Goal: Task Accomplishment & Management: Complete application form

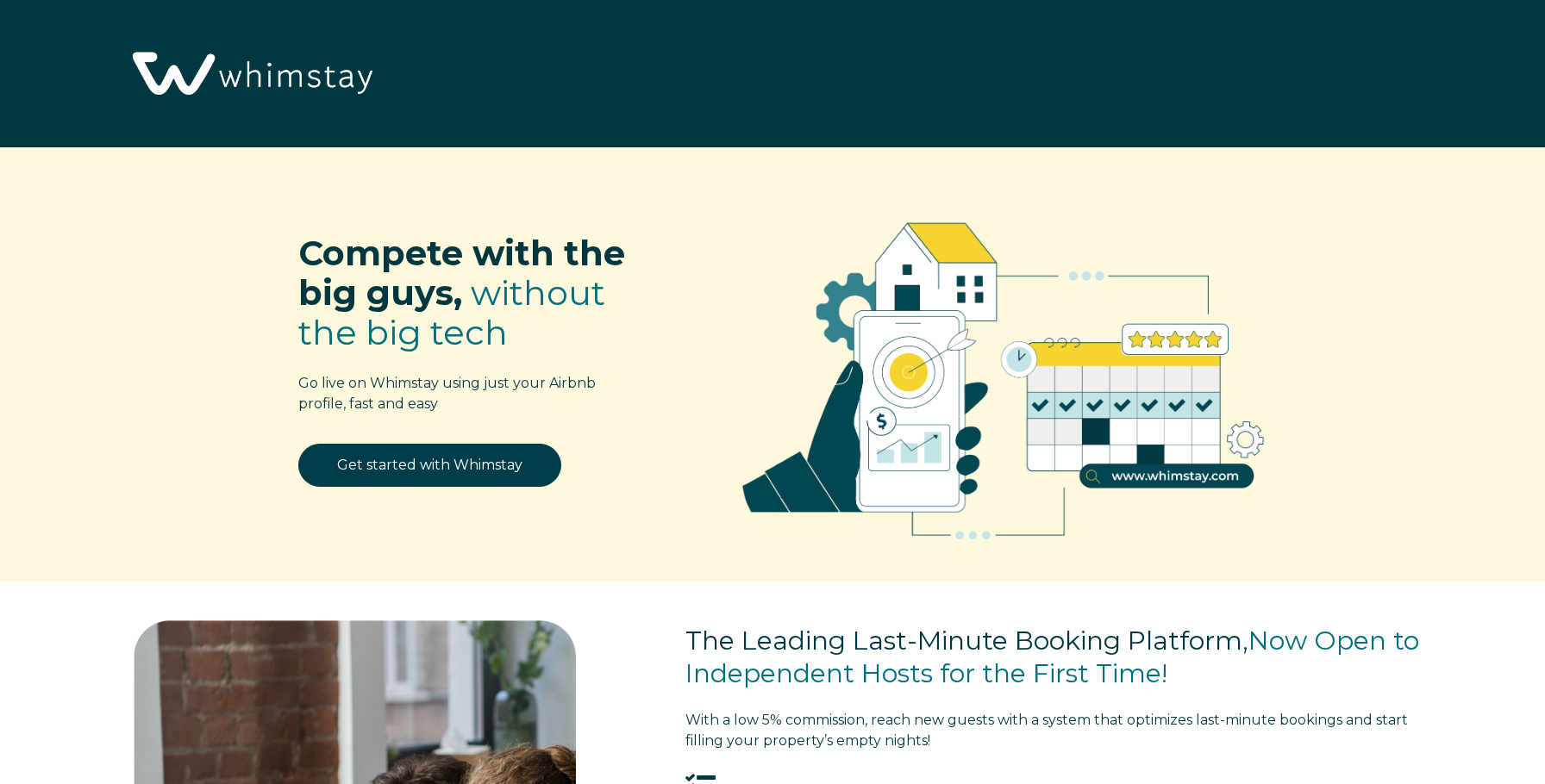
select select "US"
click at [403, 471] on link "Get started with Whimstay" at bounding box center [430, 466] width 263 height 43
select select "US"
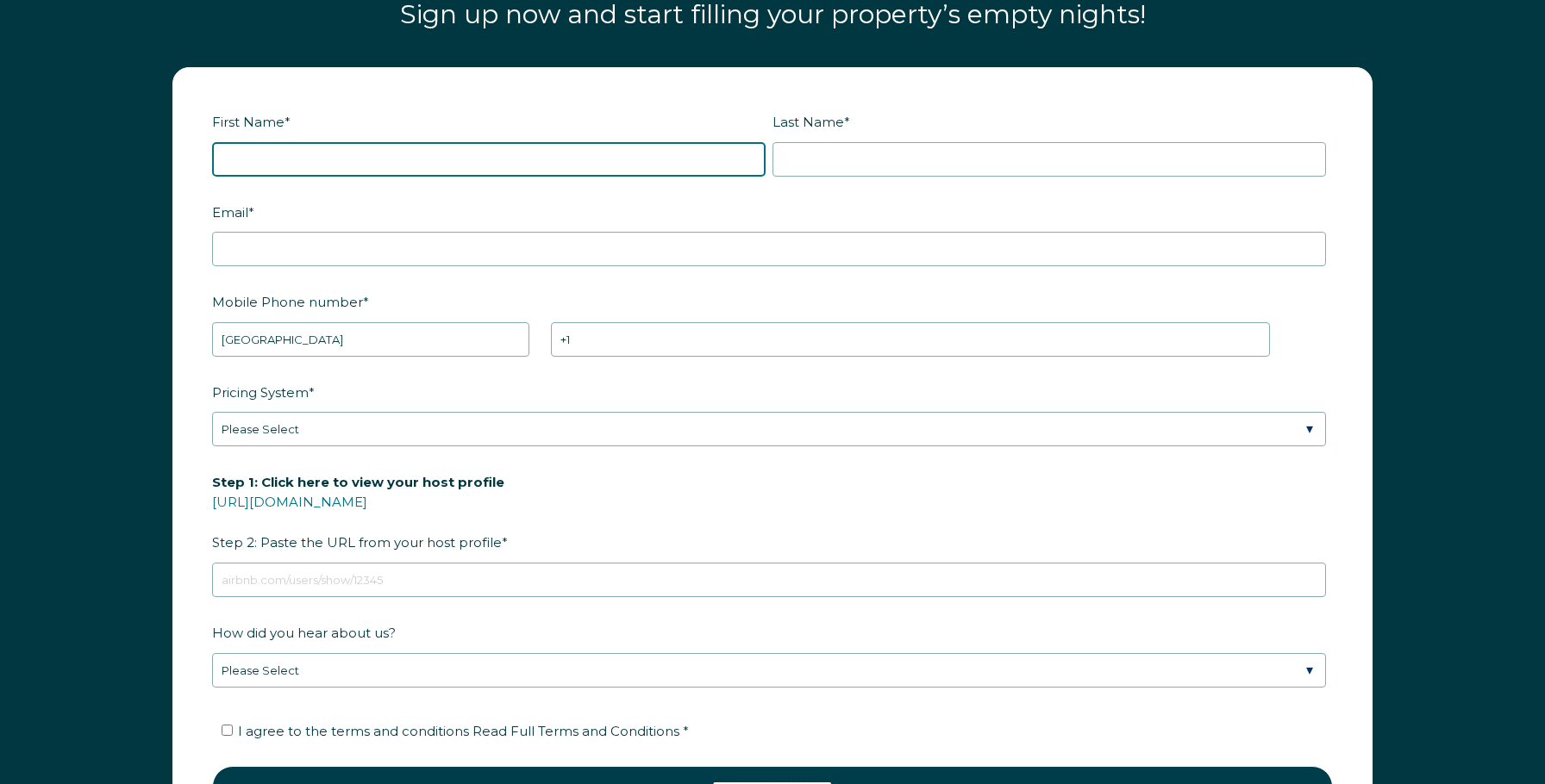
click at [251, 171] on input "First Name *" at bounding box center [488, 159] width 554 height 34
type input "Emily"
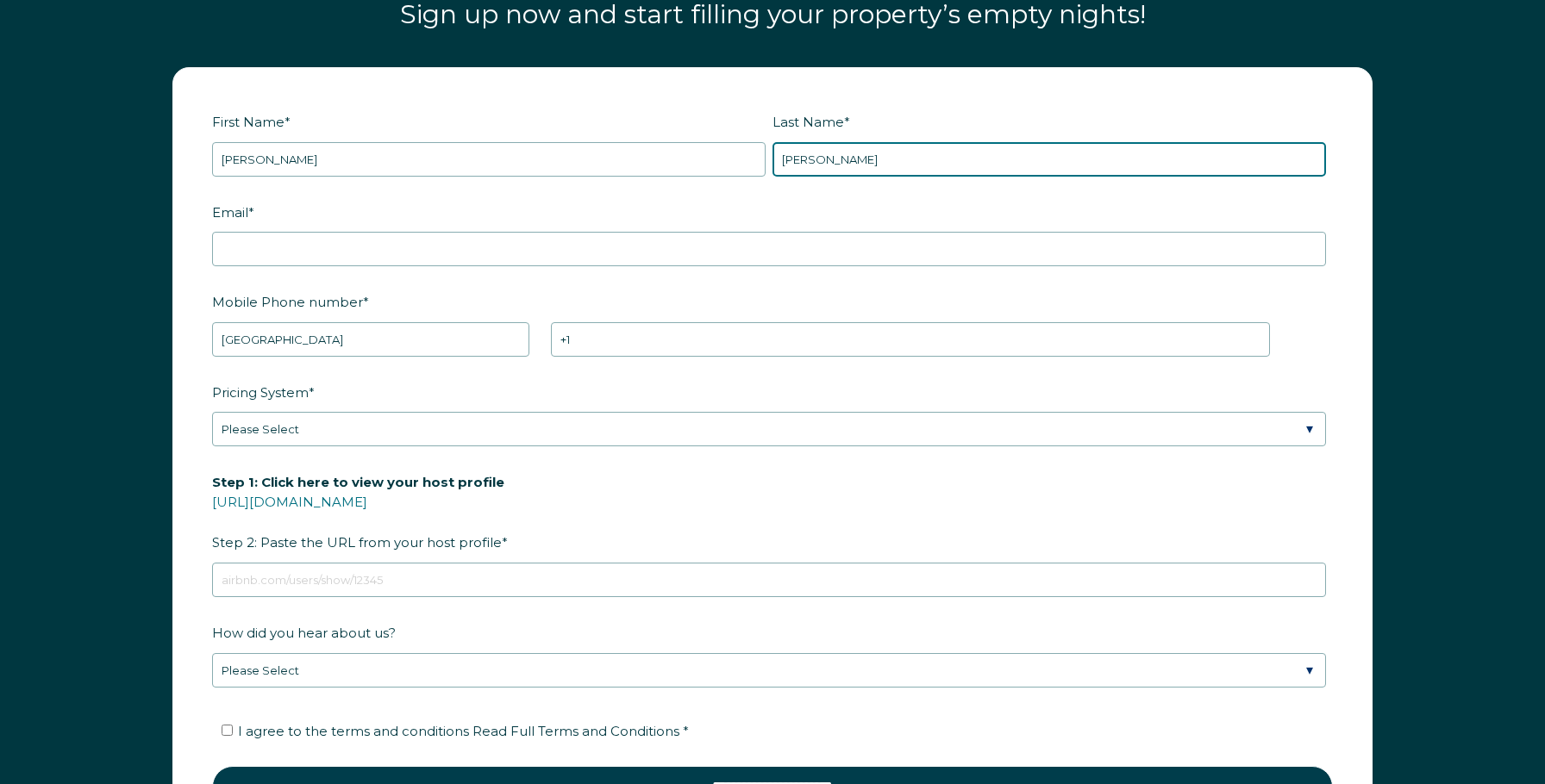
type input "Lucas"
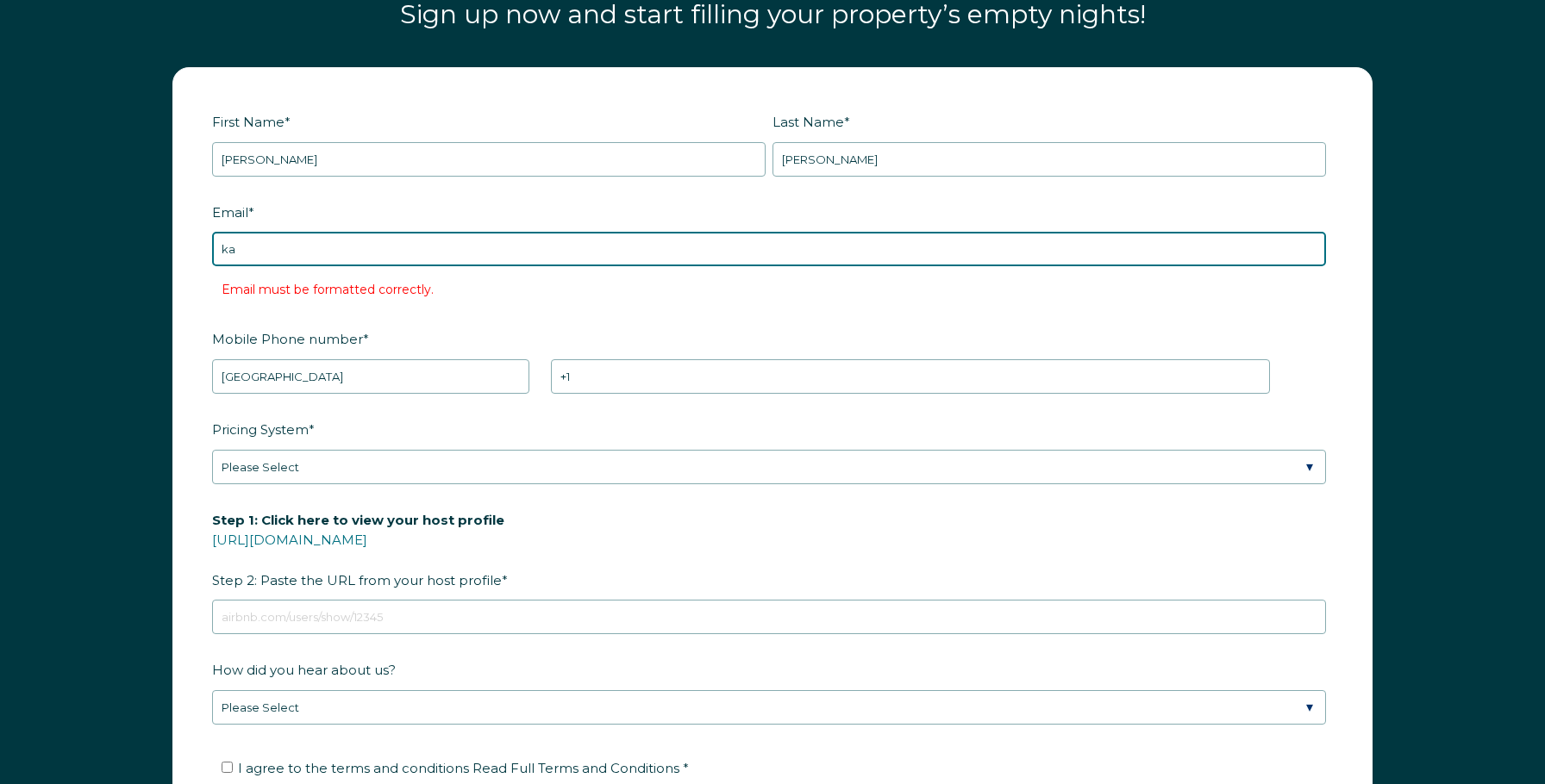
type input "kavyuent@gmail.com"
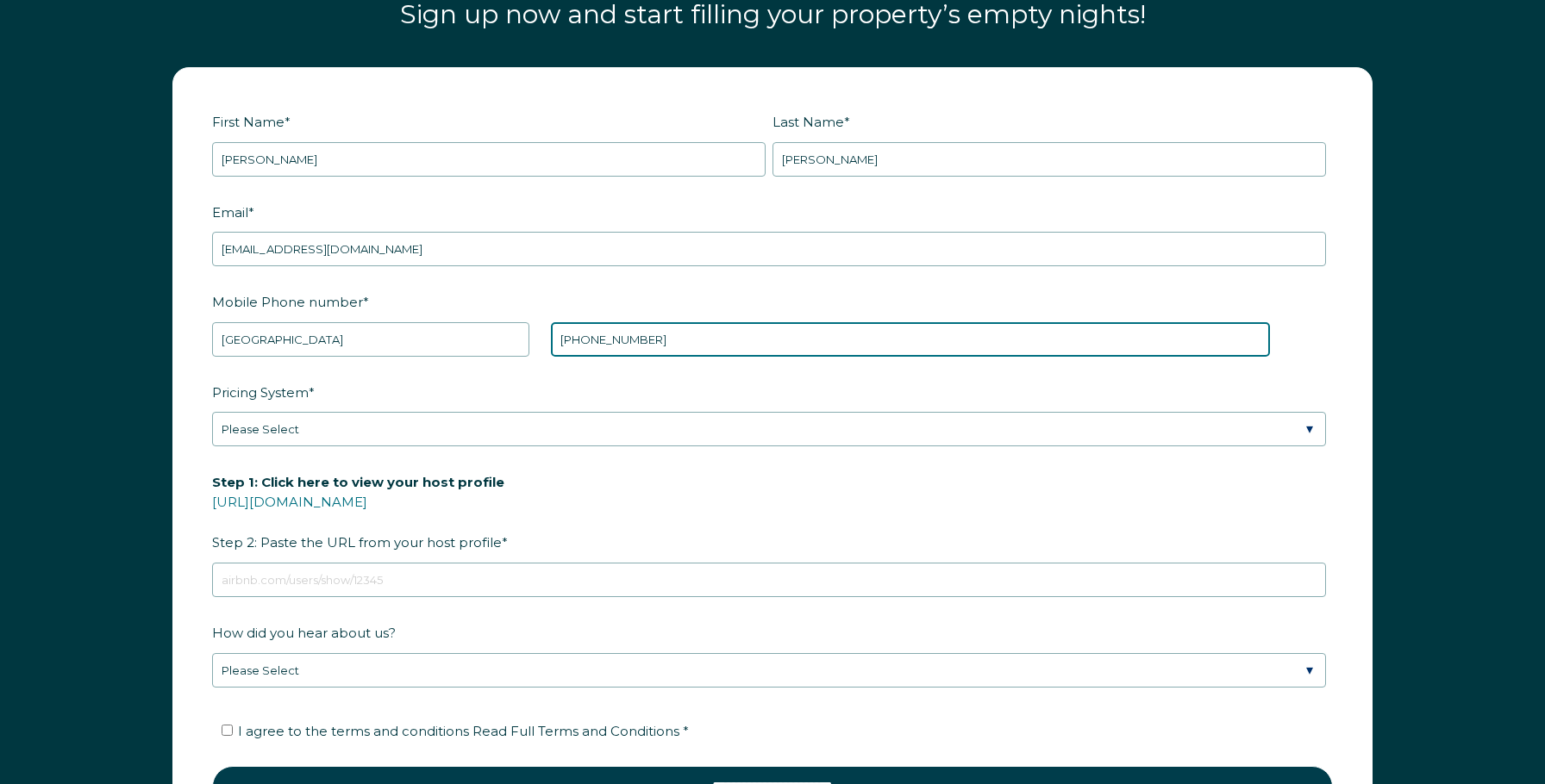
type input "+1 8328561340"
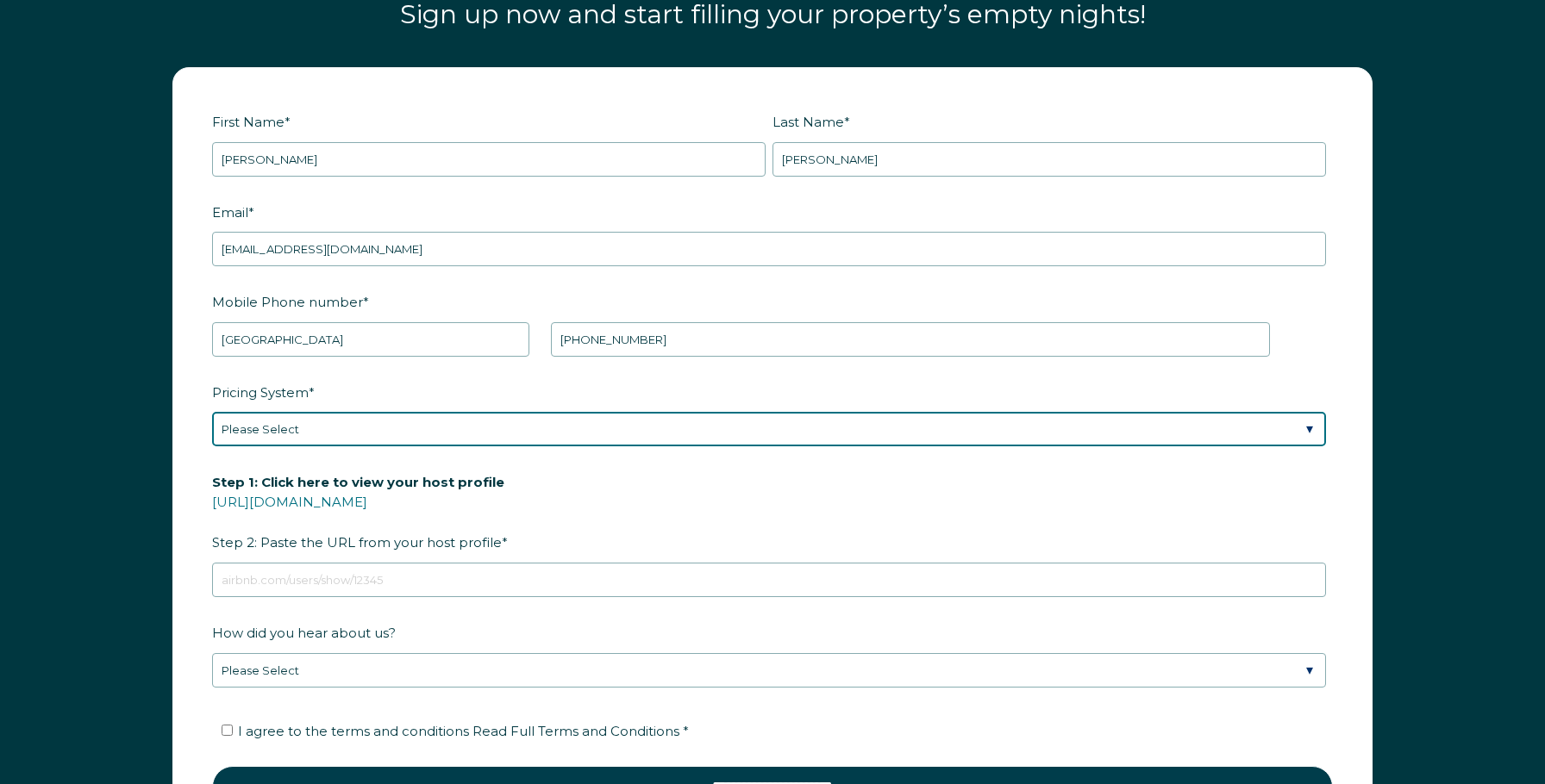
click at [295, 426] on select "Please Select Manual Airbnb Smart Pricing PriceLabs Wheelhouse Beyond Pricing 3…" at bounding box center [768, 430] width 1114 height 34
select select "Airbnb Smart Pricing"
click at [212, 412] on select "Please Select Manual Airbnb Smart Pricing PriceLabs Wheelhouse Beyond Pricing 3…" at bounding box center [768, 430] width 1114 height 34
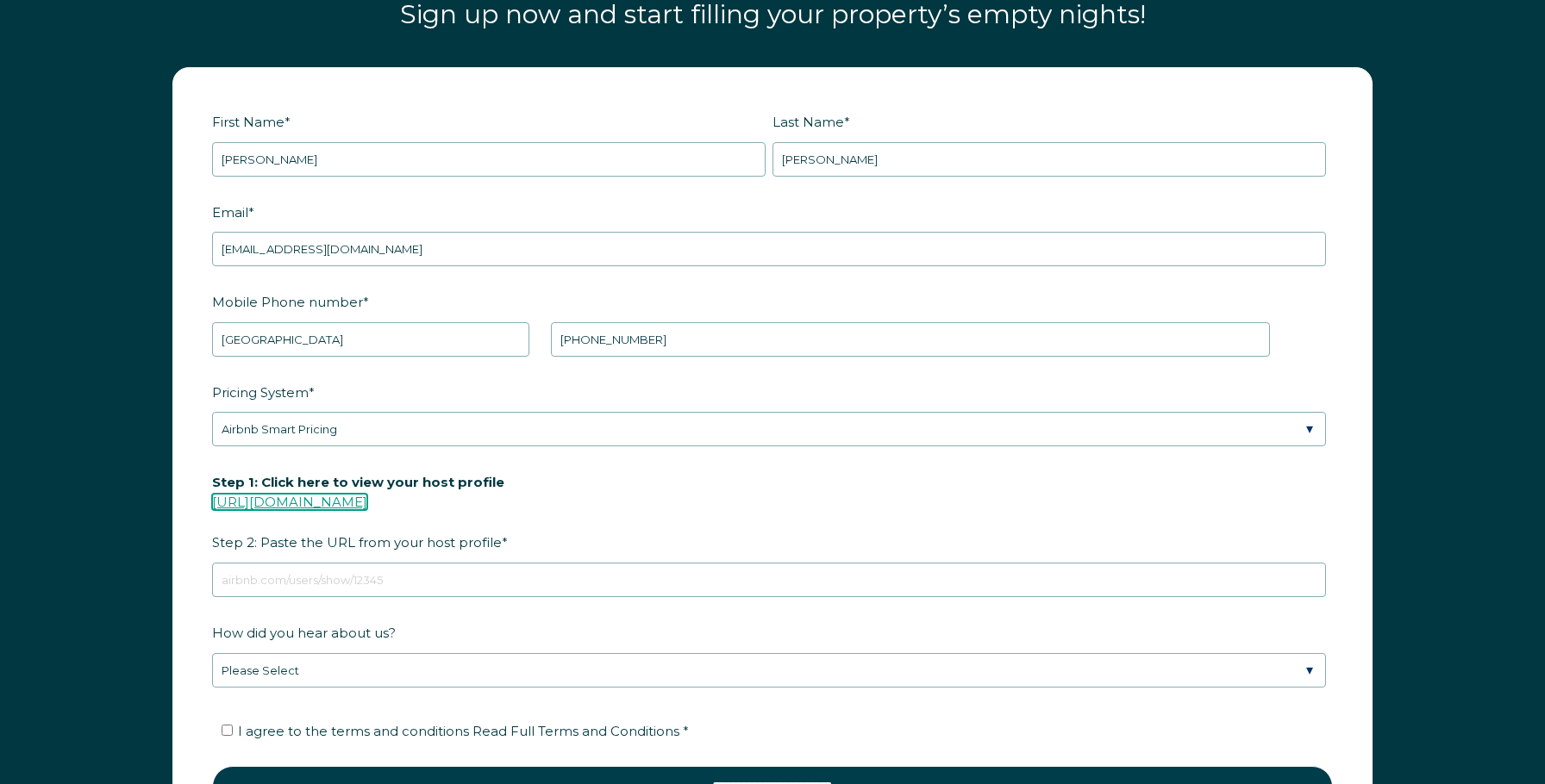
click at [367, 505] on link "https://www.airbnb.com/users/show/" at bounding box center [289, 502] width 156 height 16
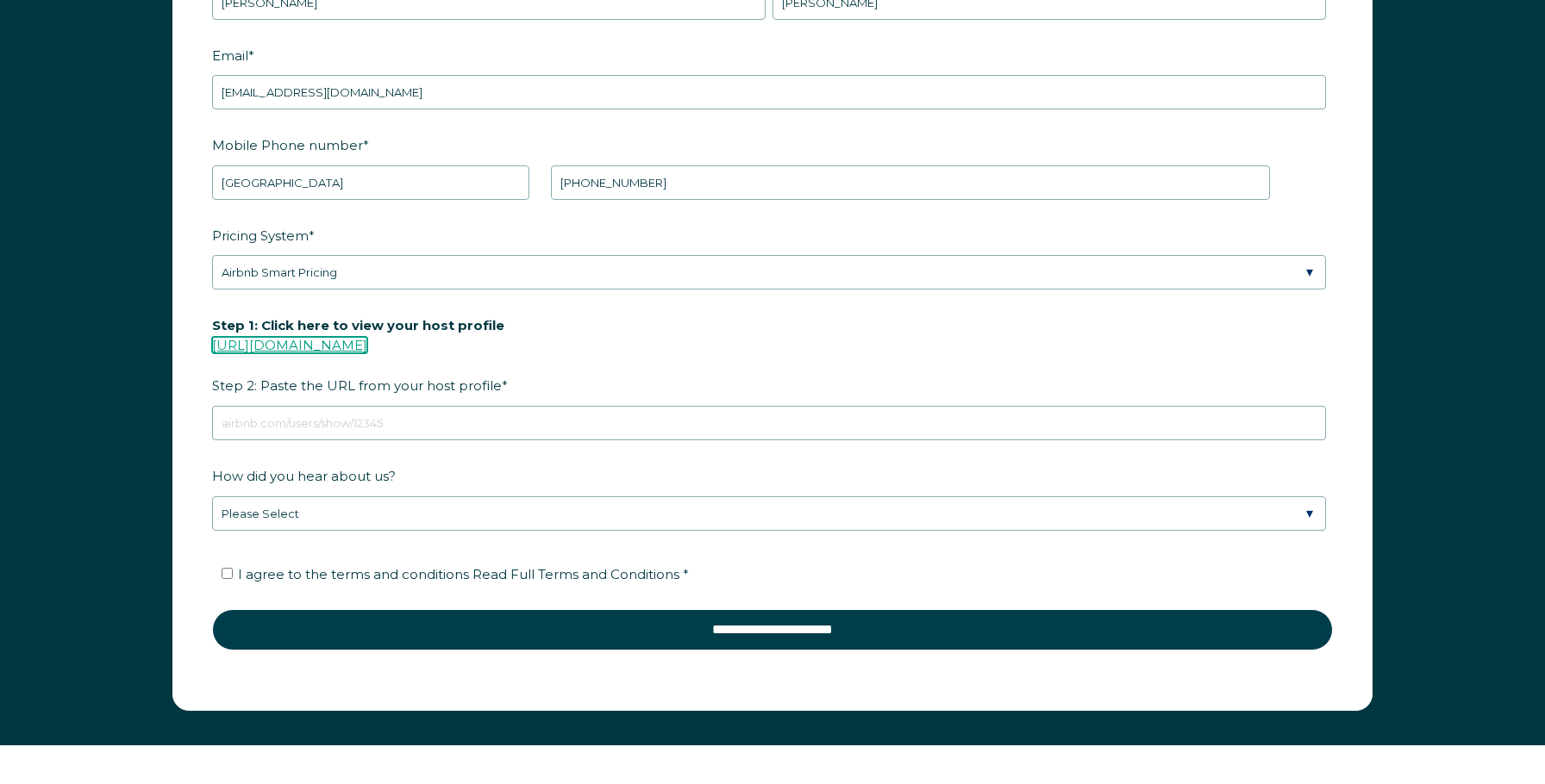
scroll to position [2531, 0]
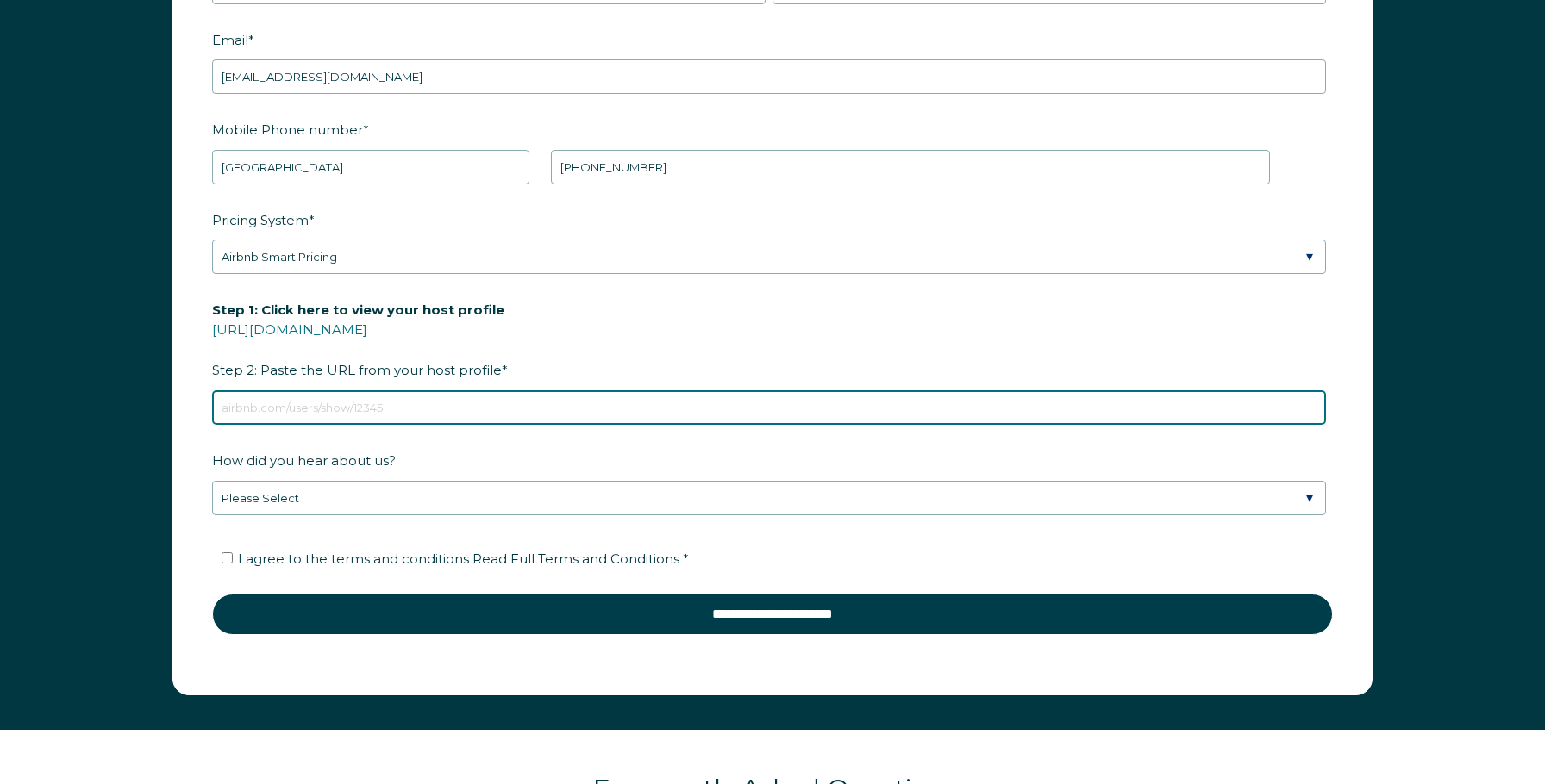
click at [489, 392] on input "Step 1: Click here to view your host profile https://www.airbnb.com/users/show/…" at bounding box center [768, 408] width 1114 height 34
click at [455, 398] on input "Step 1: Click here to view your host profile https://www.airbnb.com/users/show/…" at bounding box center [768, 408] width 1114 height 34
paste input "https://www.airbnb.com/users/show/703022412"
type input "https://www.airbnb.com/users/show/703022412"
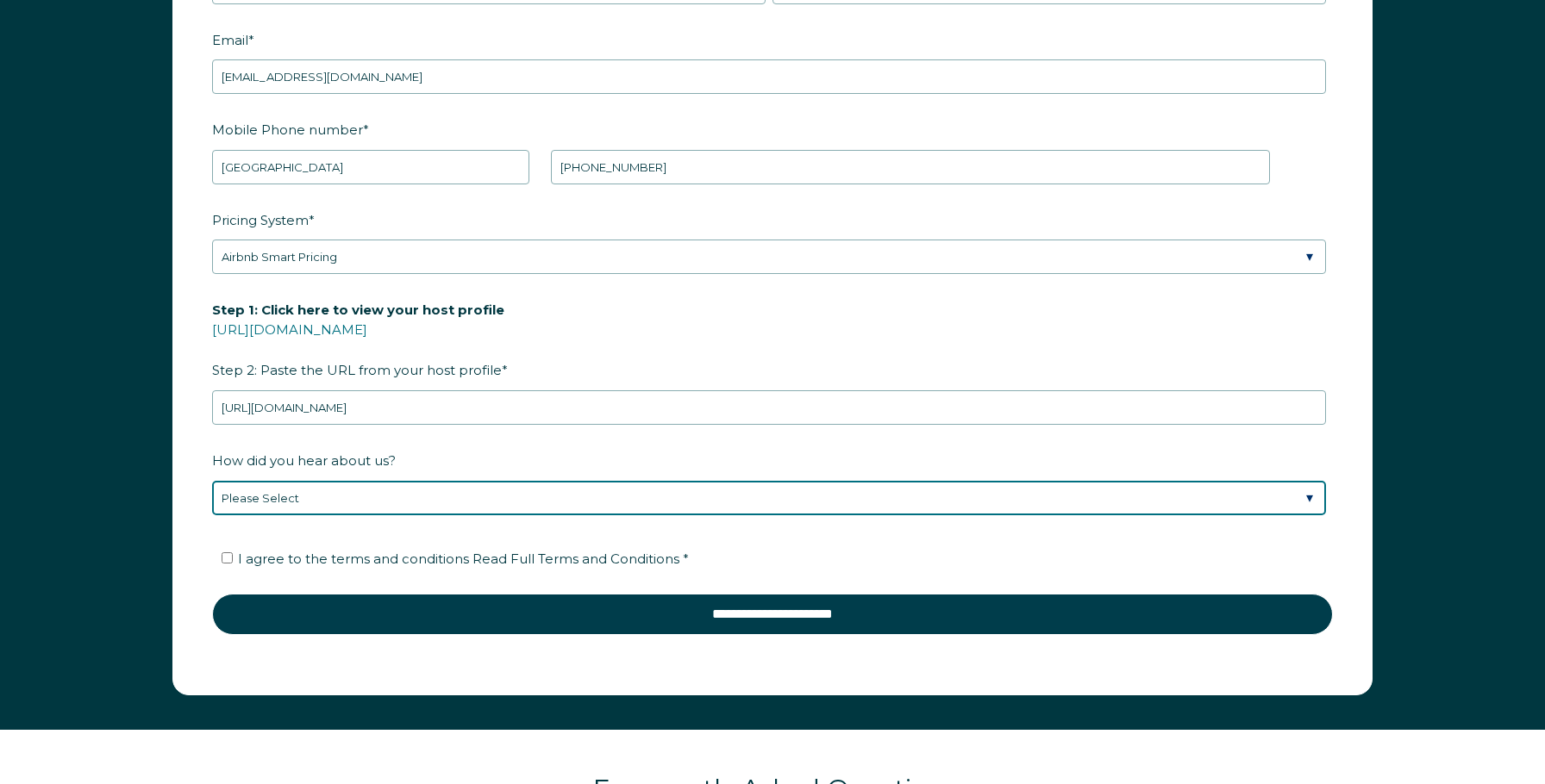
click at [404, 497] on select "Please Select Discovered Whimstay at an event or conference Found Whimstay thro…" at bounding box center [768, 498] width 1114 height 34
select select "Podcast"
click at [212, 481] on select "Please Select Discovered Whimstay at an event or conference Found Whimstay thro…" at bounding box center [768, 498] width 1114 height 34
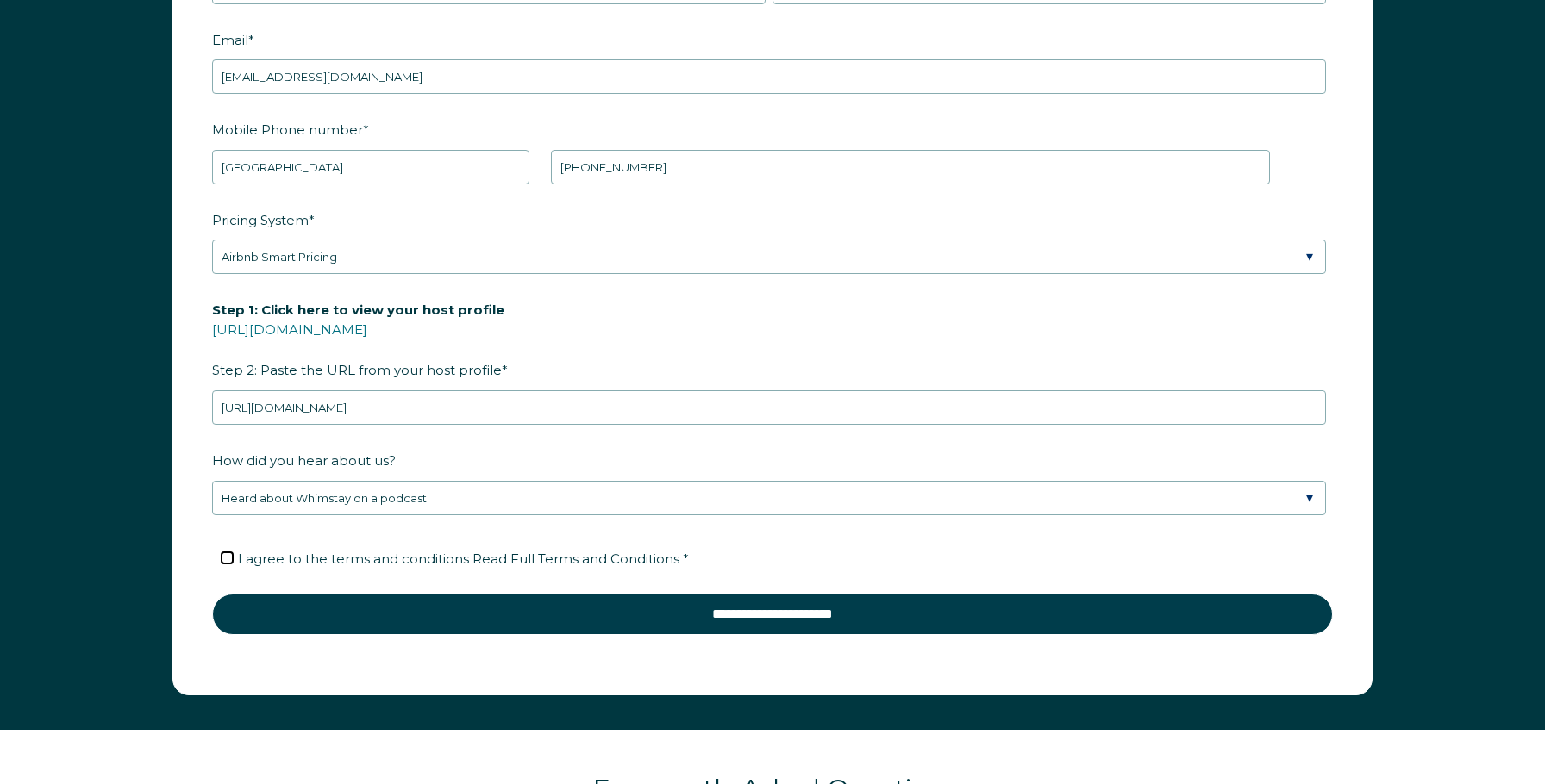
click at [227, 555] on input "I agree to the terms and conditions Read Full Terms and Conditions *" at bounding box center [227, 558] width 11 height 11
checkbox input "true"
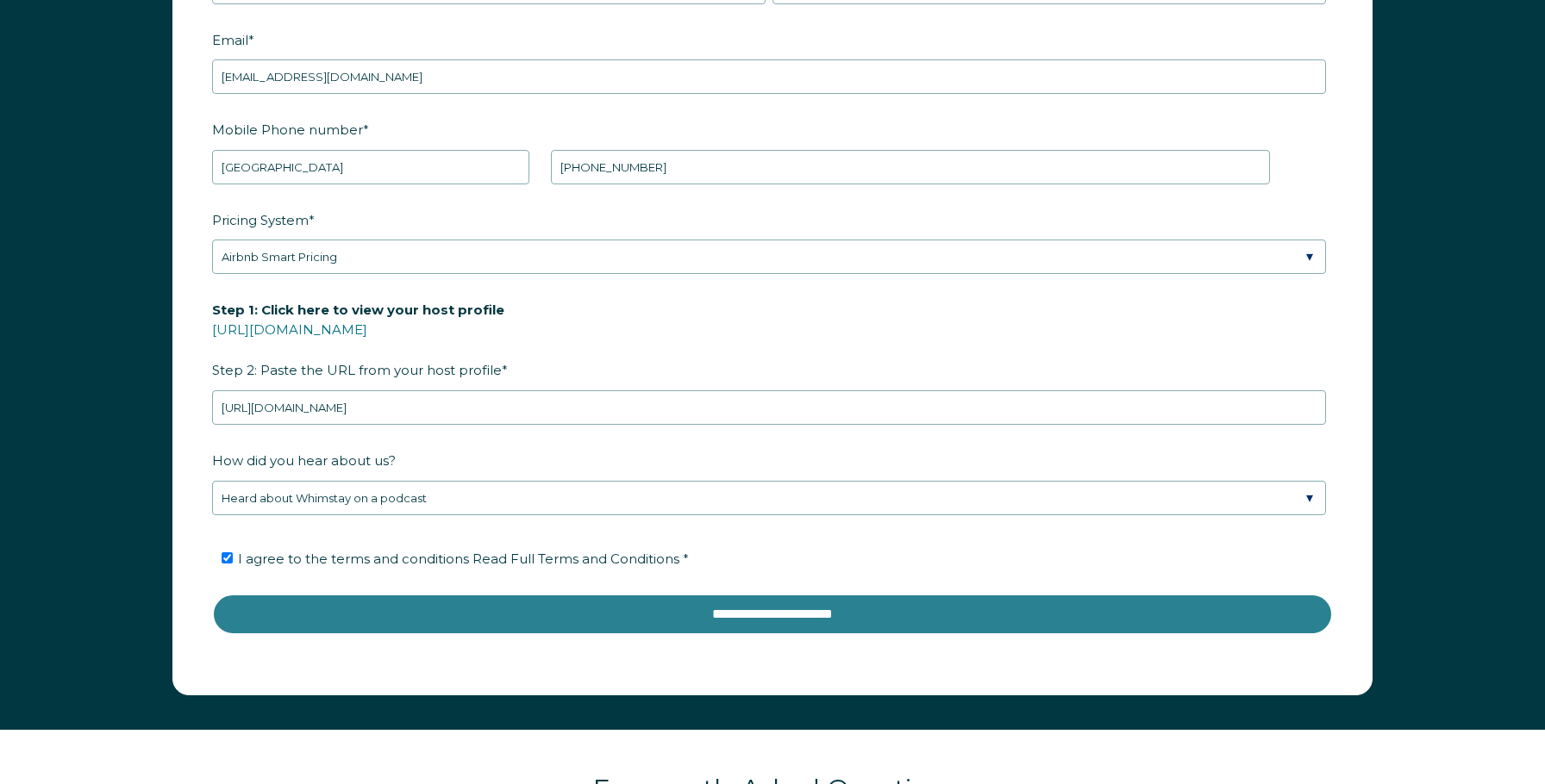
click at [444, 614] on input "**********" at bounding box center [772, 615] width 1121 height 42
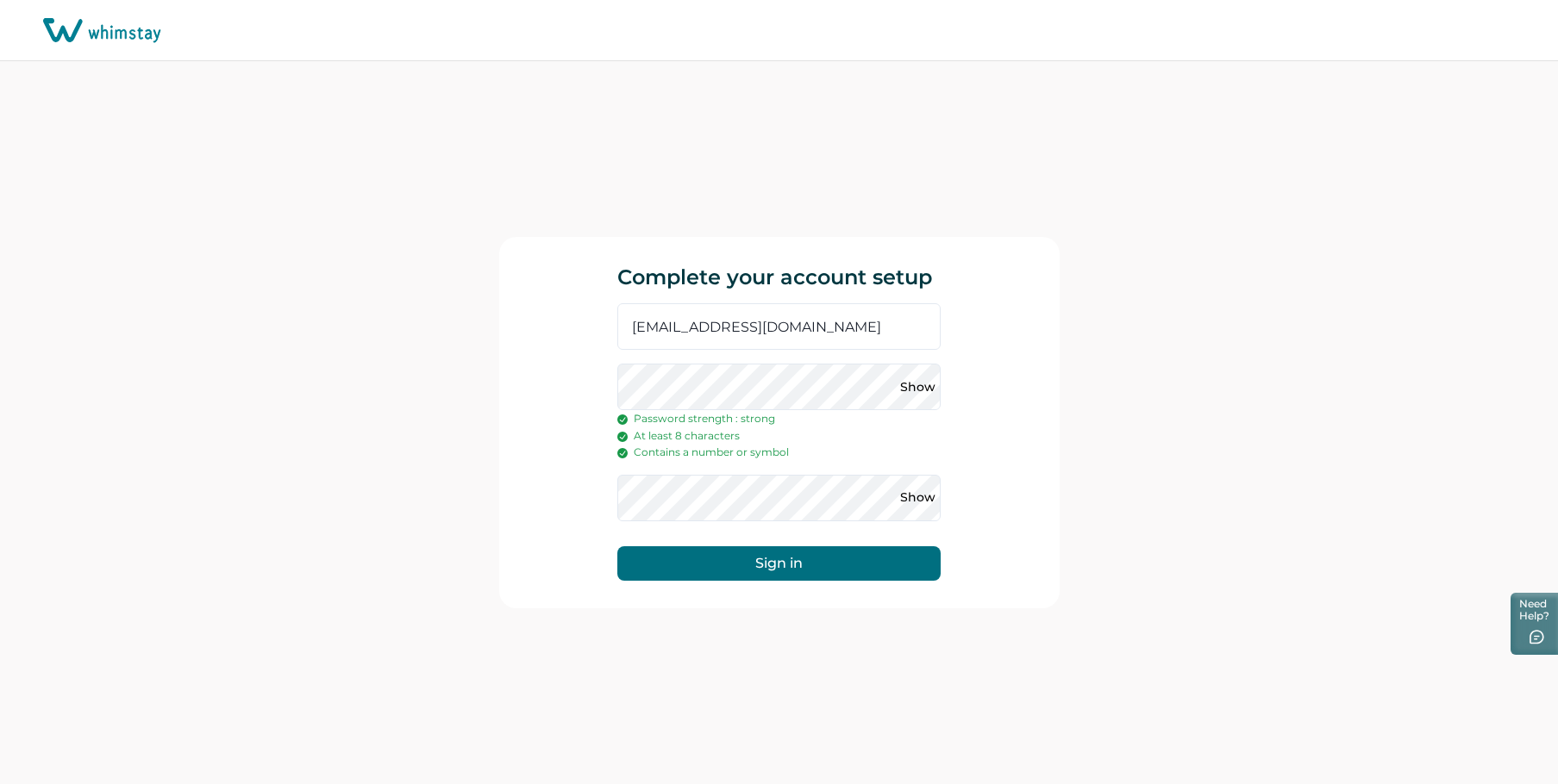
click at [617, 546] on button "Sign in" at bounding box center [778, 563] width 323 height 34
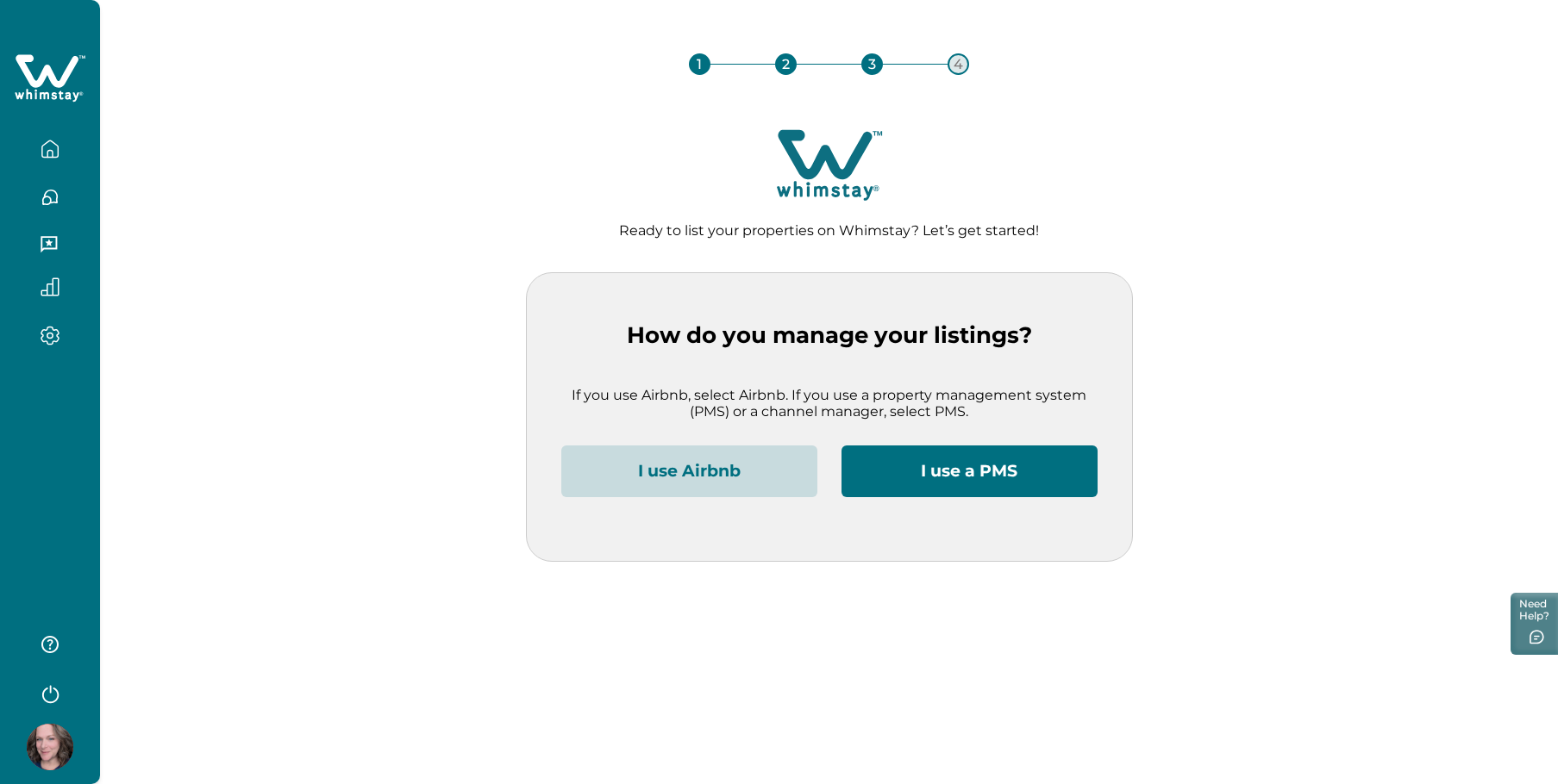
click at [763, 470] on button "I use Airbnb" at bounding box center [689, 471] width 256 height 52
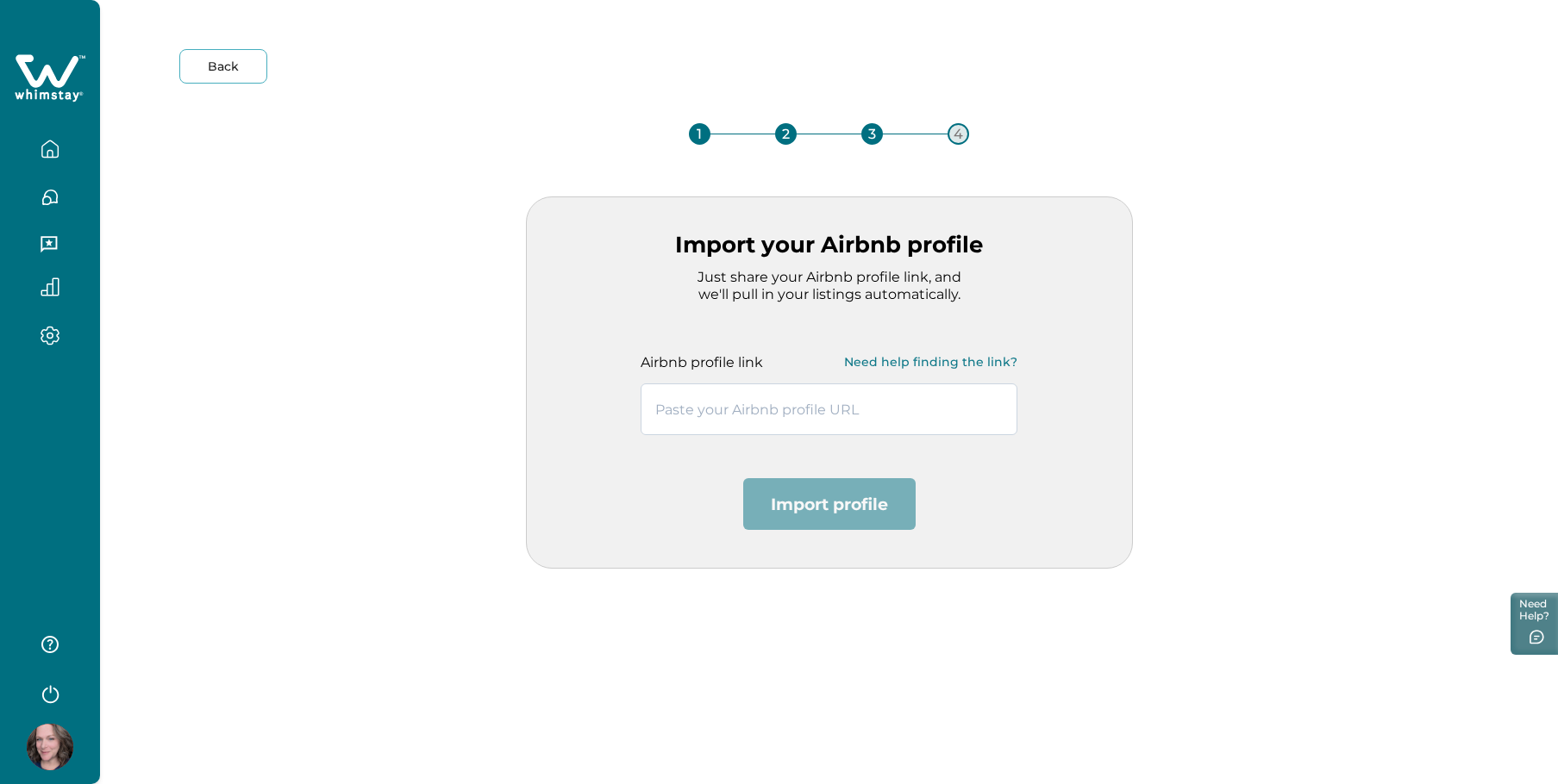
click at [764, 408] on input "text" at bounding box center [829, 409] width 376 height 52
click at [937, 364] on button "Need help finding the link?" at bounding box center [931, 362] width 174 height 34
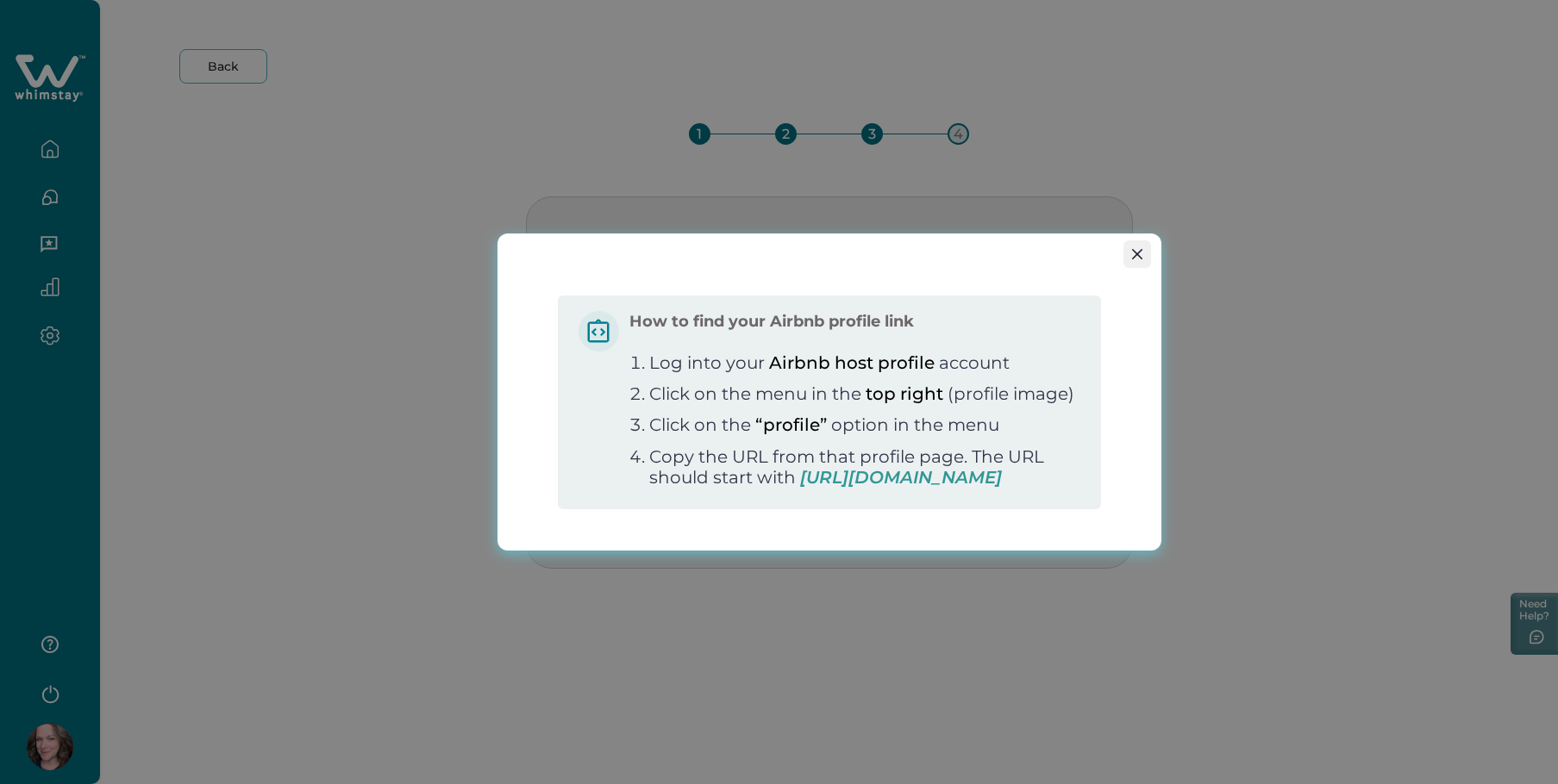
click at [1142, 249] on icon "Close" at bounding box center [1136, 253] width 10 height 10
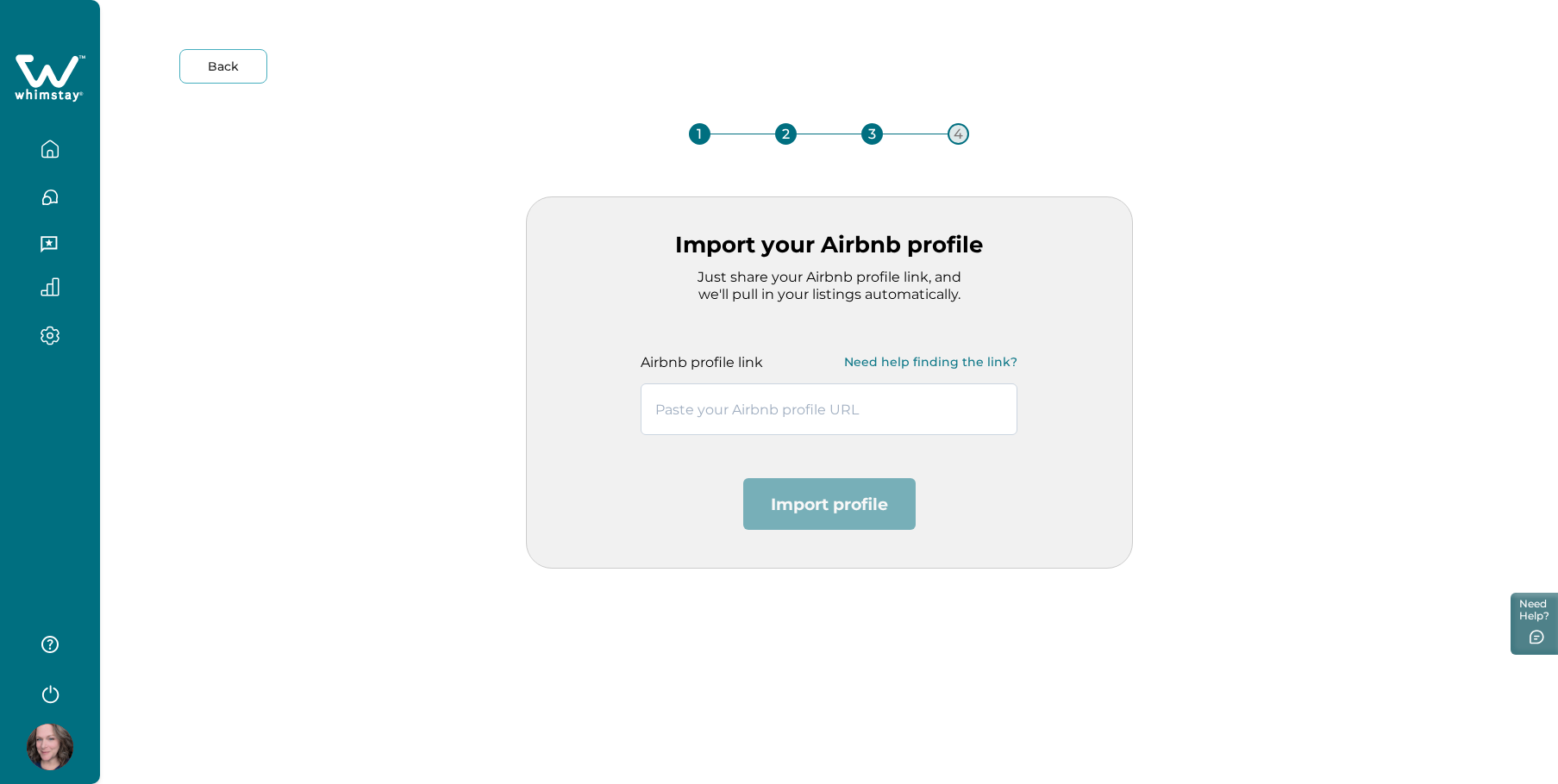
click at [799, 413] on input "text" at bounding box center [829, 409] width 376 height 52
paste input "https://www.airbnb.com/users/show/703022412"
type input "https://www.airbnb.com/users/show/703022412"
click at [823, 500] on button "Import profile" at bounding box center [830, 504] width 173 height 52
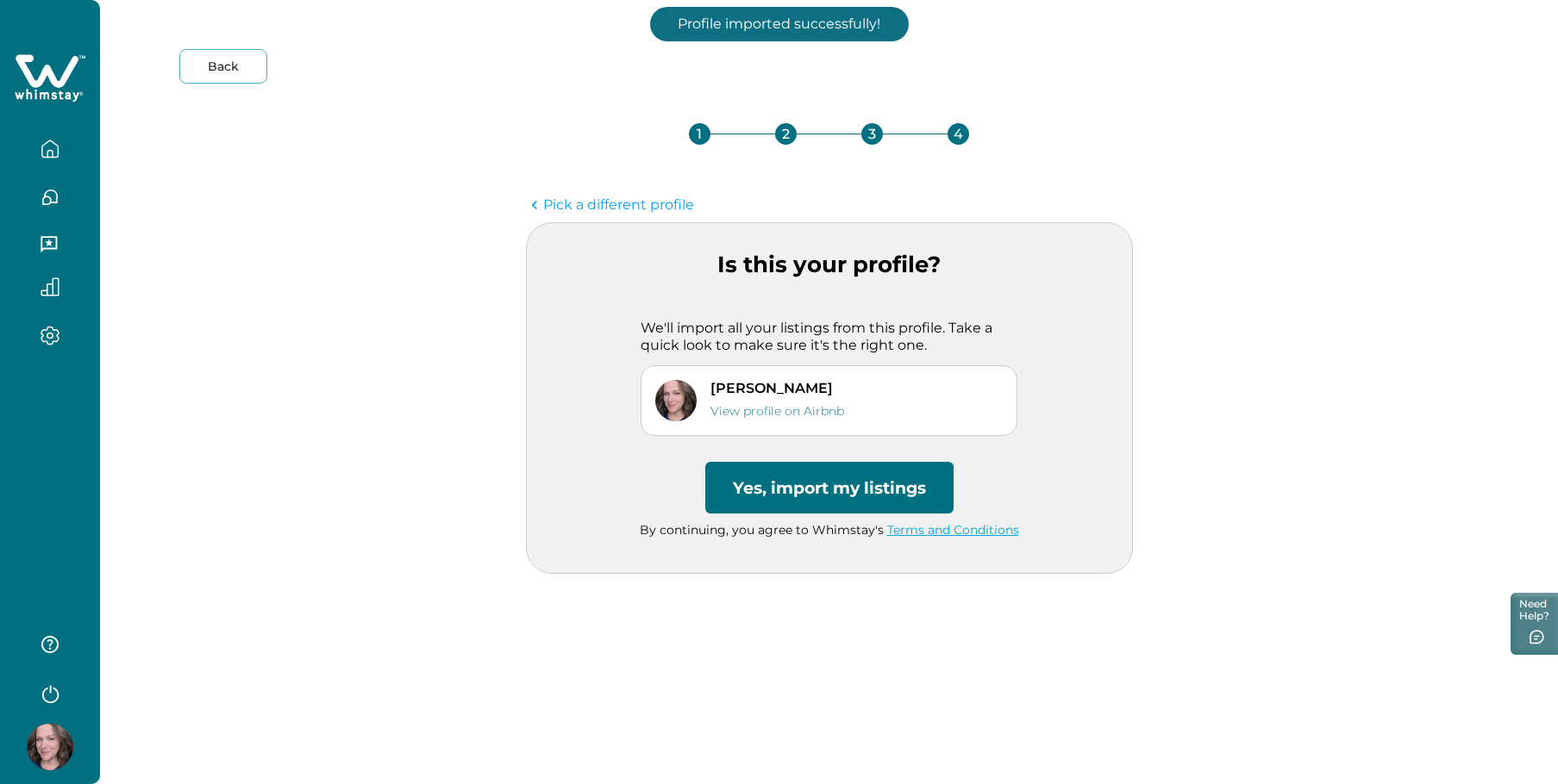
click at [823, 501] on button "Yes, import my listings" at bounding box center [830, 487] width 248 height 52
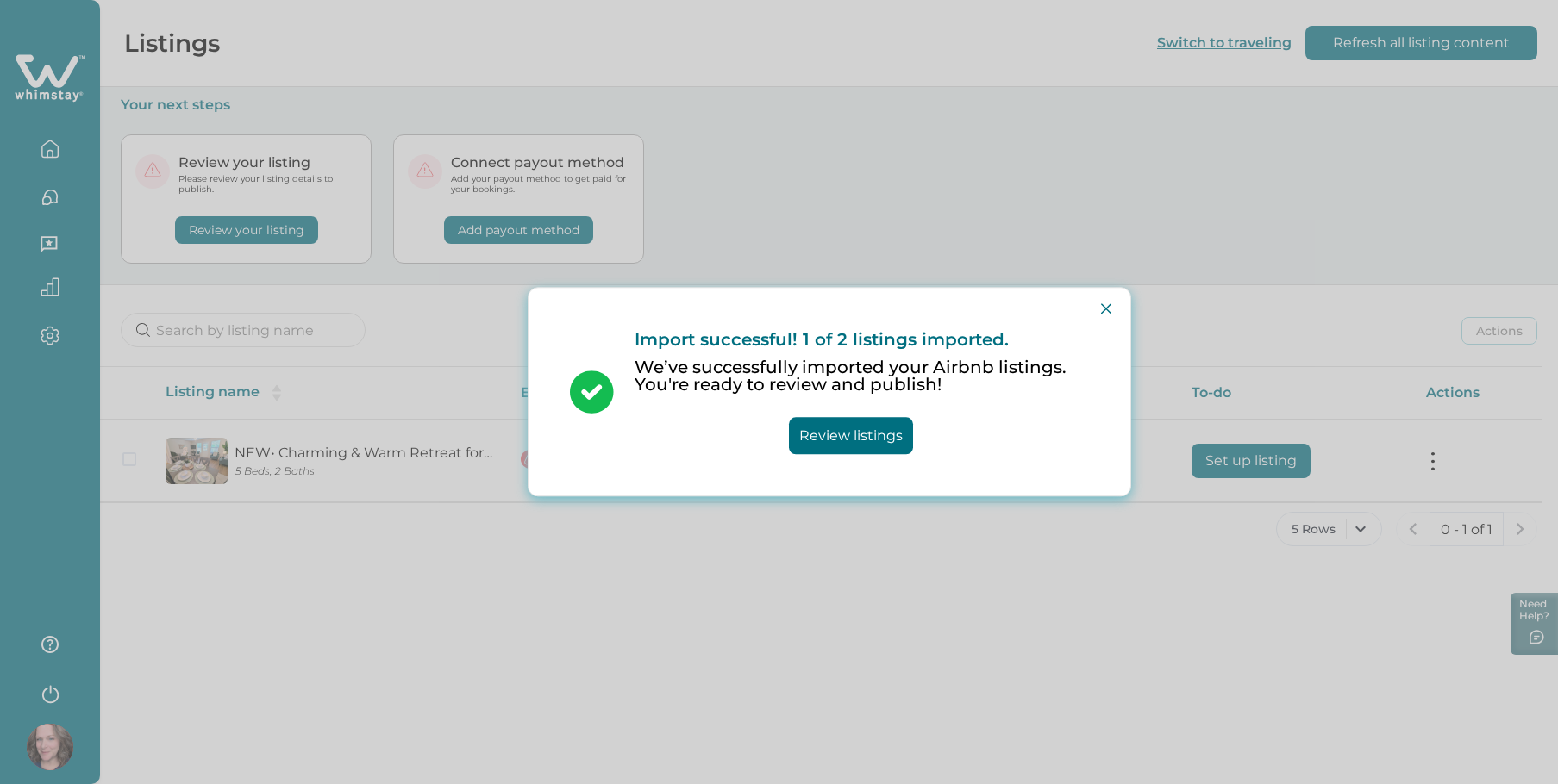
click at [858, 432] on button "Review listings" at bounding box center [850, 436] width 124 height 37
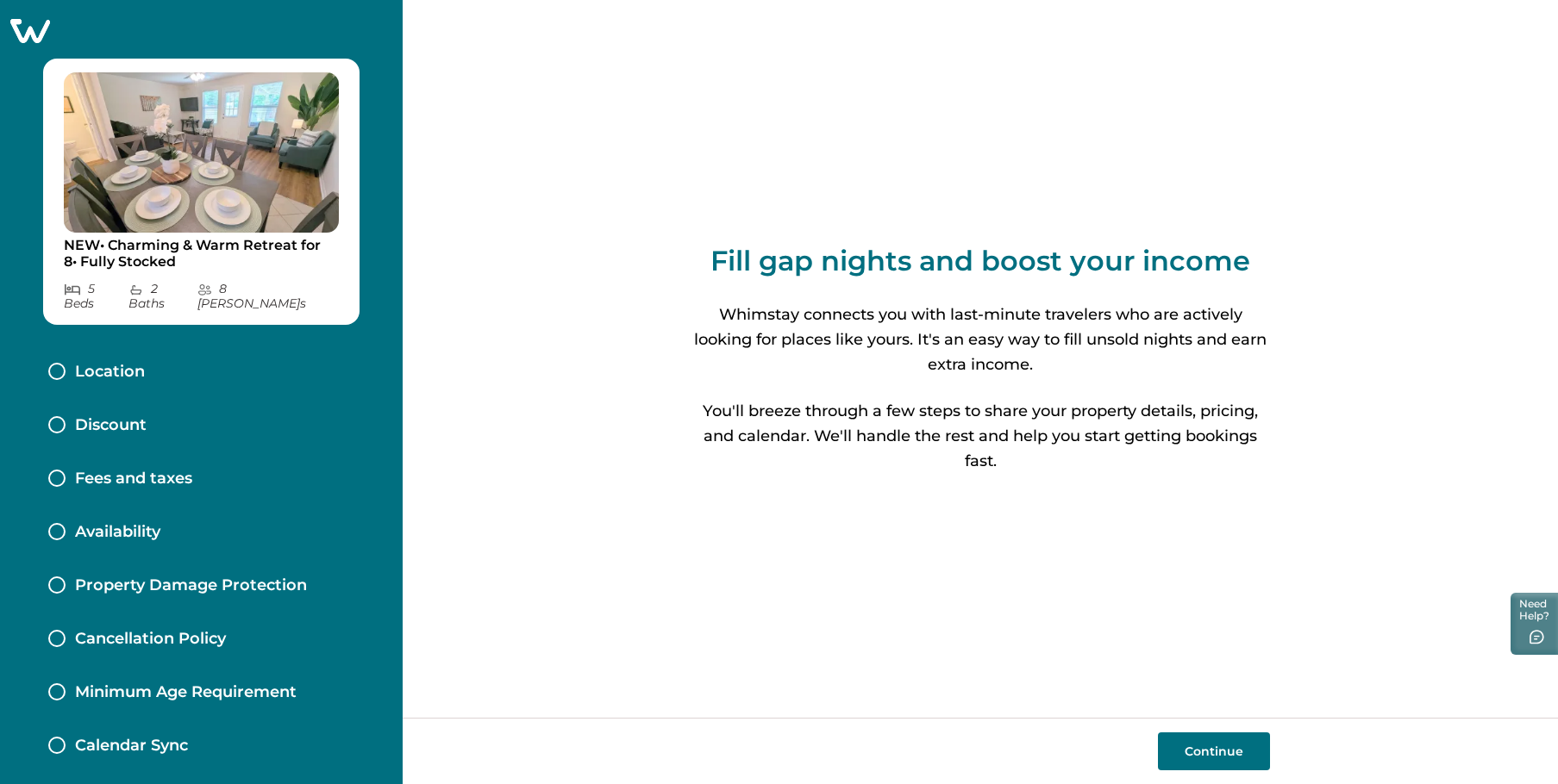
click at [1204, 763] on button "Continue" at bounding box center [1214, 751] width 112 height 38
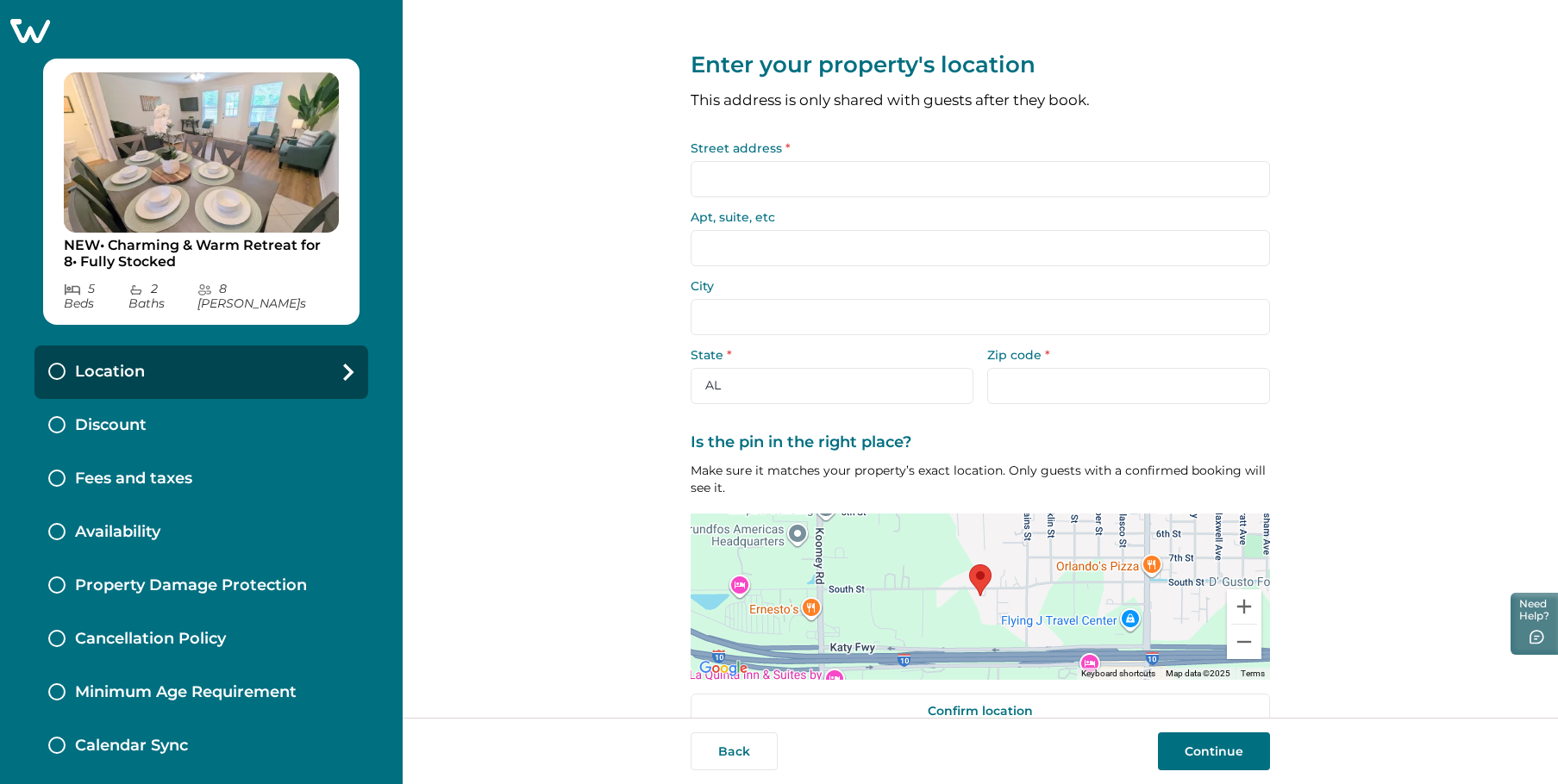
click at [913, 184] on input "Street address *" at bounding box center [980, 179] width 579 height 36
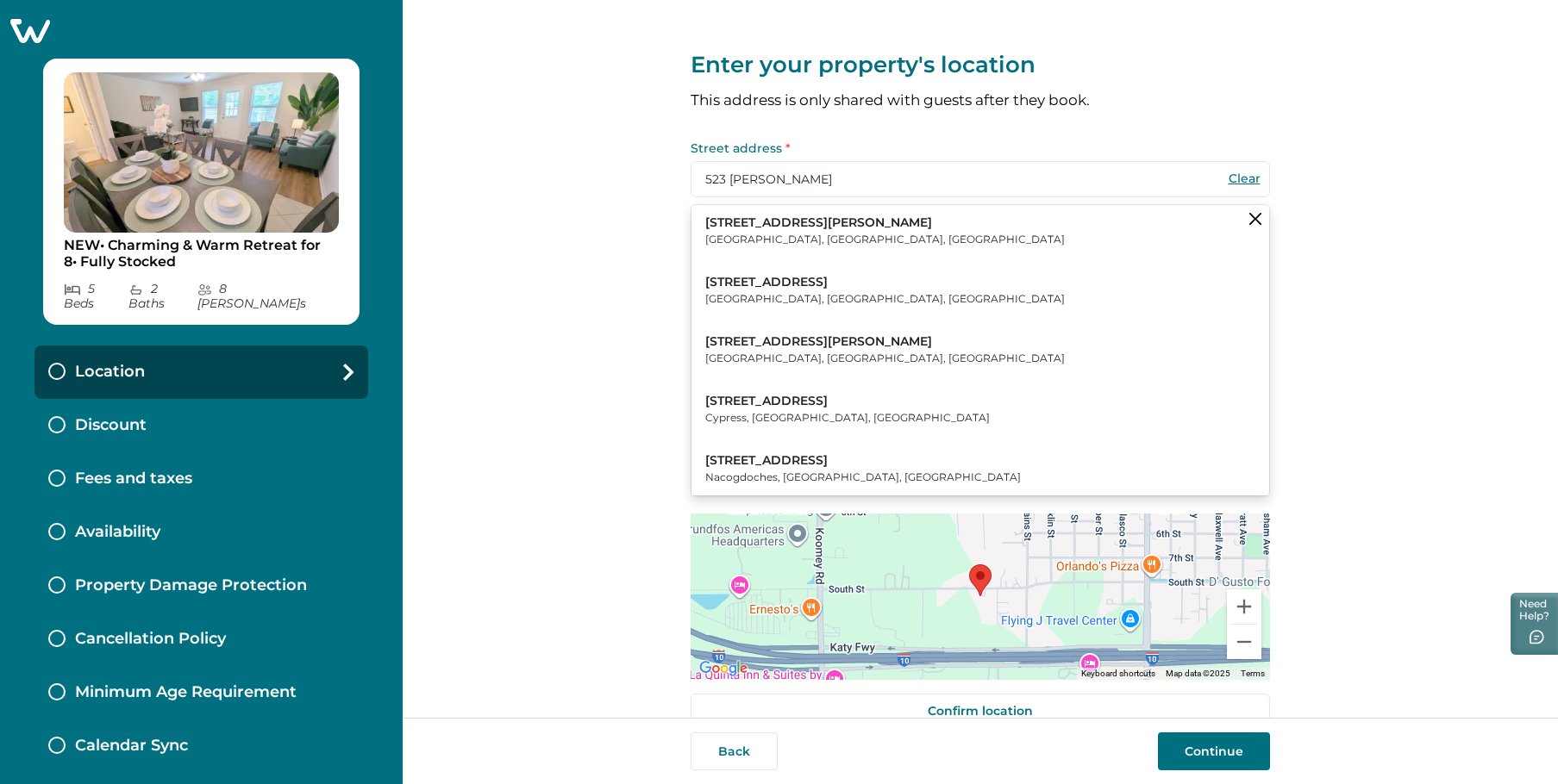
click at [755, 230] on p "523 Solomon Ln" at bounding box center [885, 222] width 359 height 17
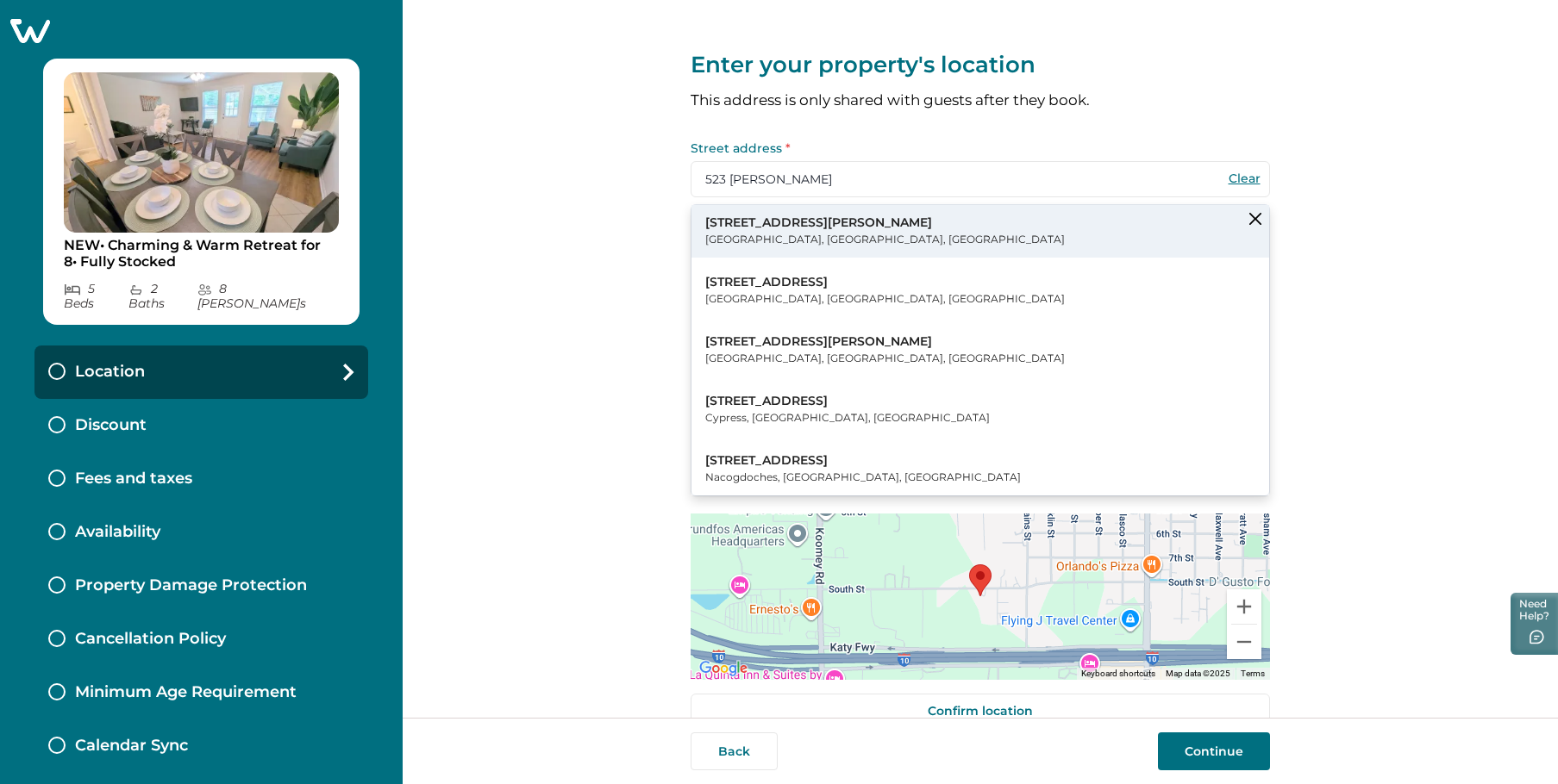
type input "523 Solomon Ln"
type input "Brookshire"
select select "[GEOGRAPHIC_DATA]"
type input "77423"
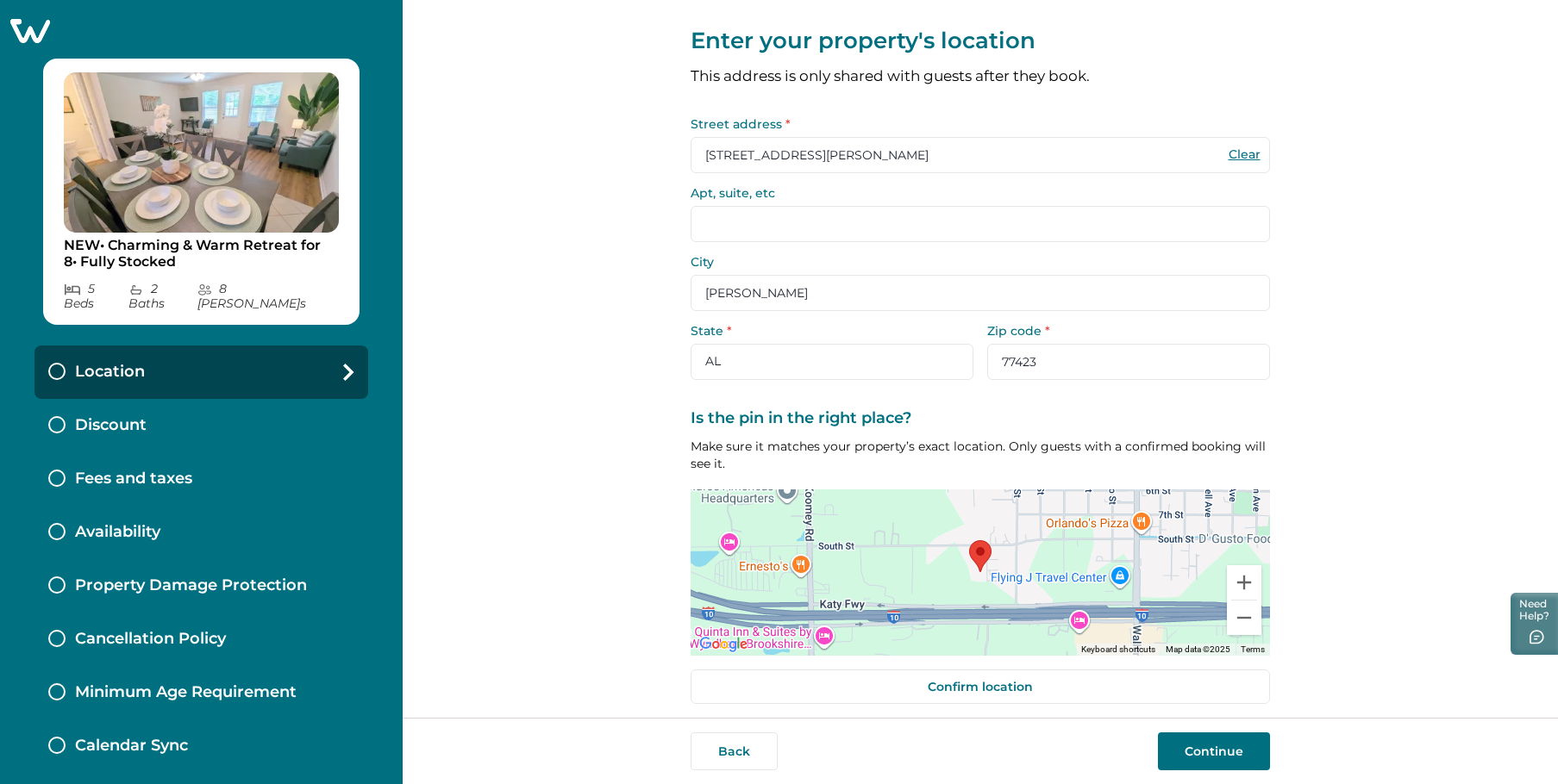
scroll to position [34, 0]
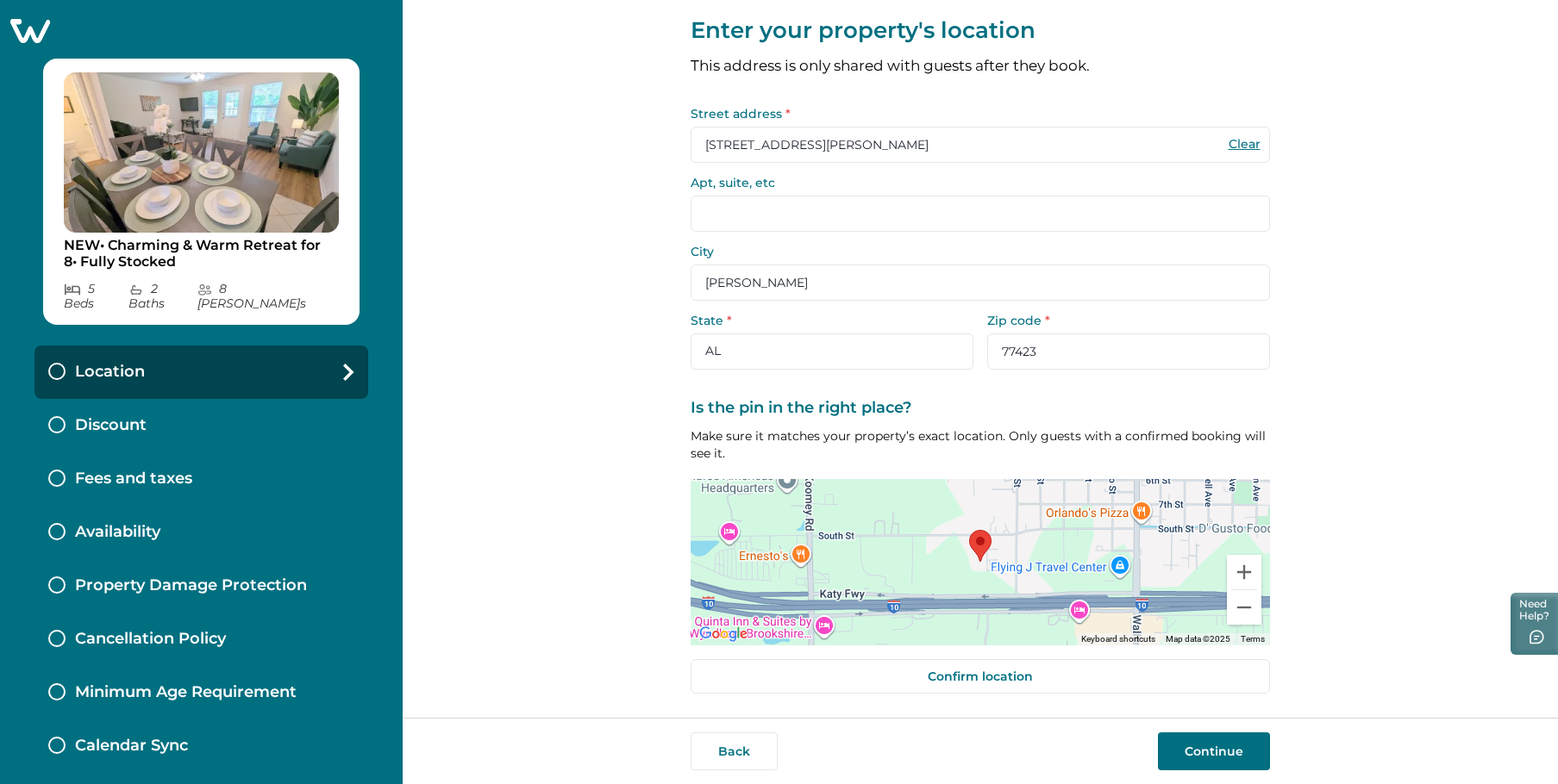
click at [1216, 744] on button "Continue" at bounding box center [1214, 751] width 112 height 38
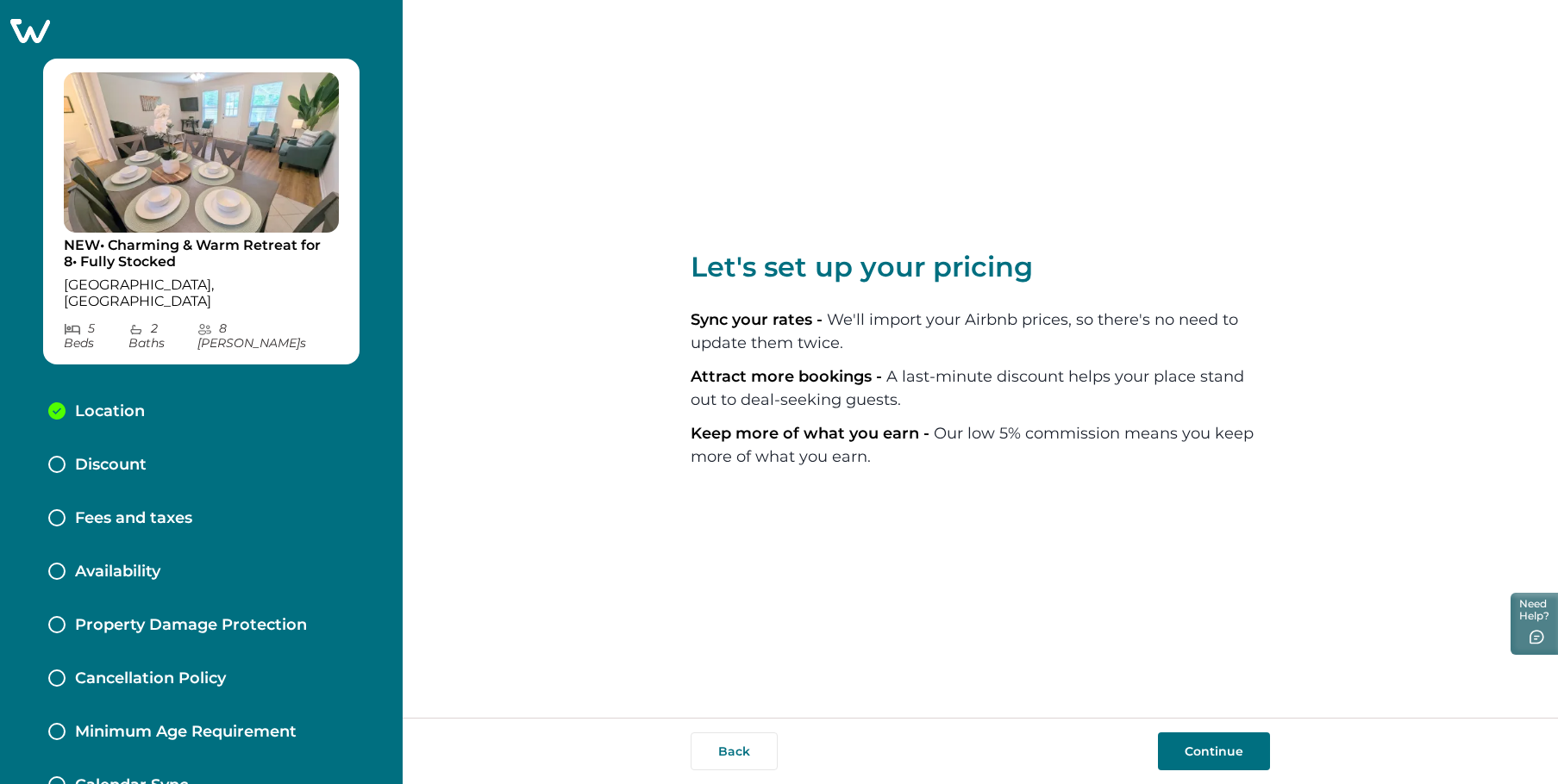
click at [1214, 756] on button "Continue" at bounding box center [1214, 751] width 112 height 38
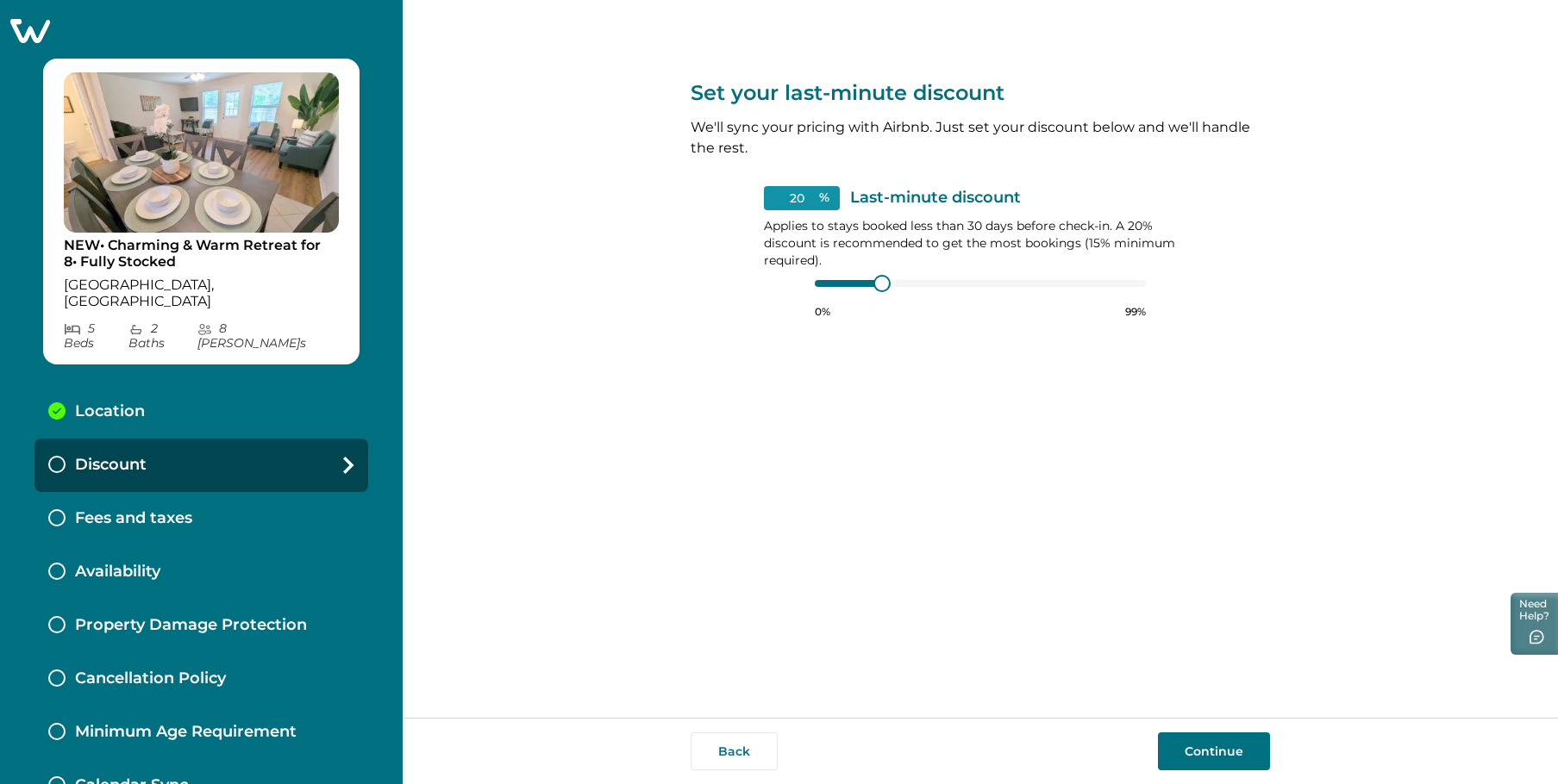
click at [794, 196] on input "20" at bounding box center [802, 198] width 76 height 24
drag, startPoint x: 799, startPoint y: 199, endPoint x: 787, endPoint y: 195, distance: 12.6
click at [787, 195] on input "20" at bounding box center [802, 198] width 76 height 24
drag, startPoint x: 787, startPoint y: 195, endPoint x: 803, endPoint y: 195, distance: 16.0
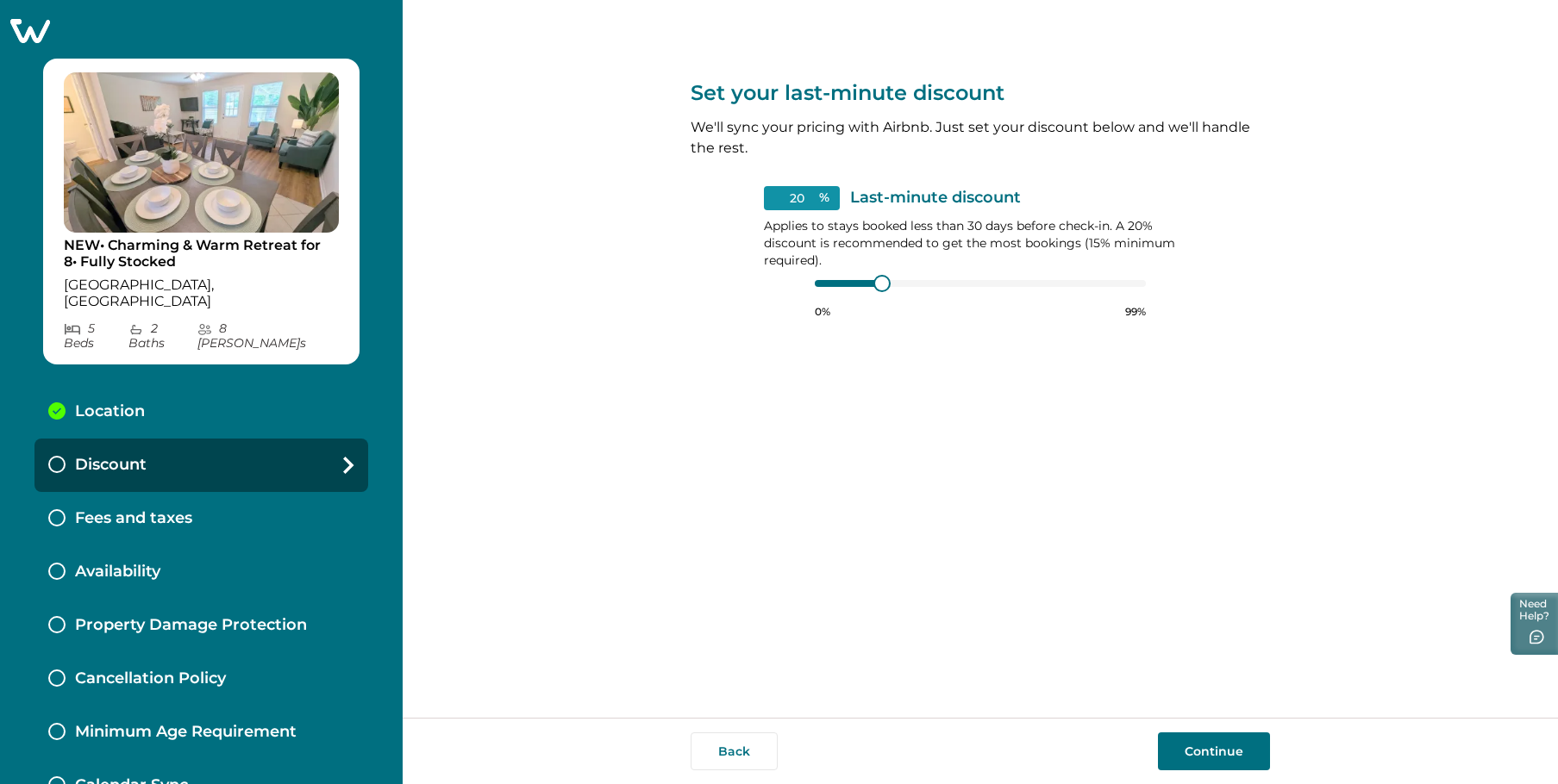
click at [803, 195] on input "20" at bounding box center [802, 198] width 76 height 24
type input "15"
click at [1221, 742] on button "Continue" at bounding box center [1214, 751] width 112 height 38
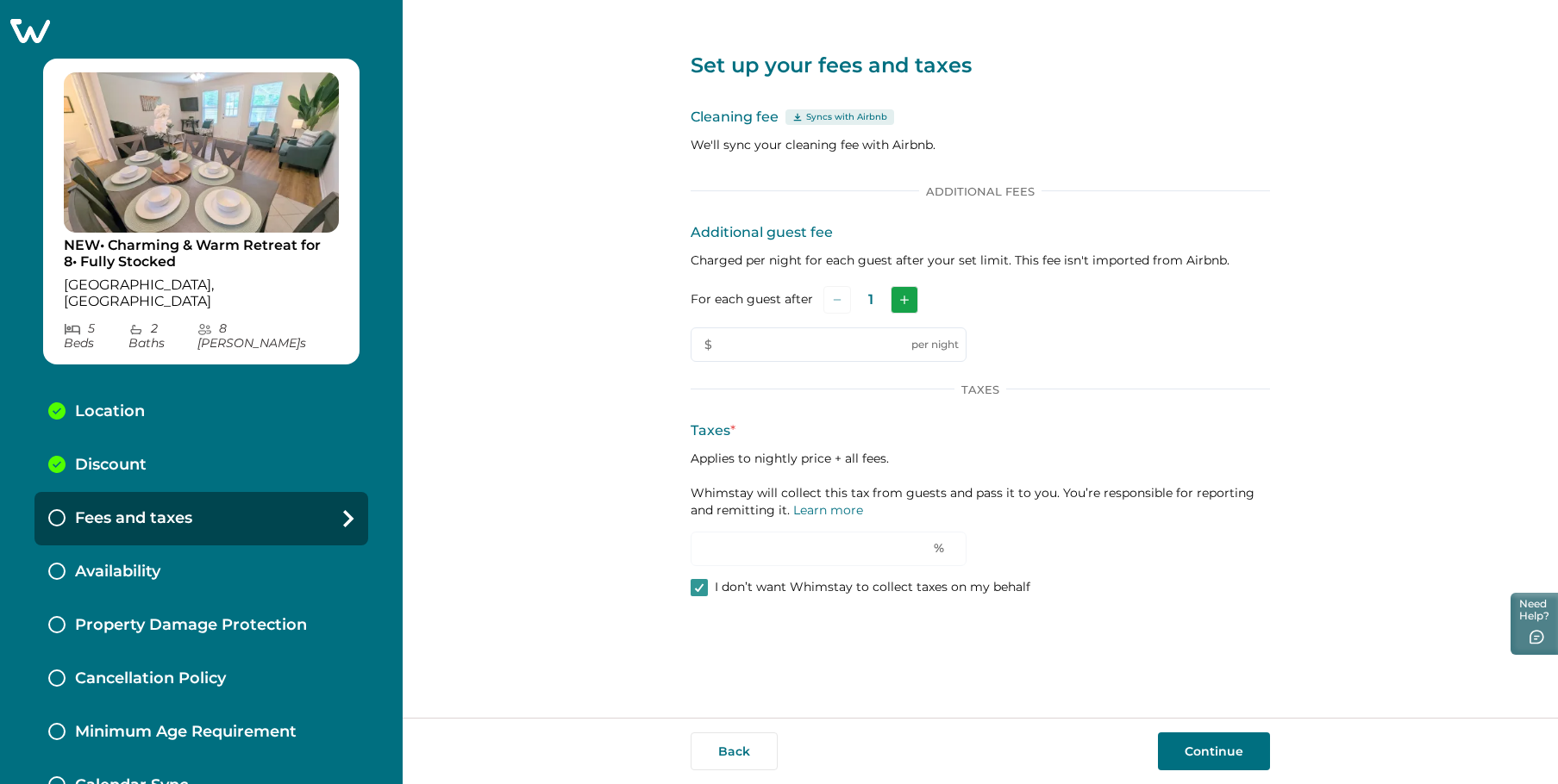
click at [900, 303] on icon "Add" at bounding box center [905, 300] width 9 height 9
click at [899, 303] on button "Add" at bounding box center [907, 299] width 27 height 27
click at [899, 303] on button "Add" at bounding box center [908, 299] width 27 height 27
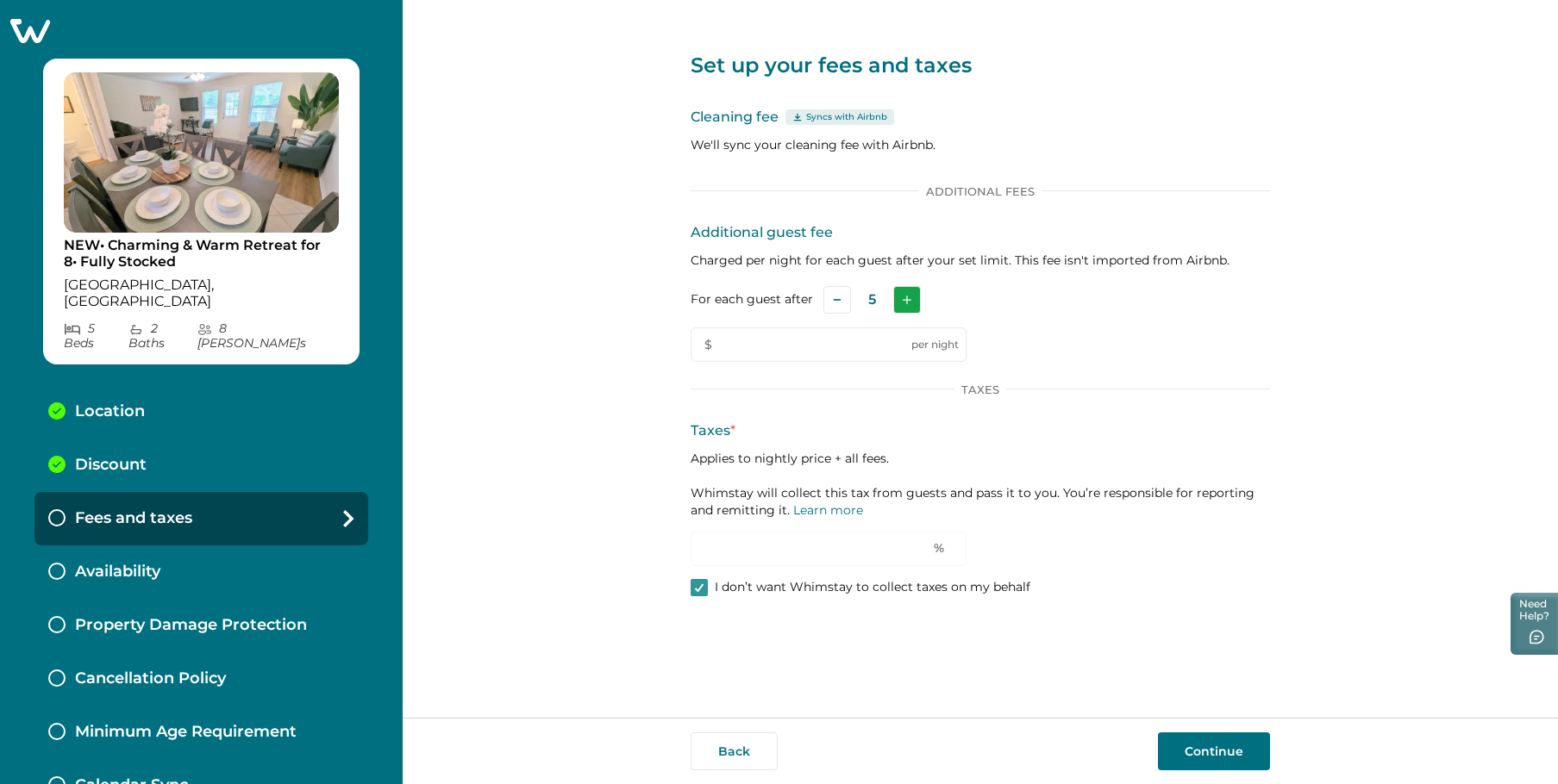
click at [899, 303] on button "Add" at bounding box center [907, 299] width 27 height 27
click at [899, 303] on button "Add" at bounding box center [907, 299] width 27 height 27
click at [1020, 428] on p "Taxes *" at bounding box center [980, 430] width 579 height 21
click at [1214, 752] on button "Continue" at bounding box center [1214, 751] width 112 height 38
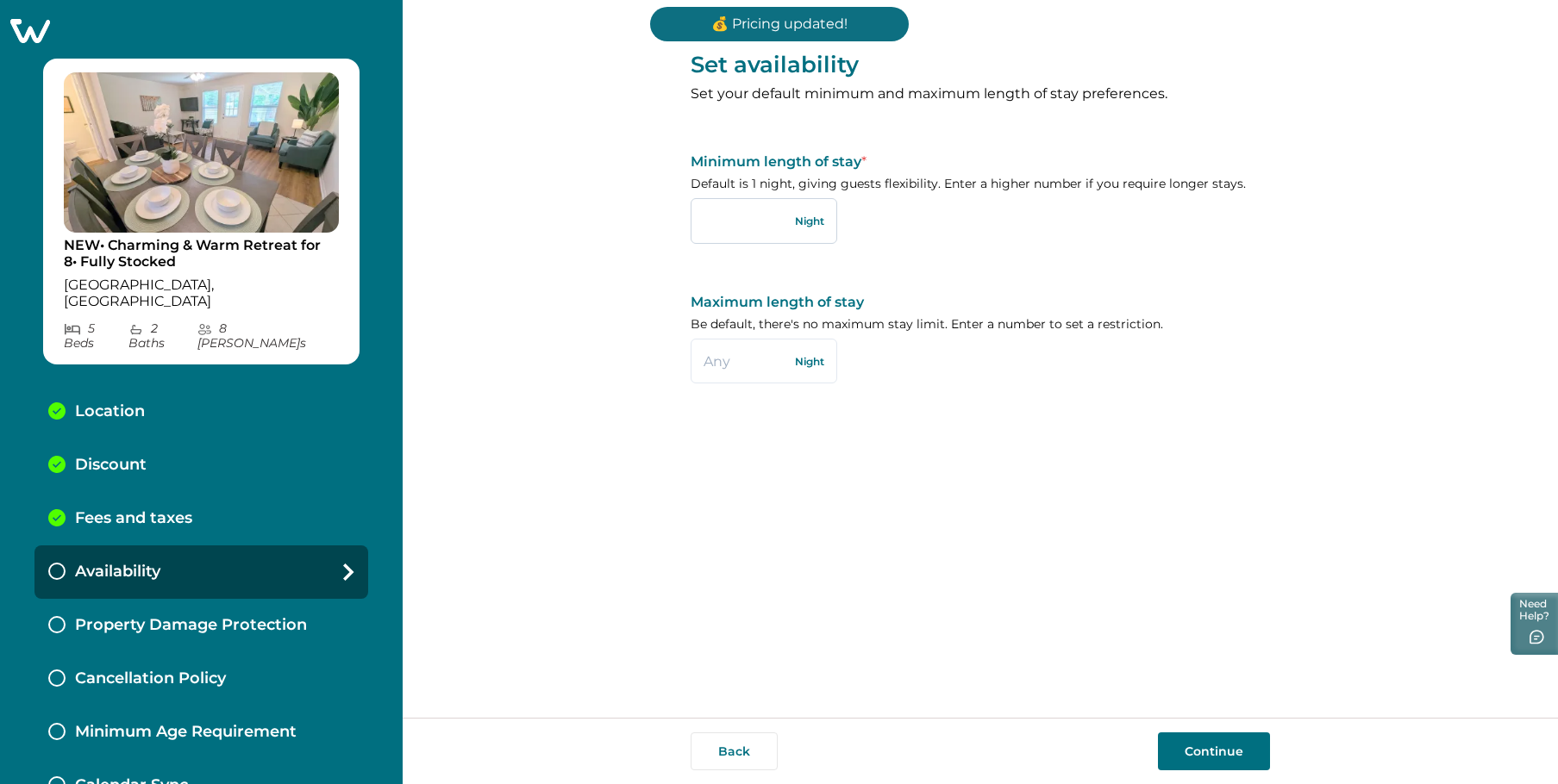
click at [763, 225] on input "text" at bounding box center [764, 221] width 147 height 45
type input "2"
click at [1194, 743] on button "Continue" at bounding box center [1214, 751] width 112 height 38
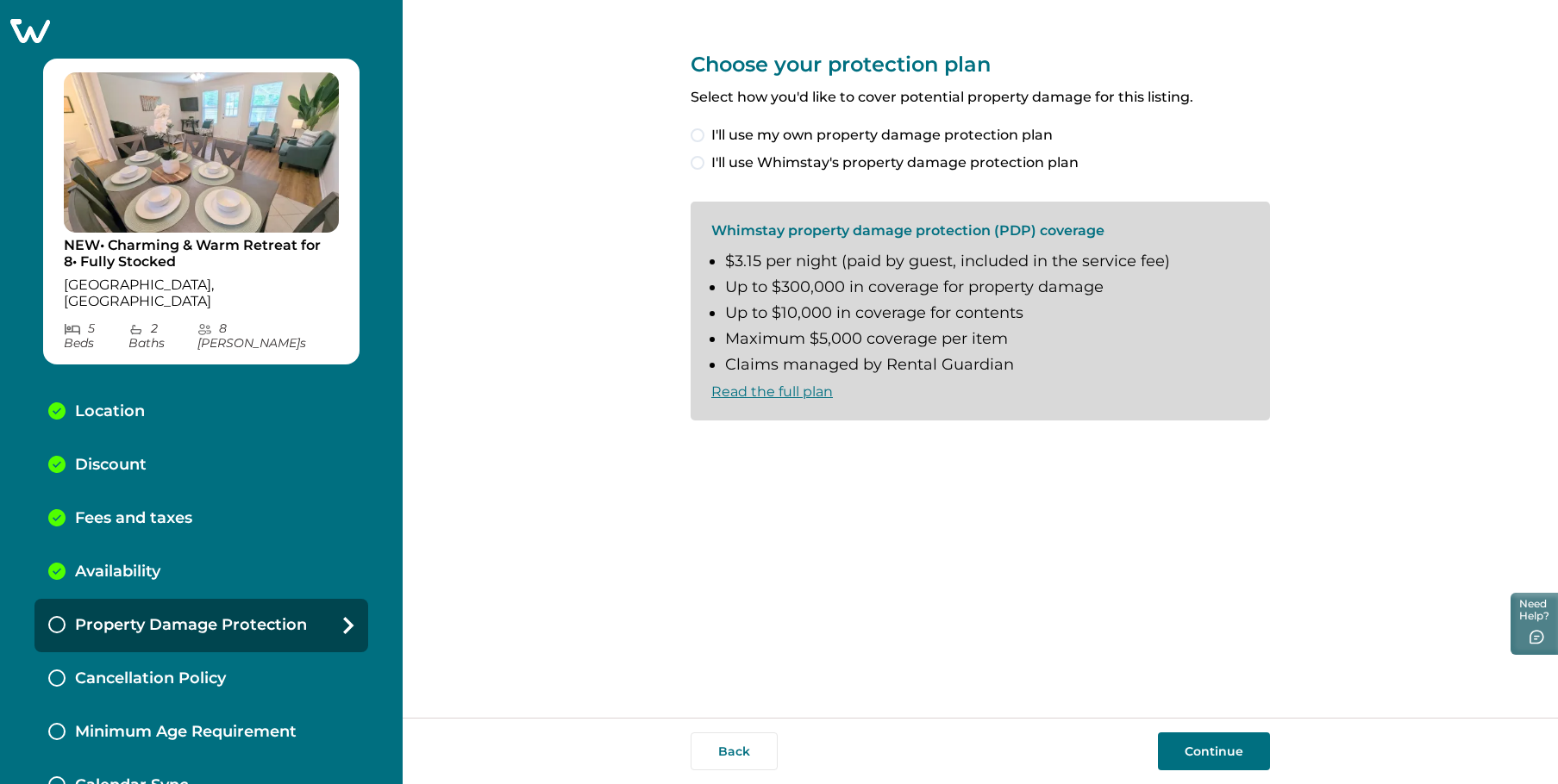
click at [698, 154] on label "I'll use Whimstay's property damage protection plan" at bounding box center [980, 163] width 579 height 21
click at [698, 446] on span at bounding box center [697, 449] width 14 height 14
click at [1221, 763] on button "Continue" at bounding box center [1214, 751] width 112 height 38
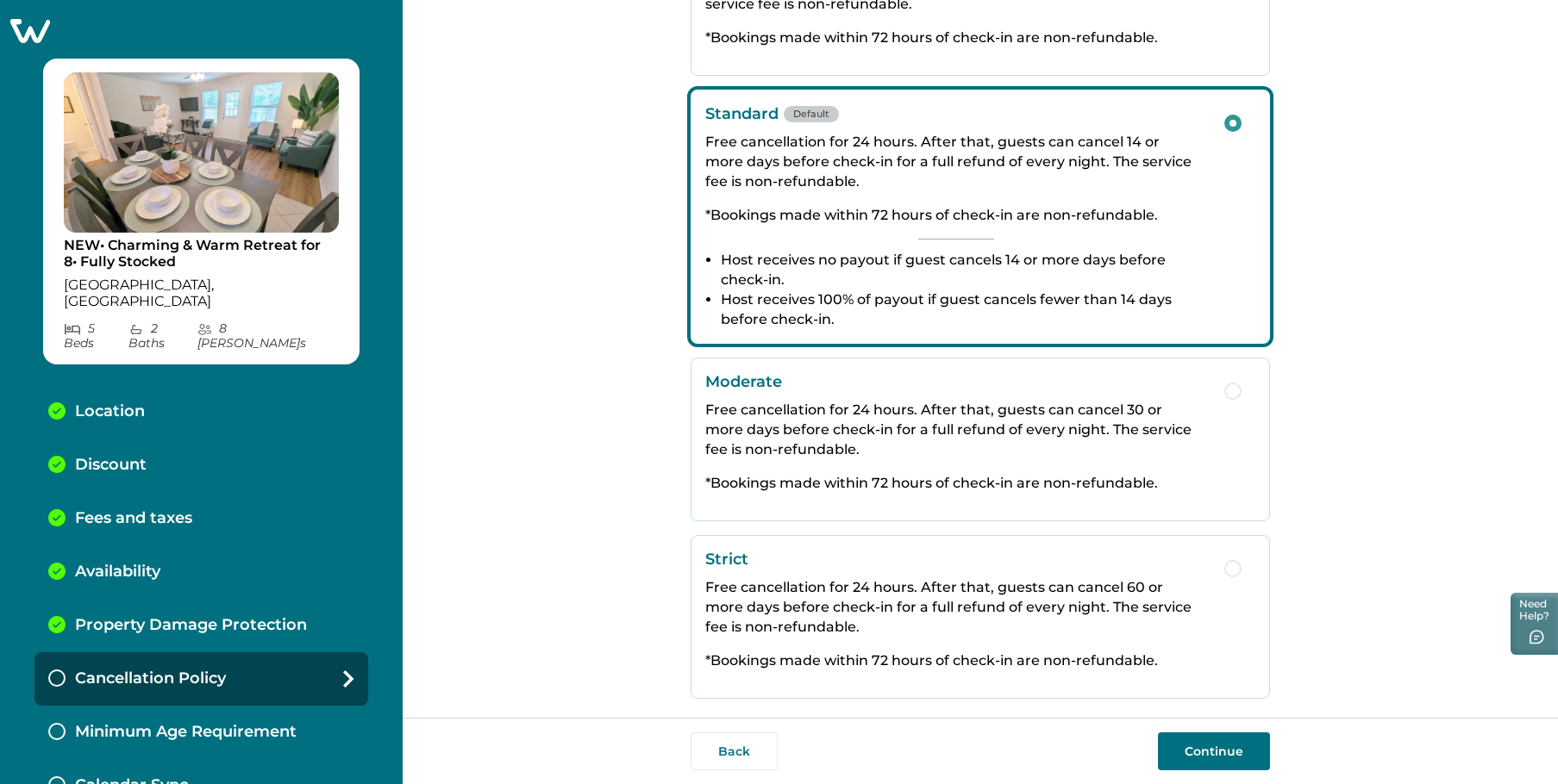
scroll to position [225, 0]
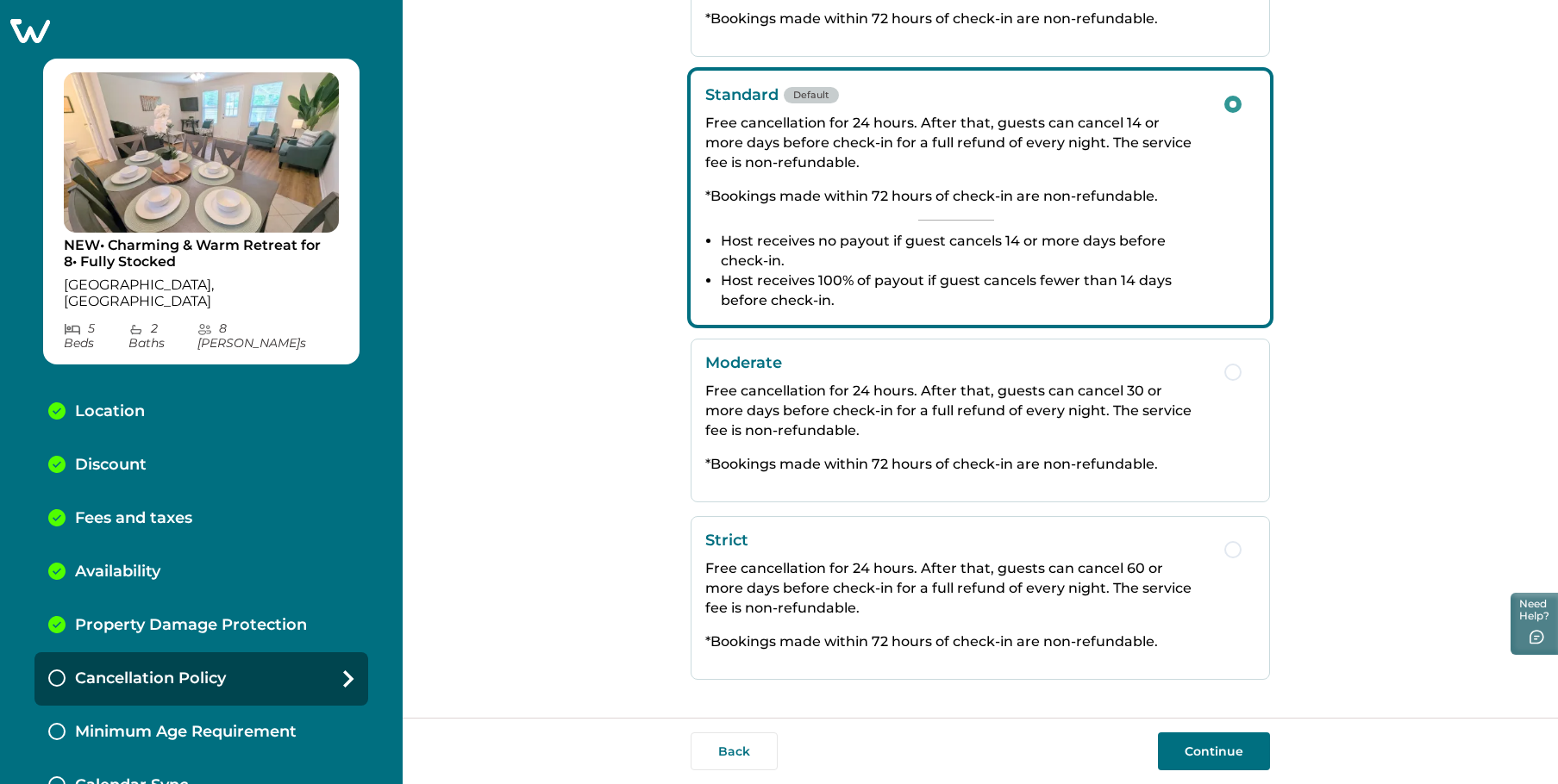
click at [1203, 746] on button "Continue" at bounding box center [1214, 751] width 112 height 38
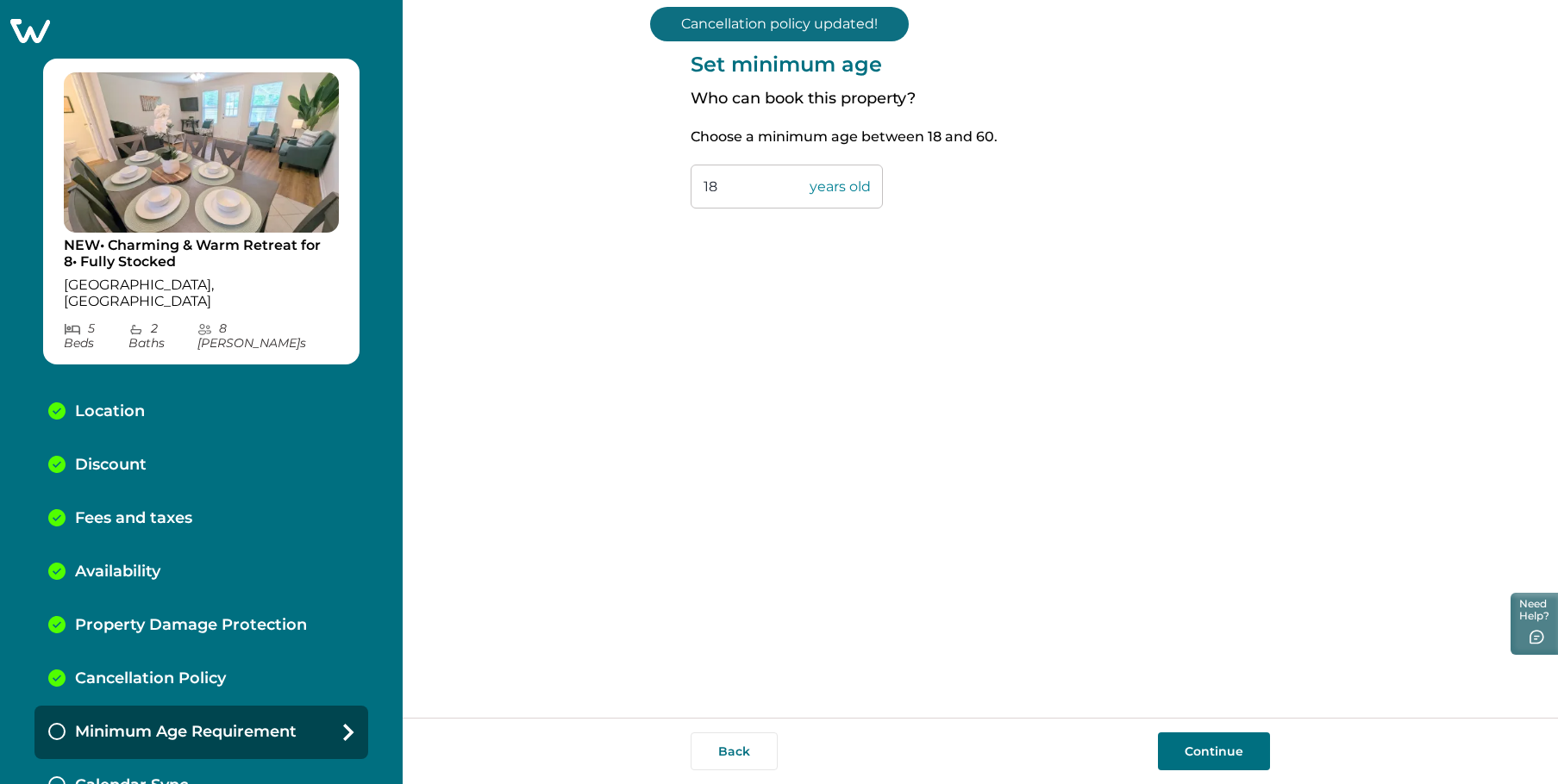
click at [1191, 739] on button "Continue" at bounding box center [1214, 751] width 112 height 38
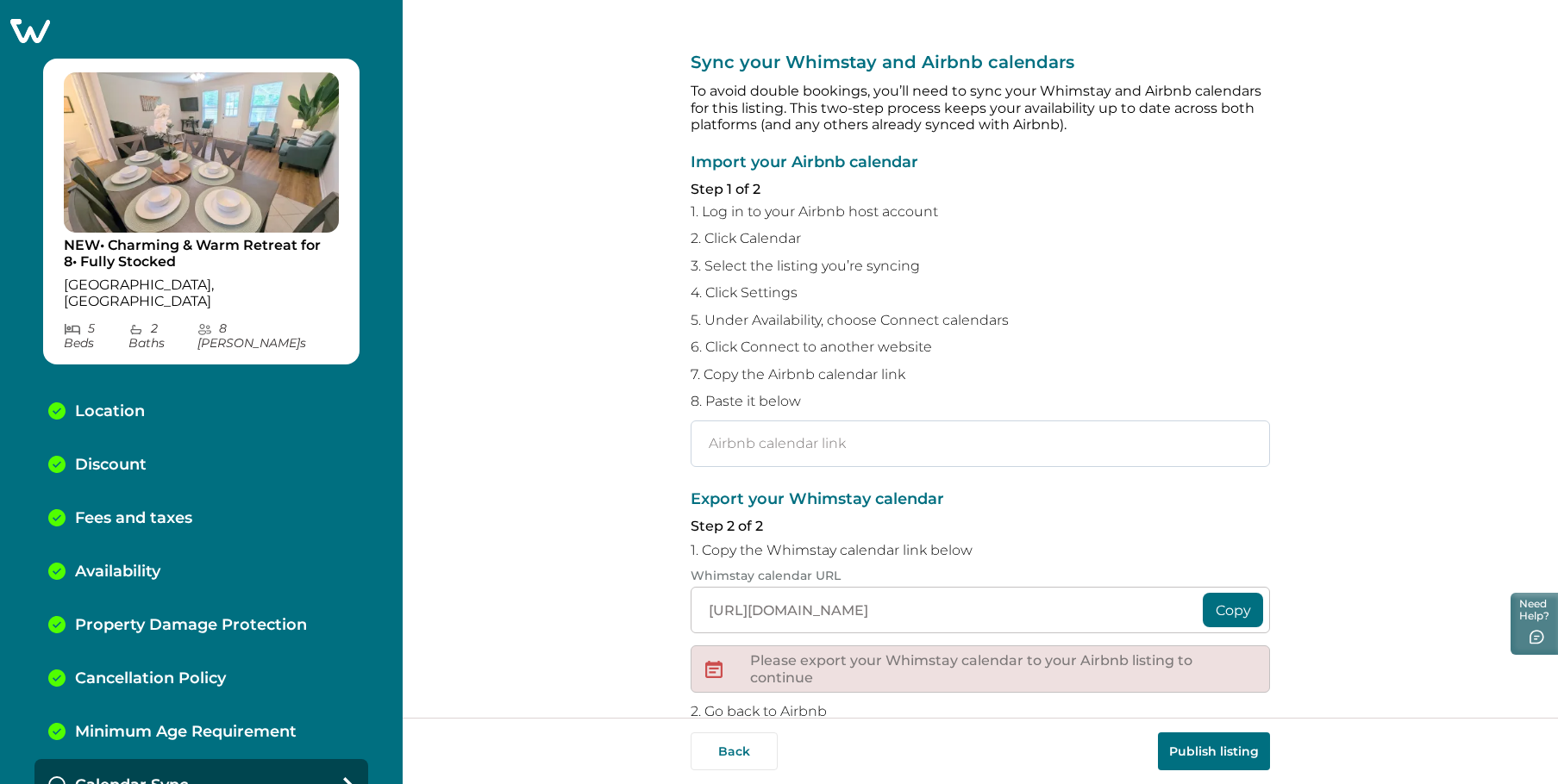
click at [931, 452] on input "text" at bounding box center [980, 443] width 579 height 46
paste input "https://www.airbnb.com/calendar/ical/1450348614436485176.ics?s=f873416254f6841f…"
type input "https://www.airbnb.com/calendar/ical/1450348614436485176.ics?s=f873416254f6841f…"
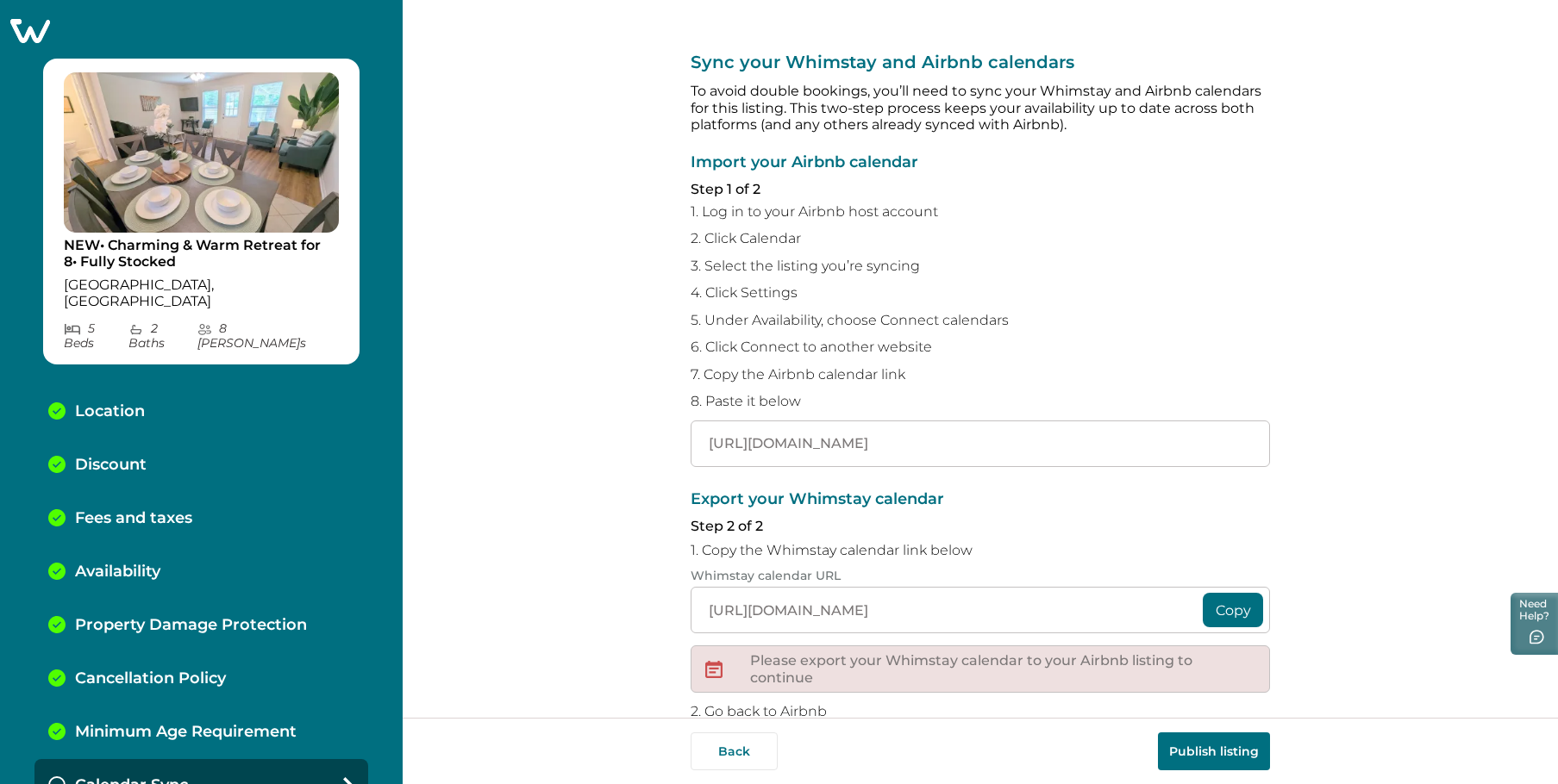
click at [1088, 508] on div "Export your Whimstay calendar Step 2 of 2 1. Copy the Whimstay calendar link be…" at bounding box center [980, 660] width 579 height 338
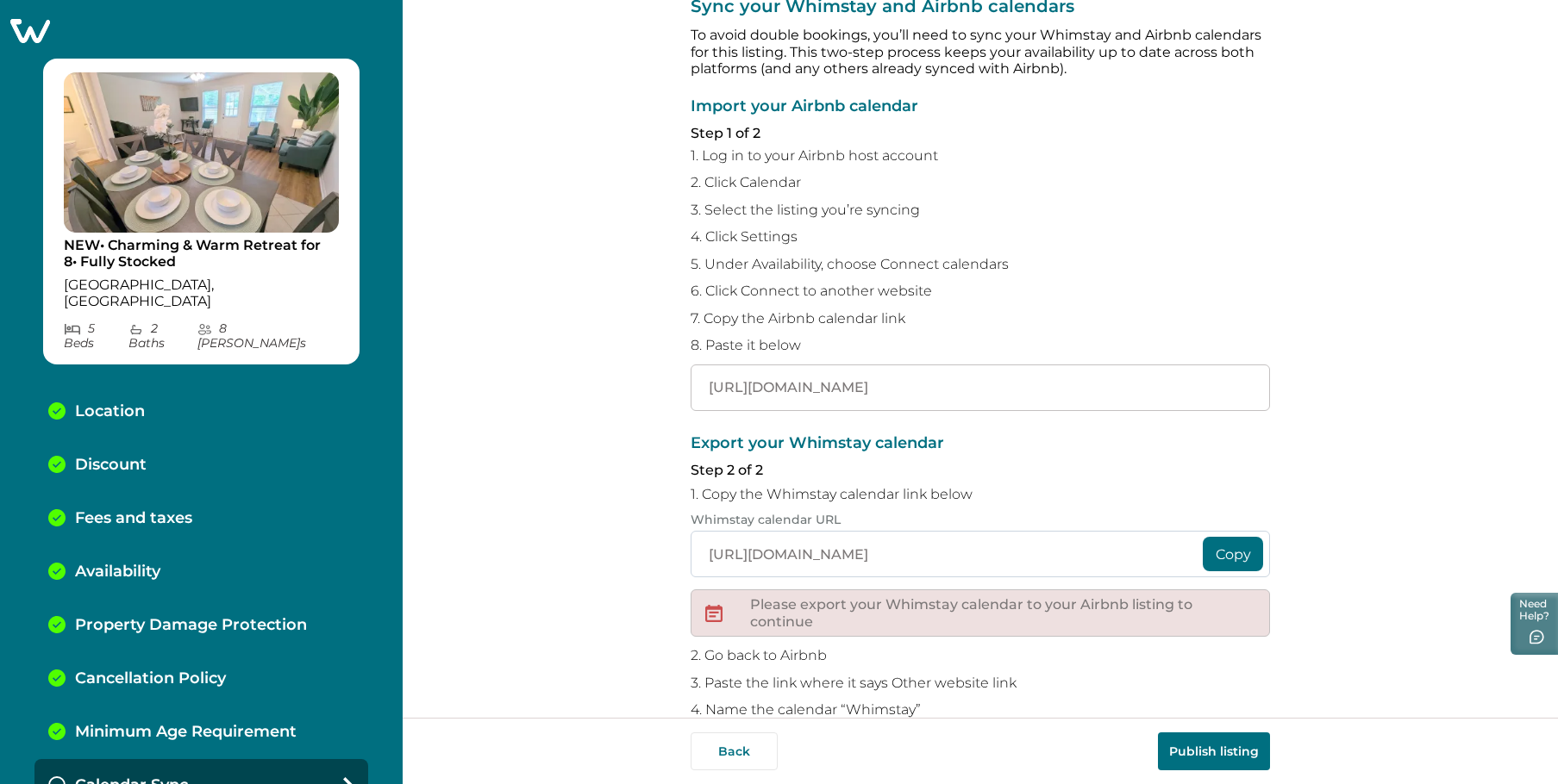
scroll to position [86, 0]
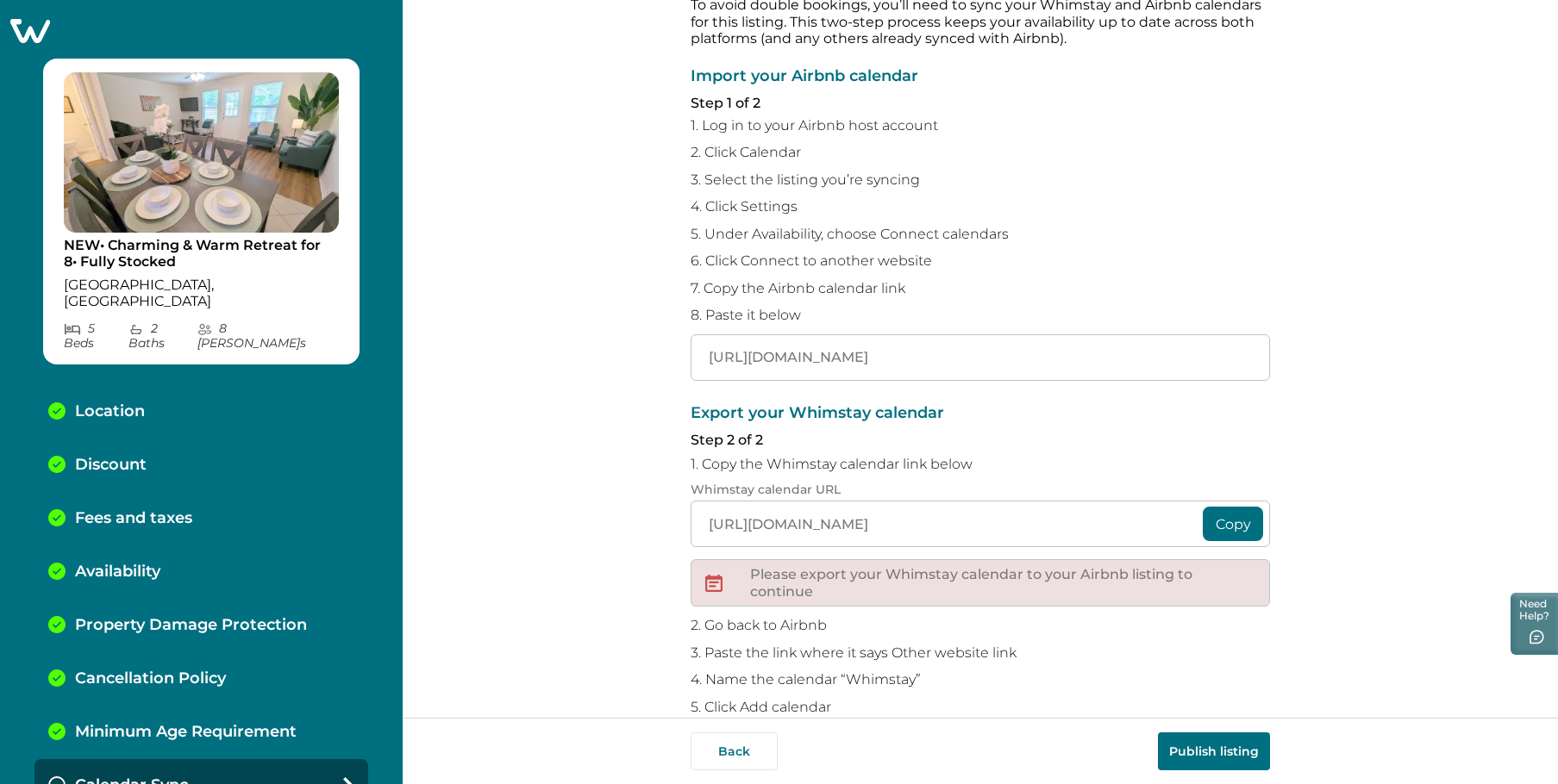
click at [1222, 526] on button "Copy" at bounding box center [1233, 524] width 61 height 34
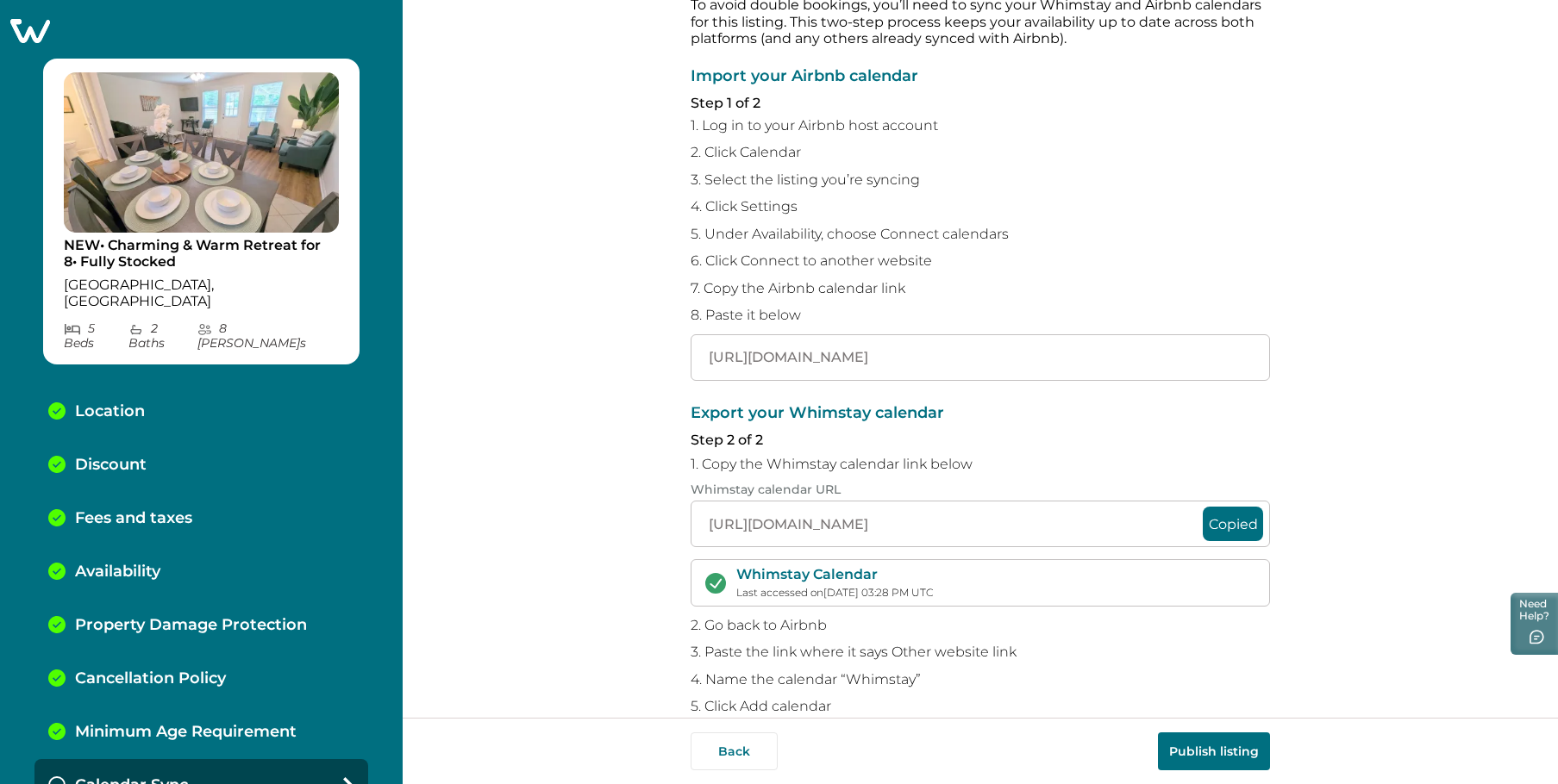
click at [1221, 756] on button "Publish listing" at bounding box center [1214, 751] width 112 height 38
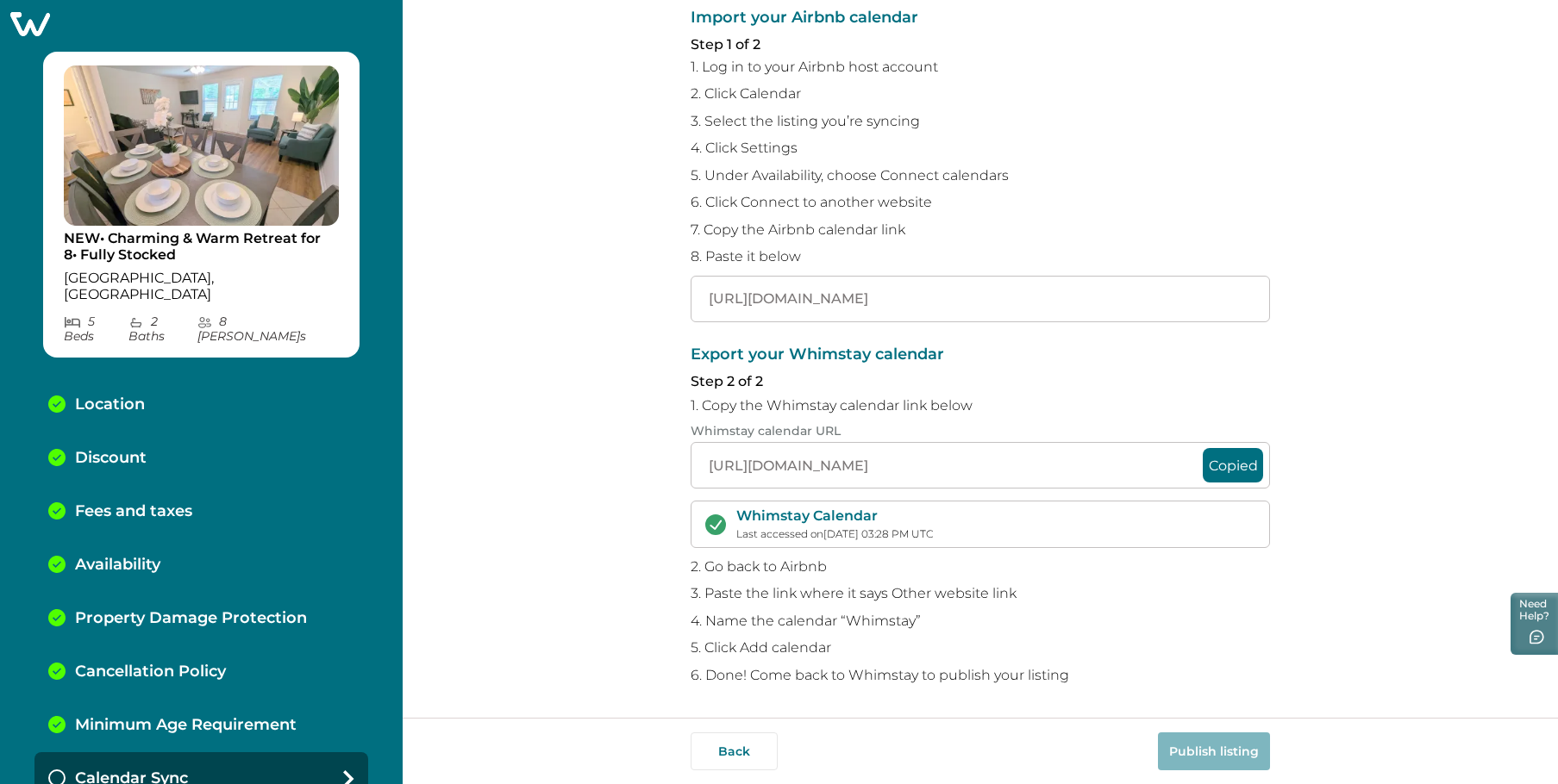
scroll to position [14, 0]
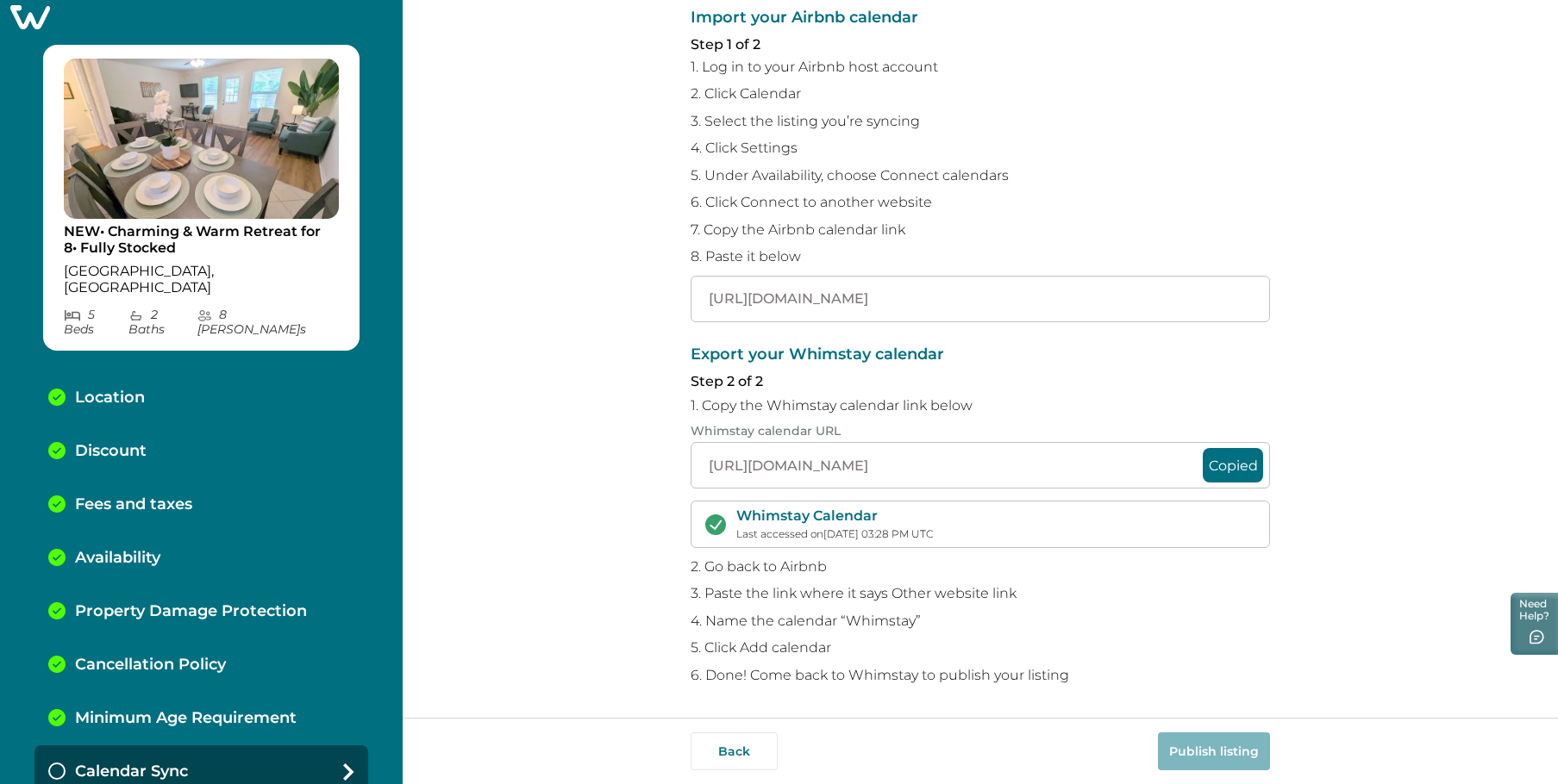
click at [163, 762] on p "Calendar Sync" at bounding box center [131, 771] width 113 height 19
click at [1178, 605] on div "Export your Whimstay calendar Step 2 of 2 1. Copy the Whimstay calendar link be…" at bounding box center [980, 515] width 579 height 337
click at [753, 747] on button "Back" at bounding box center [734, 751] width 87 height 38
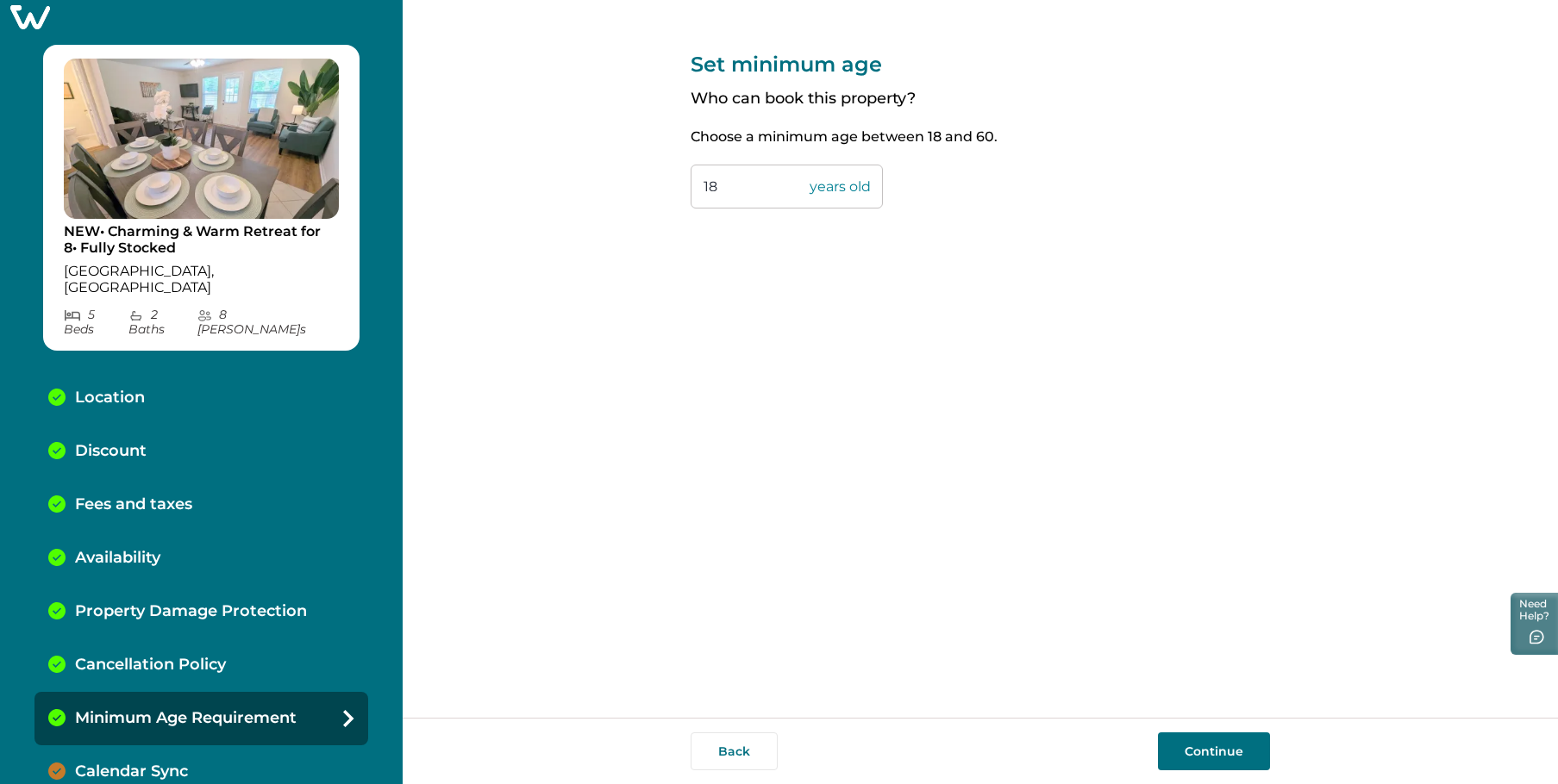
click at [164, 762] on p "Calendar Sync" at bounding box center [131, 771] width 113 height 19
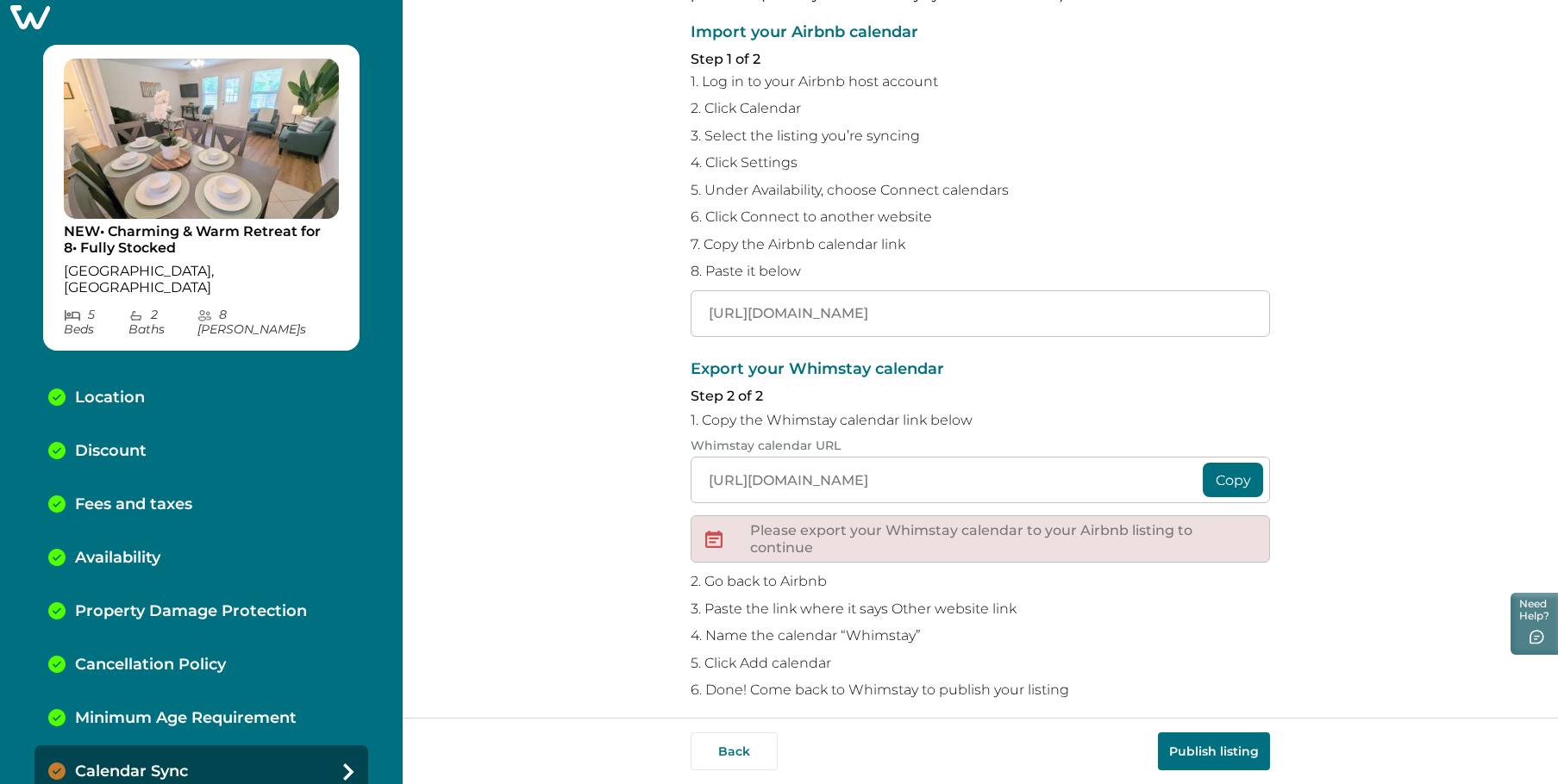
scroll to position [146, 0]
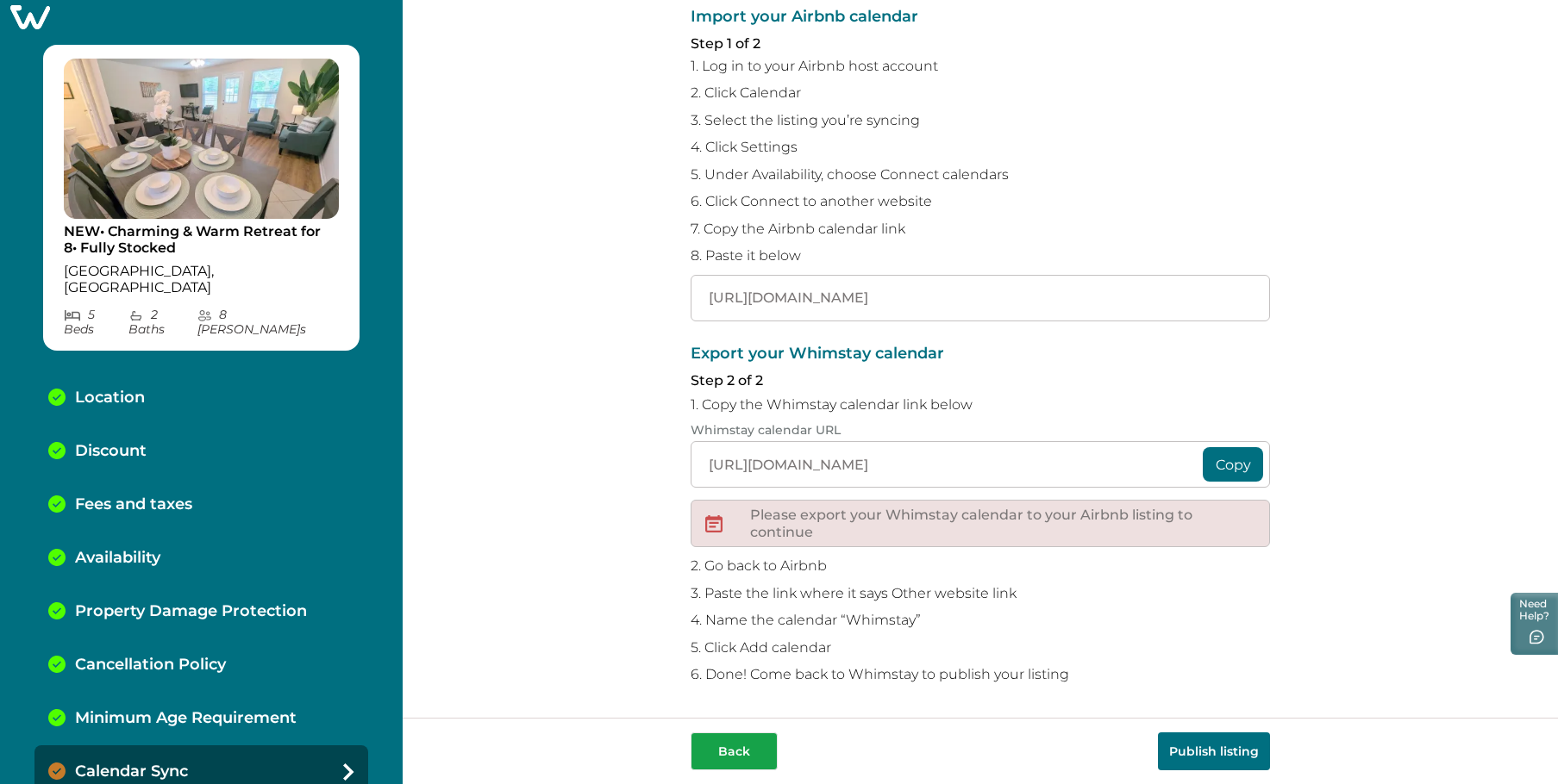
click at [738, 762] on button "Back" at bounding box center [734, 751] width 87 height 38
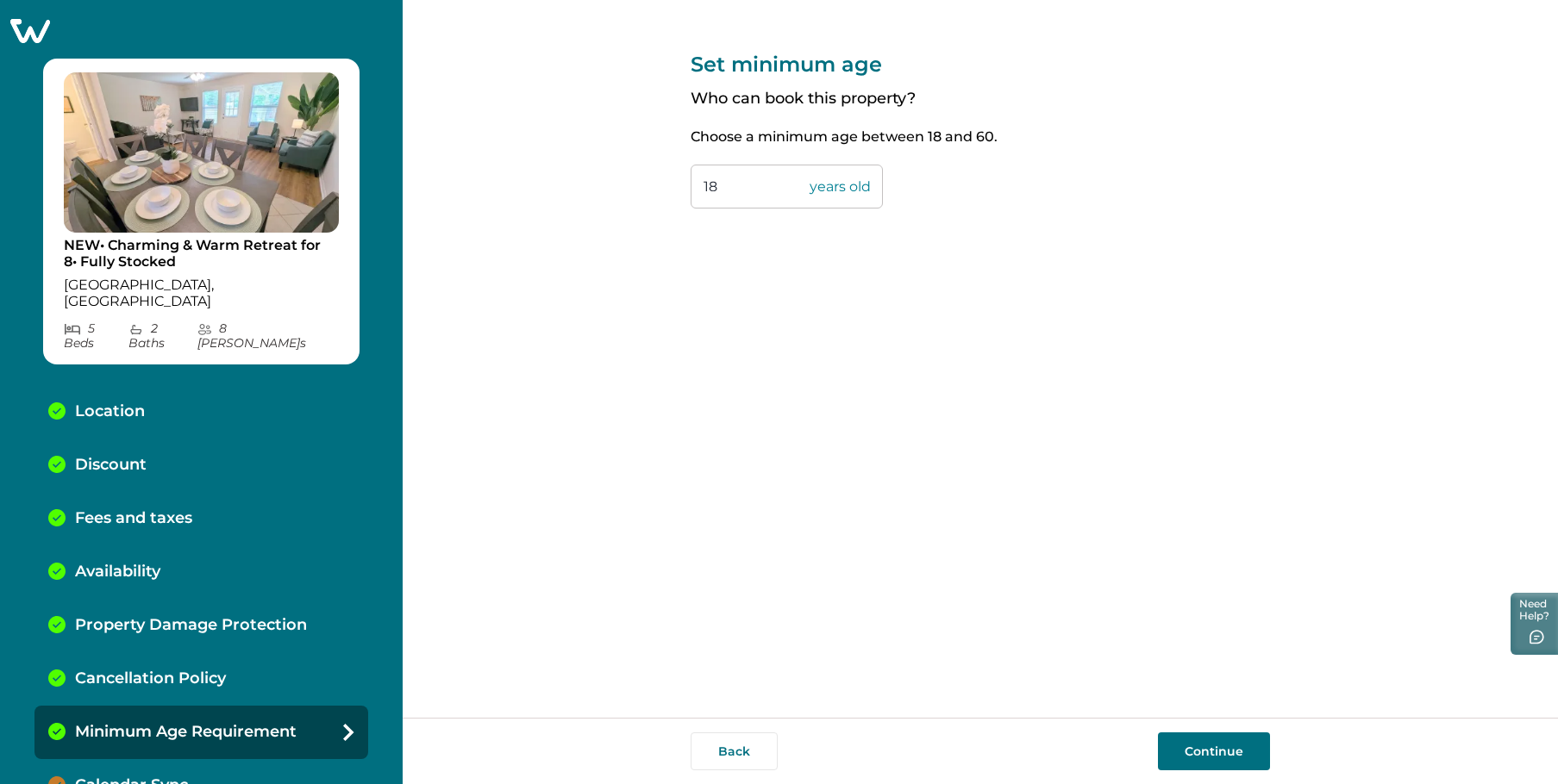
click at [1203, 745] on button "Continue" at bounding box center [1214, 751] width 112 height 38
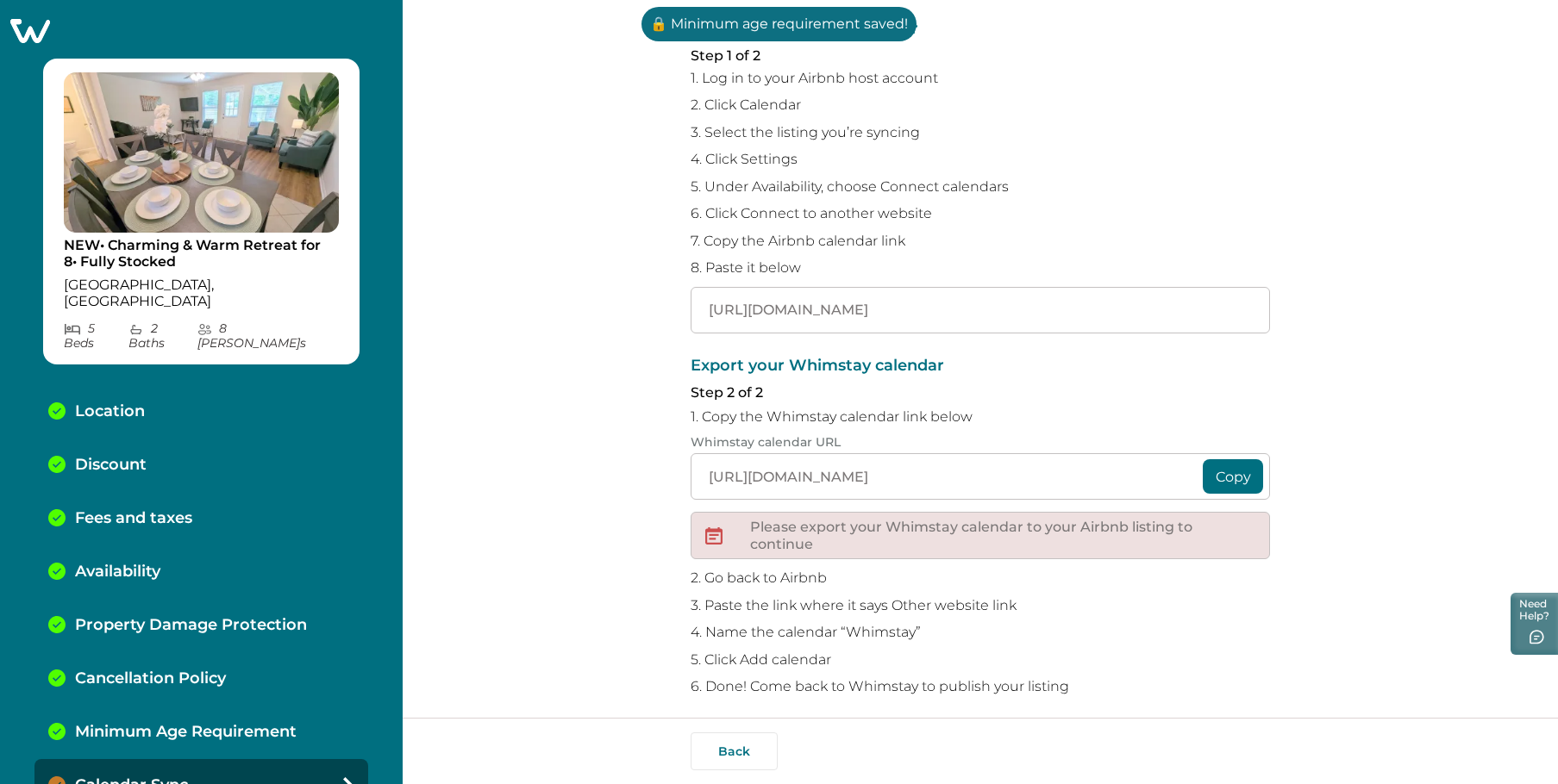
scroll to position [146, 0]
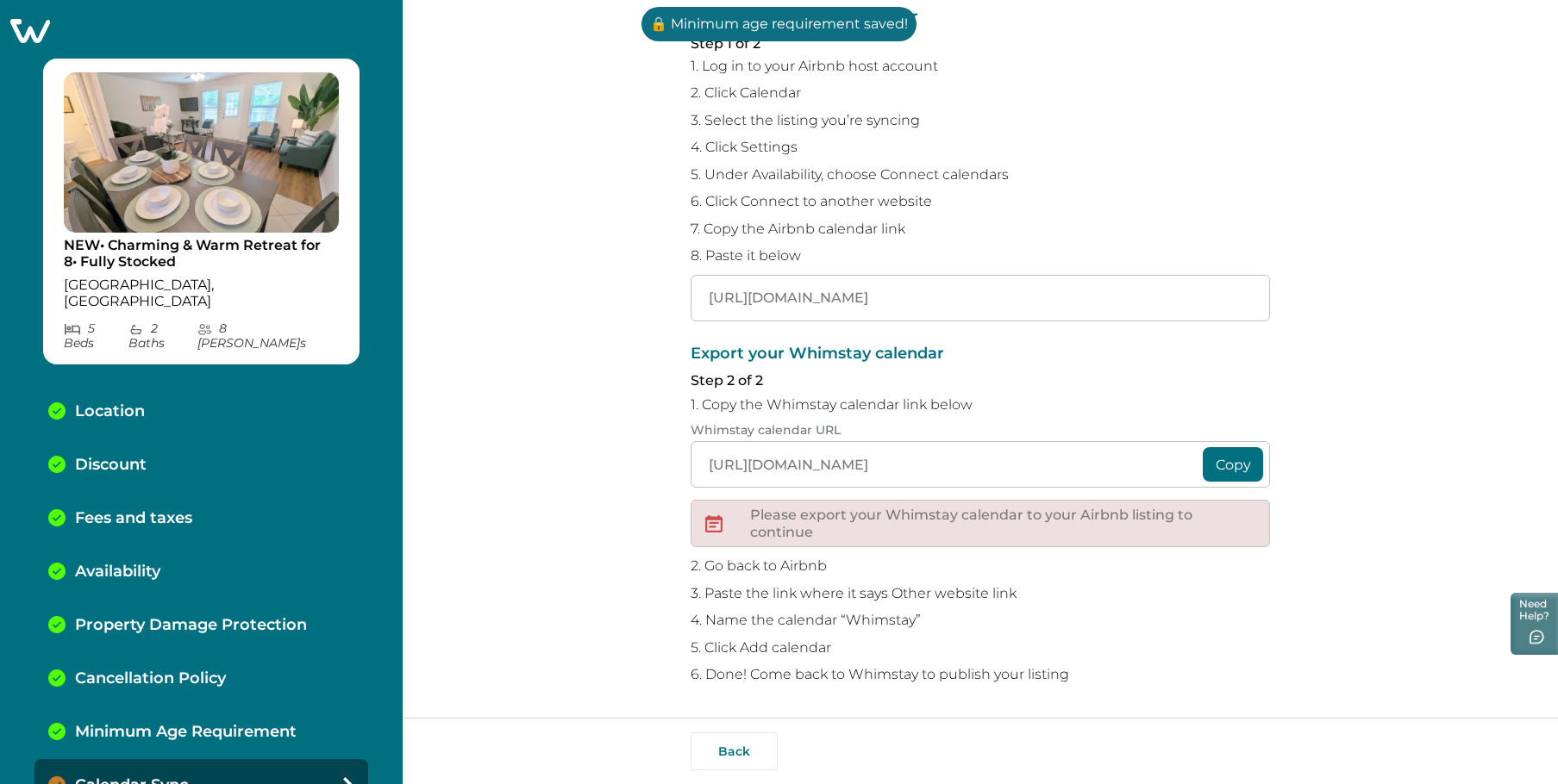
click at [1227, 455] on button "Copy" at bounding box center [1233, 465] width 61 height 34
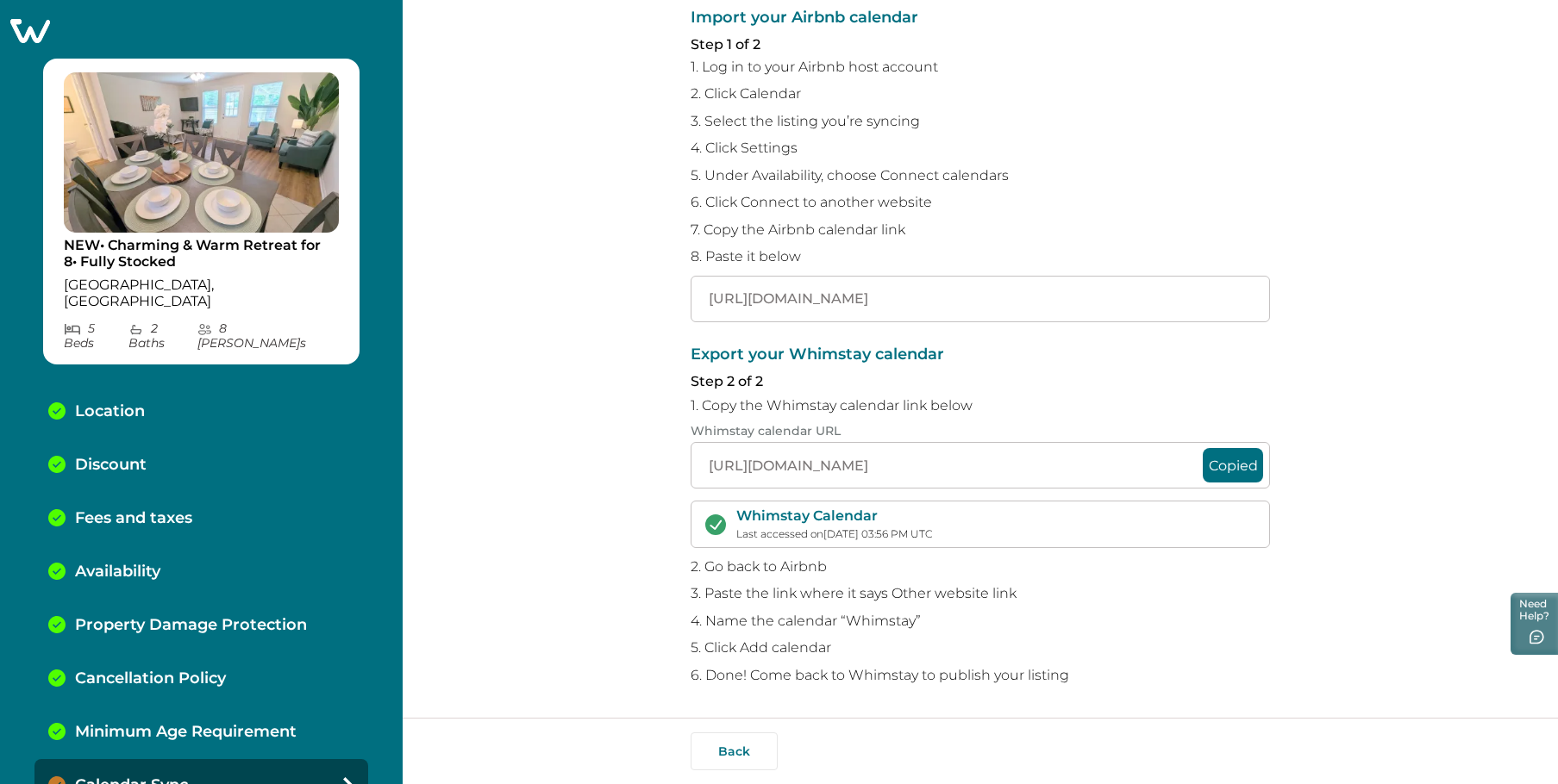
click at [1259, 621] on p "4. Name the calendar “Whimstay”" at bounding box center [980, 621] width 579 height 17
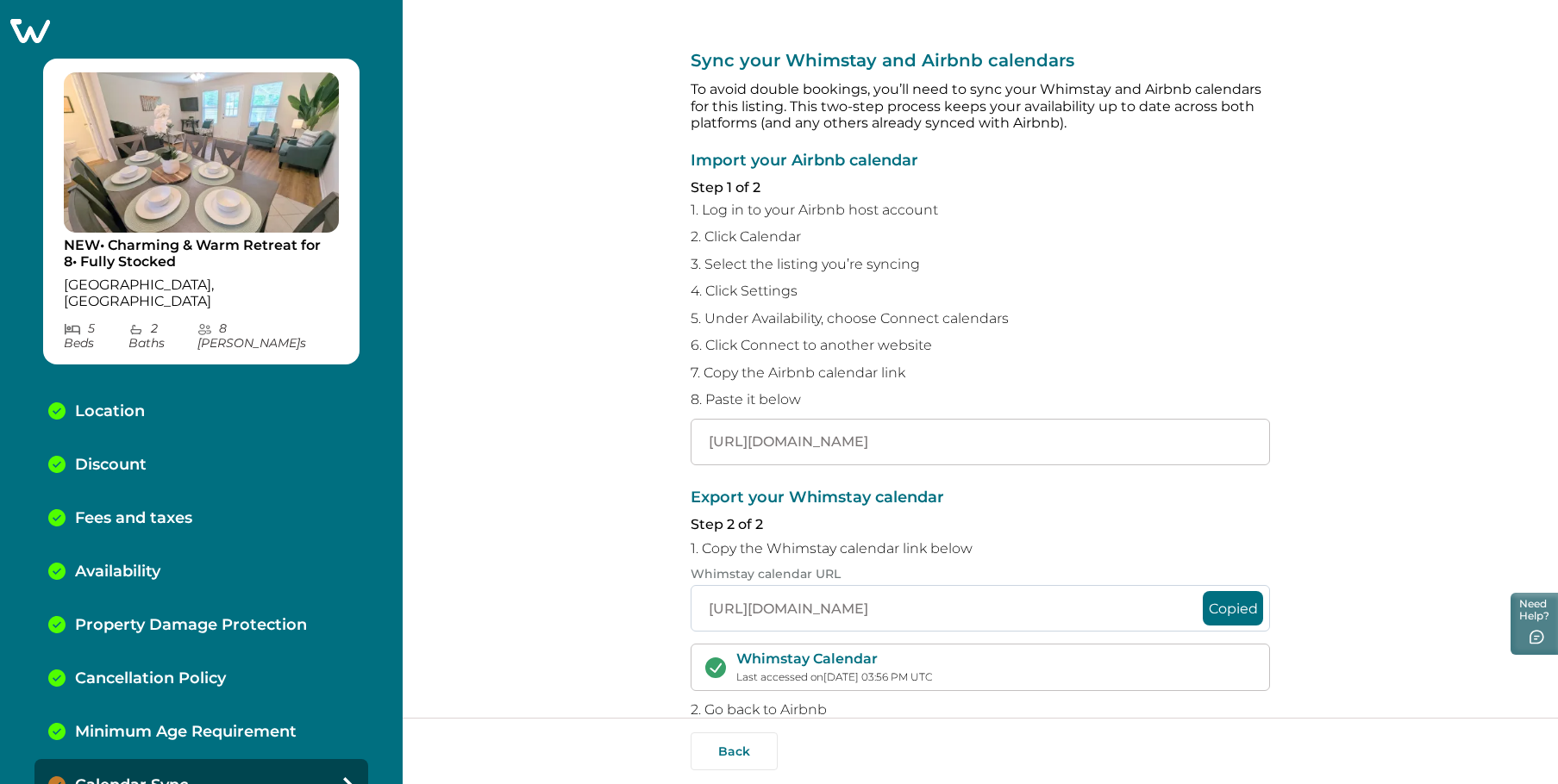
scroll to position [0, 0]
click at [1124, 505] on p "Export your Whimstay calendar" at bounding box center [980, 499] width 579 height 17
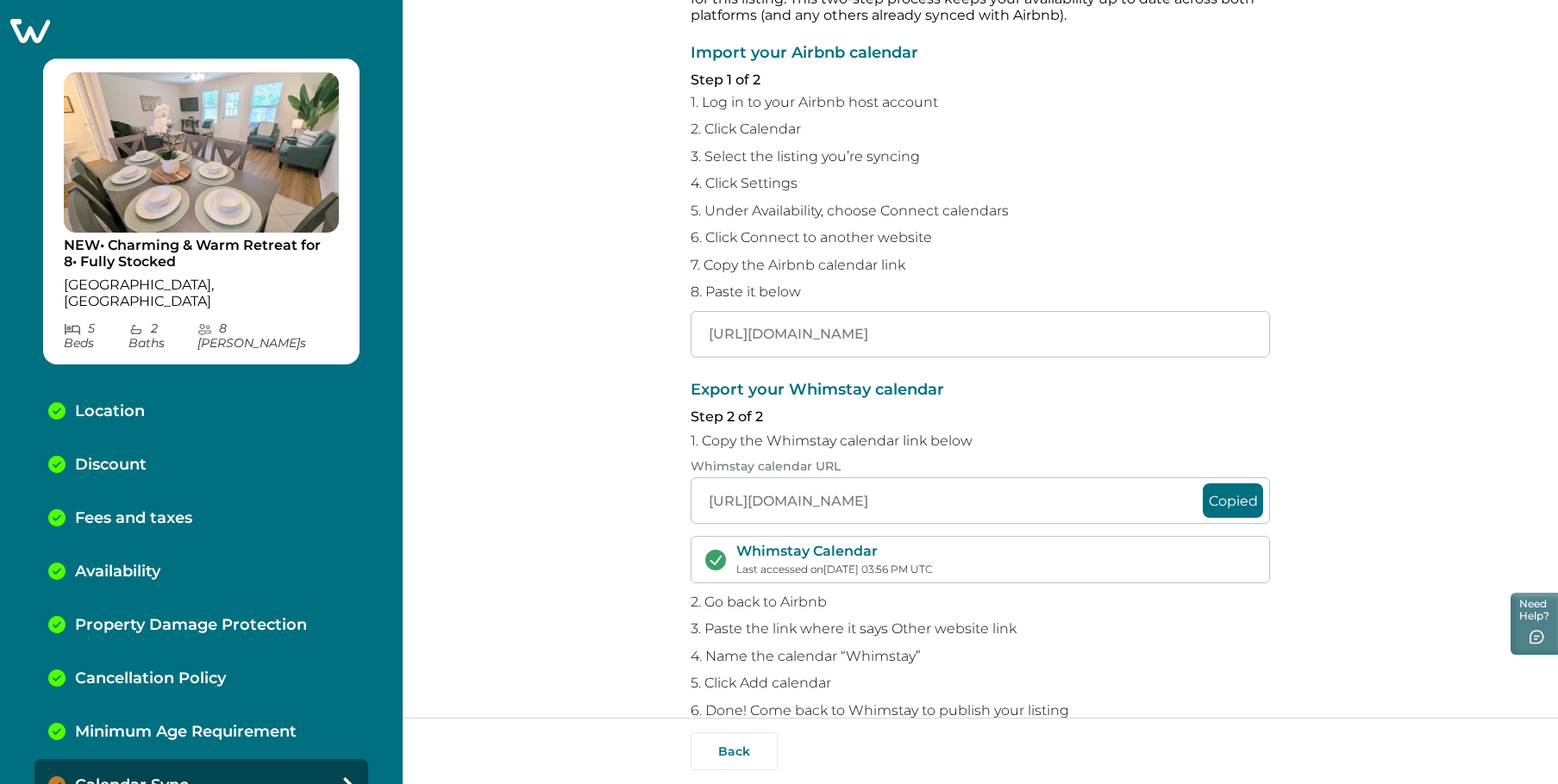
scroll to position [145, 0]
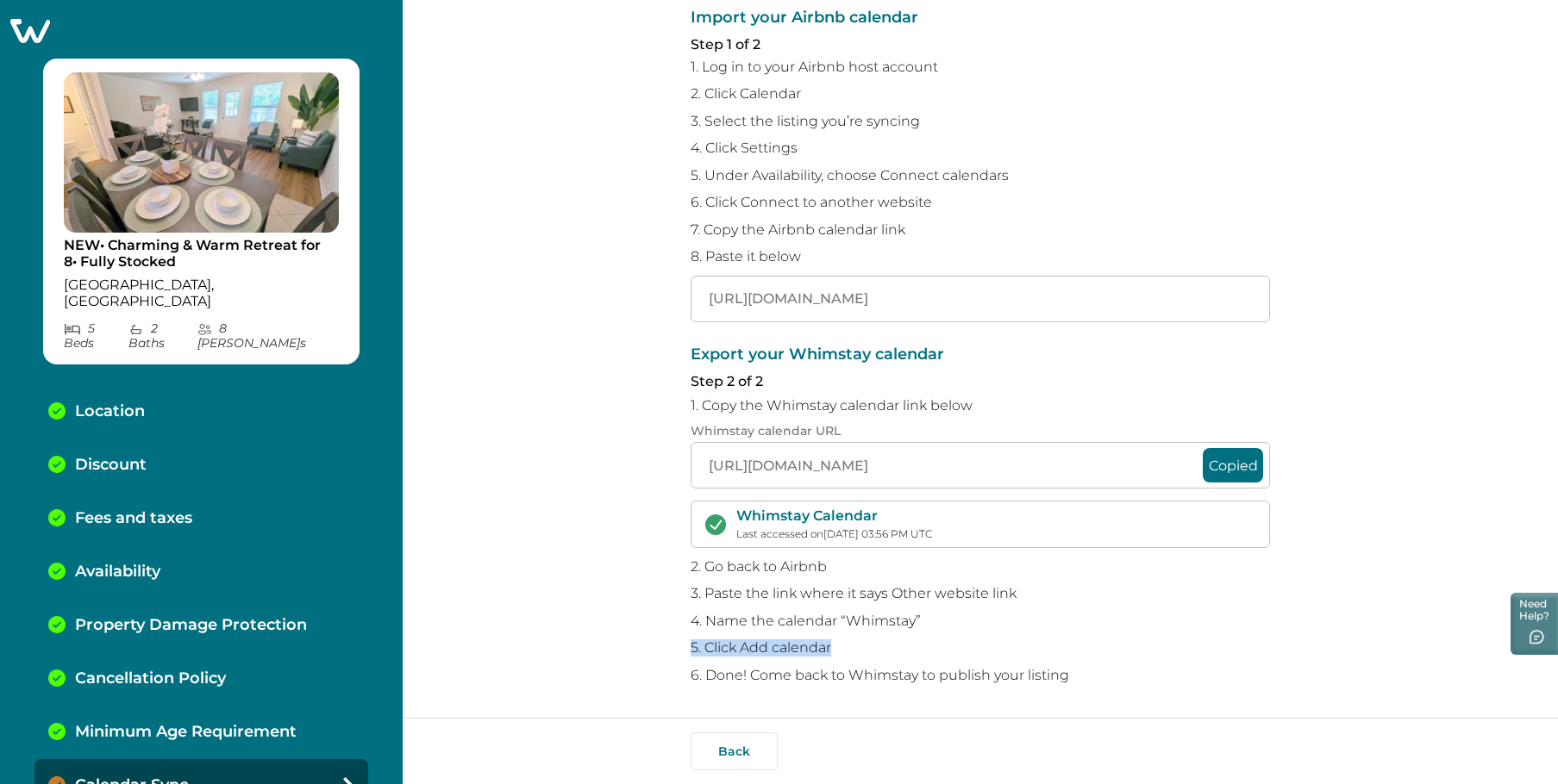
click at [1164, 631] on div "Export your Whimstay calendar Step 2 of 2 1. Copy the Whimstay calendar link be…" at bounding box center [980, 515] width 579 height 337
click at [236, 266] on p "NEW• Charming & Warm Retreat for 8• Fully Stocked" at bounding box center [202, 253] width 275 height 33
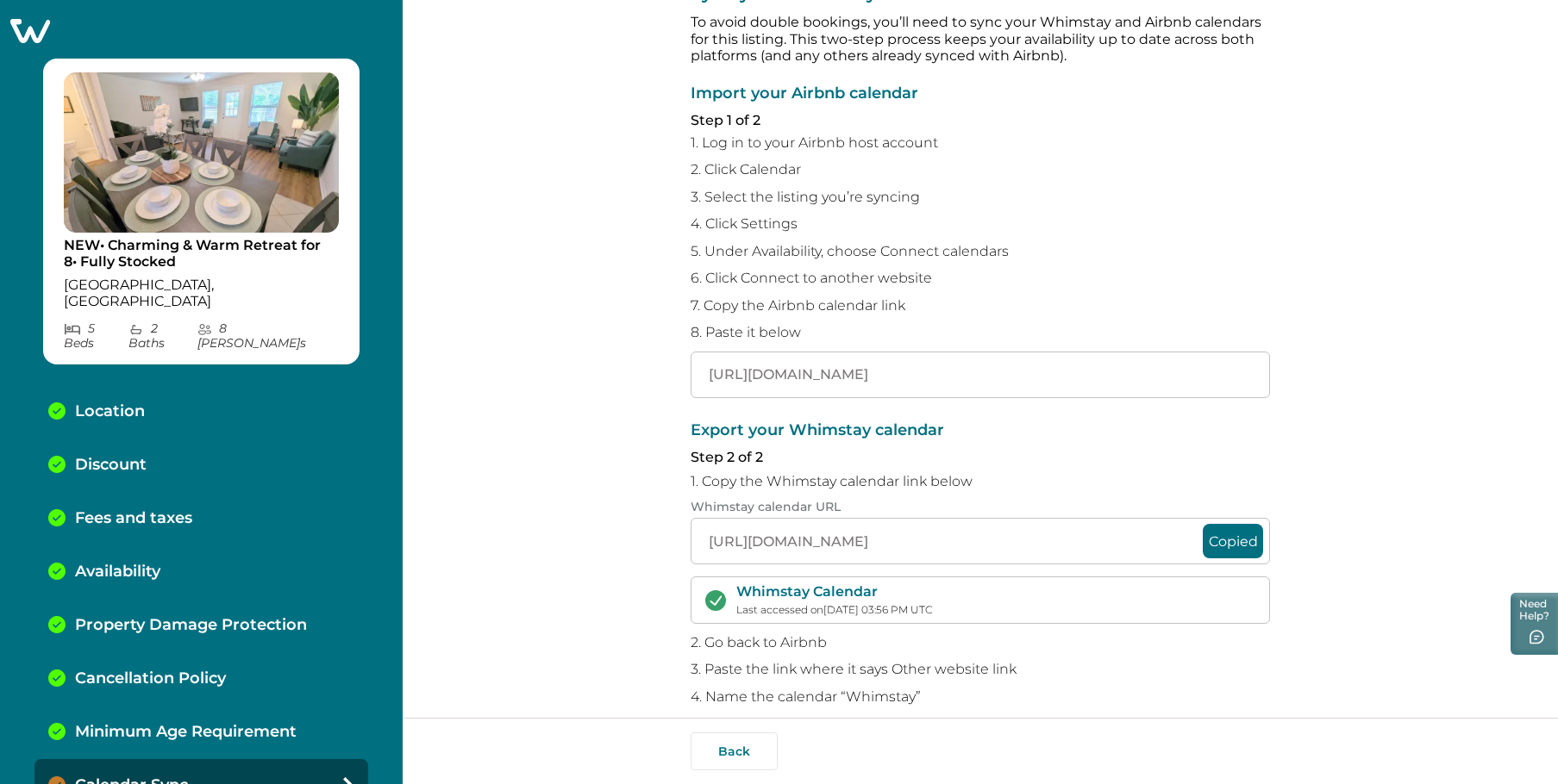
scroll to position [0, 0]
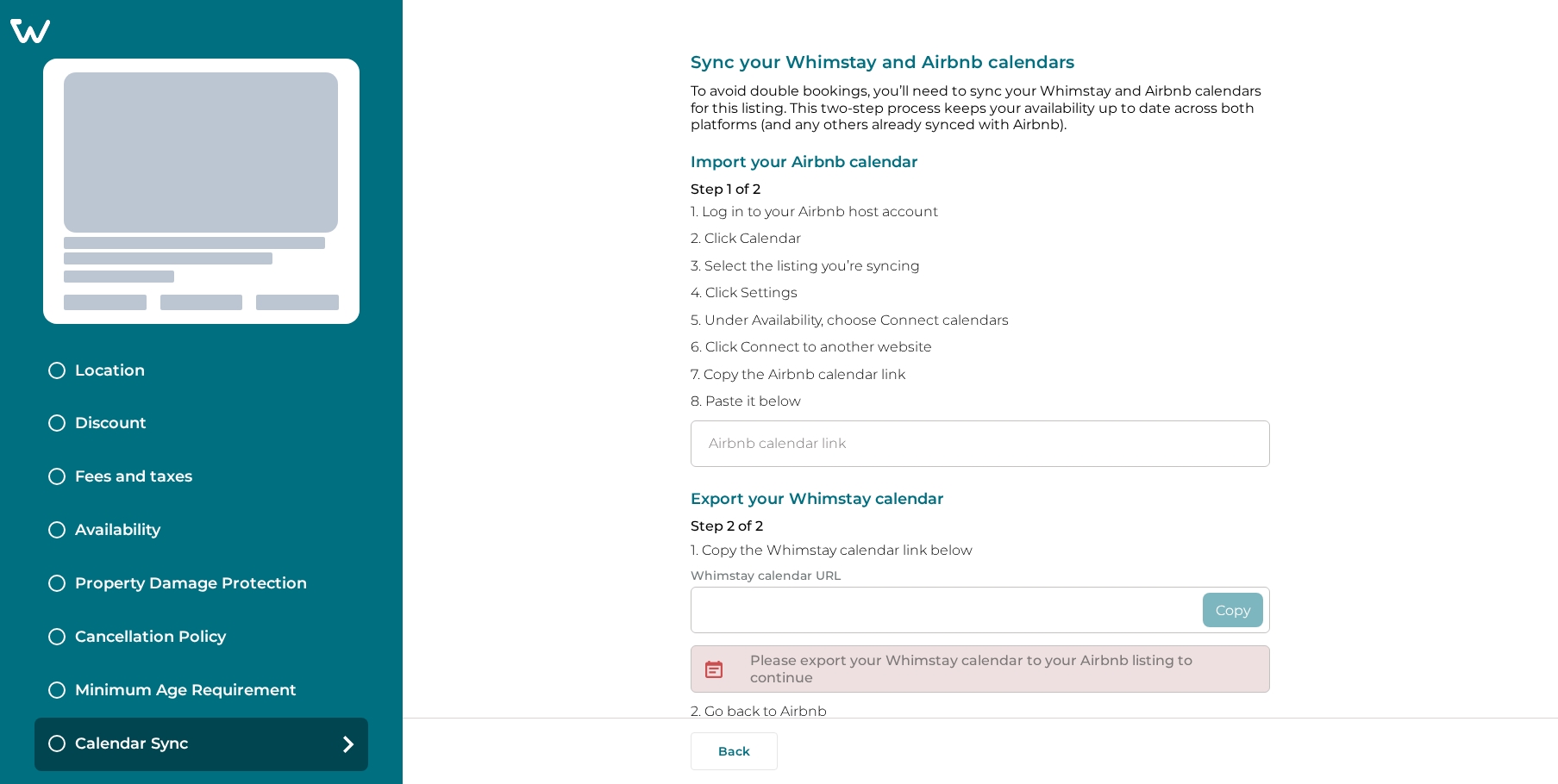
type input "[URL][DOMAIN_NAME]"
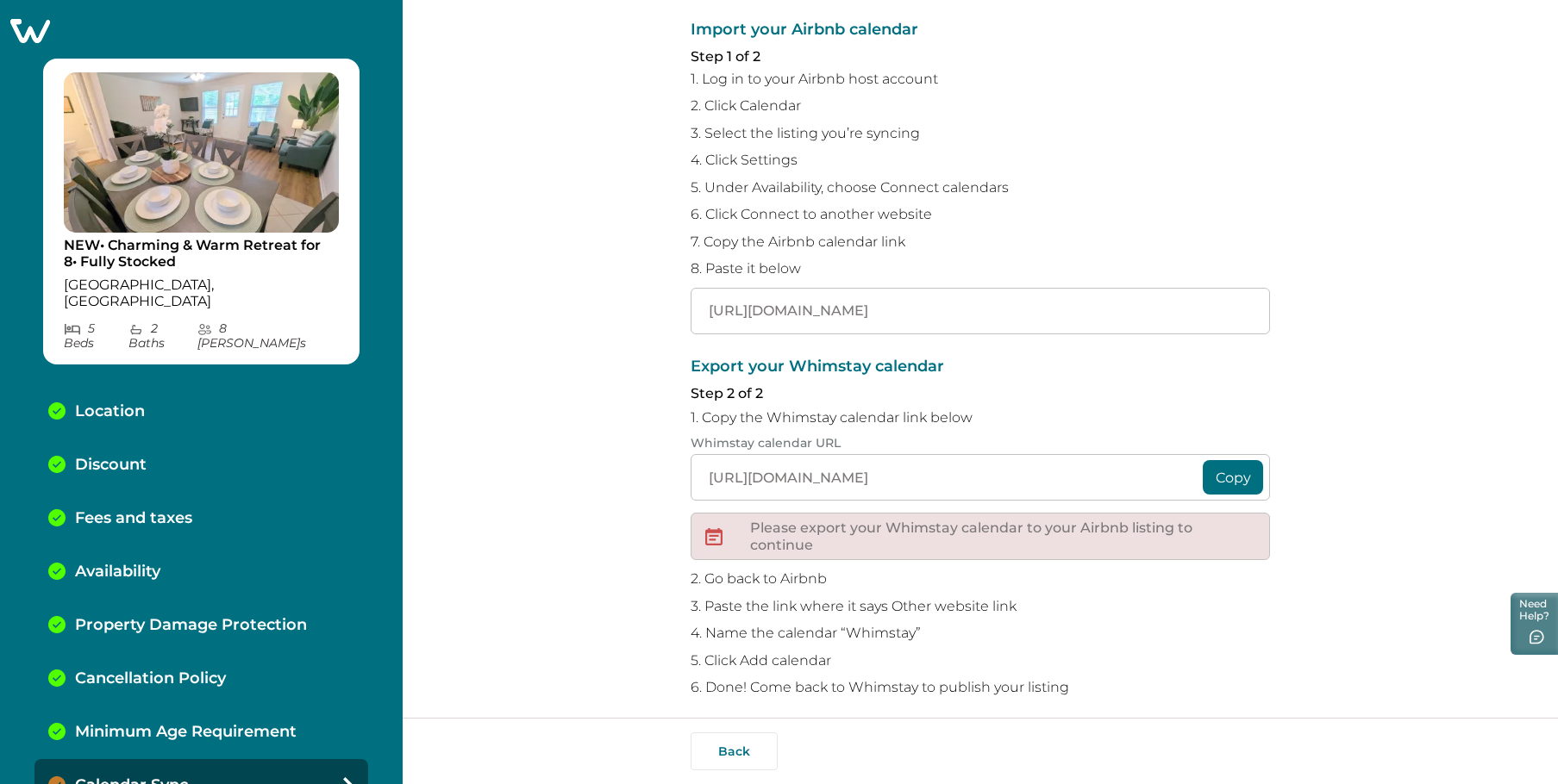
scroll to position [146, 0]
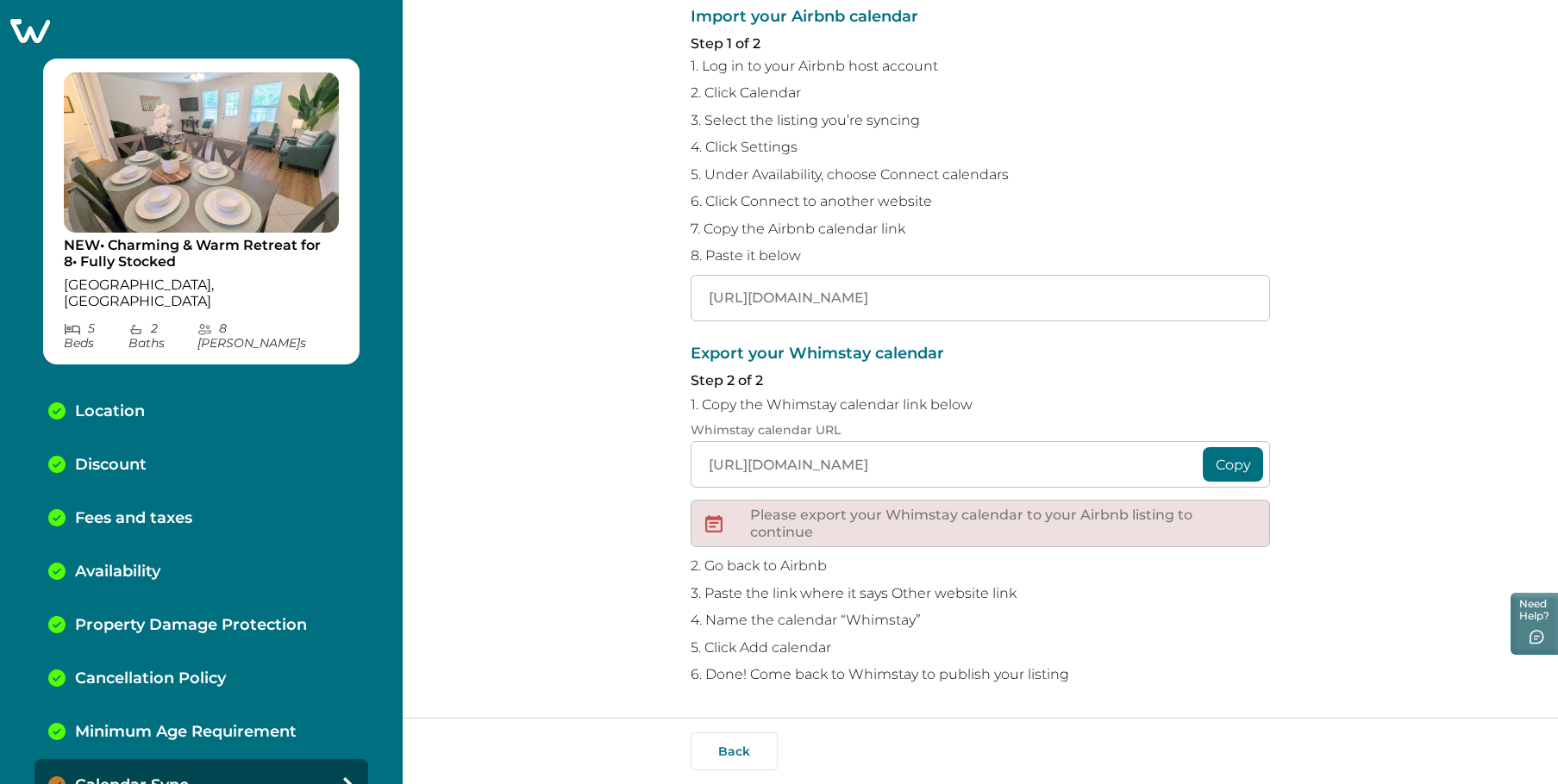
click at [894, 531] on p "Please export your Whimstay calendar to your Airbnb listing to continue" at bounding box center [1002, 523] width 506 height 33
click at [1244, 464] on button "Copy" at bounding box center [1233, 465] width 61 height 34
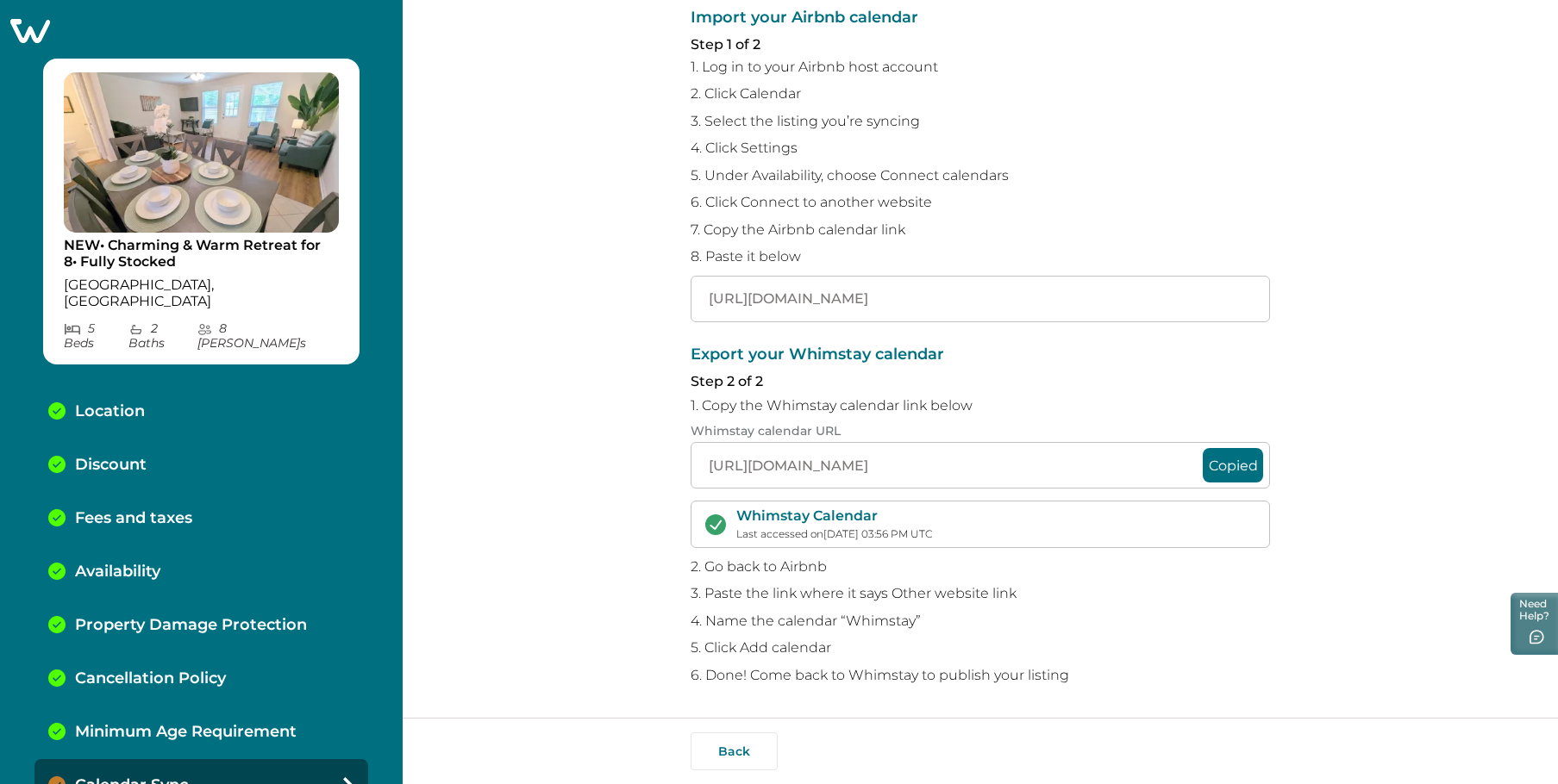
click at [1146, 605] on div "Export your Whimstay calendar Step 2 of 2 1. Copy the Whimstay calendar link be…" at bounding box center [980, 515] width 579 height 337
click at [1121, 616] on p "4. Name the calendar “Whimstay”" at bounding box center [980, 621] width 579 height 17
click at [252, 760] on div "Calendar Sync" at bounding box center [201, 786] width 334 height 53
drag, startPoint x: 1382, startPoint y: 649, endPoint x: 1371, endPoint y: 651, distance: 11.2
click at [1382, 650] on div "Sync your Whimstay and Airbnb calendars To avoid double bookings, you’ll need t…" at bounding box center [980, 359] width 1155 height 718
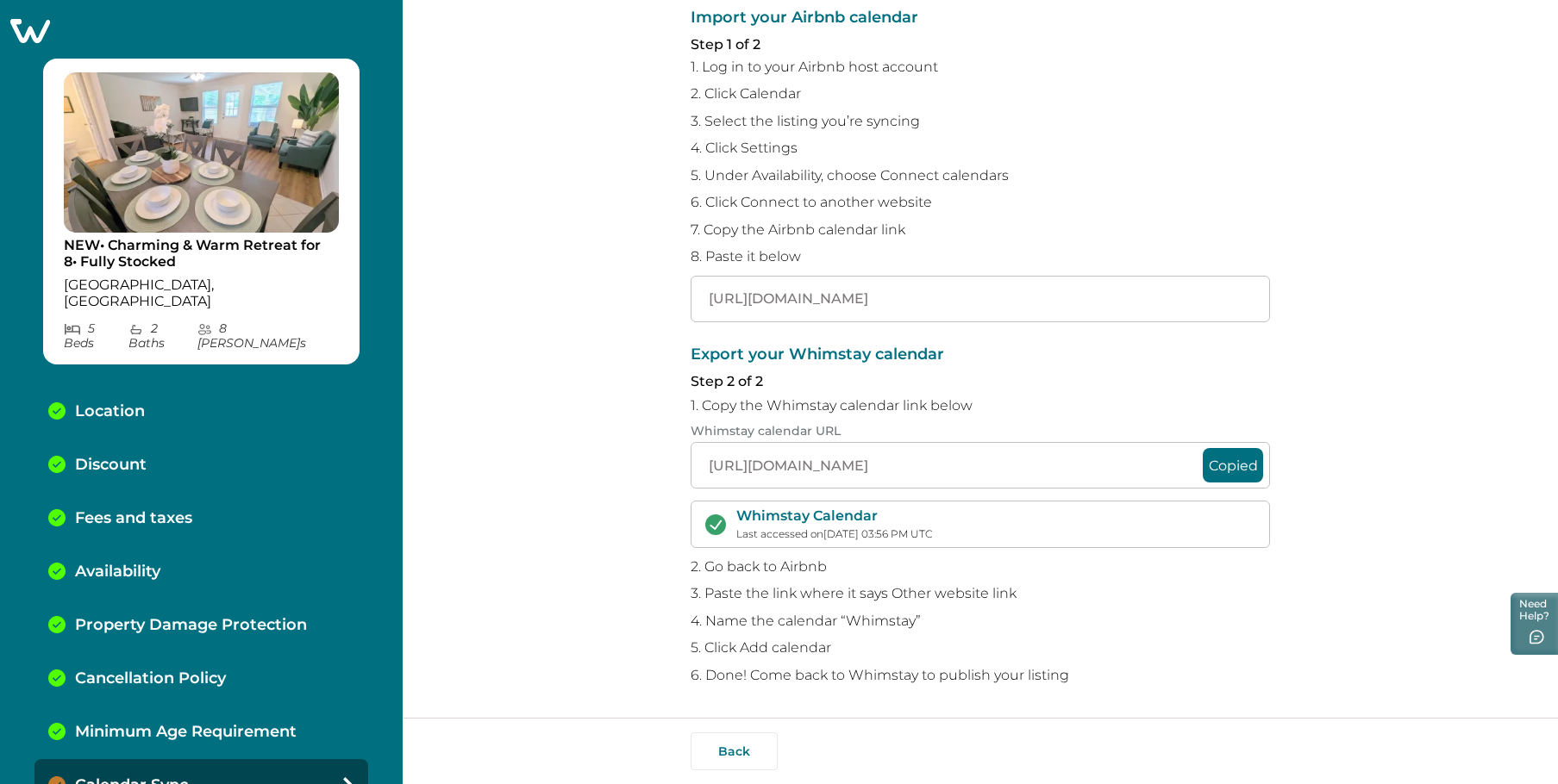
click at [40, 31] on icon at bounding box center [30, 31] width 40 height 24
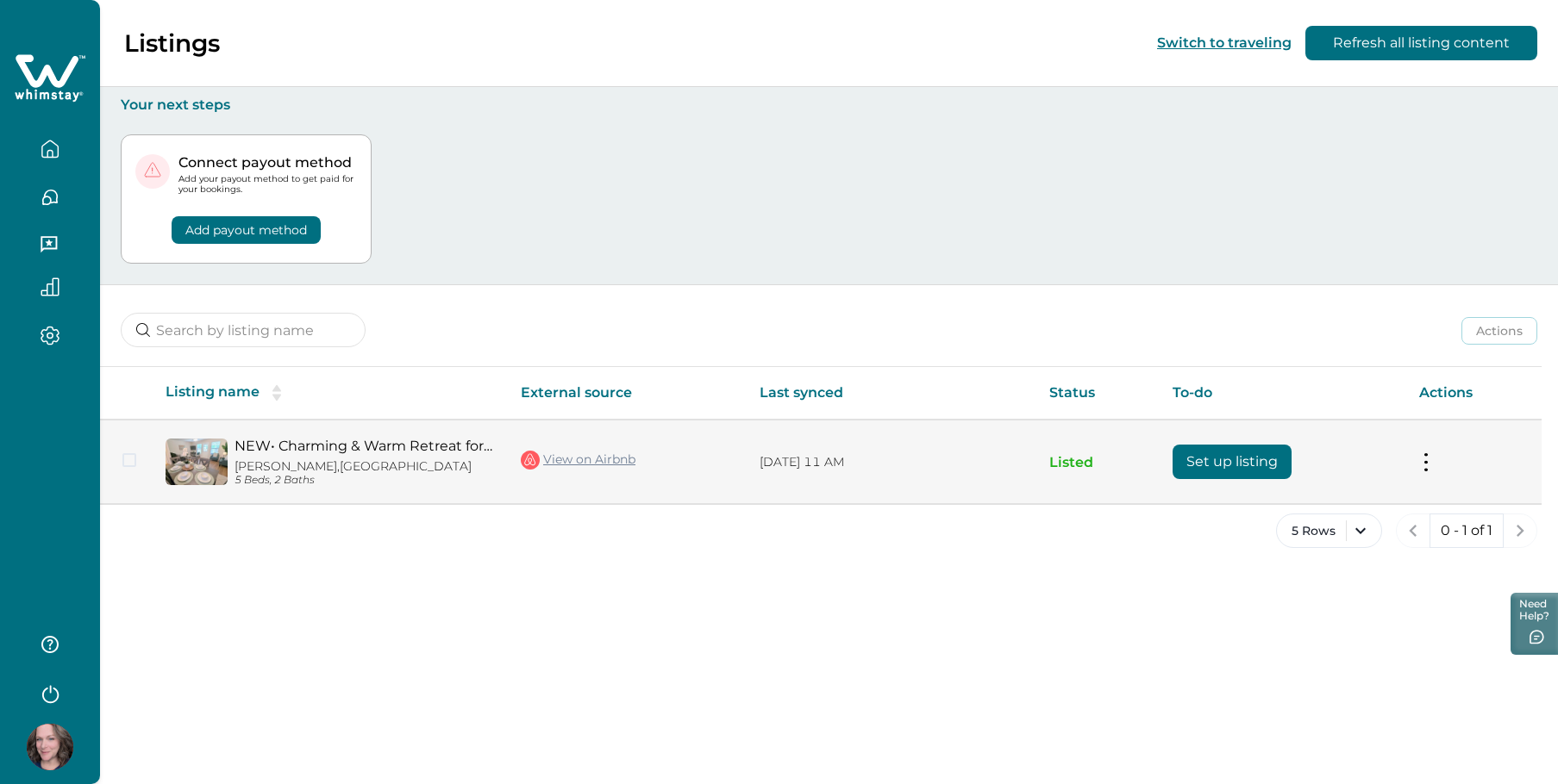
click at [1192, 459] on button "Set up listing" at bounding box center [1232, 462] width 119 height 34
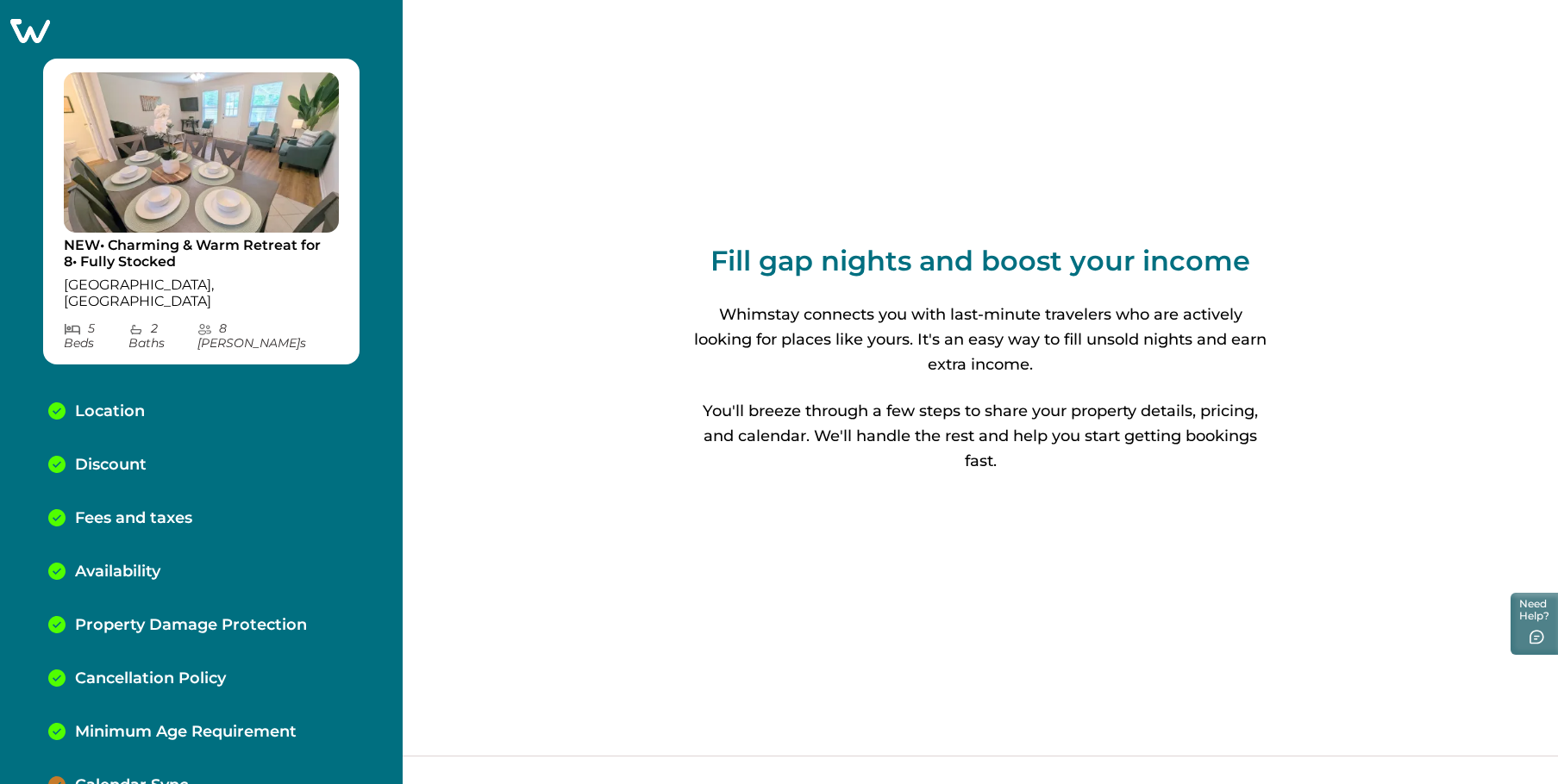
click at [15, 33] on icon at bounding box center [30, 31] width 43 height 27
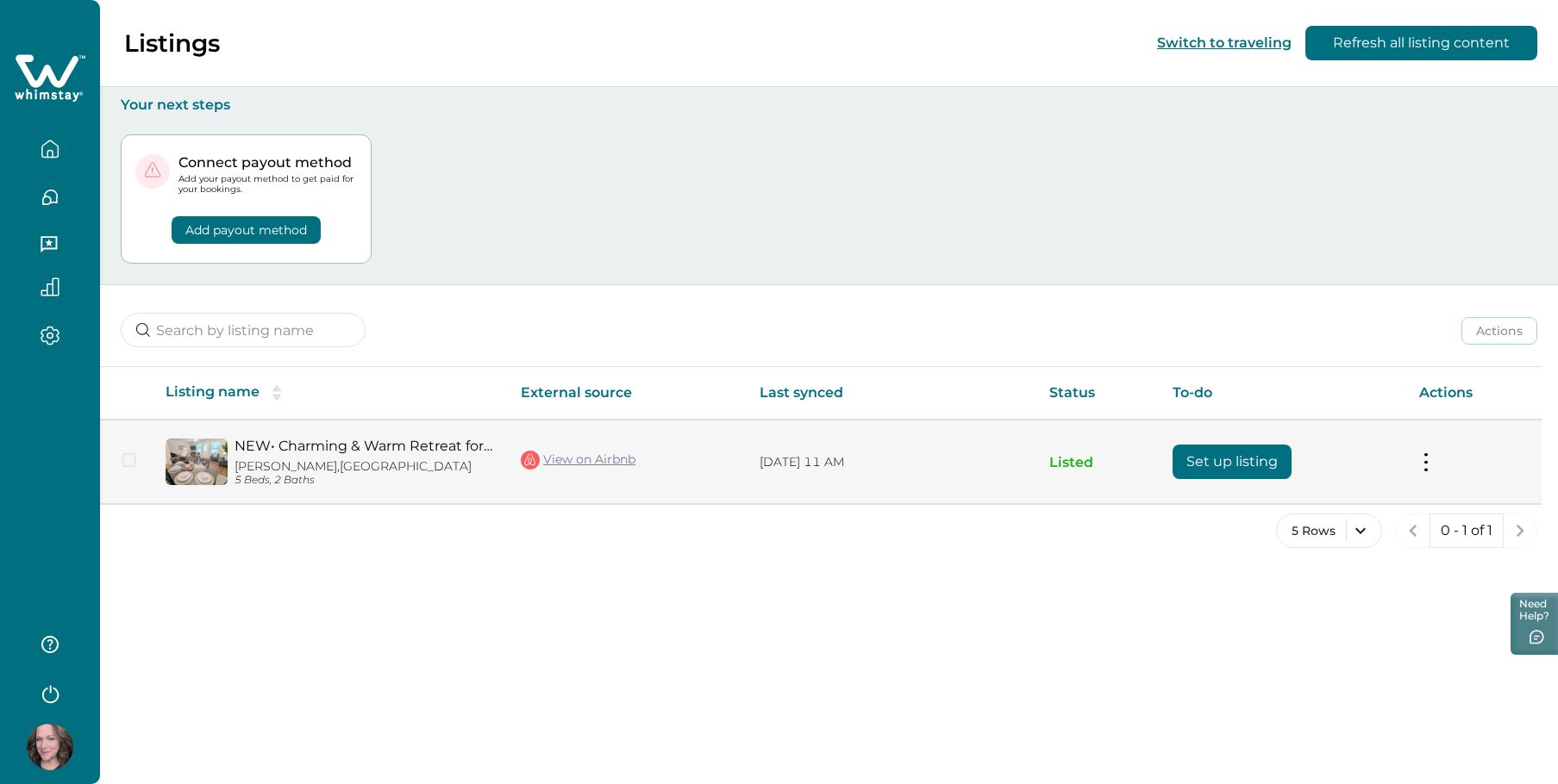
click at [1418, 468] on td "Actions View listing on Whimstay" at bounding box center [1474, 461] width 137 height 83
click at [1427, 468] on button at bounding box center [1426, 462] width 14 height 18
click at [1346, 542] on button "View listing on Whimstay" at bounding box center [1325, 540] width 197 height 32
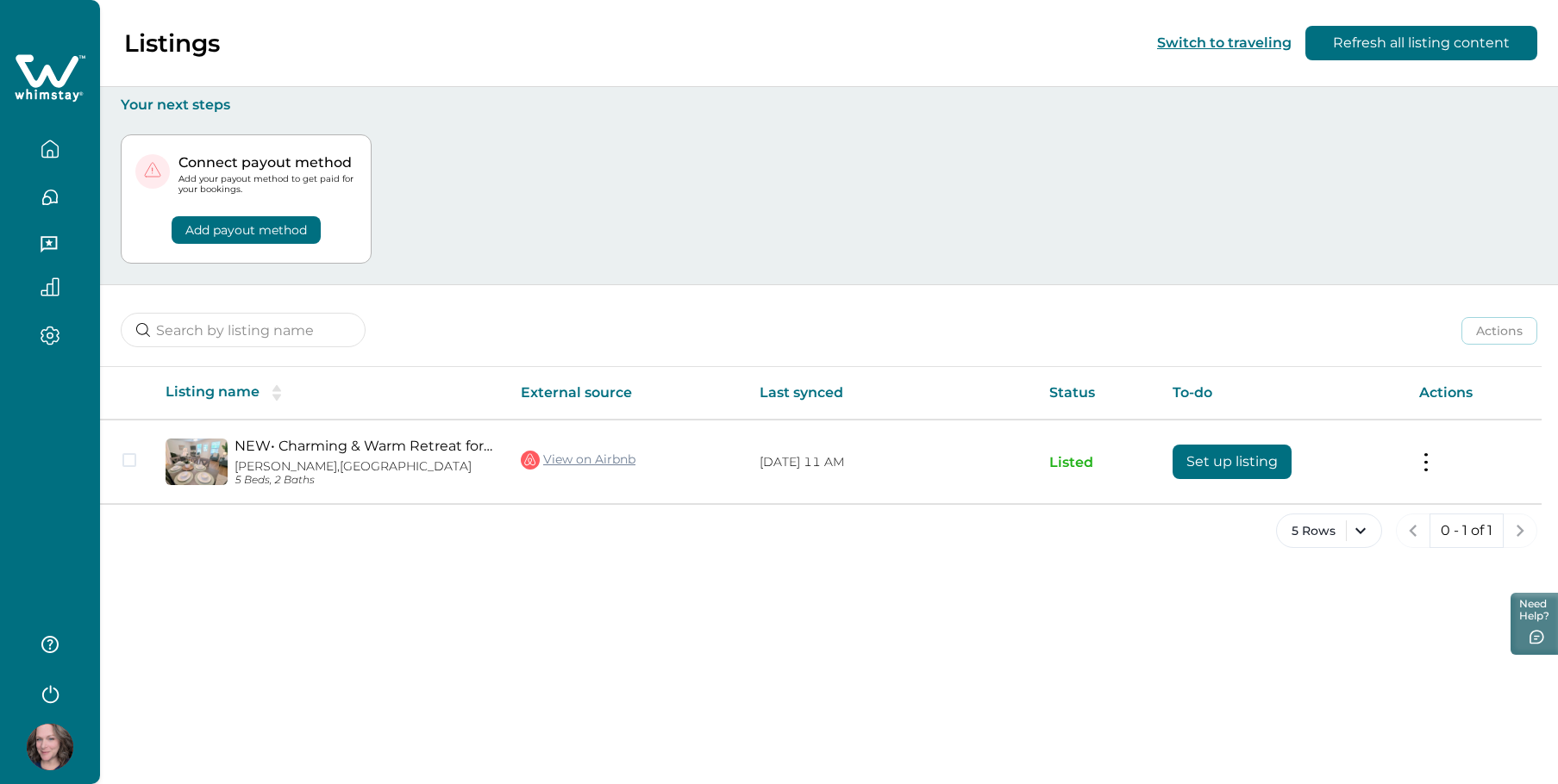
click at [271, 232] on button "Add payout method" at bounding box center [246, 230] width 149 height 27
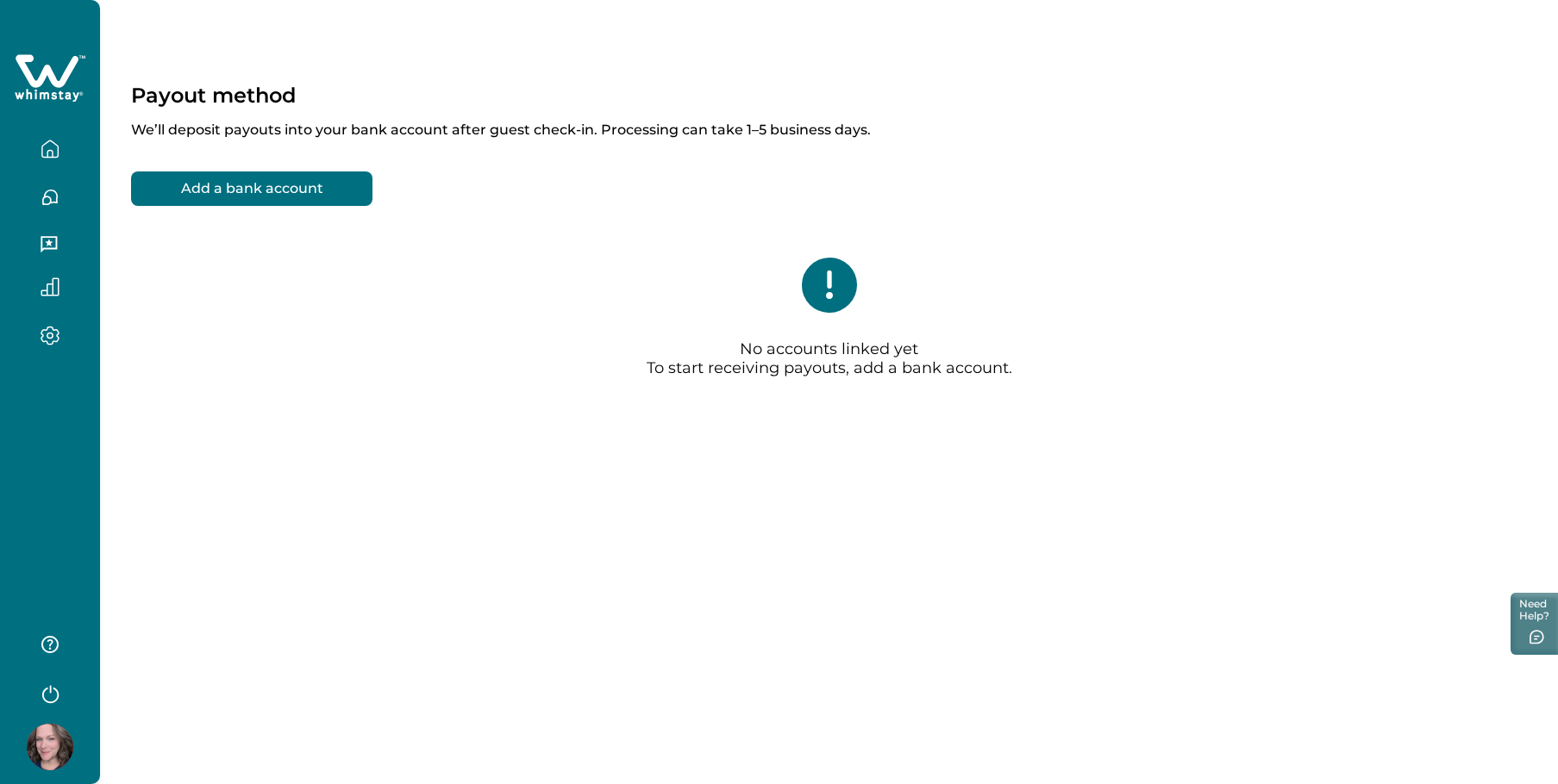
click at [49, 150] on icon "button" at bounding box center [50, 154] width 5 height 7
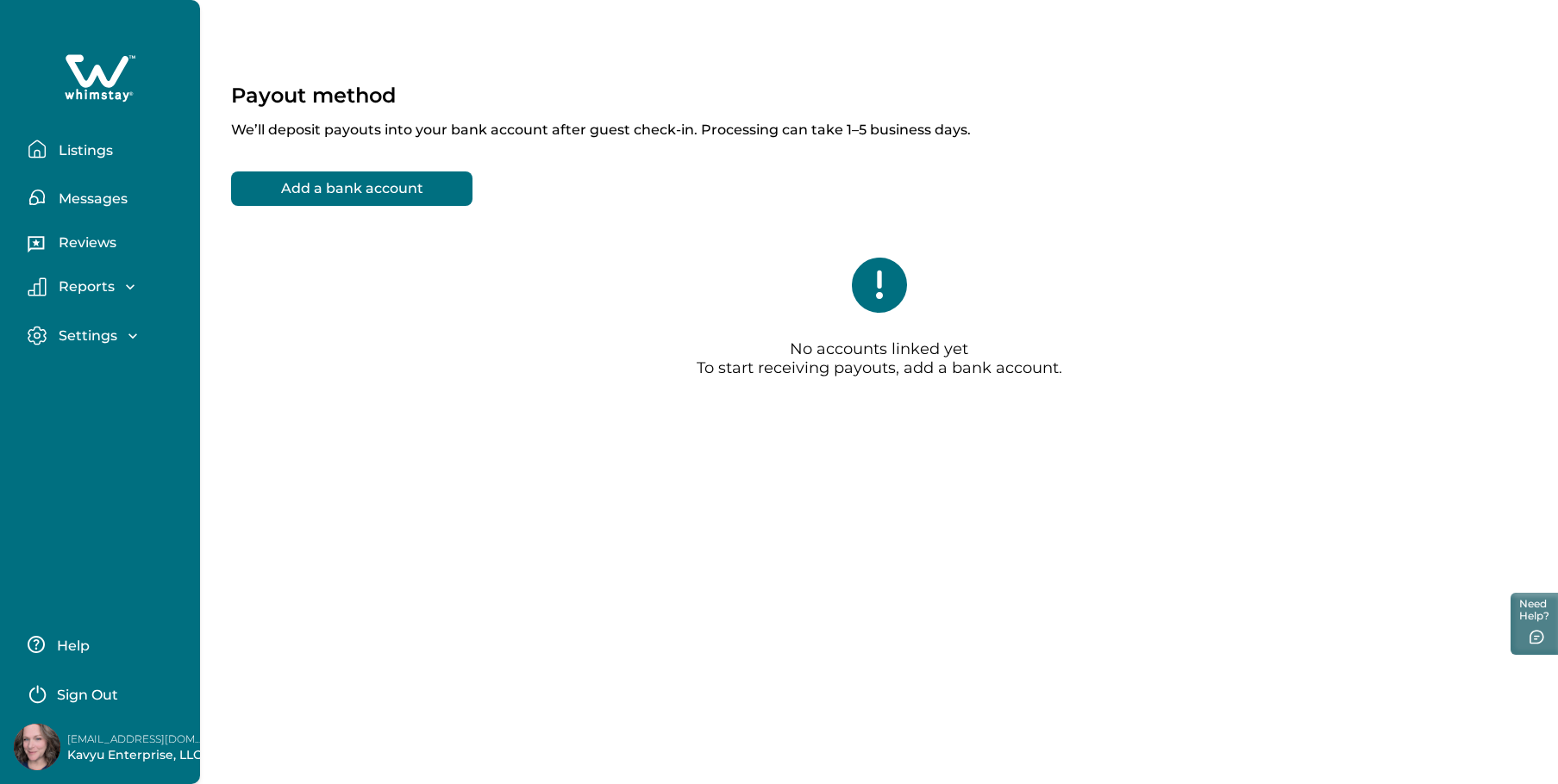
click at [88, 148] on p "Listings" at bounding box center [83, 150] width 60 height 17
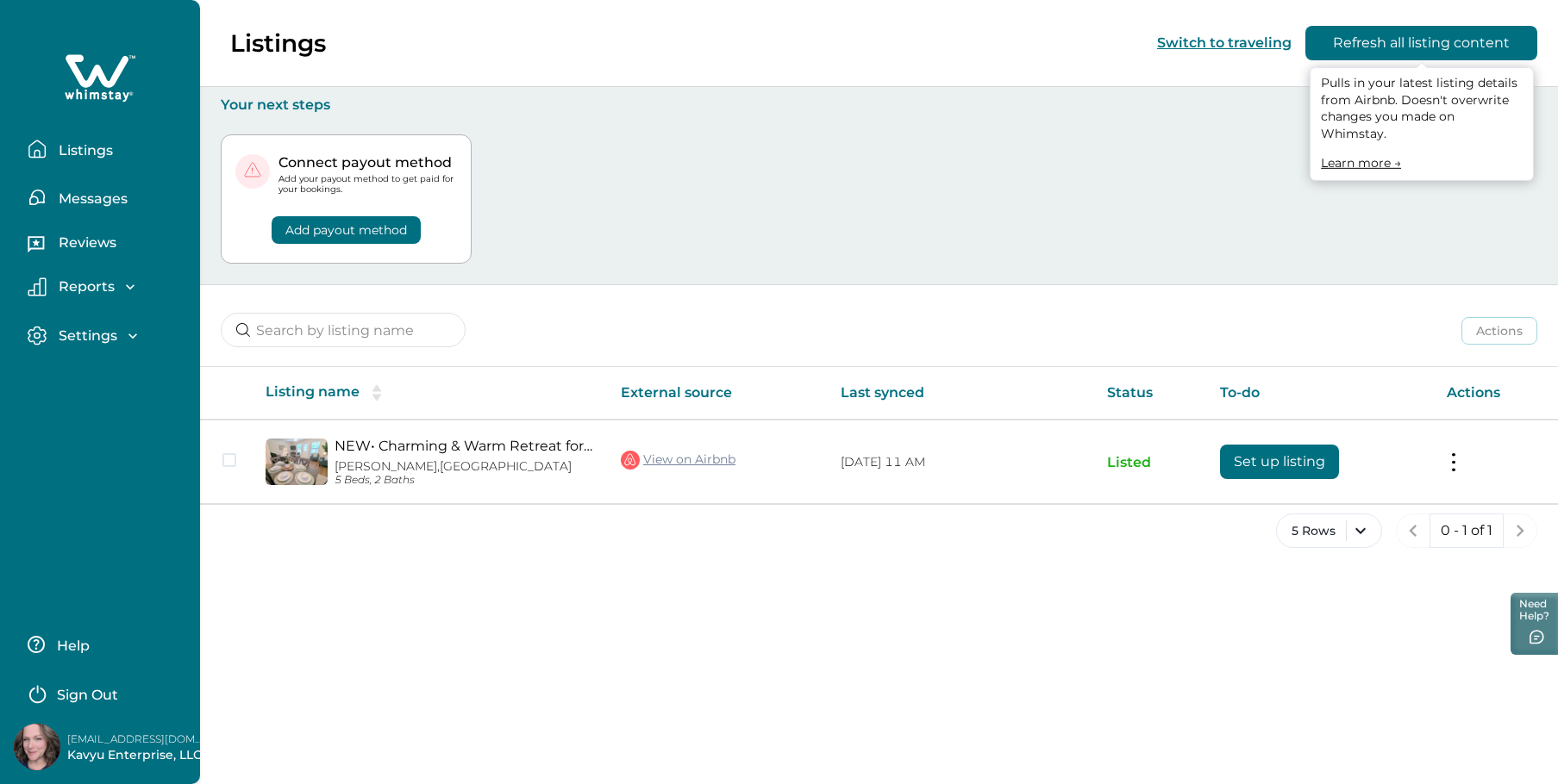
click at [1354, 43] on button "Refresh all listing content" at bounding box center [1421, 43] width 232 height 34
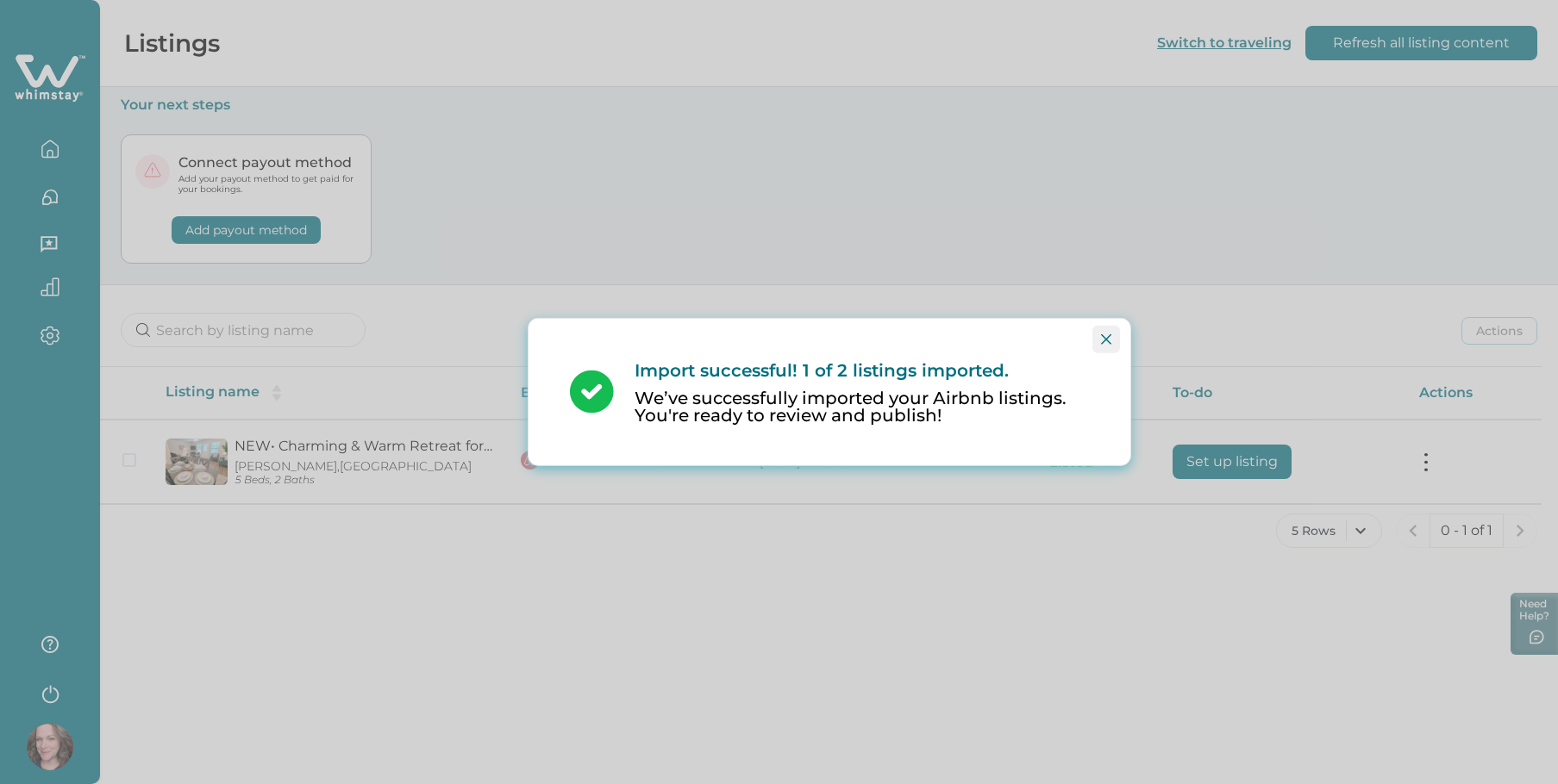
click at [1106, 345] on button "Close" at bounding box center [1107, 339] width 27 height 27
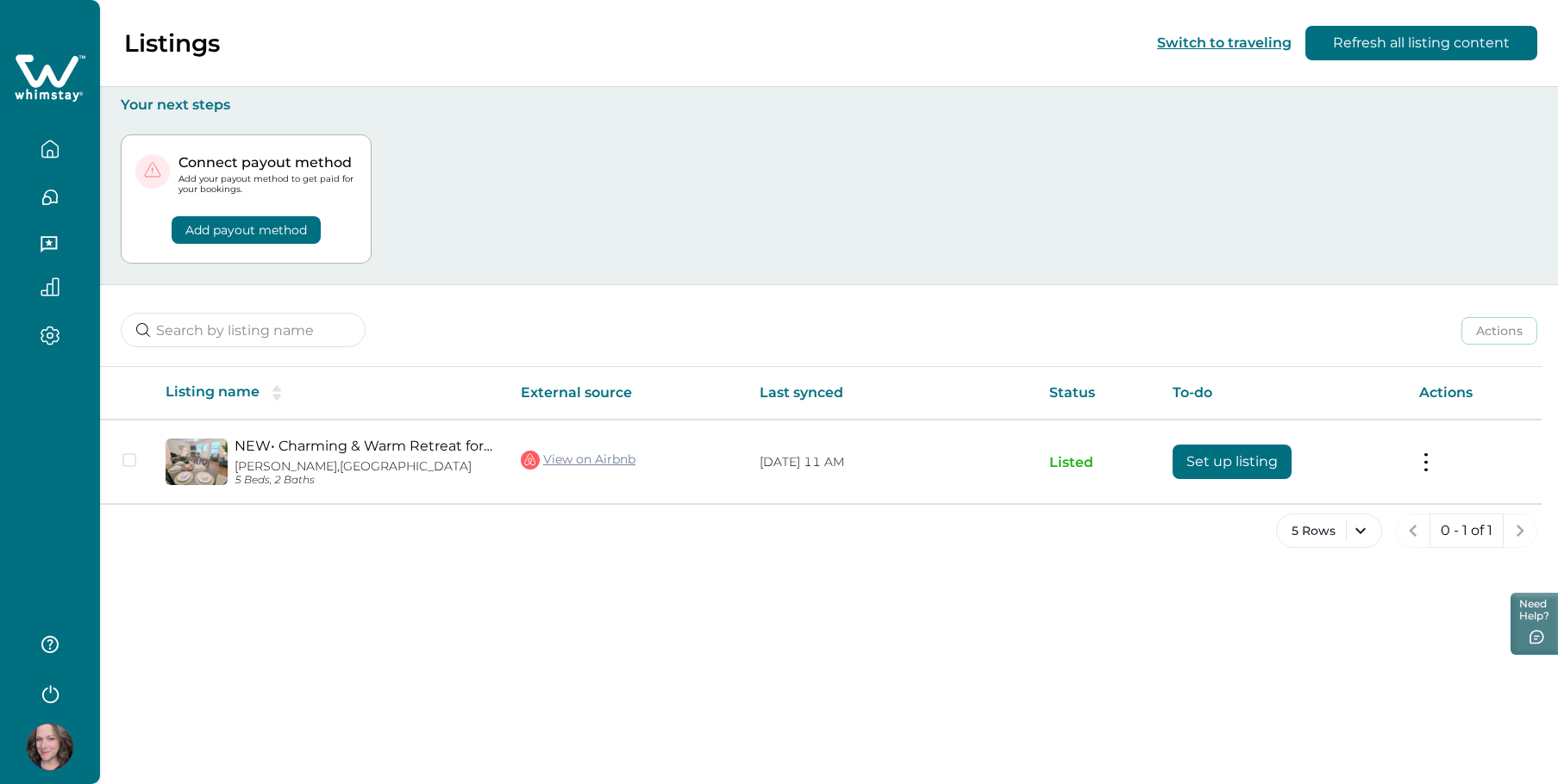
click at [263, 233] on button "Add payout method" at bounding box center [246, 230] width 149 height 27
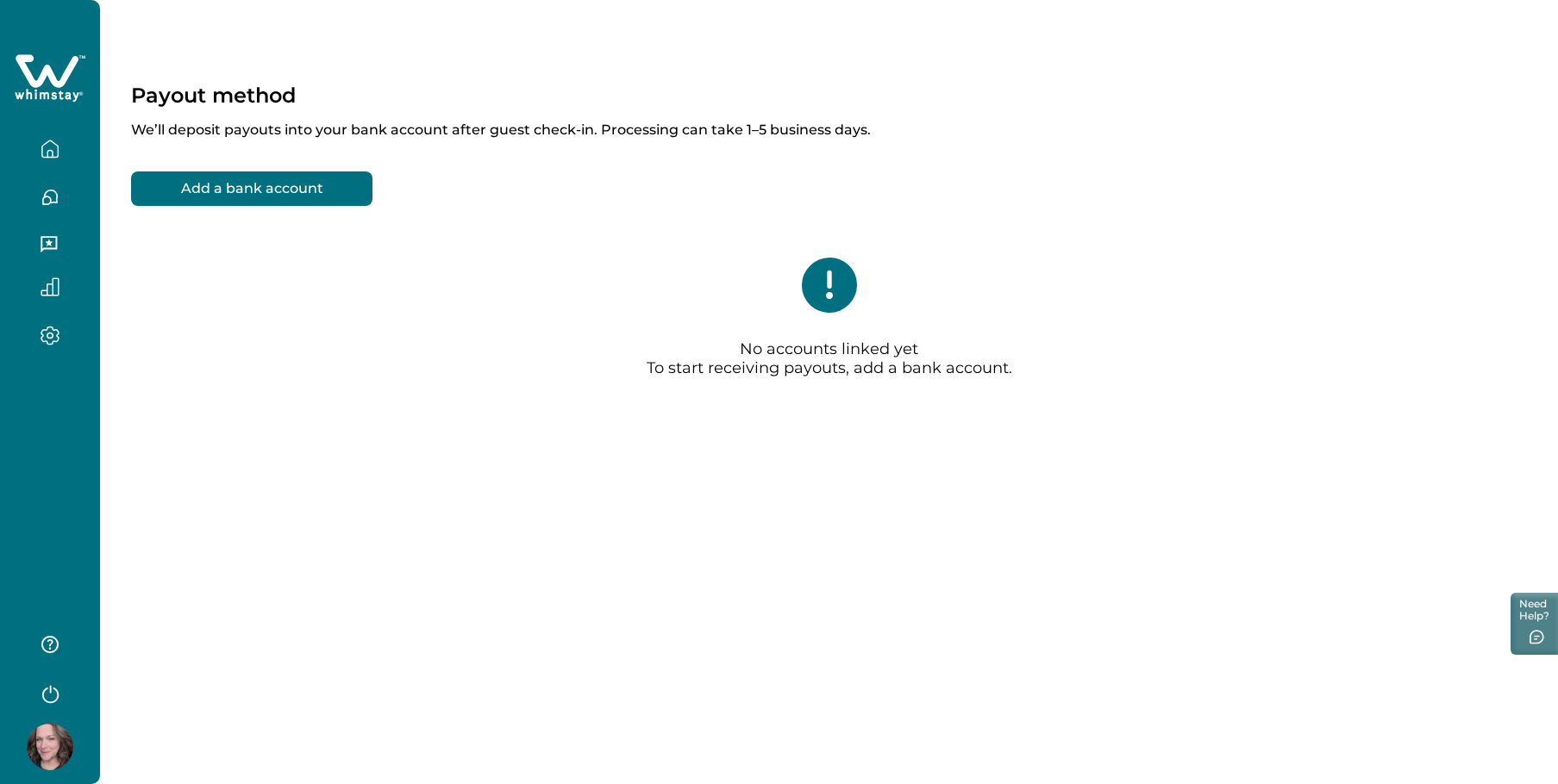
click at [297, 194] on button "Add a bank account" at bounding box center [252, 189] width 242 height 34
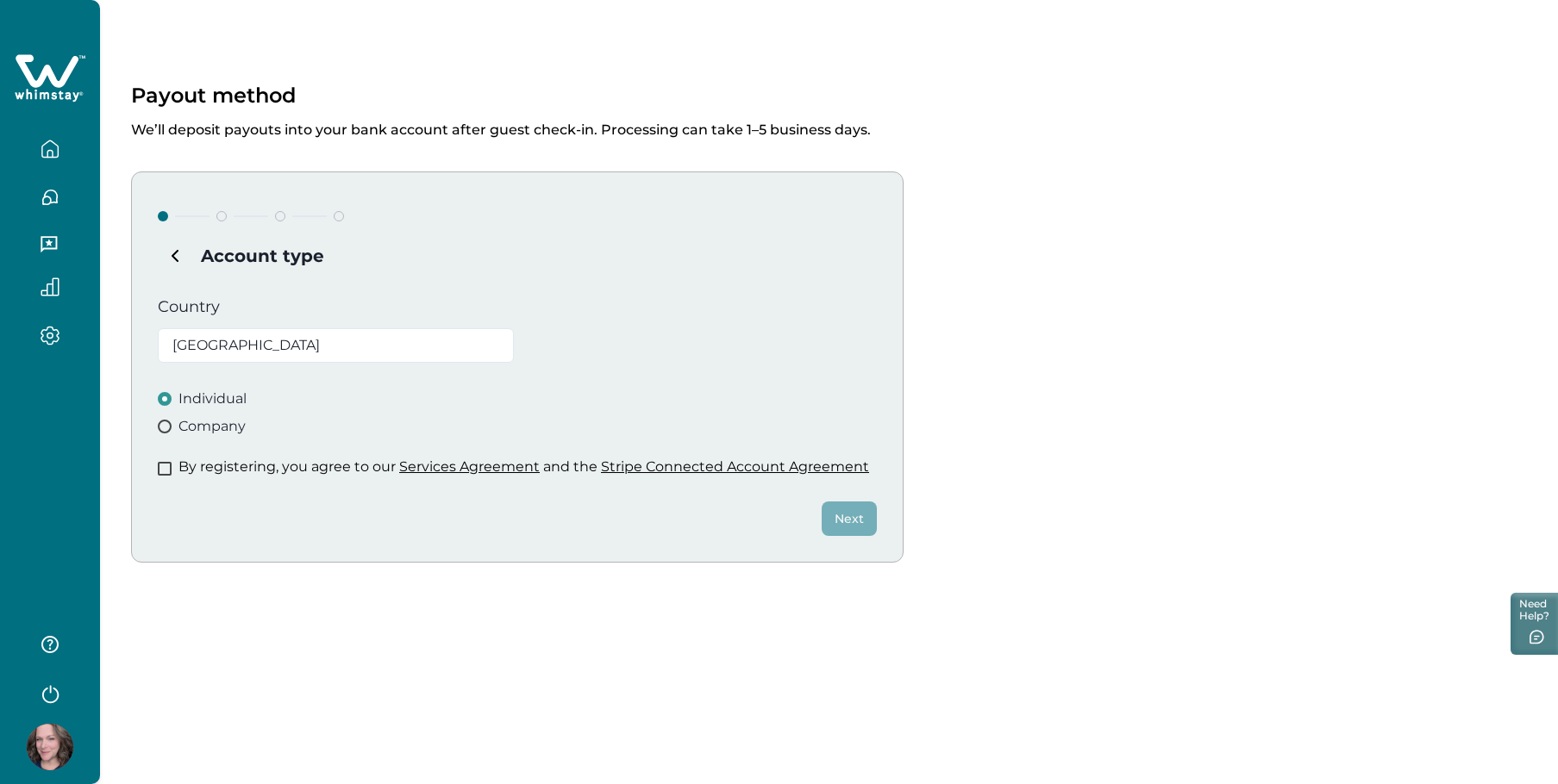
click at [163, 467] on span at bounding box center [164, 468] width 14 height 14
click at [845, 524] on button "Next" at bounding box center [849, 519] width 55 height 34
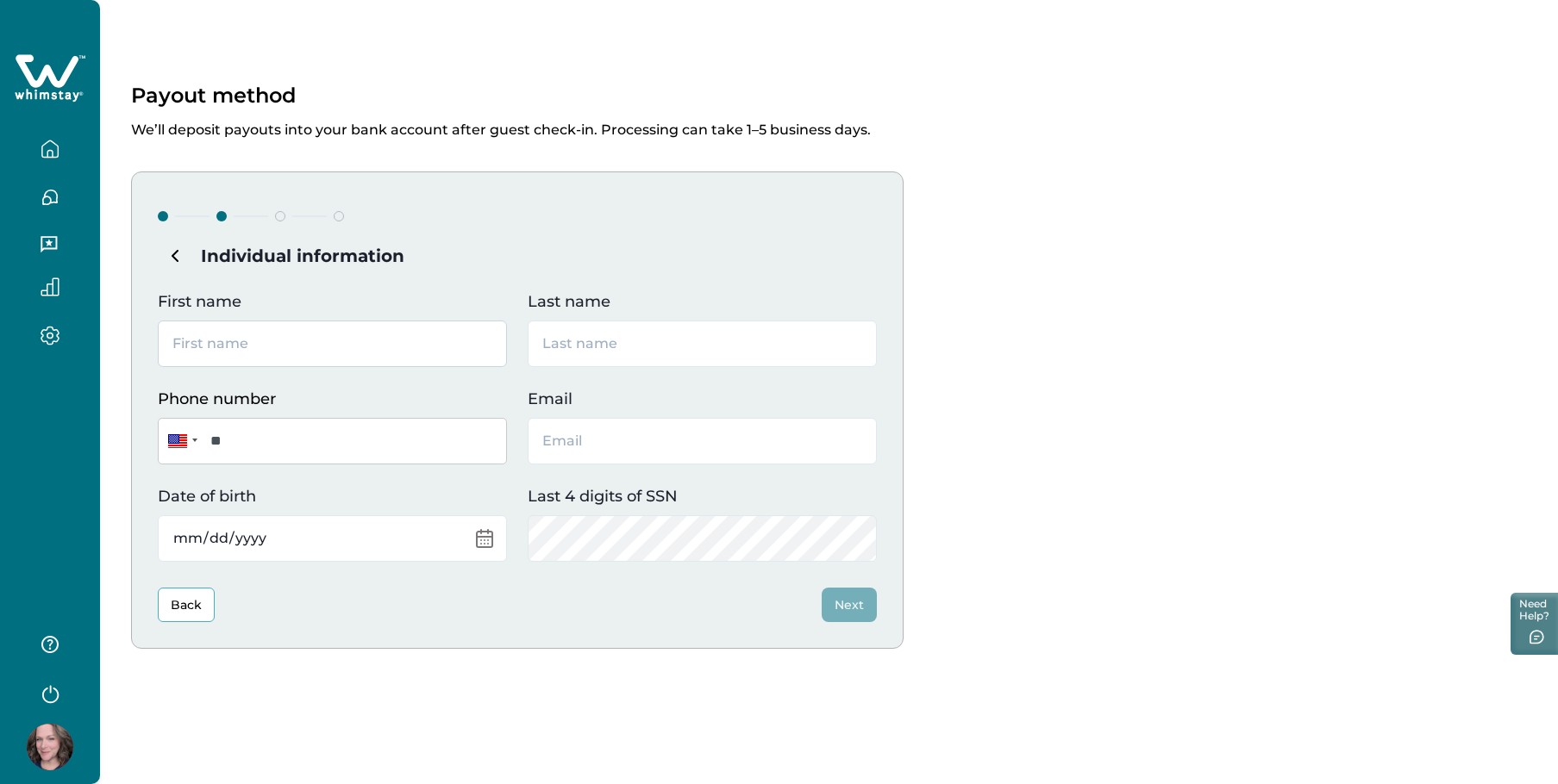
click at [261, 353] on input "First name" at bounding box center [332, 344] width 349 height 46
click at [196, 595] on button "Back" at bounding box center [185, 605] width 57 height 34
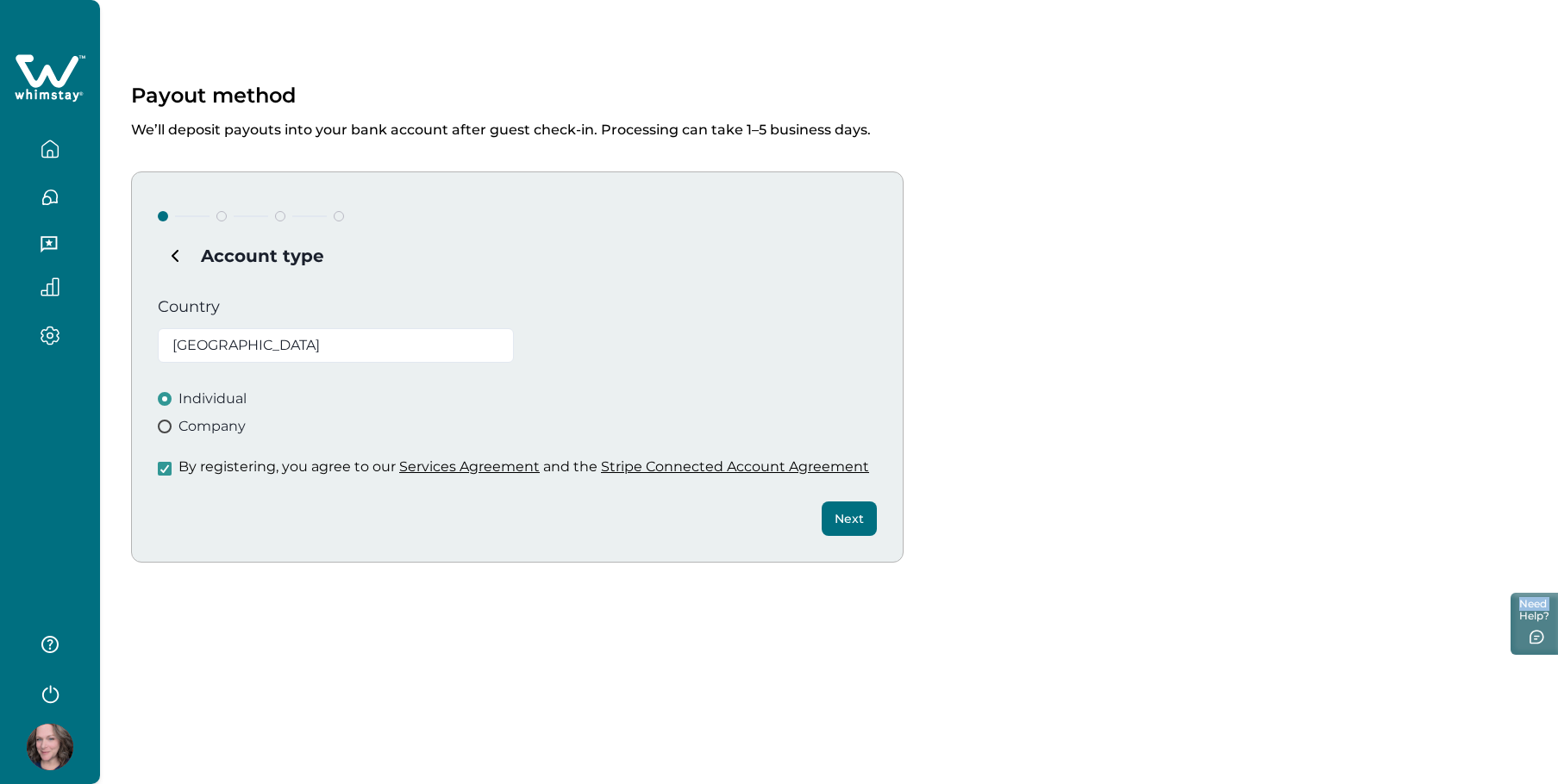
click at [196, 595] on div "Payout method We’ll deposit payouts into your bank account after guest check-in…" at bounding box center [830, 345] width 1458 height 692
click at [46, 156] on icon "button" at bounding box center [50, 148] width 15 height 16
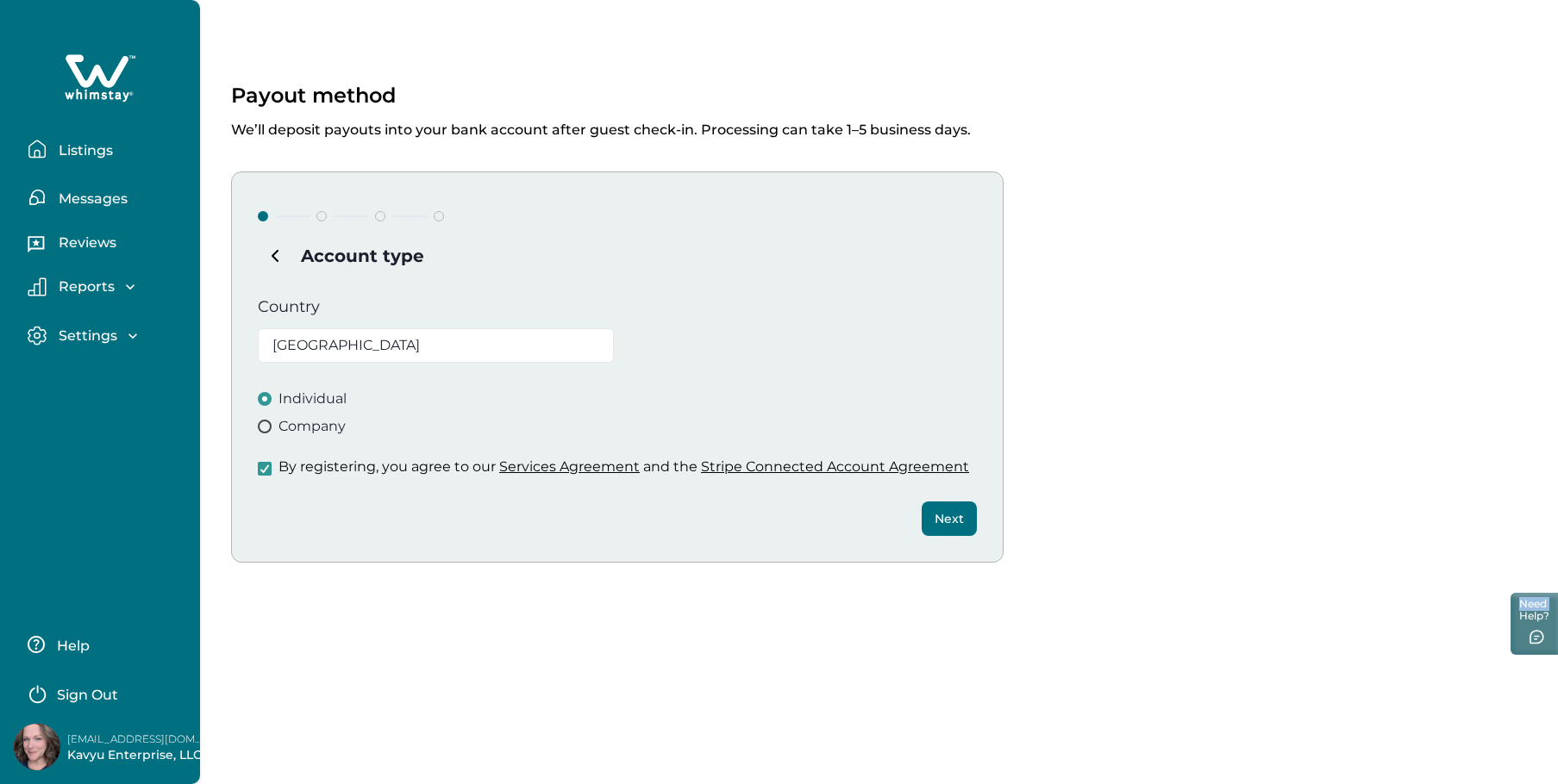
click at [90, 200] on p "Messages" at bounding box center [90, 199] width 74 height 17
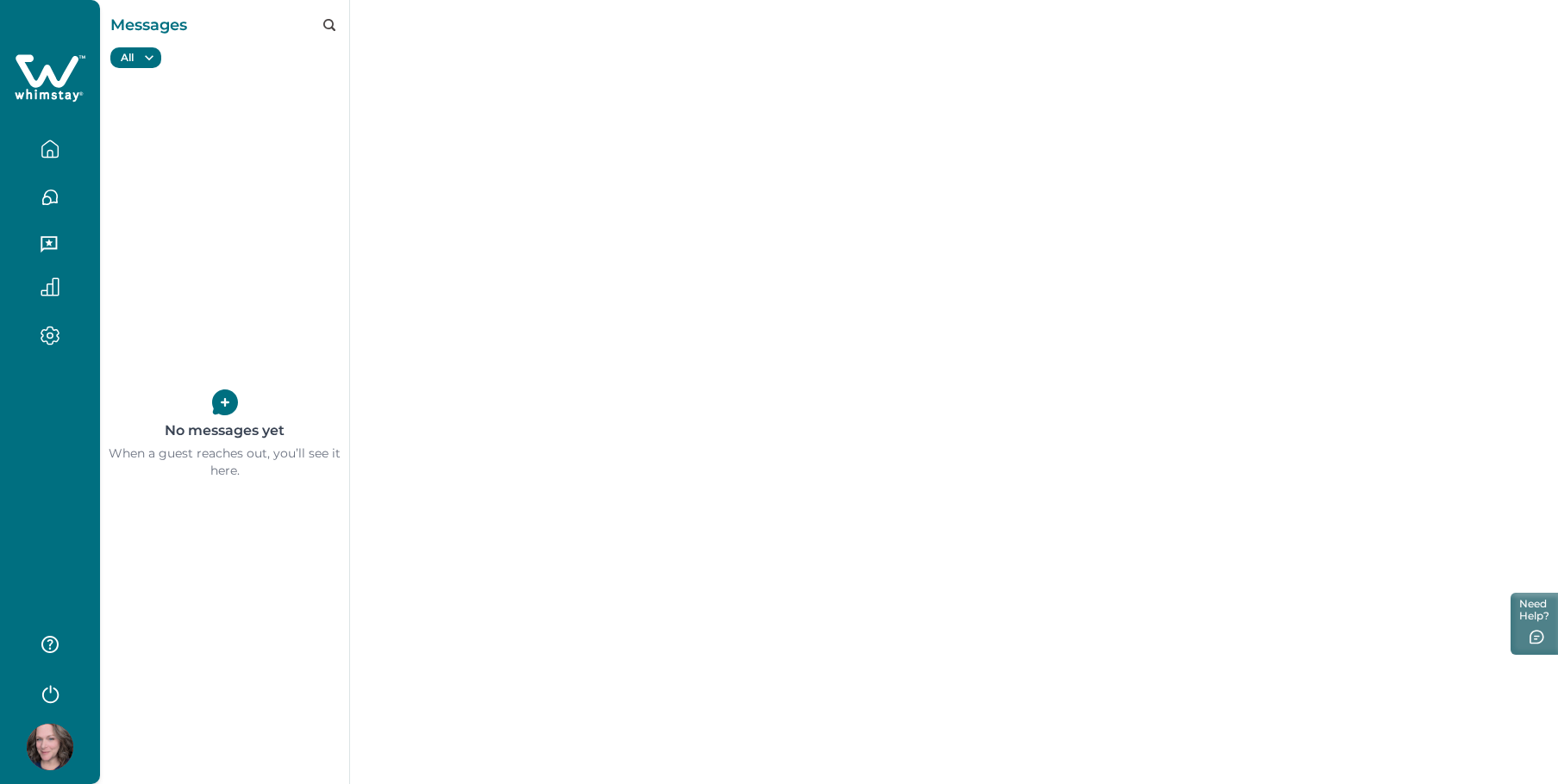
click at [42, 144] on icon "button" at bounding box center [50, 148] width 19 height 19
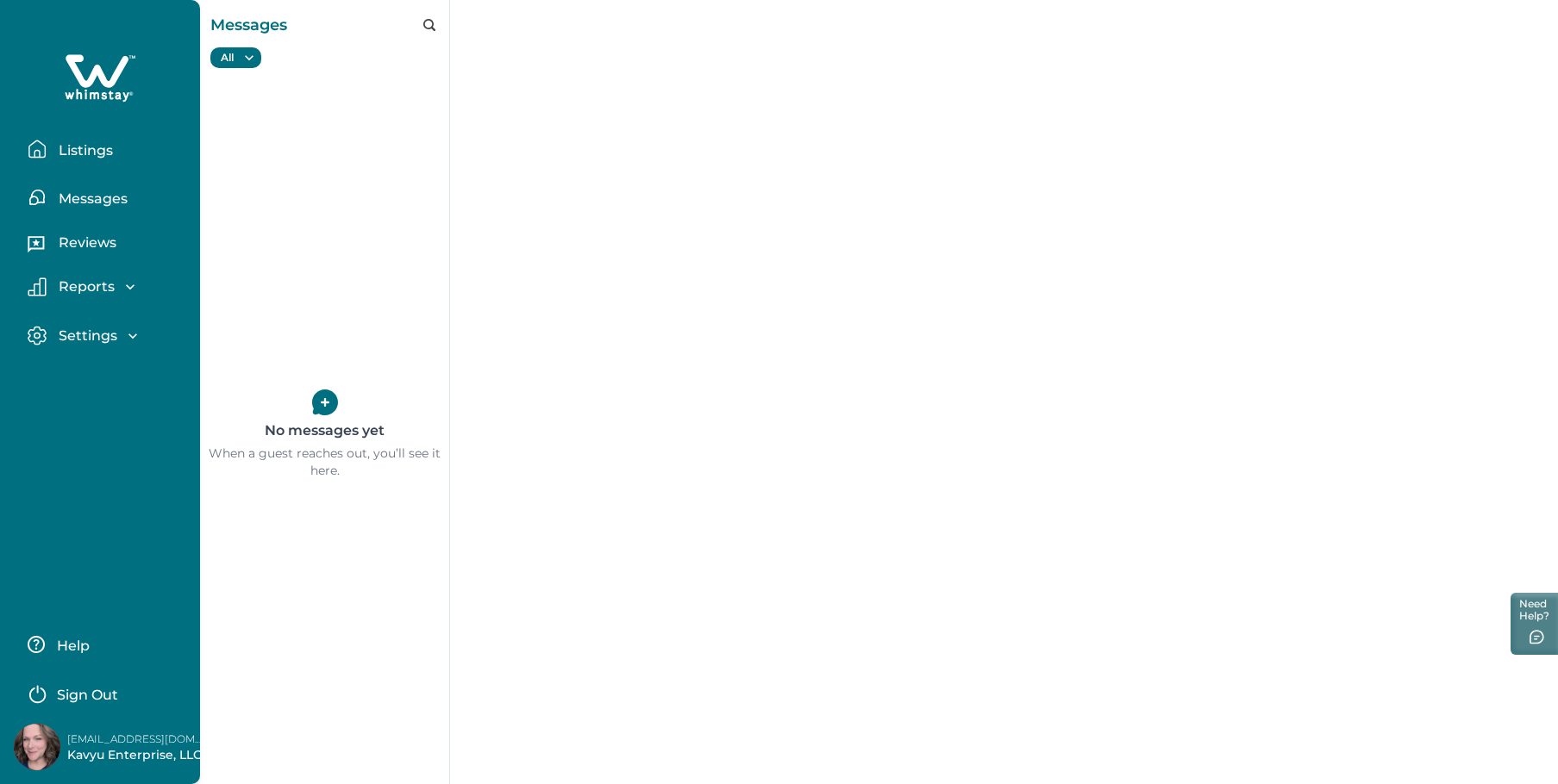
click at [86, 151] on p "Listings" at bounding box center [83, 150] width 60 height 17
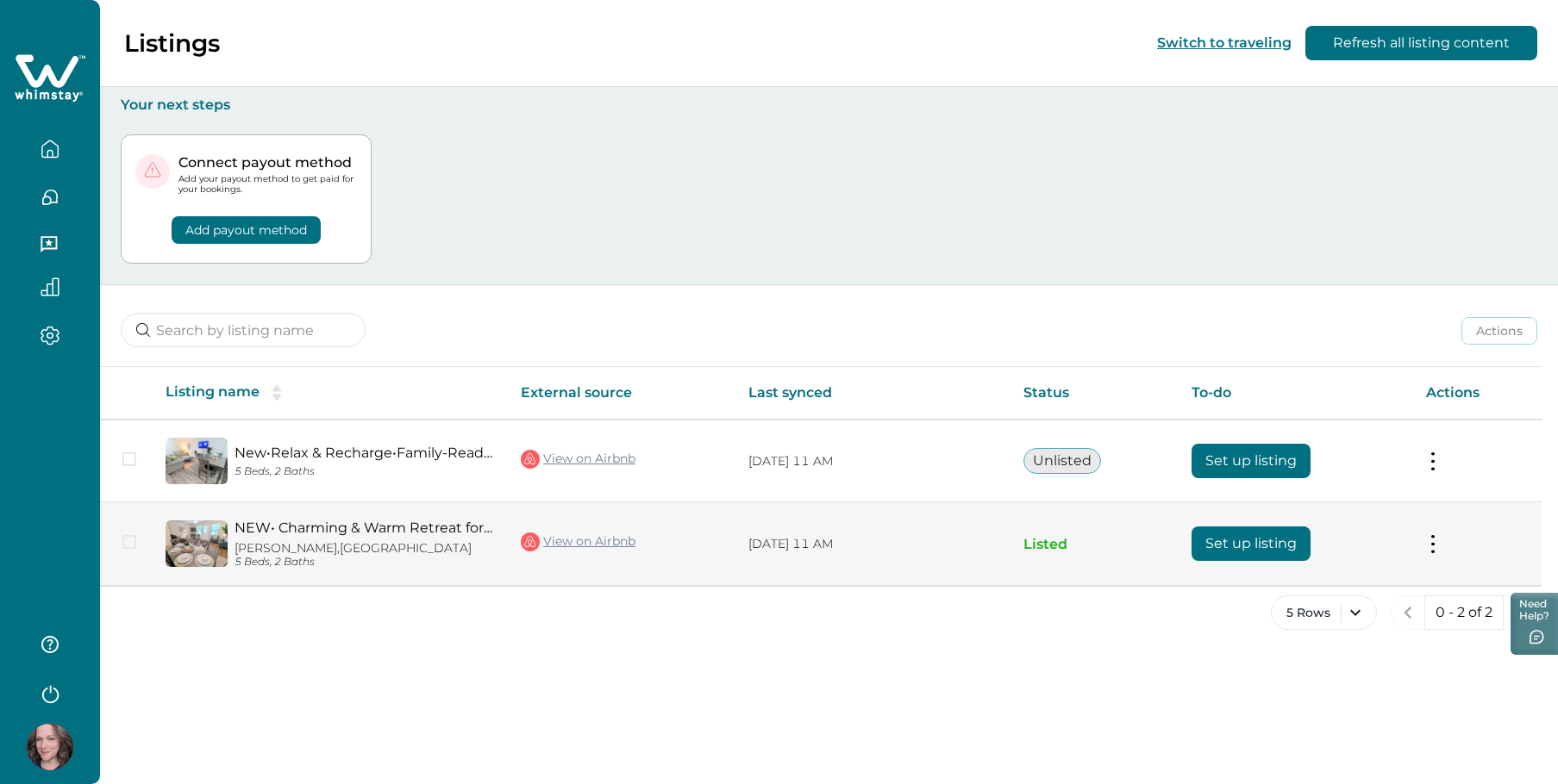
click at [1460, 549] on td "Actions View listing on Whimstay" at bounding box center [1477, 544] width 129 height 83
click at [1434, 553] on button at bounding box center [1432, 544] width 14 height 18
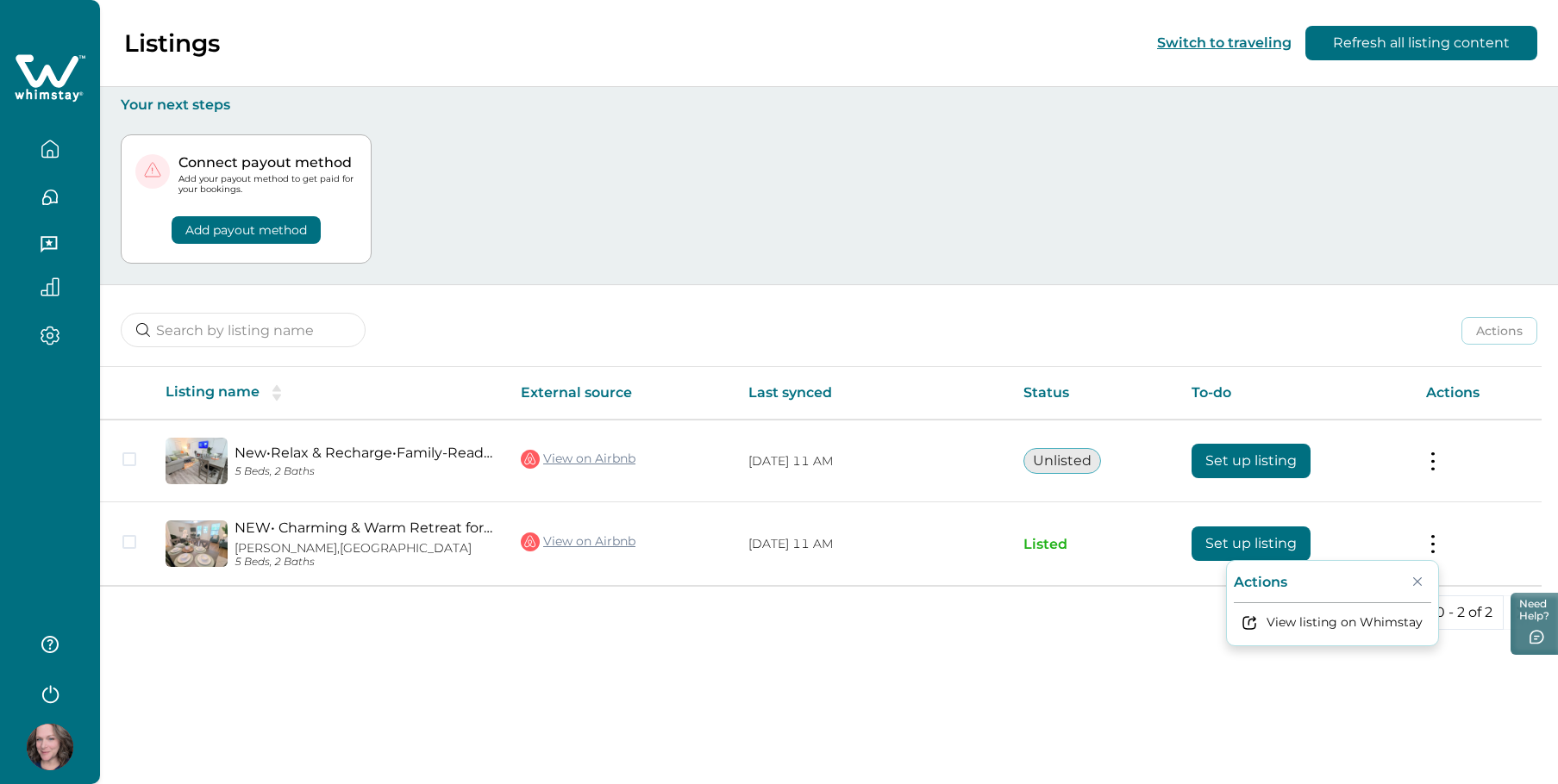
click at [1035, 634] on div "5 Rows 0 - 2 of 2" at bounding box center [830, 627] width 1458 height 62
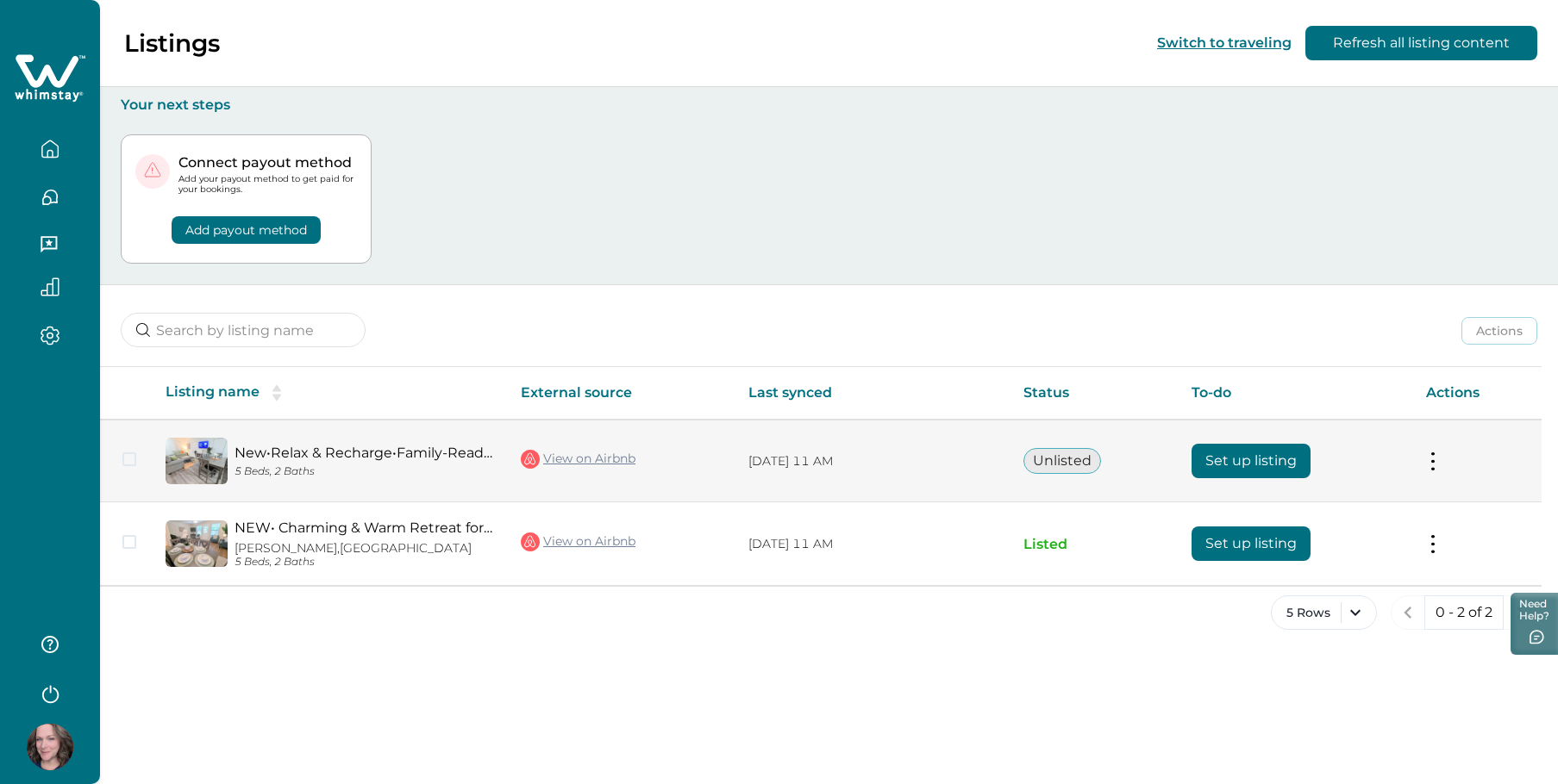
click at [1060, 459] on button "Unlisted" at bounding box center [1062, 461] width 78 height 26
click at [1249, 455] on button "Set up listing" at bounding box center [1251, 461] width 119 height 34
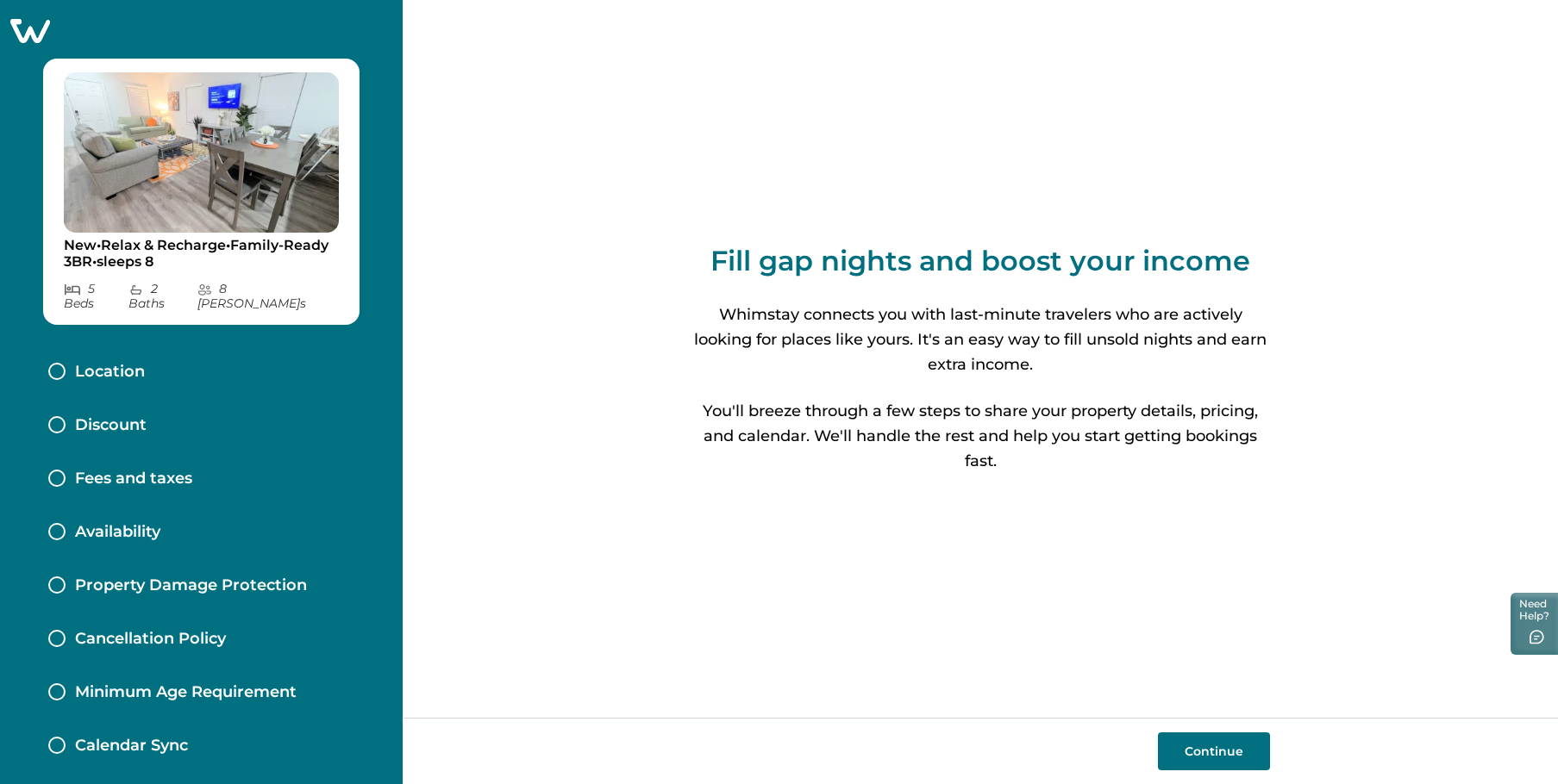
click at [1202, 753] on button "Continue" at bounding box center [1214, 751] width 112 height 38
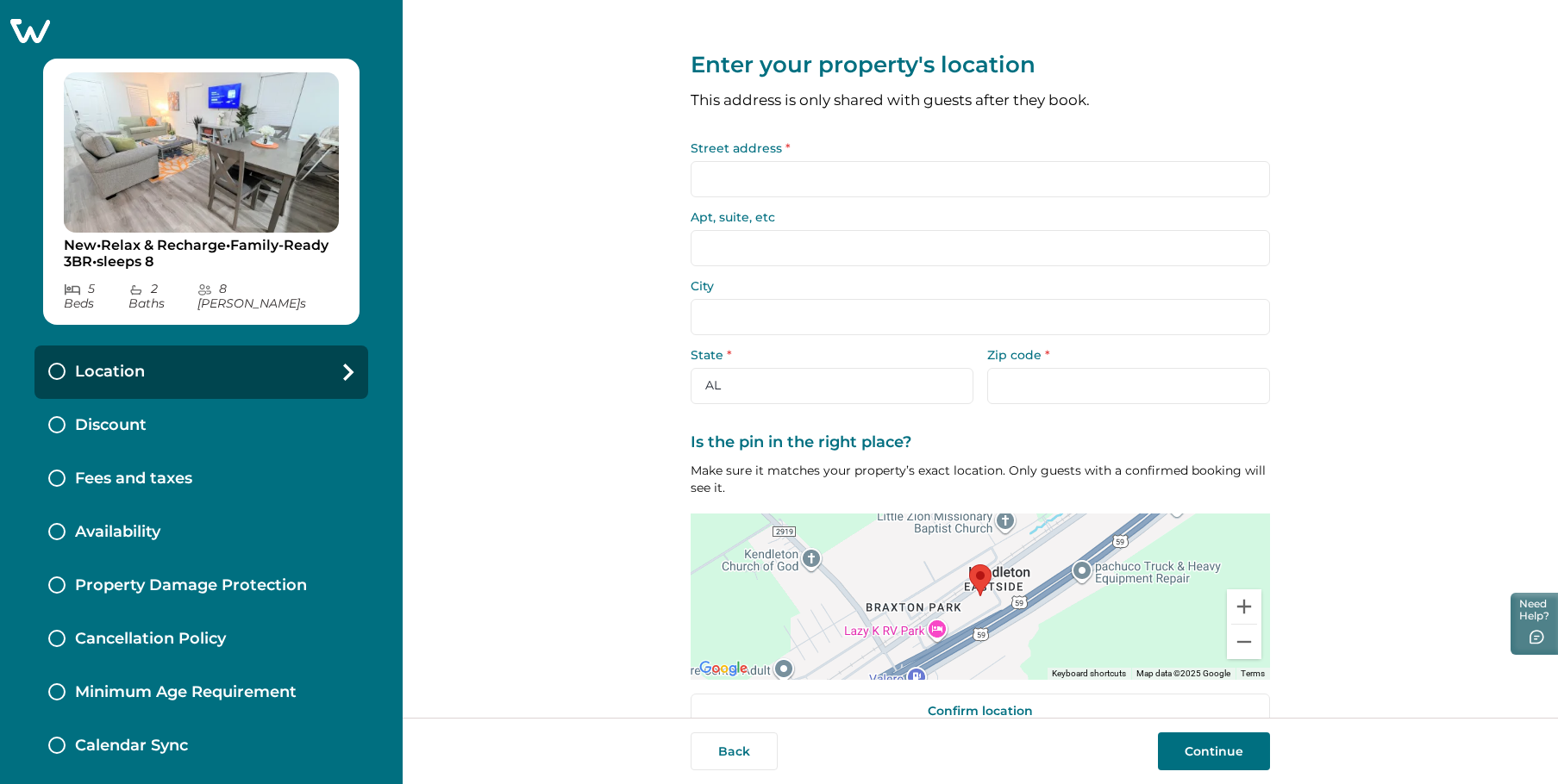
click at [779, 183] on input "Street address *" at bounding box center [980, 179] width 579 height 36
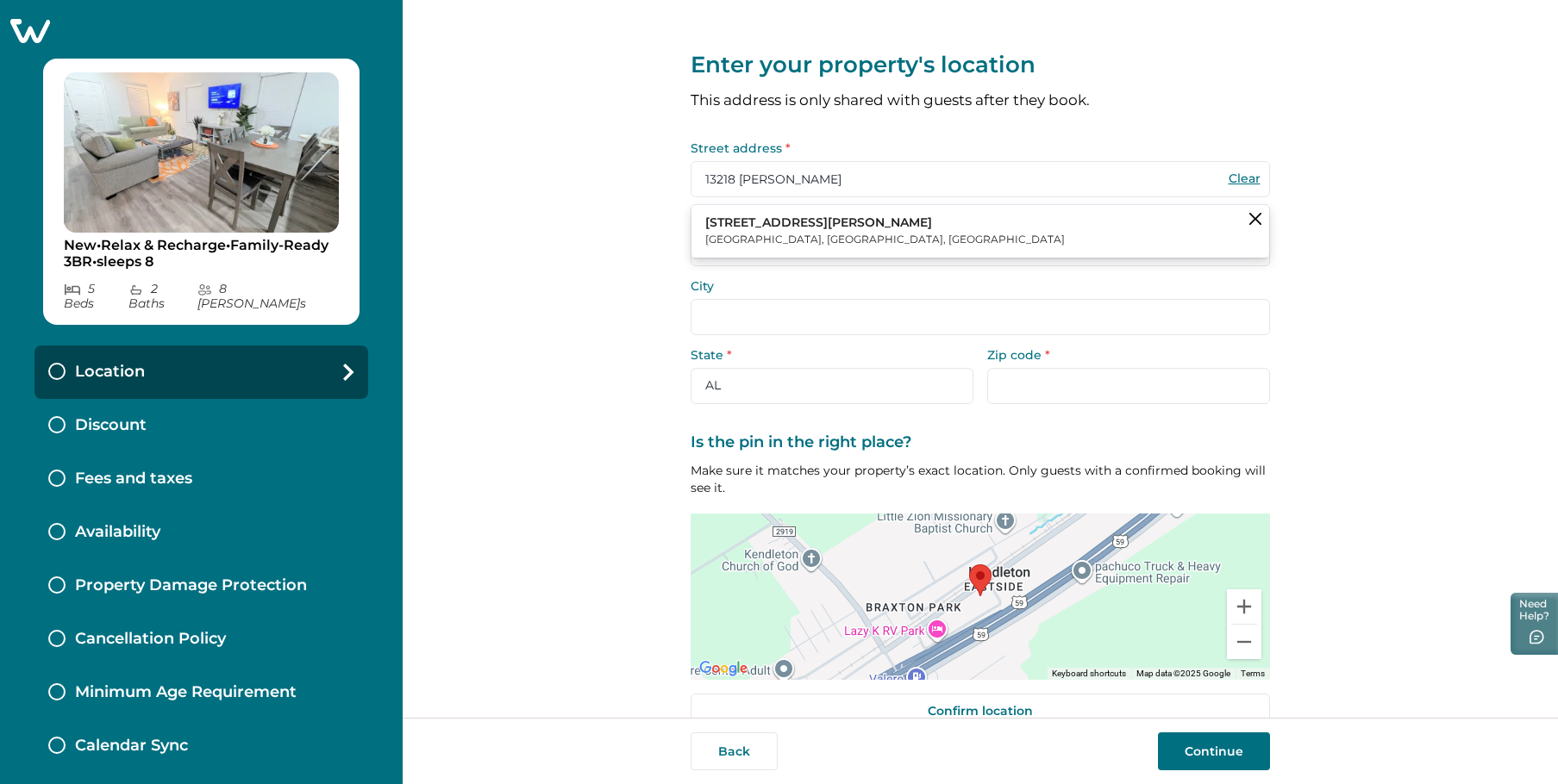
click at [840, 228] on button "[STREET_ADDRESS][PERSON_NAME]" at bounding box center [980, 231] width 578 height 52
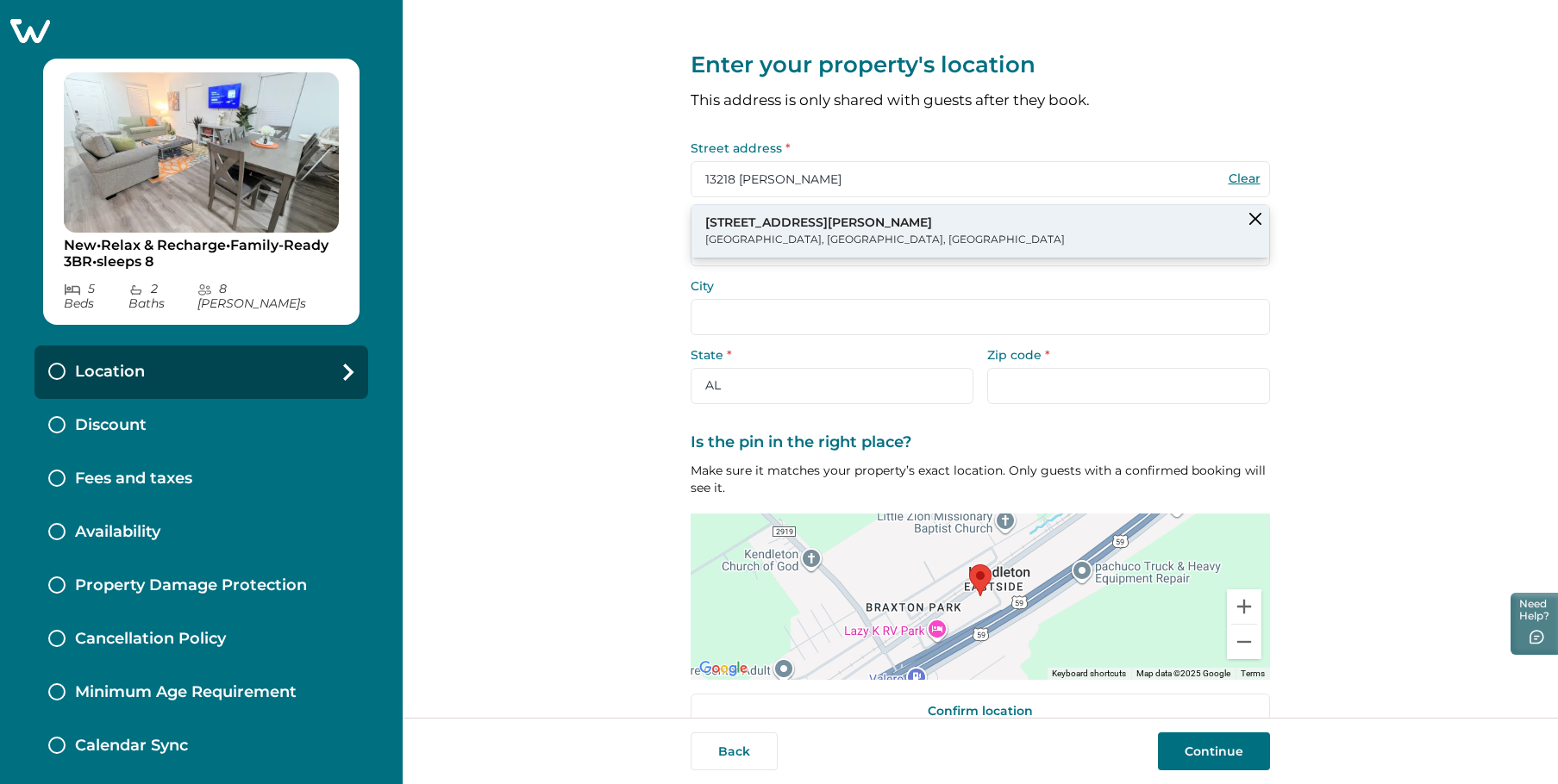
type input "[STREET_ADDRESS][PERSON_NAME]"
type input "Kendleton"
select select "[GEOGRAPHIC_DATA]"
type input "77451"
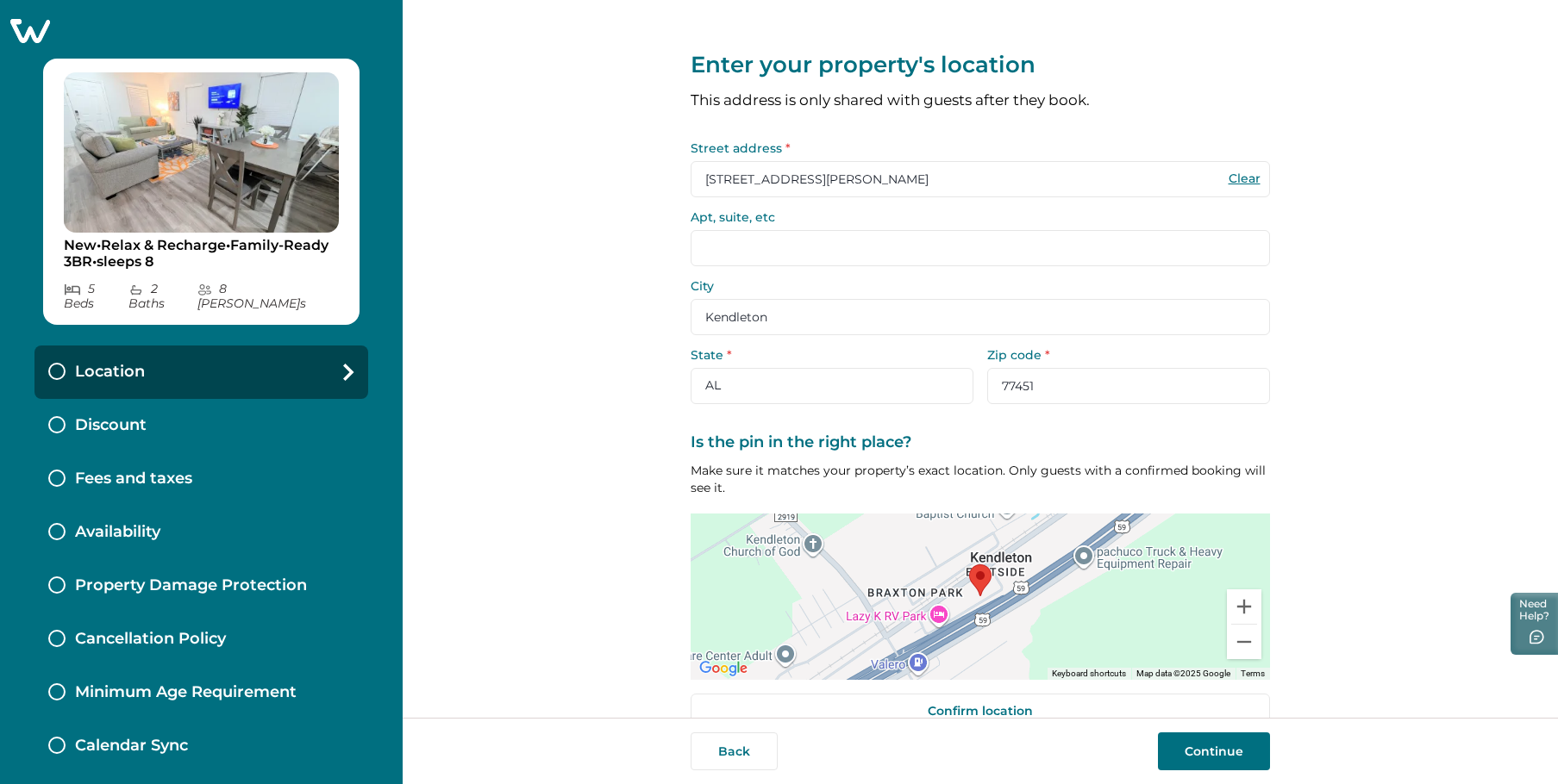
click at [788, 251] on input "Apt, suite, etc" at bounding box center [980, 248] width 579 height 36
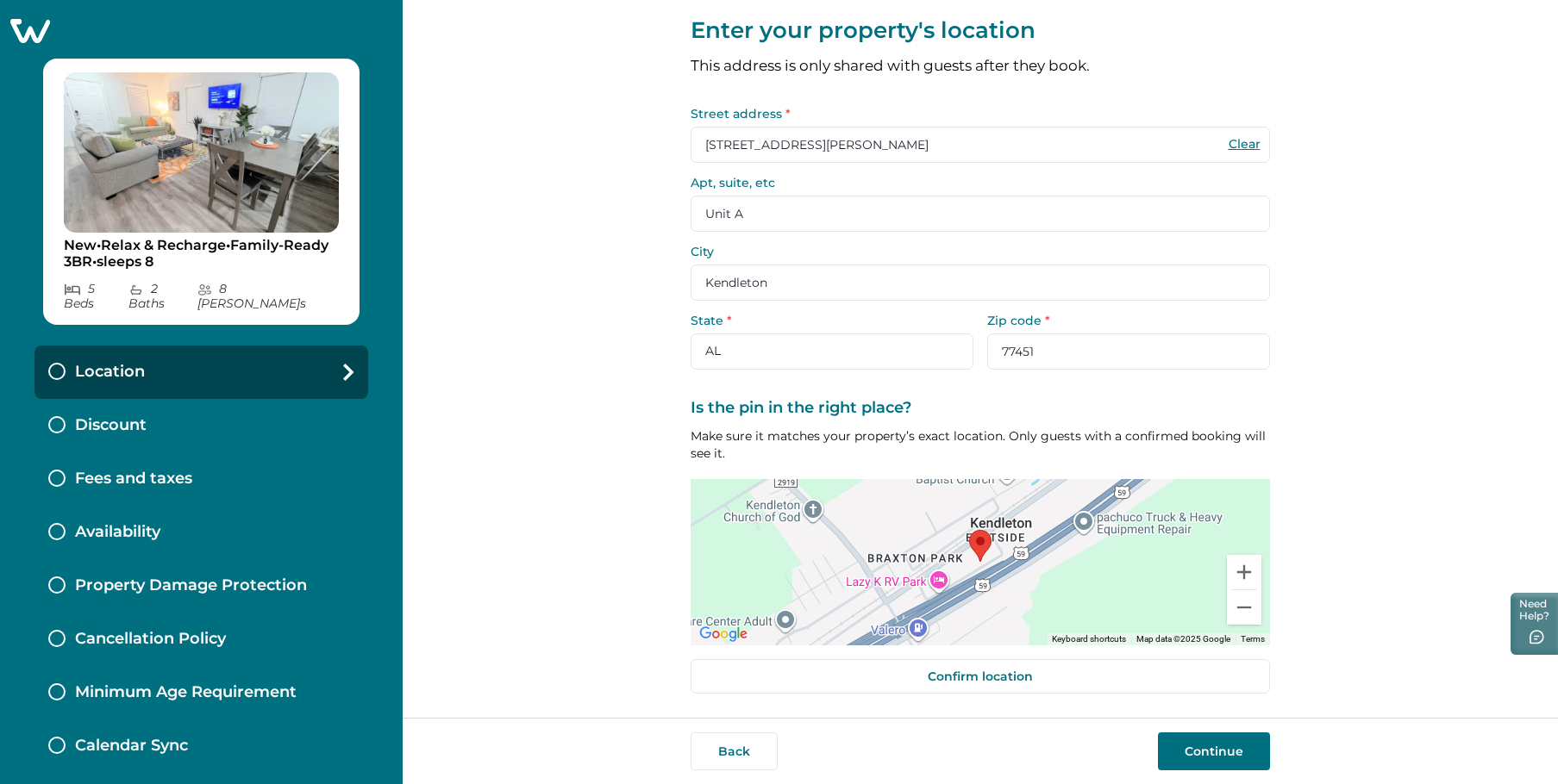
type input "Unit A"
click at [1238, 746] on button "Continue" at bounding box center [1214, 751] width 112 height 38
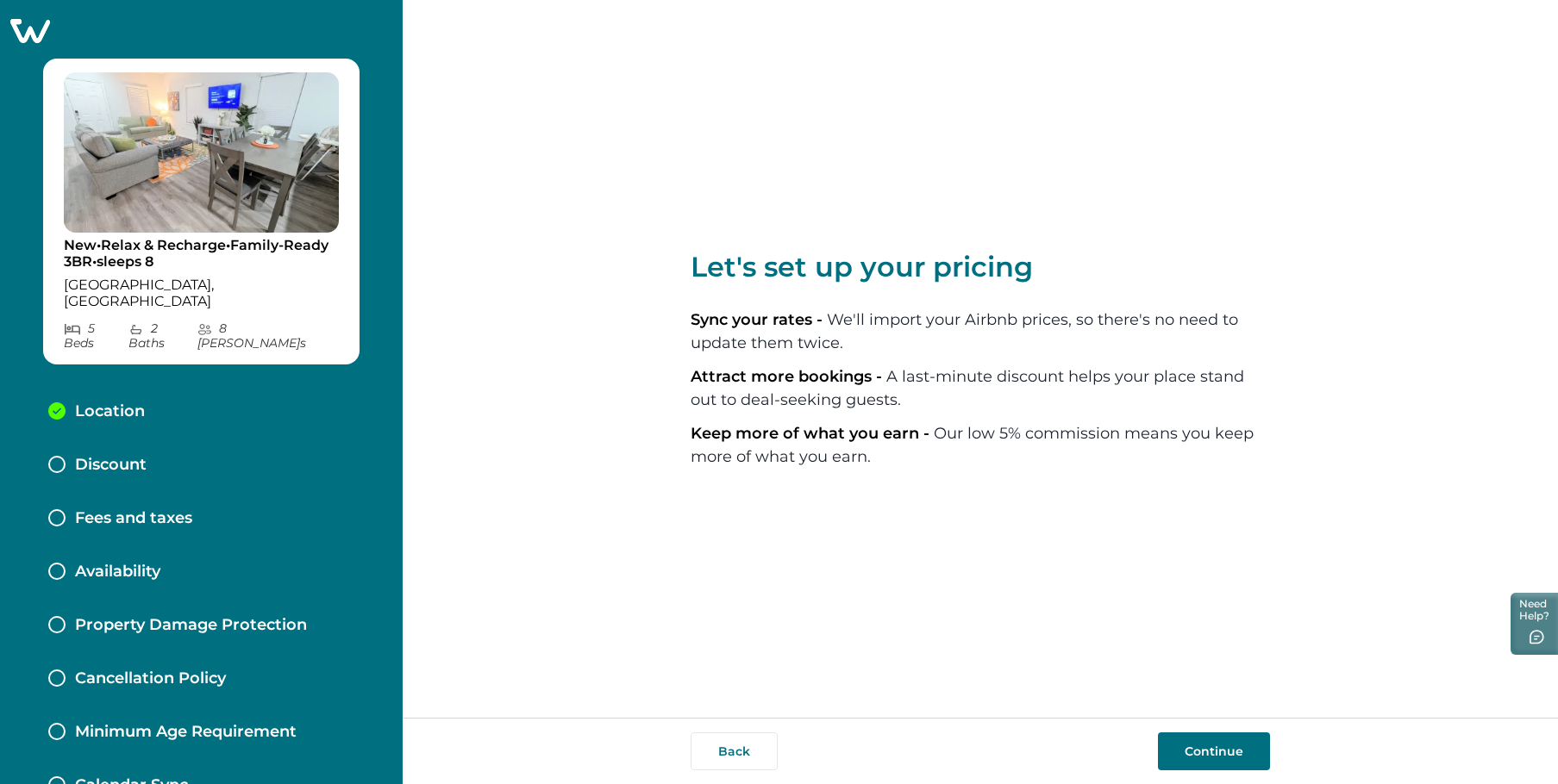
click at [1189, 751] on button "Continue" at bounding box center [1214, 751] width 112 height 38
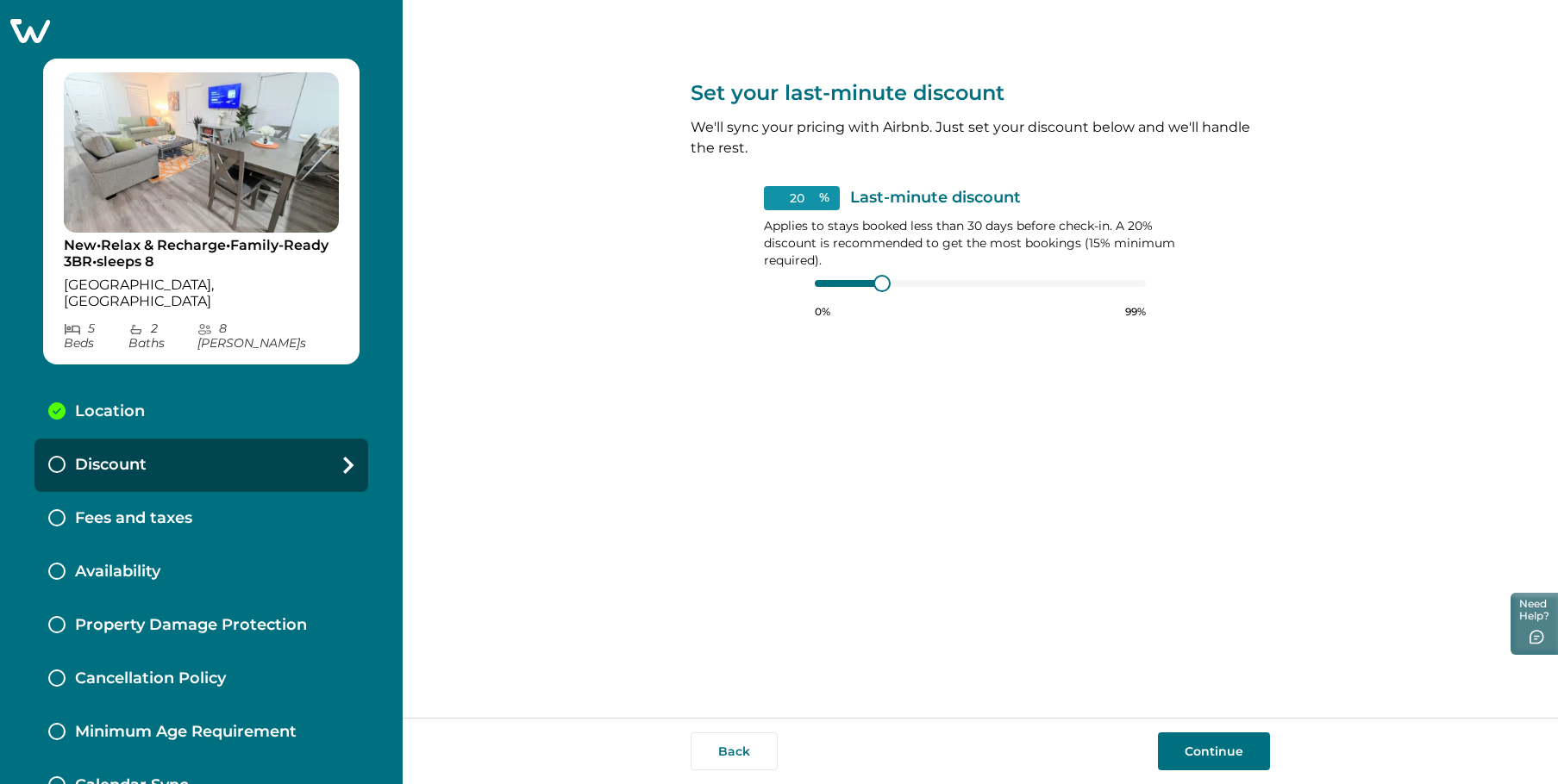
click at [802, 200] on input "20" at bounding box center [802, 198] width 76 height 24
drag, startPoint x: 804, startPoint y: 197, endPoint x: 789, endPoint y: 194, distance: 15.3
click at [789, 194] on input "20" at bounding box center [802, 198] width 76 height 24
type input "15"
click at [1220, 762] on button "Continue" at bounding box center [1214, 751] width 112 height 38
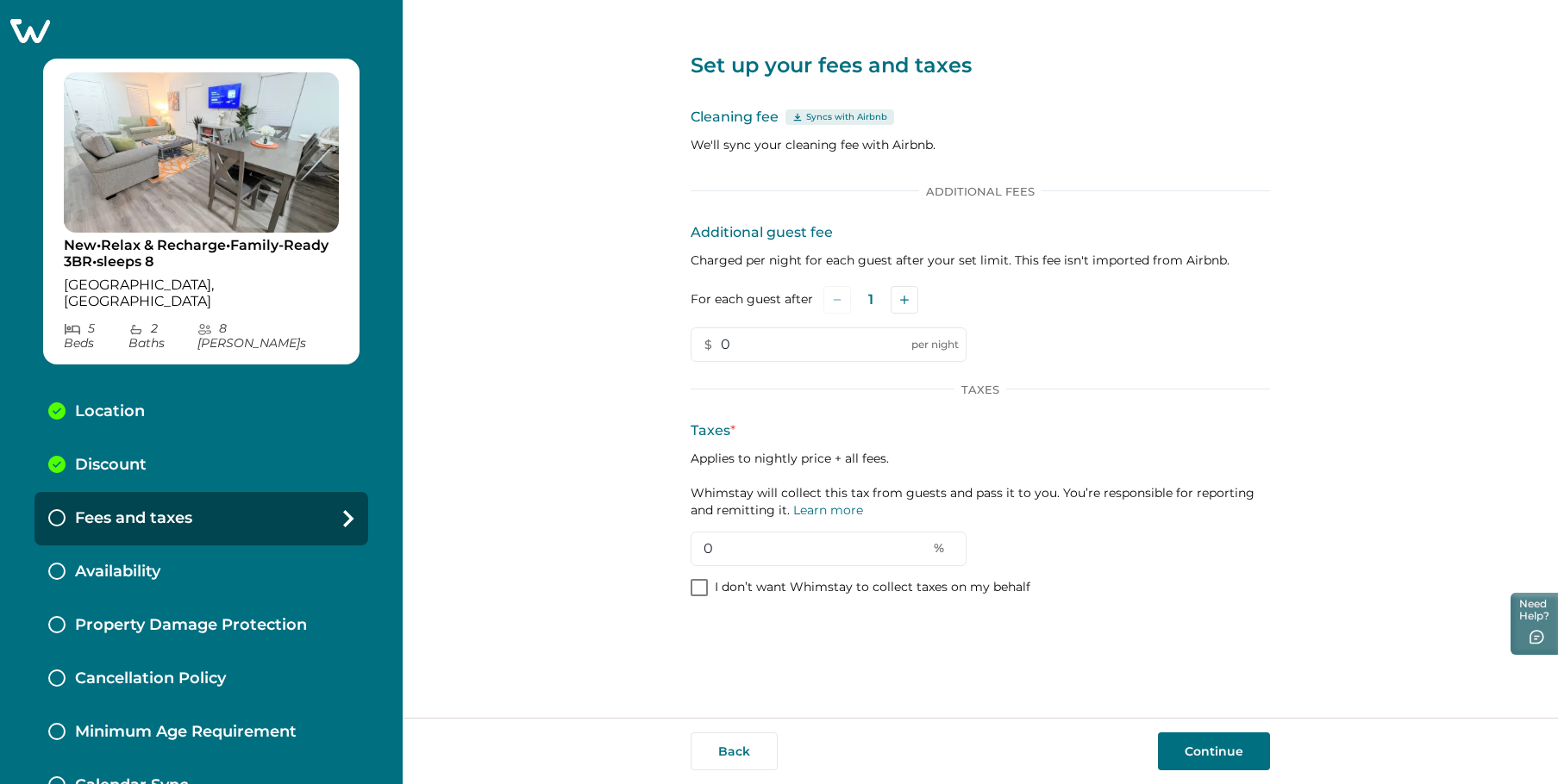
click at [1208, 744] on button "Continue" at bounding box center [1214, 751] width 112 height 38
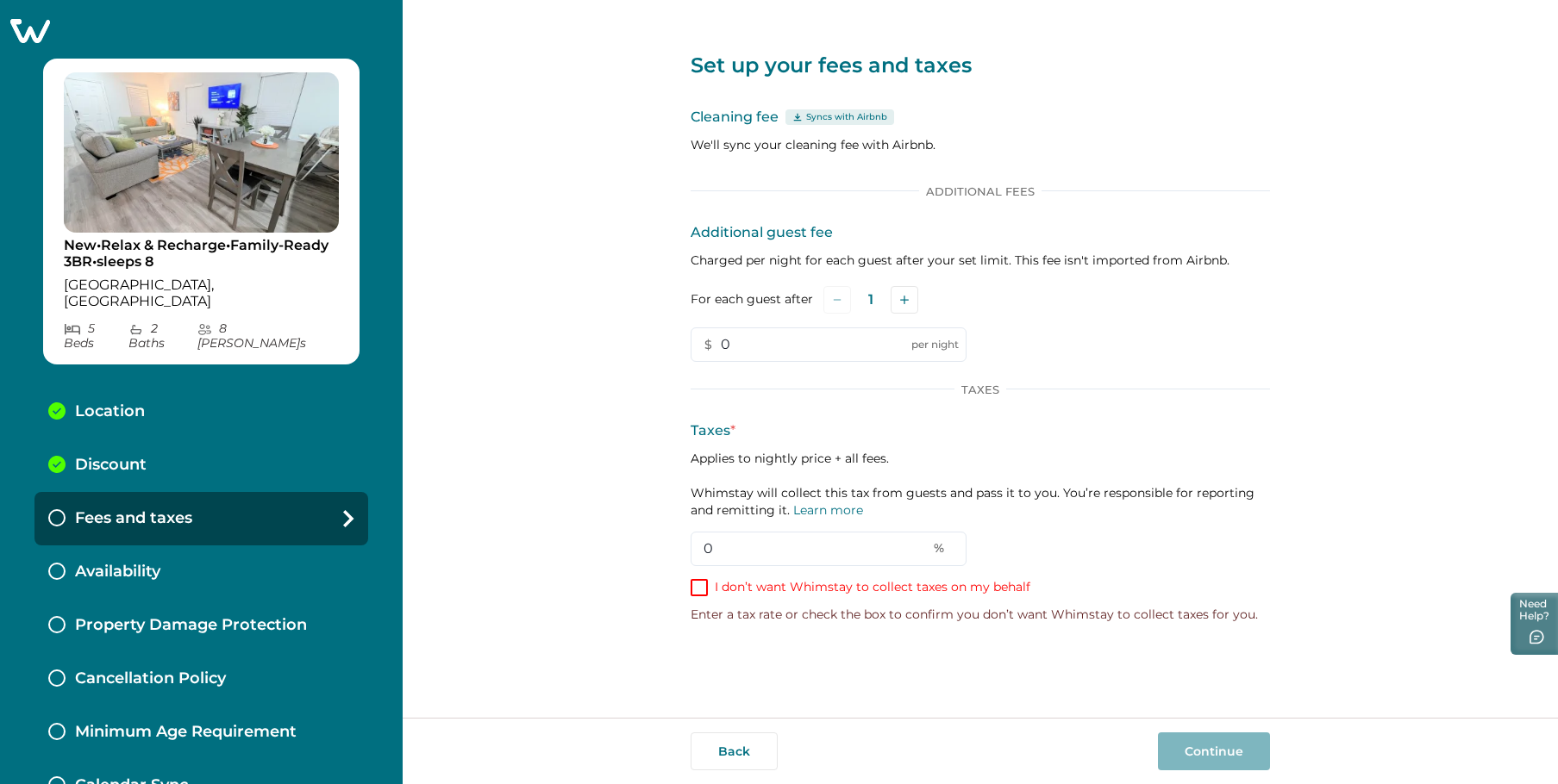
click at [703, 591] on span at bounding box center [698, 587] width 17 height 17
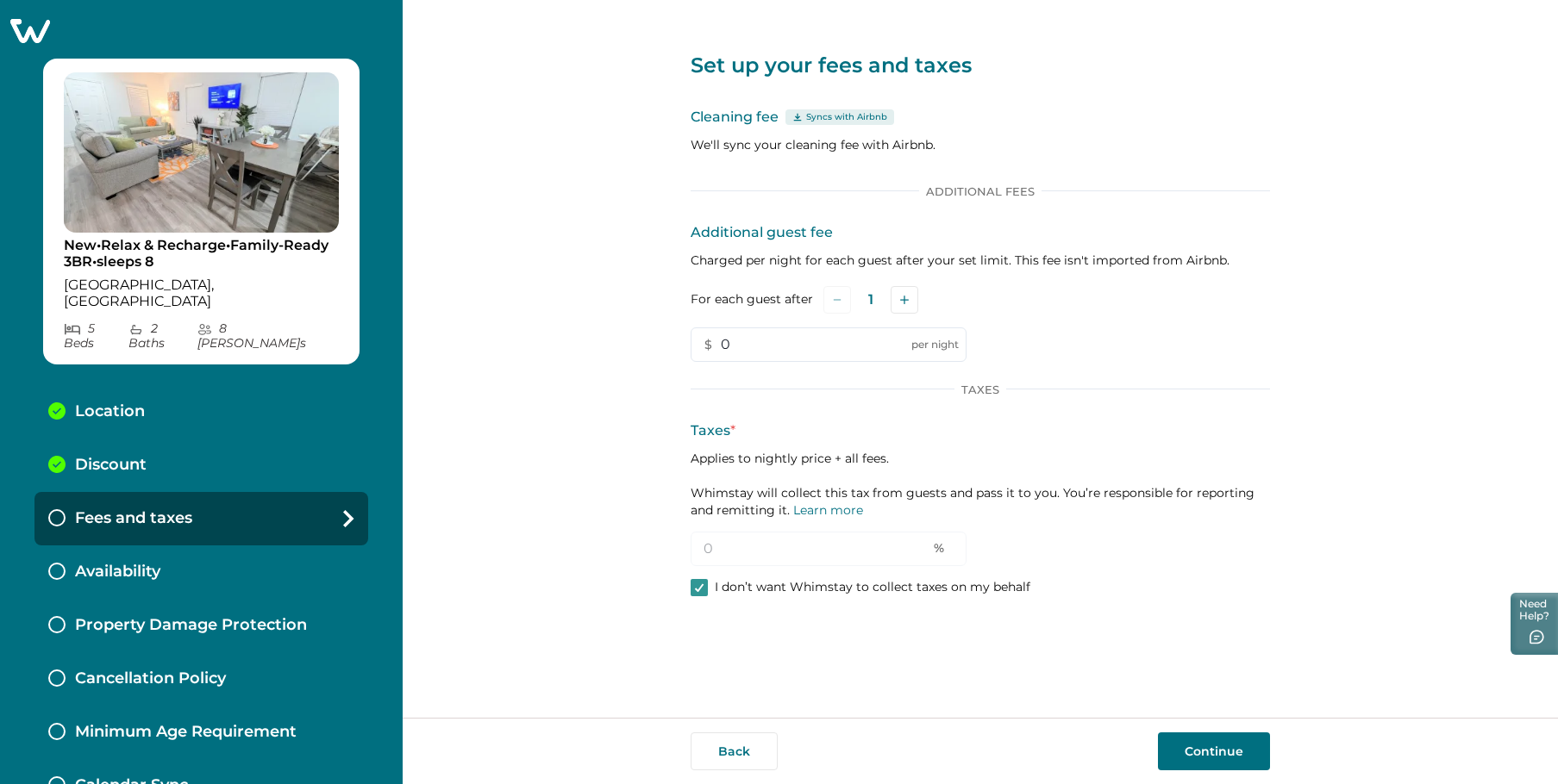
click at [1206, 757] on button "Continue" at bounding box center [1214, 751] width 112 height 38
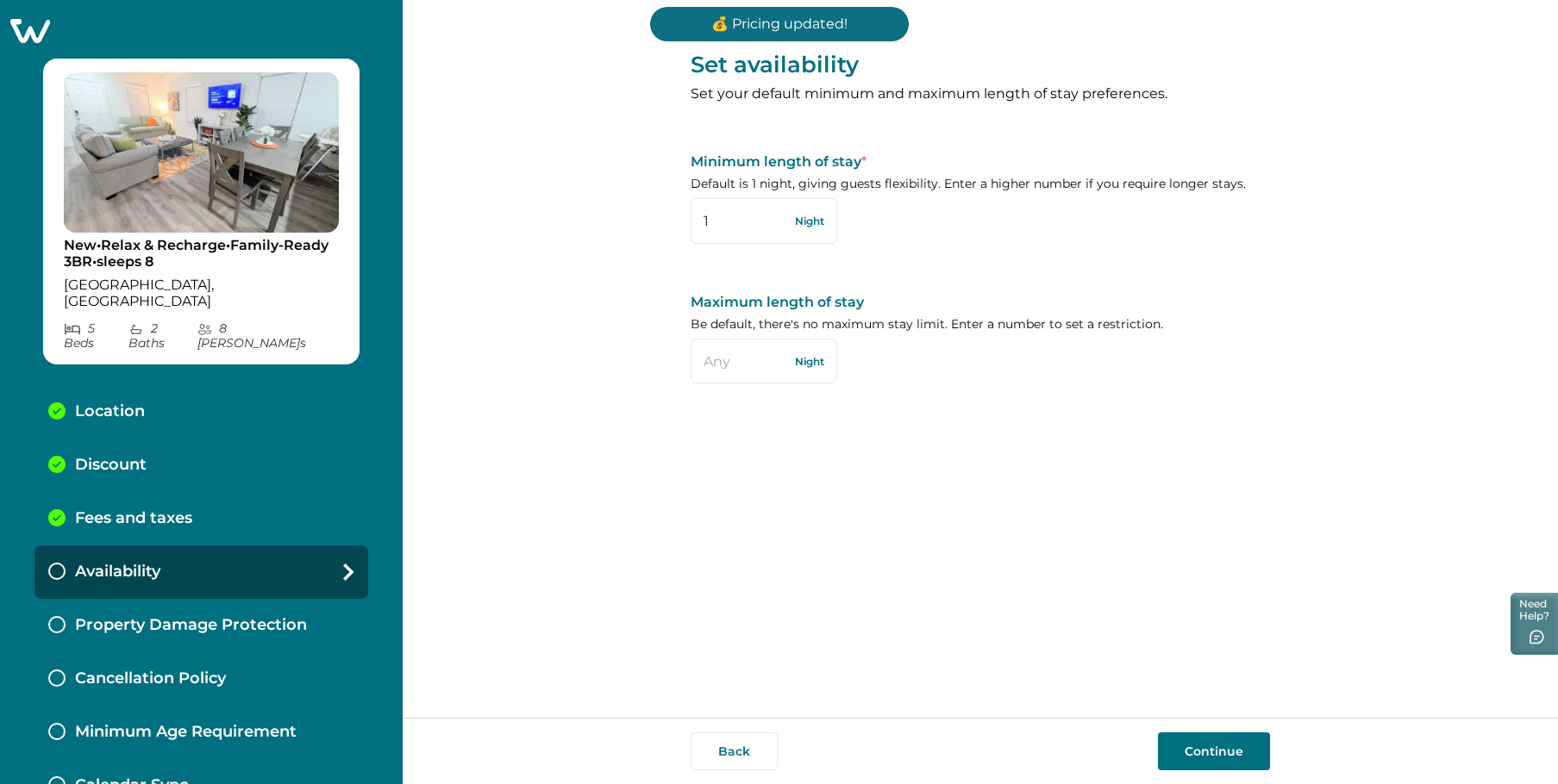
drag, startPoint x: 718, startPoint y: 215, endPoint x: 686, endPoint y: 219, distance: 32.2
click at [686, 219] on div "Set availability Set your default minimum and maximum length of stay preference…" at bounding box center [980, 359] width 1155 height 718
type input "2"
click at [1155, 624] on div "Set availability Set your default minimum and maximum length of stay preference…" at bounding box center [980, 359] width 579 height 718
click at [1192, 739] on button "Continue" at bounding box center [1214, 751] width 112 height 38
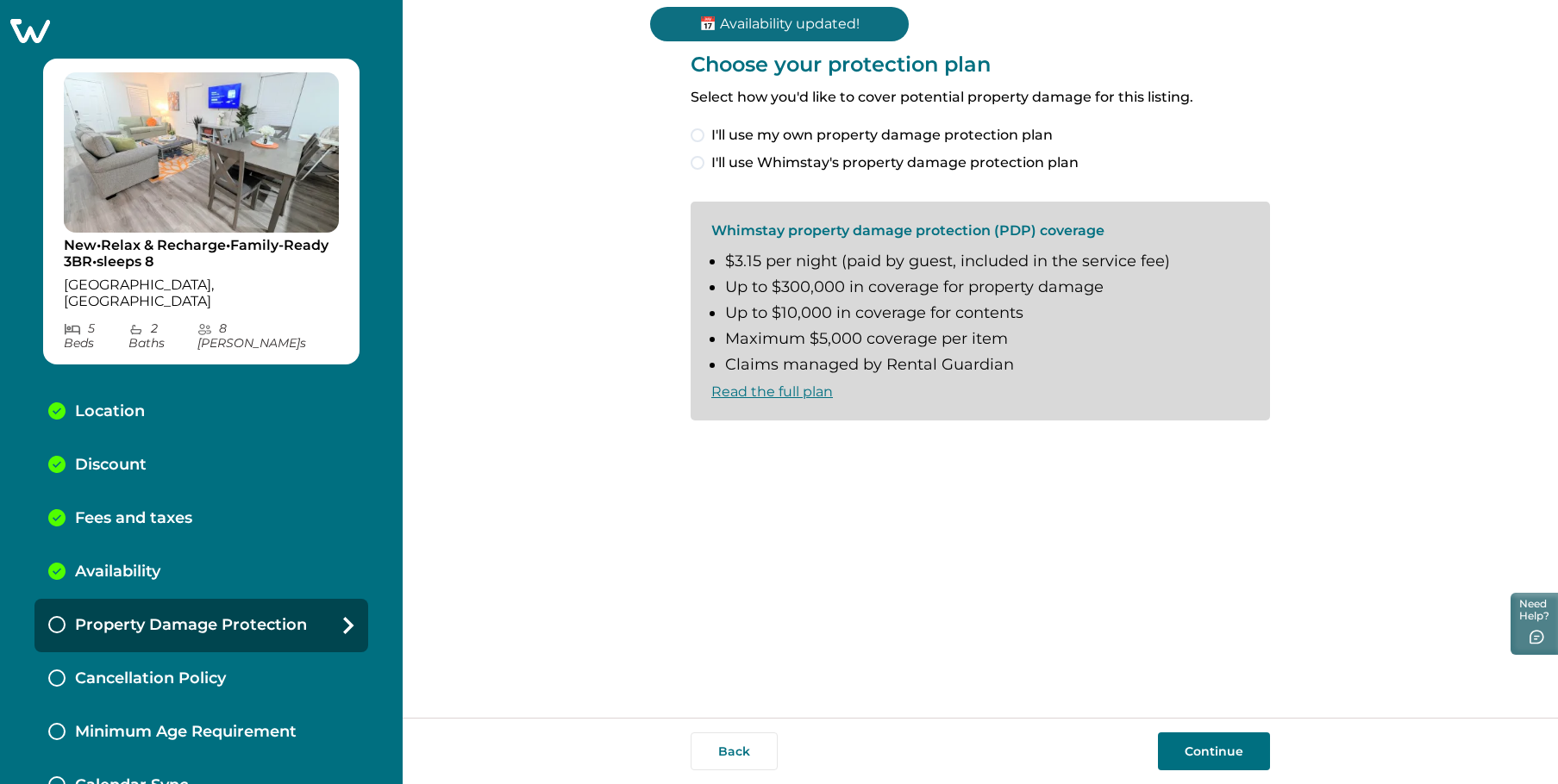
click at [701, 160] on span at bounding box center [697, 163] width 14 height 14
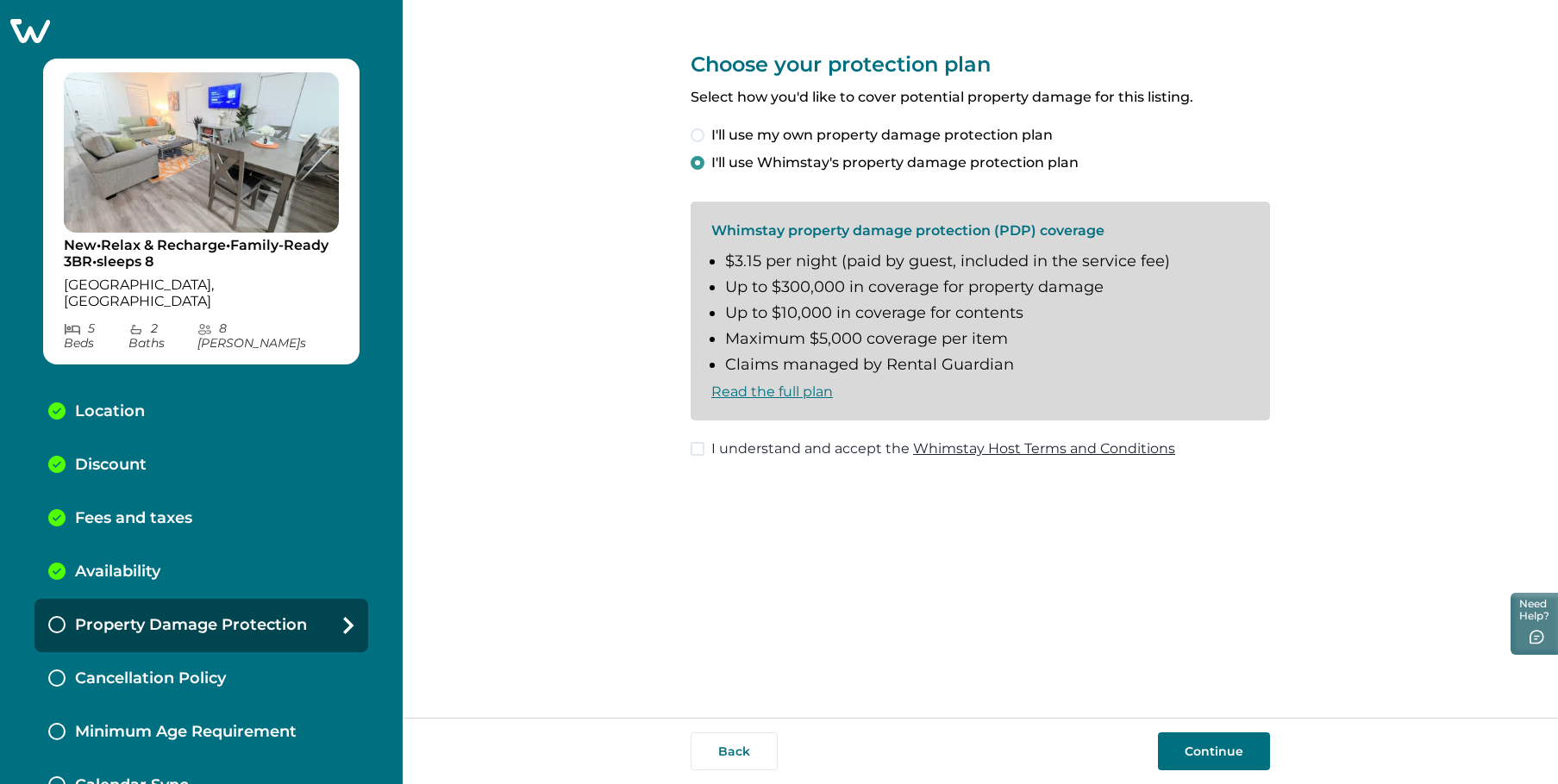
click at [701, 446] on span at bounding box center [697, 449] width 14 height 14
click at [1196, 766] on button "Continue" at bounding box center [1214, 751] width 112 height 38
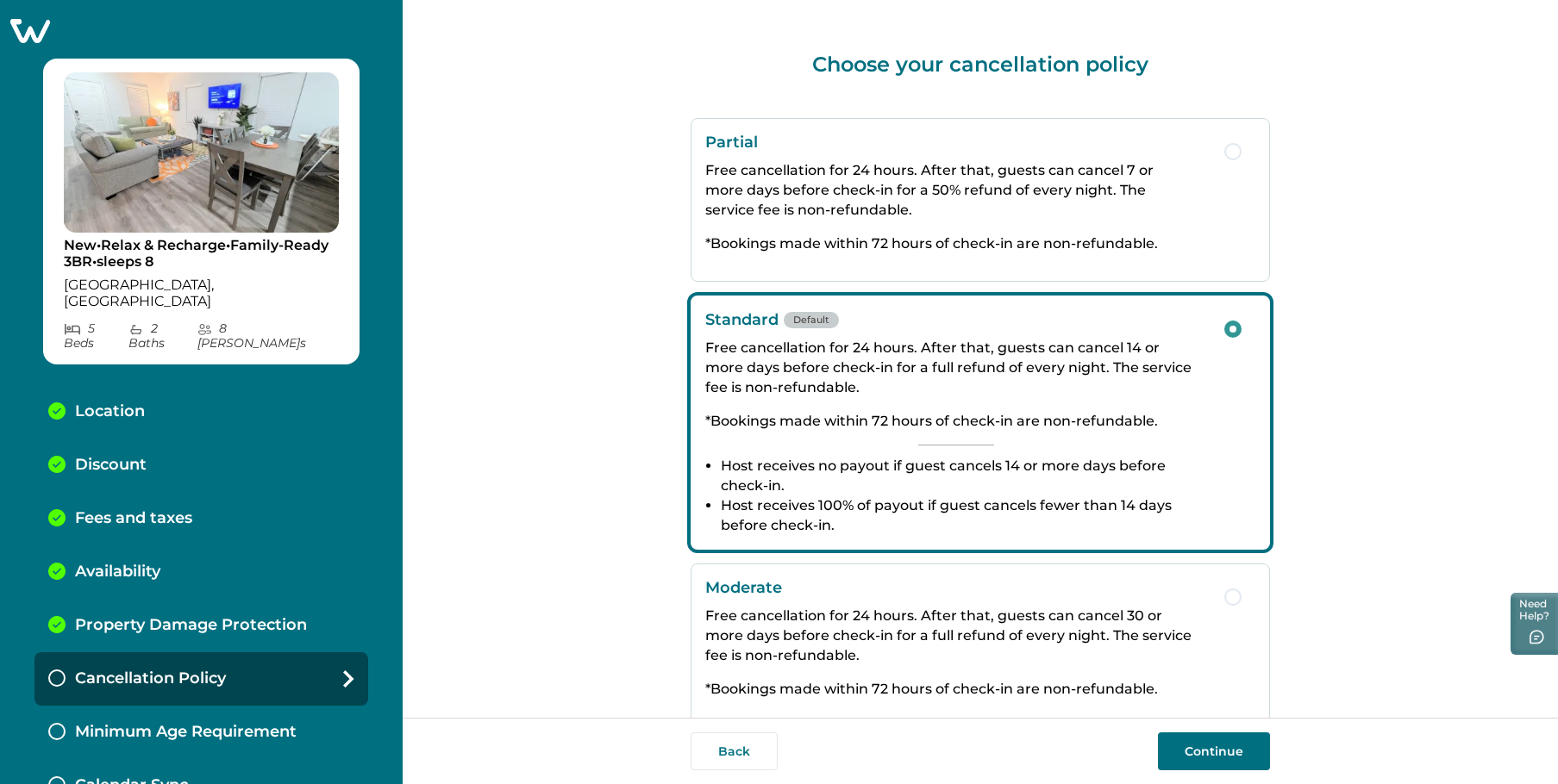
click at [1222, 748] on button "Continue" at bounding box center [1214, 751] width 112 height 38
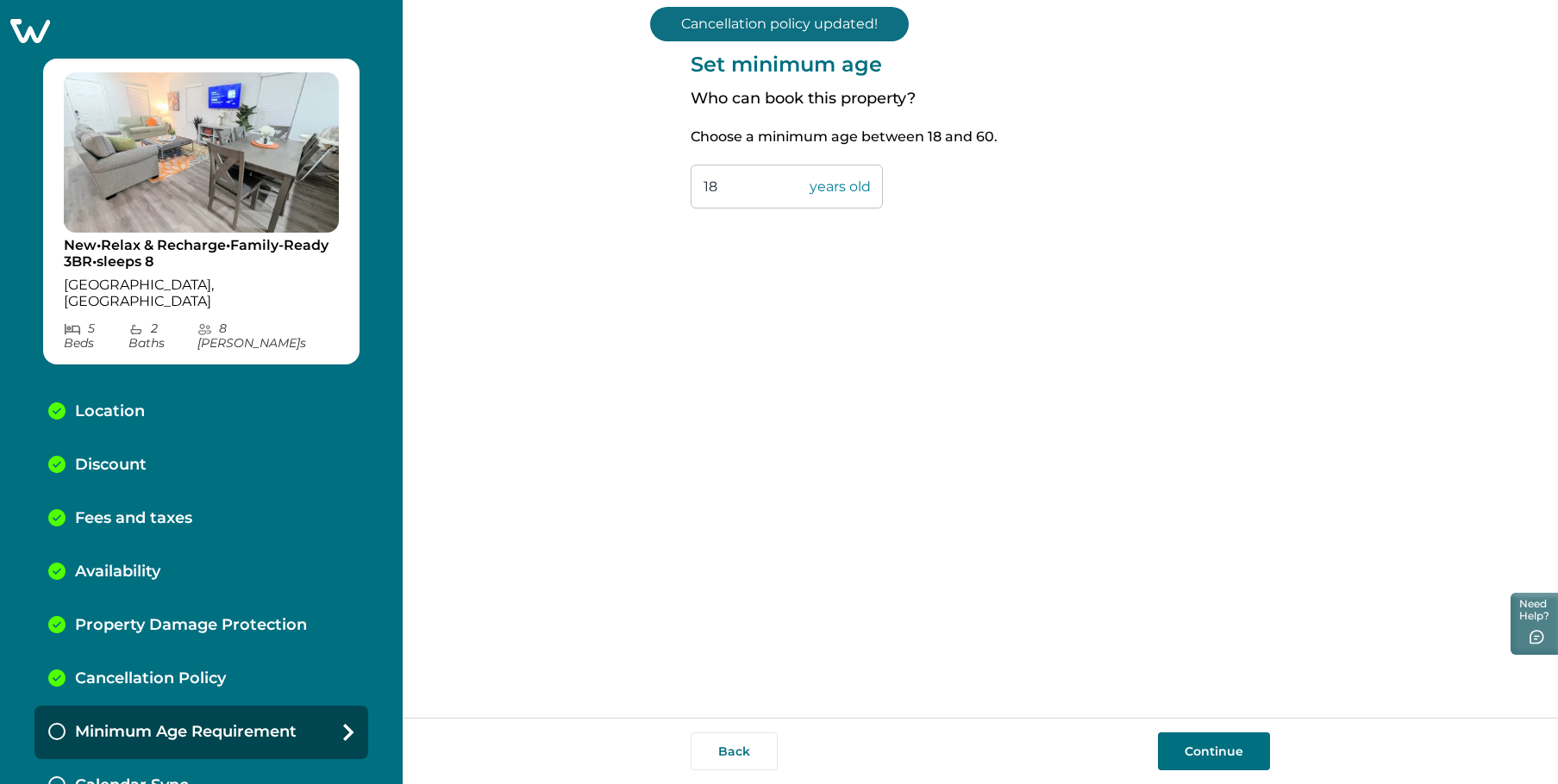
click at [1213, 739] on button "Continue" at bounding box center [1214, 751] width 112 height 38
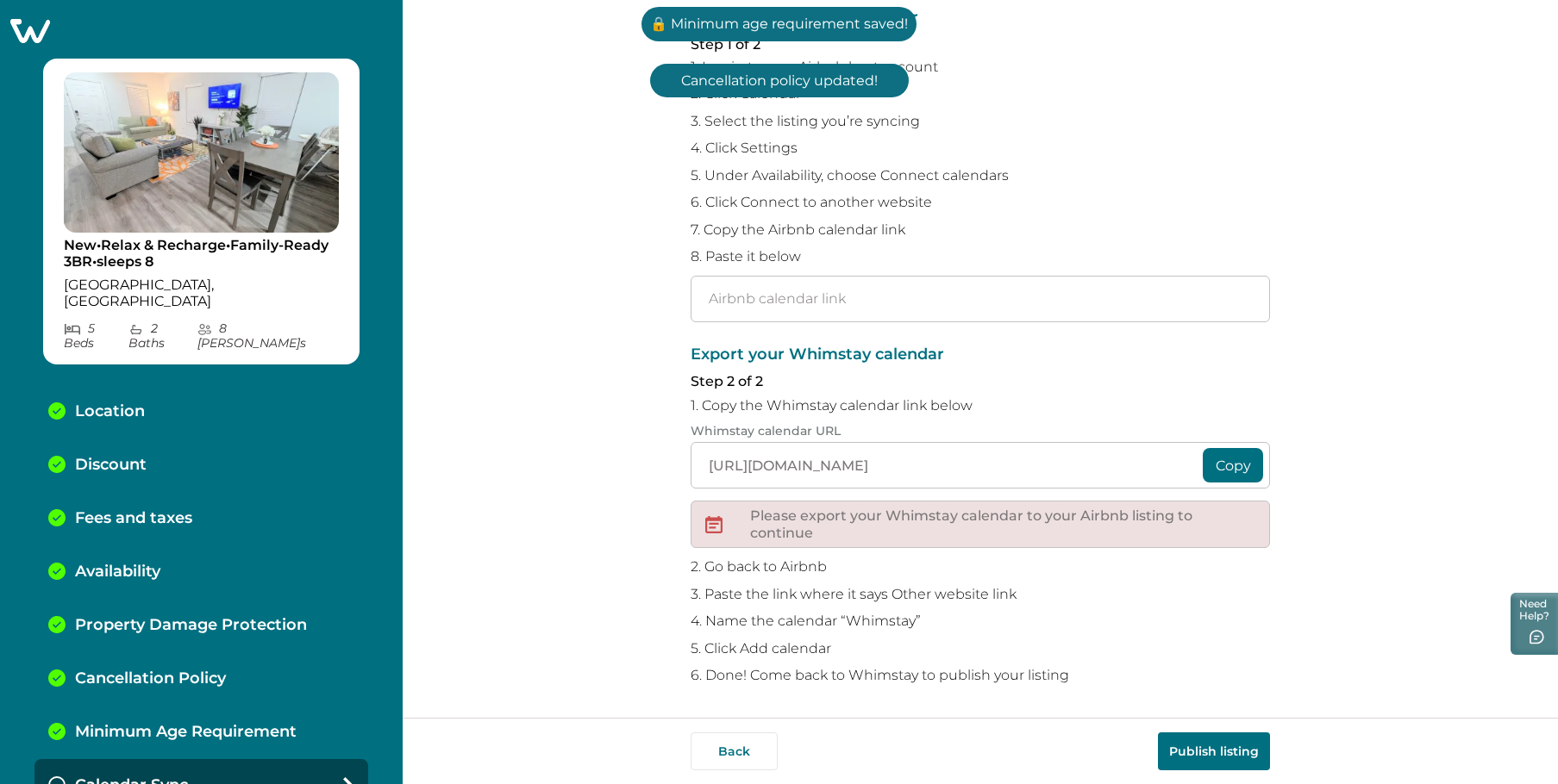
scroll to position [146, 0]
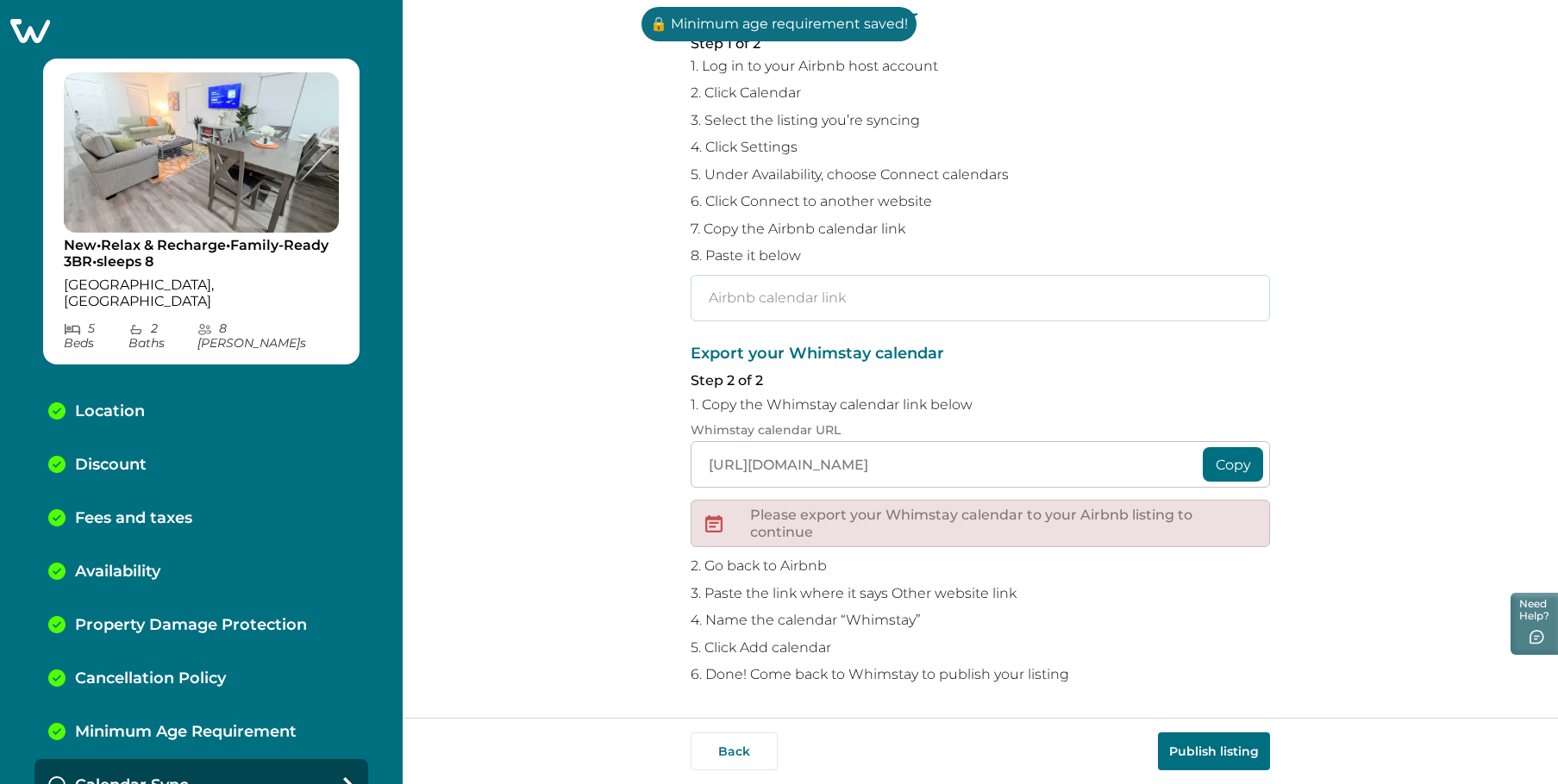
click at [817, 307] on input "text" at bounding box center [980, 298] width 579 height 46
drag, startPoint x: 919, startPoint y: 301, endPoint x: 909, endPoint y: 331, distance: 31.6
click at [909, 331] on div "Sync your Whimstay and Airbnb calendars To avoid double bookings, you’ll need t…" at bounding box center [980, 286] width 579 height 864
paste input "[URL][DOMAIN_NAME]"
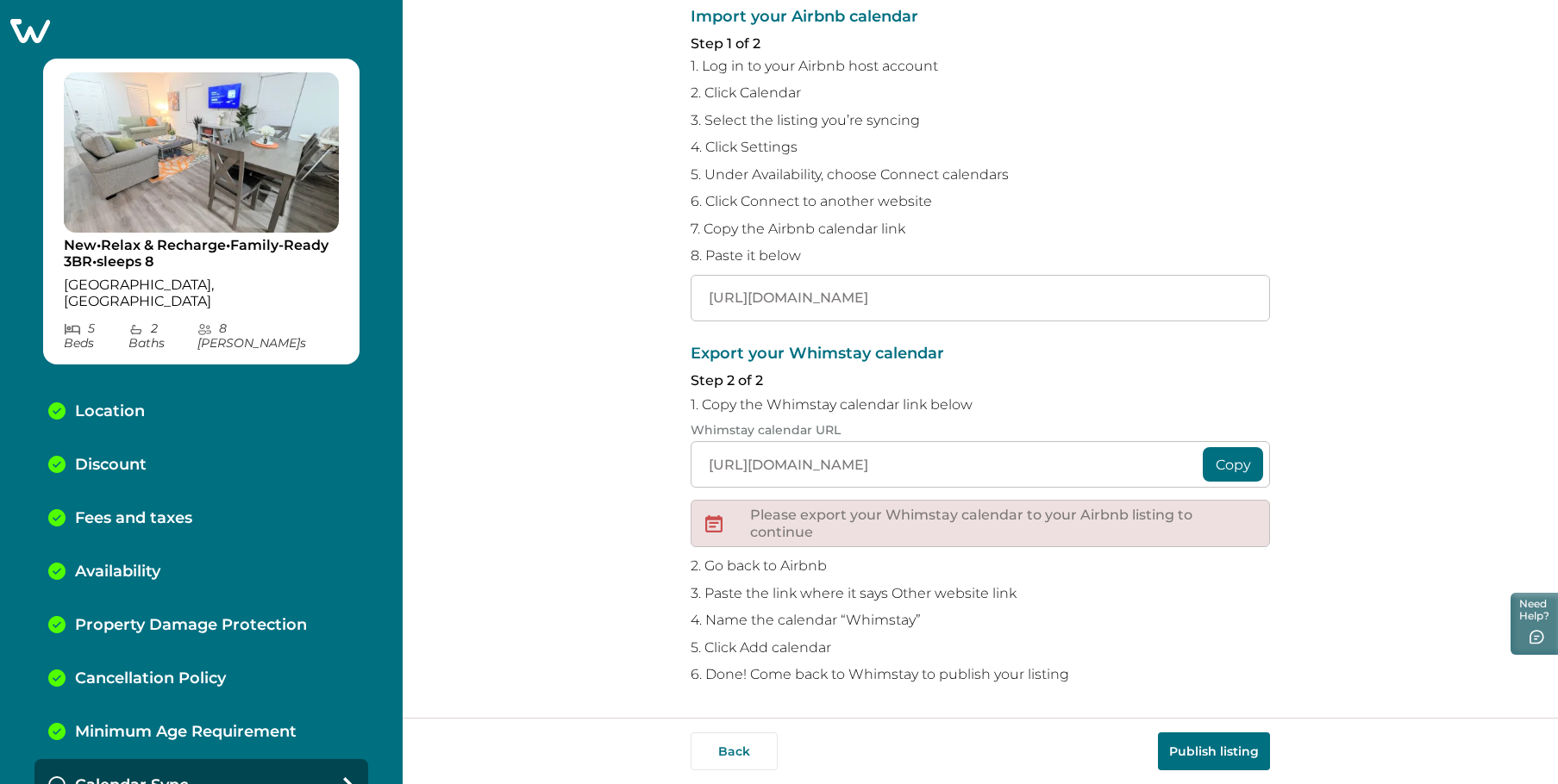
type input "[URL][DOMAIN_NAME]"
click at [1070, 387] on p "Step 2 of 2" at bounding box center [980, 381] width 579 height 17
click at [1248, 466] on button "Copy" at bounding box center [1233, 465] width 61 height 34
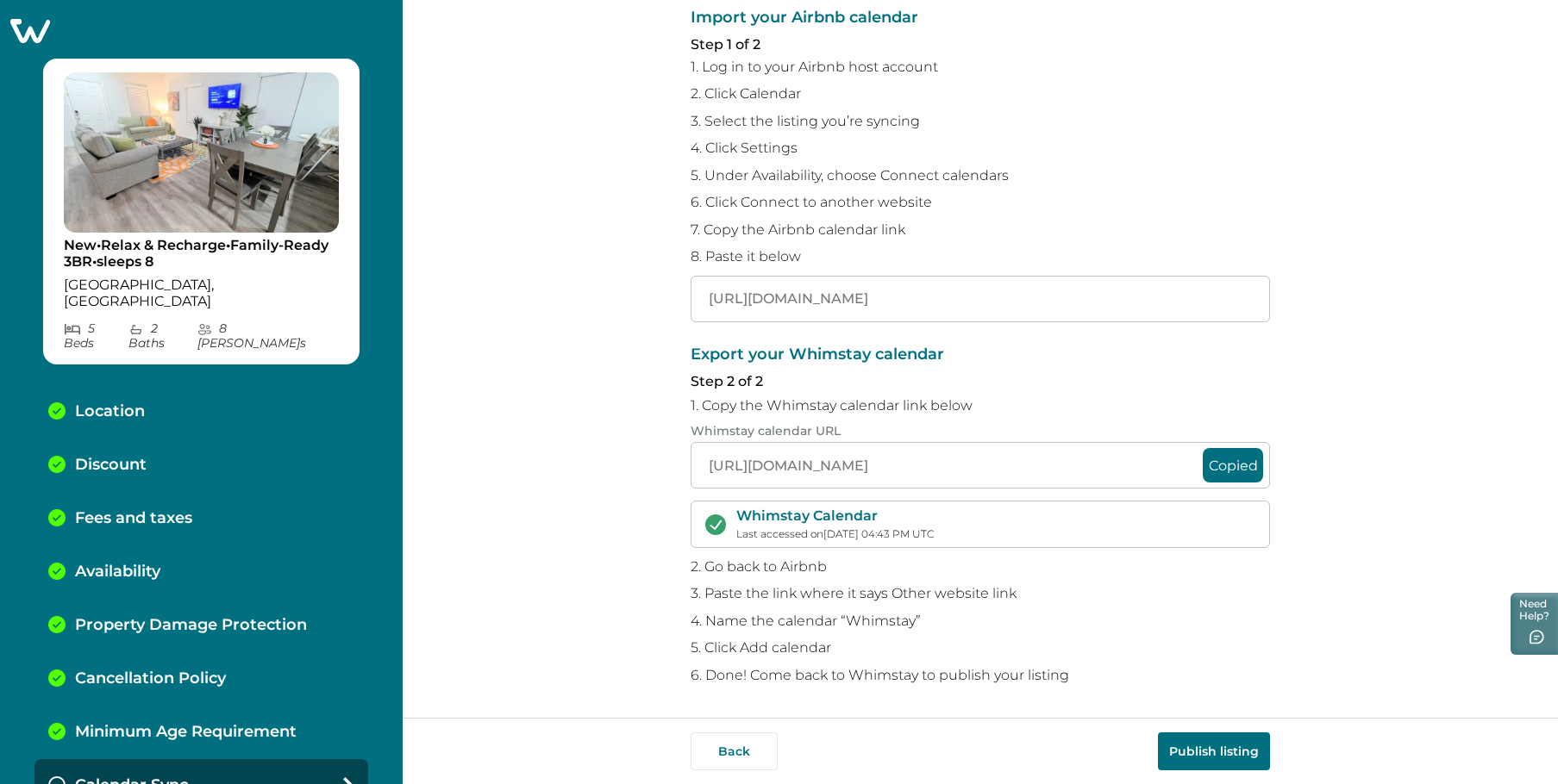
click at [1245, 652] on p "5. Click Add calendar" at bounding box center [980, 647] width 579 height 17
click at [1218, 746] on button "Publish listing" at bounding box center [1214, 751] width 112 height 38
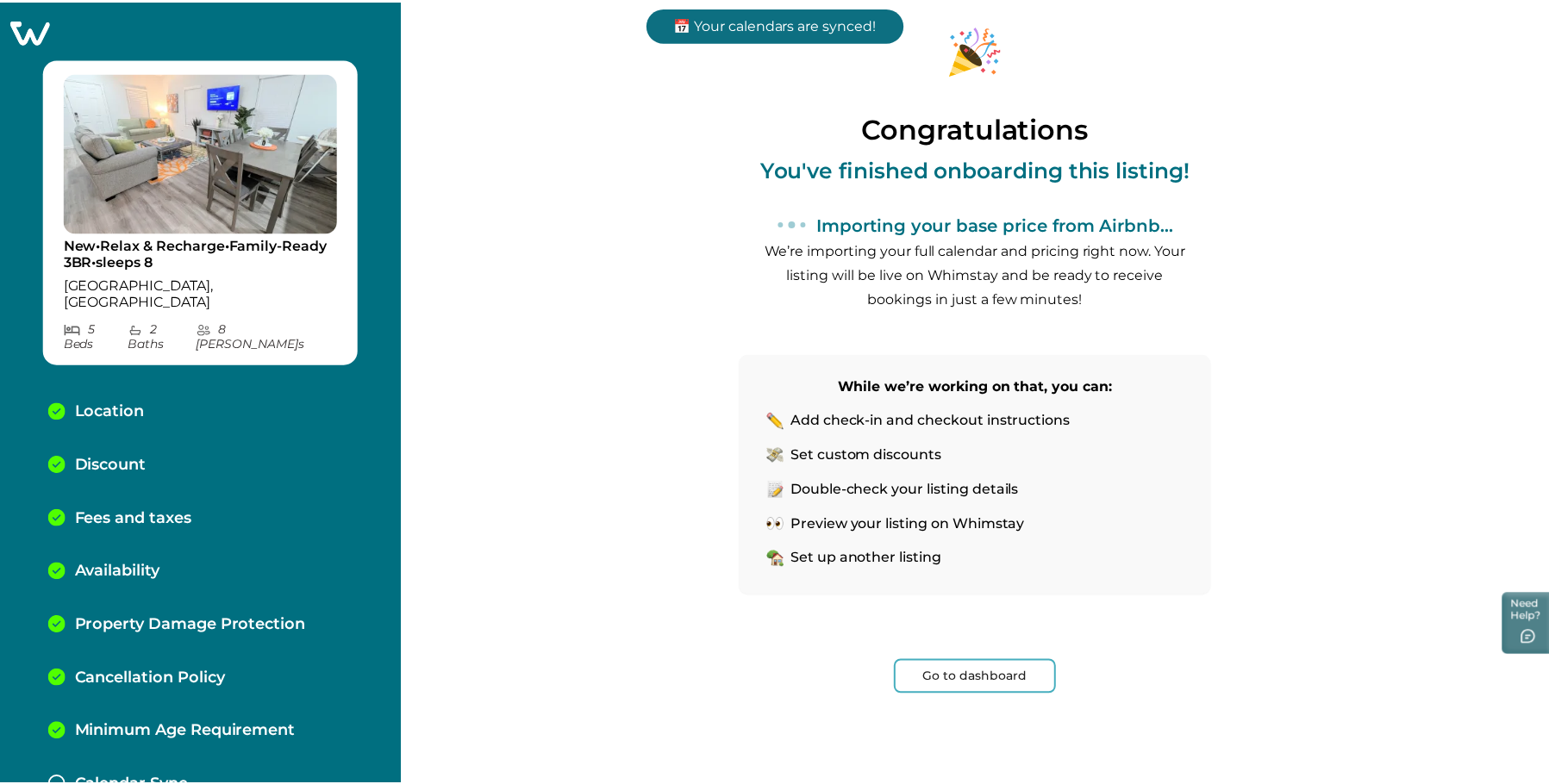
scroll to position [52, 0]
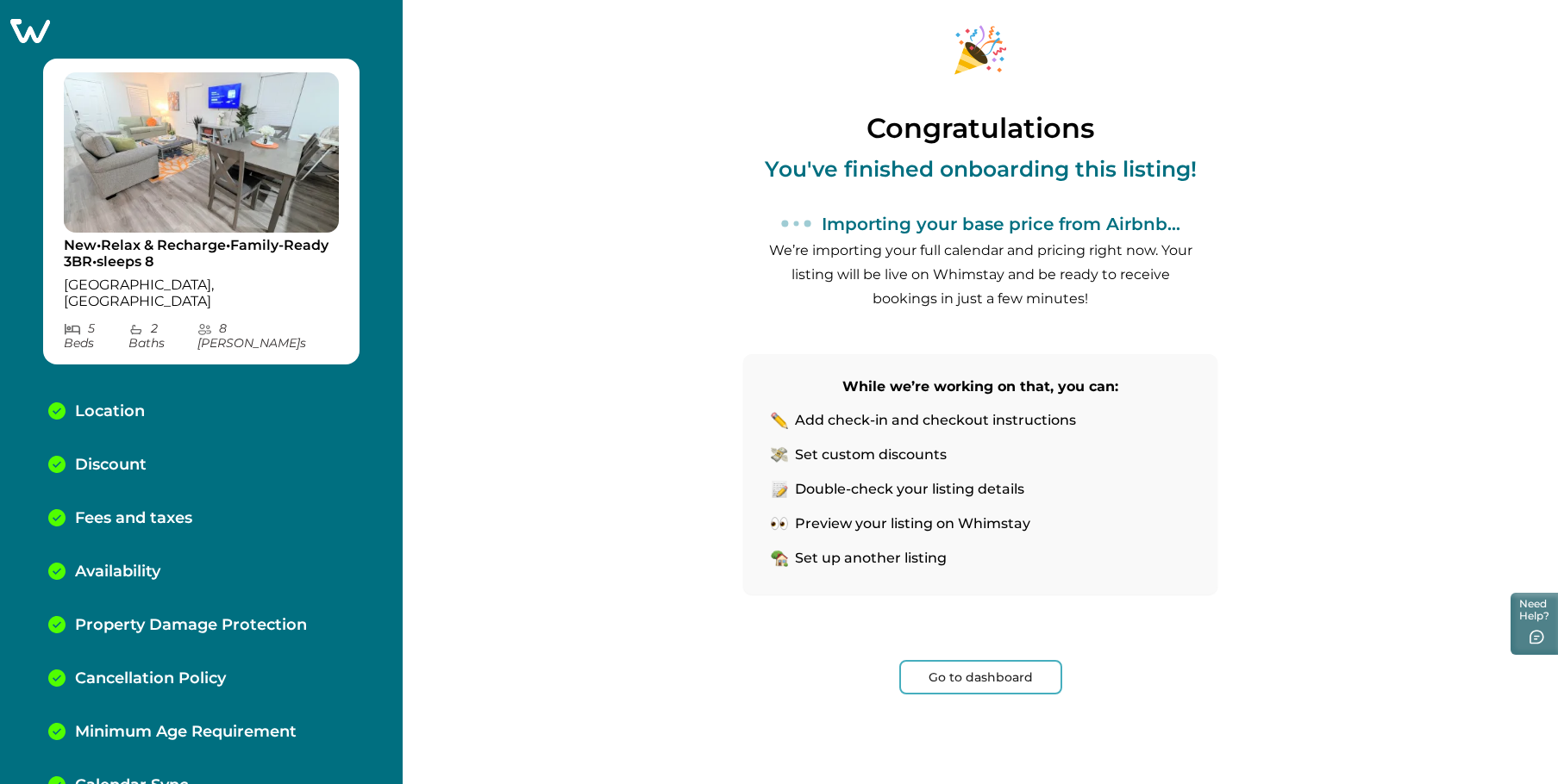
click at [992, 675] on button "Go to dashboard" at bounding box center [981, 677] width 163 height 34
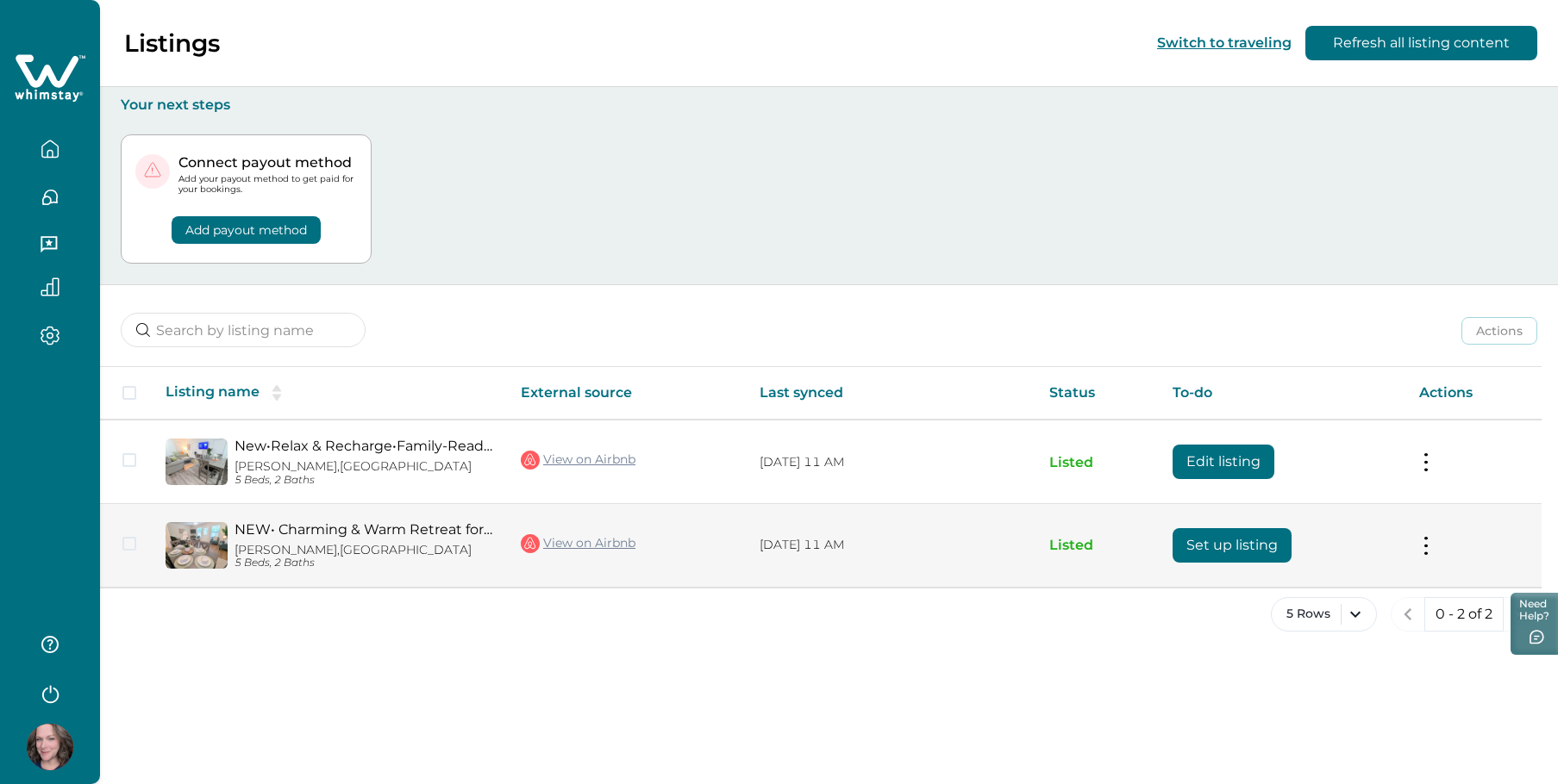
click at [1194, 543] on button "Set up listing" at bounding box center [1232, 545] width 119 height 34
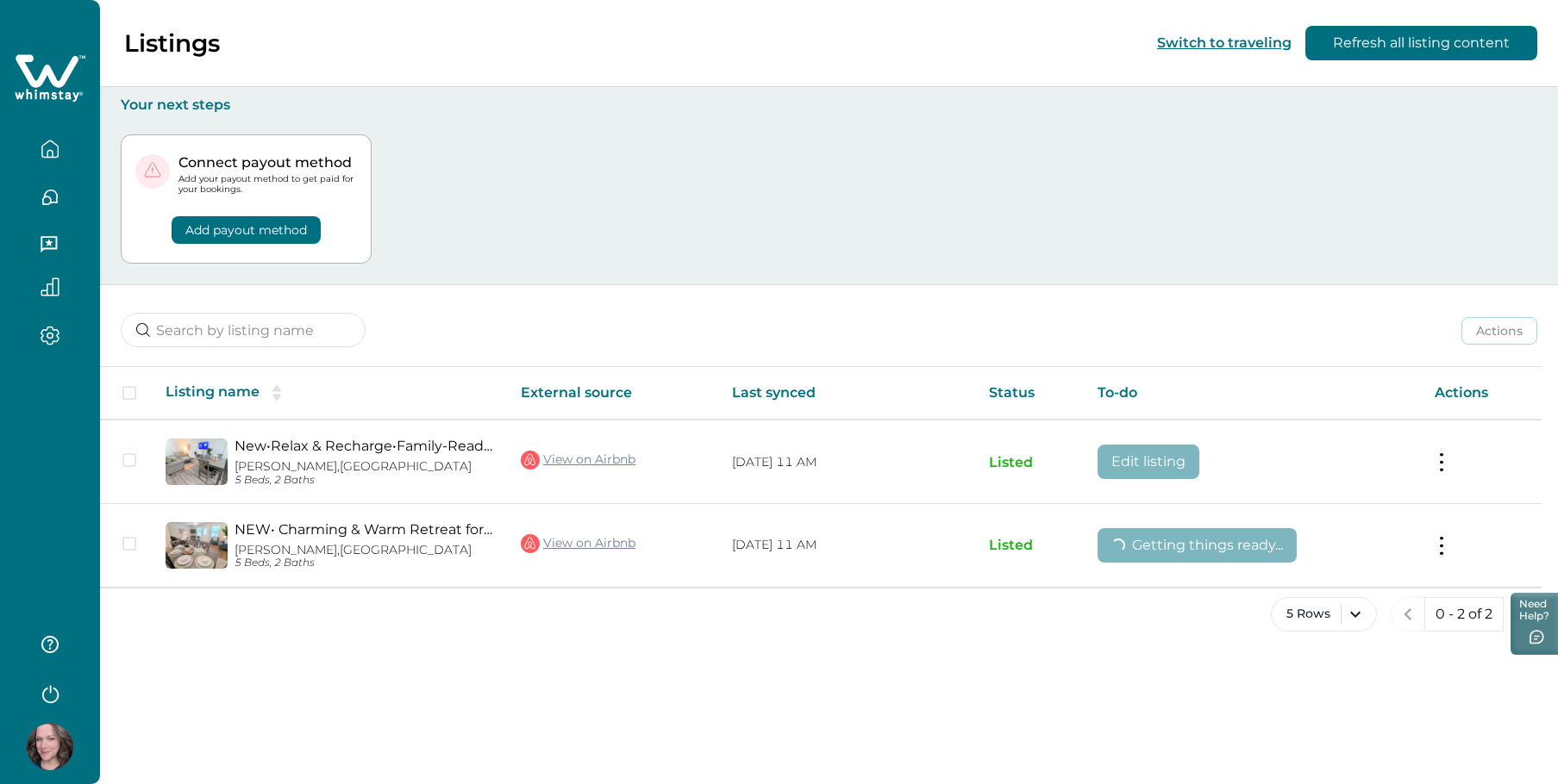
click at [46, 134] on button "button" at bounding box center [50, 149] width 72 height 34
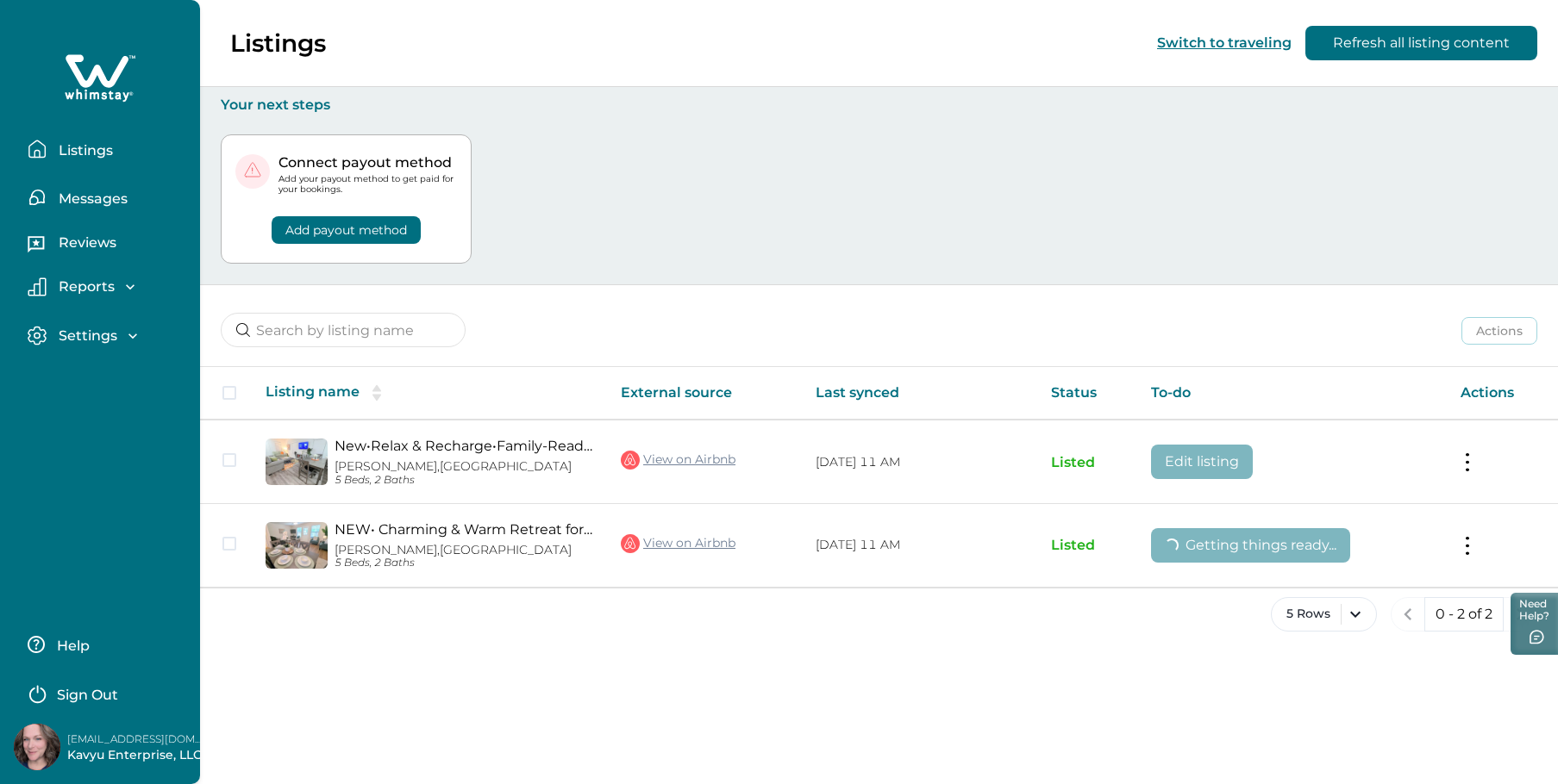
drag, startPoint x: 71, startPoint y: 148, endPoint x: 64, endPoint y: 136, distance: 13.9
click at [70, 147] on p "Listings" at bounding box center [83, 150] width 60 height 17
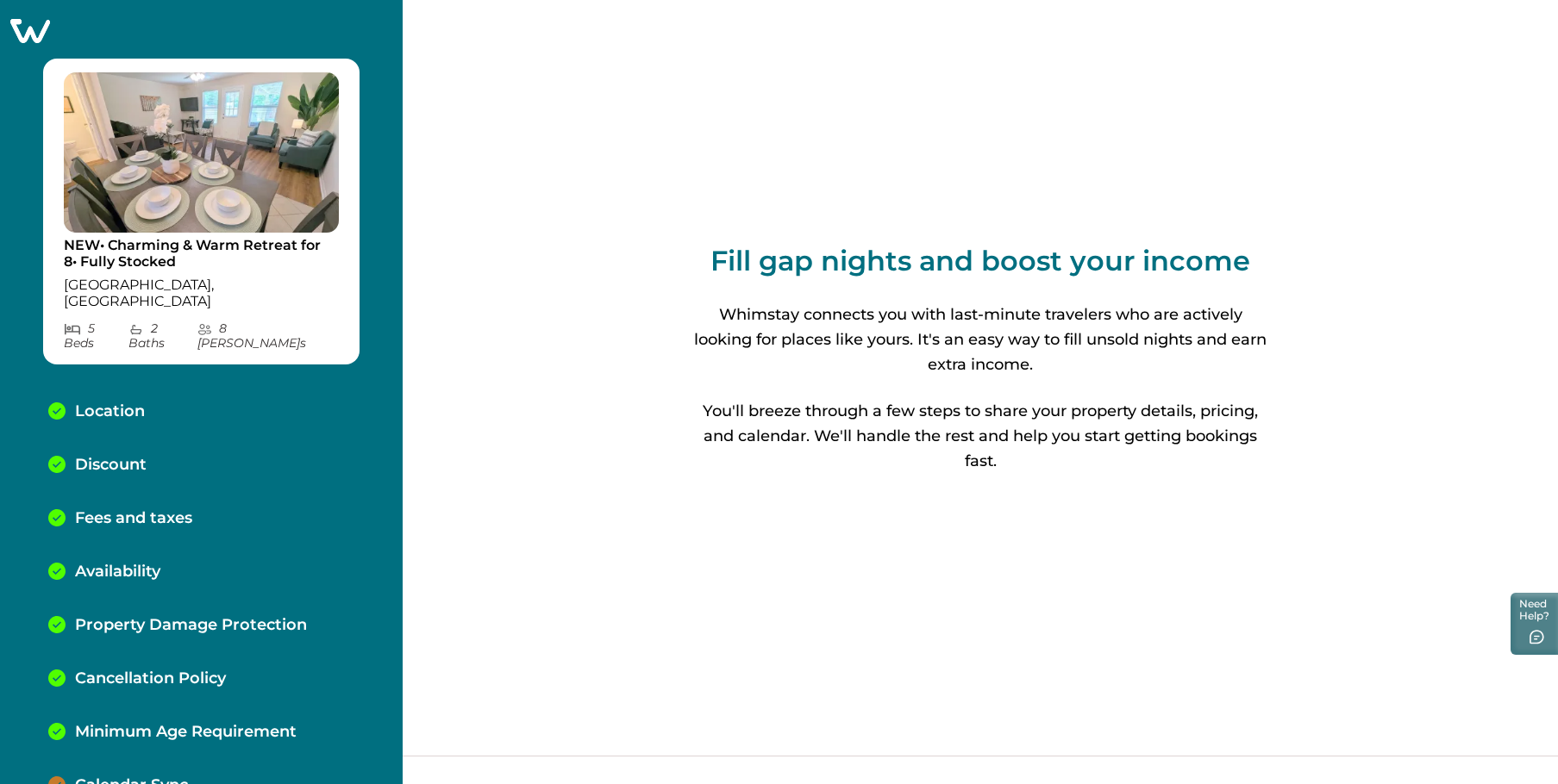
click at [30, 33] on icon at bounding box center [30, 31] width 40 height 24
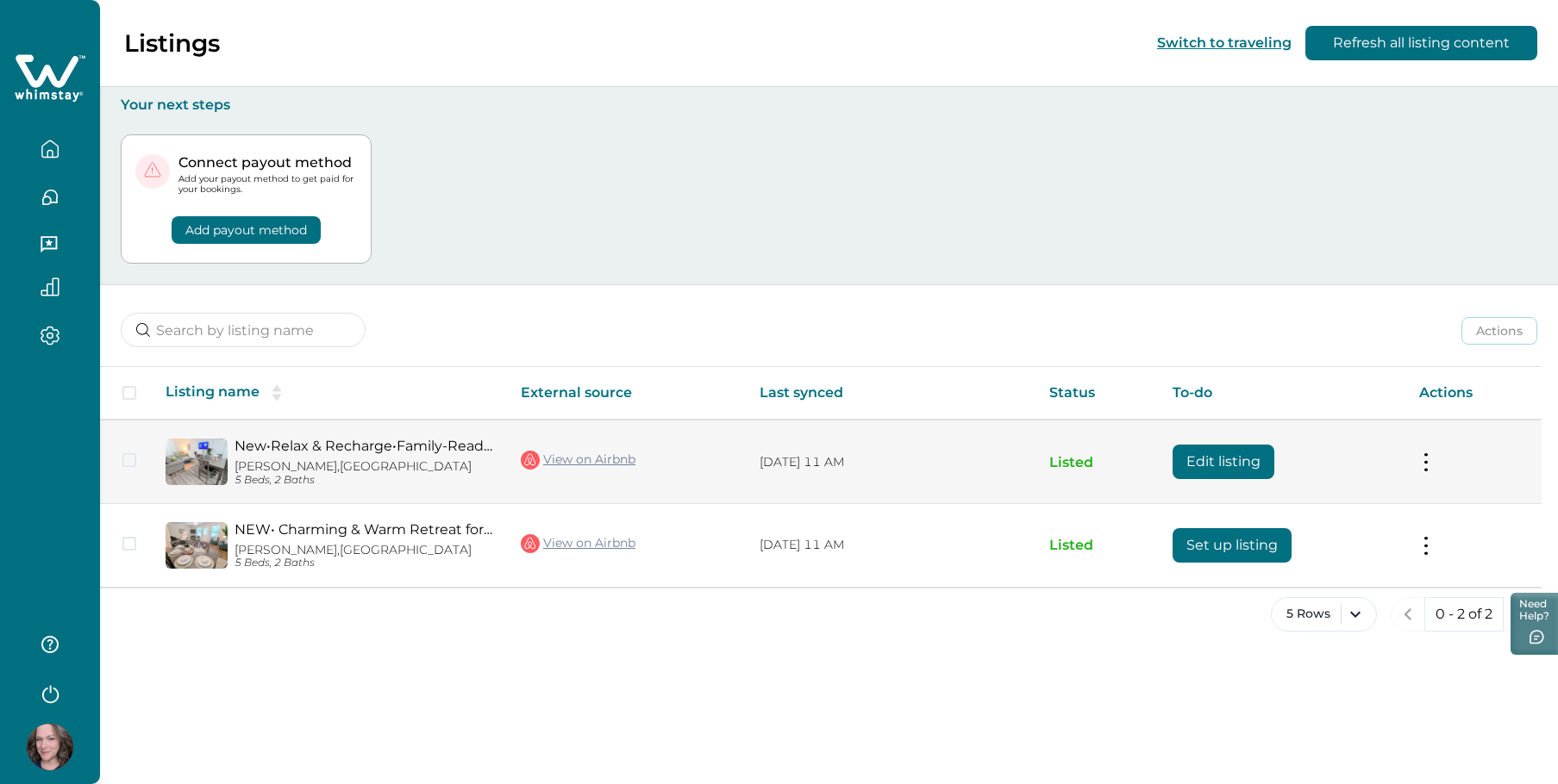
click at [1423, 458] on button at bounding box center [1426, 462] width 14 height 18
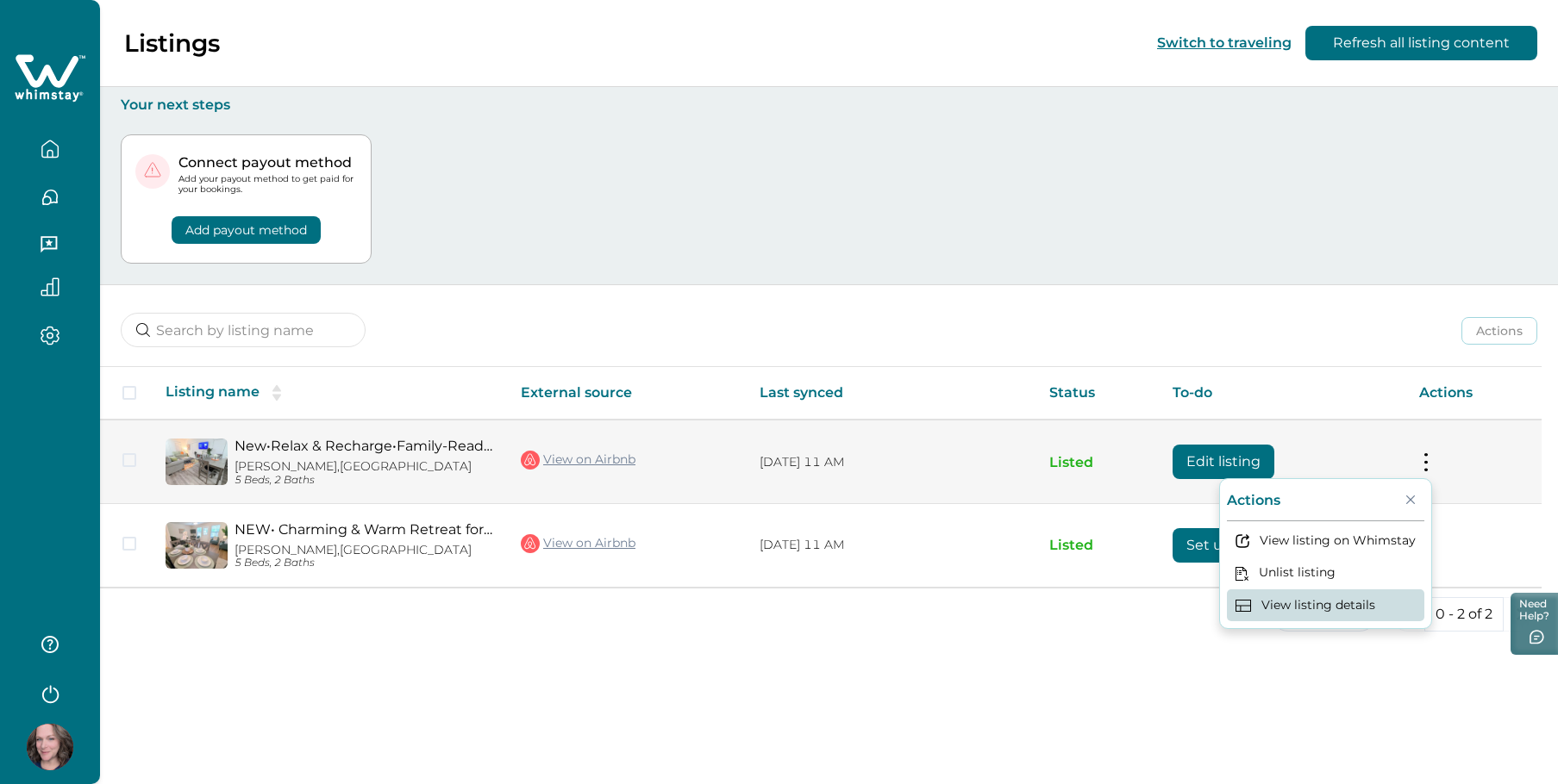
click at [1365, 609] on button "View listing details" at bounding box center [1325, 605] width 197 height 32
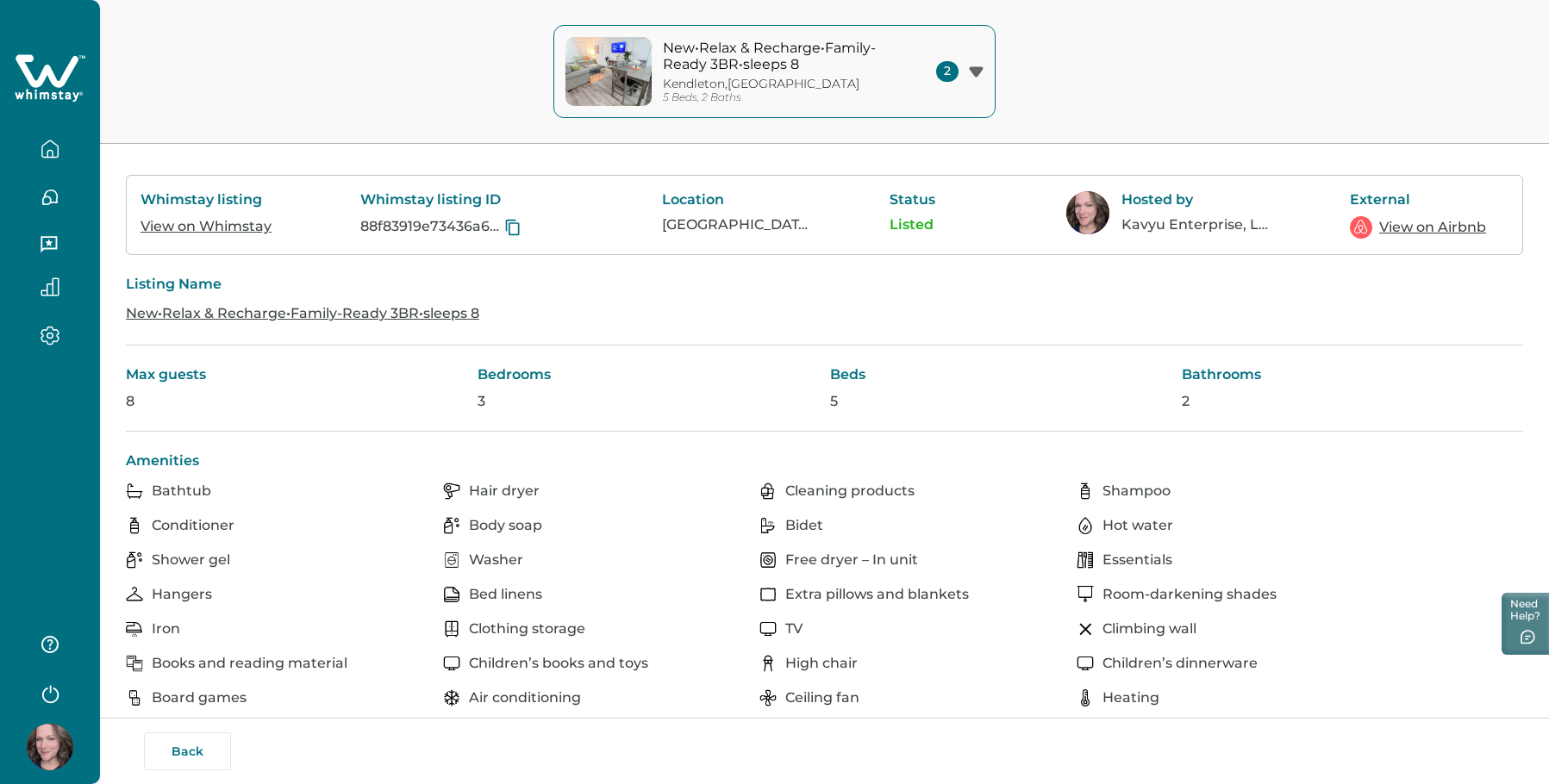
scroll to position [431, 0]
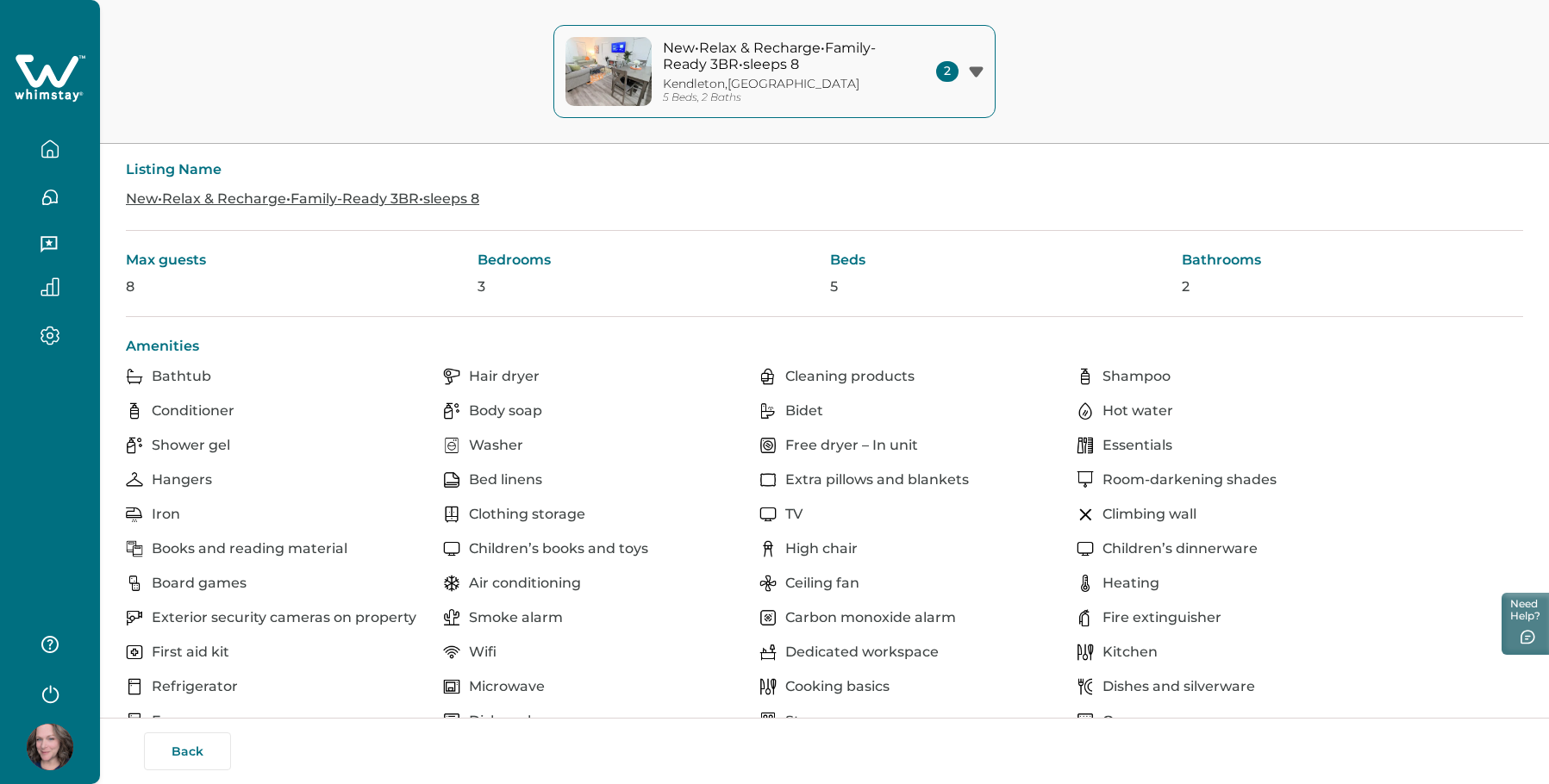
click at [199, 376] on p "Bathtub" at bounding box center [182, 376] width 60 height 17
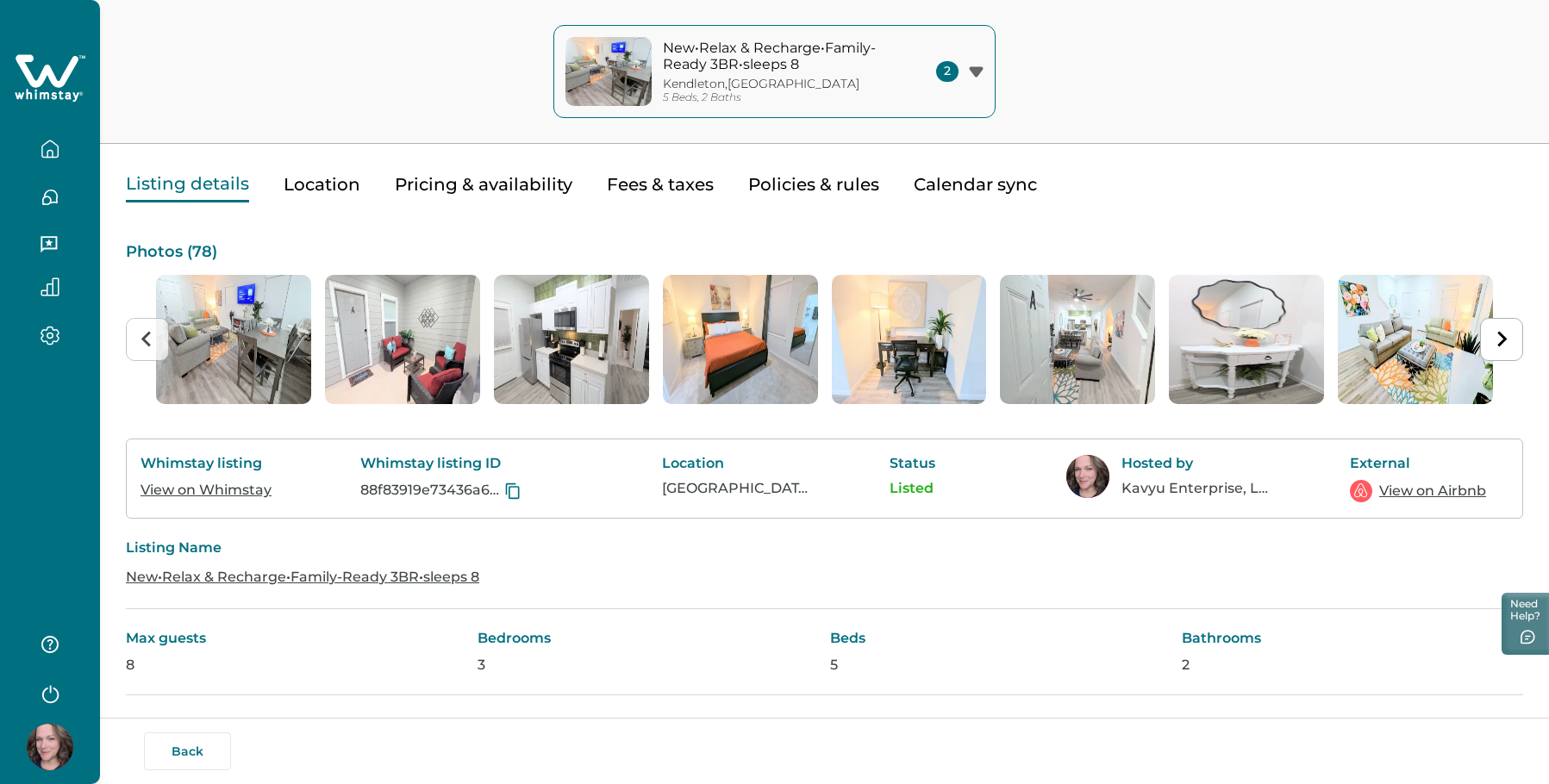
scroll to position [0, 0]
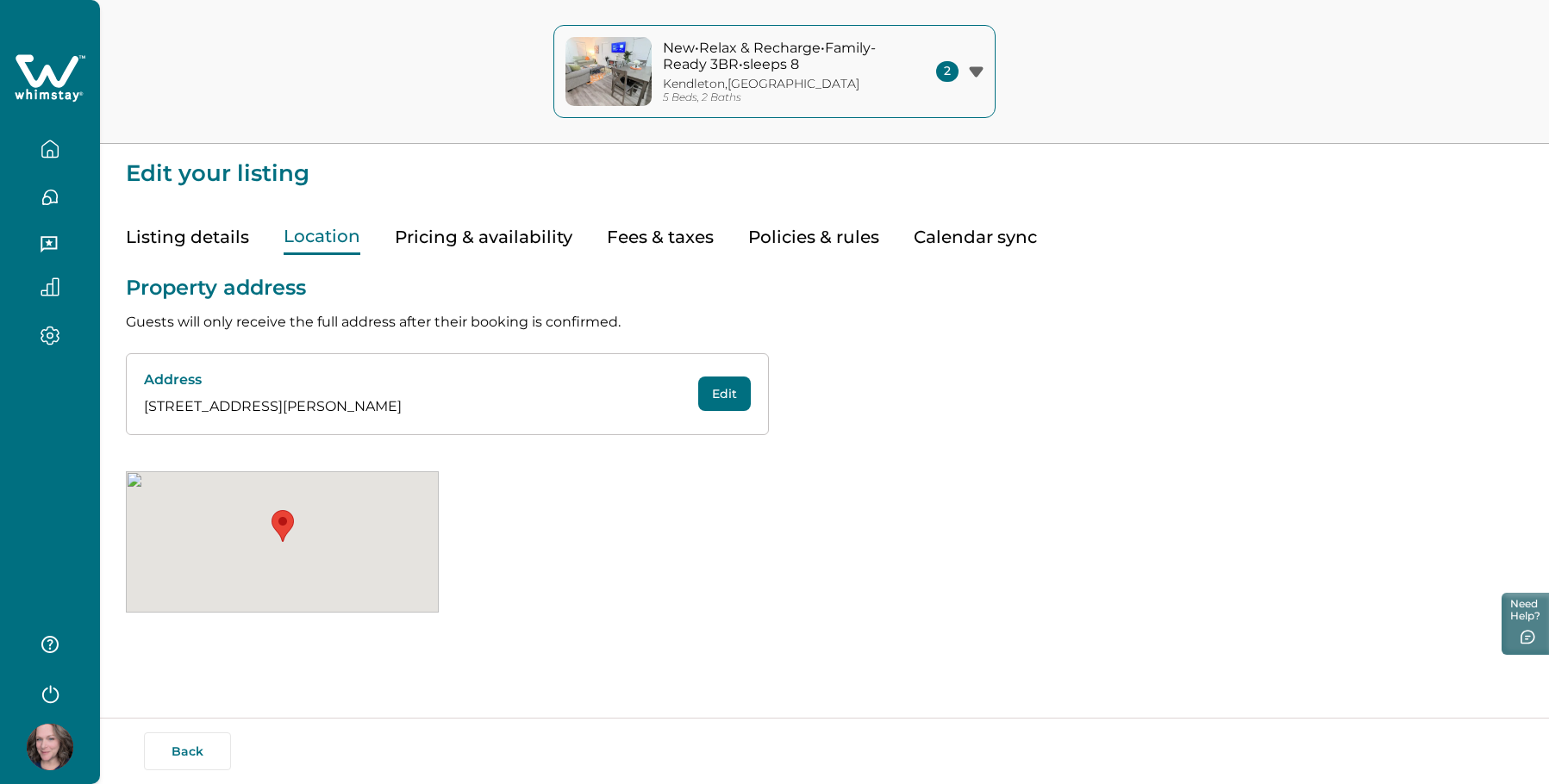
click at [338, 236] on button "Location" at bounding box center [322, 237] width 77 height 35
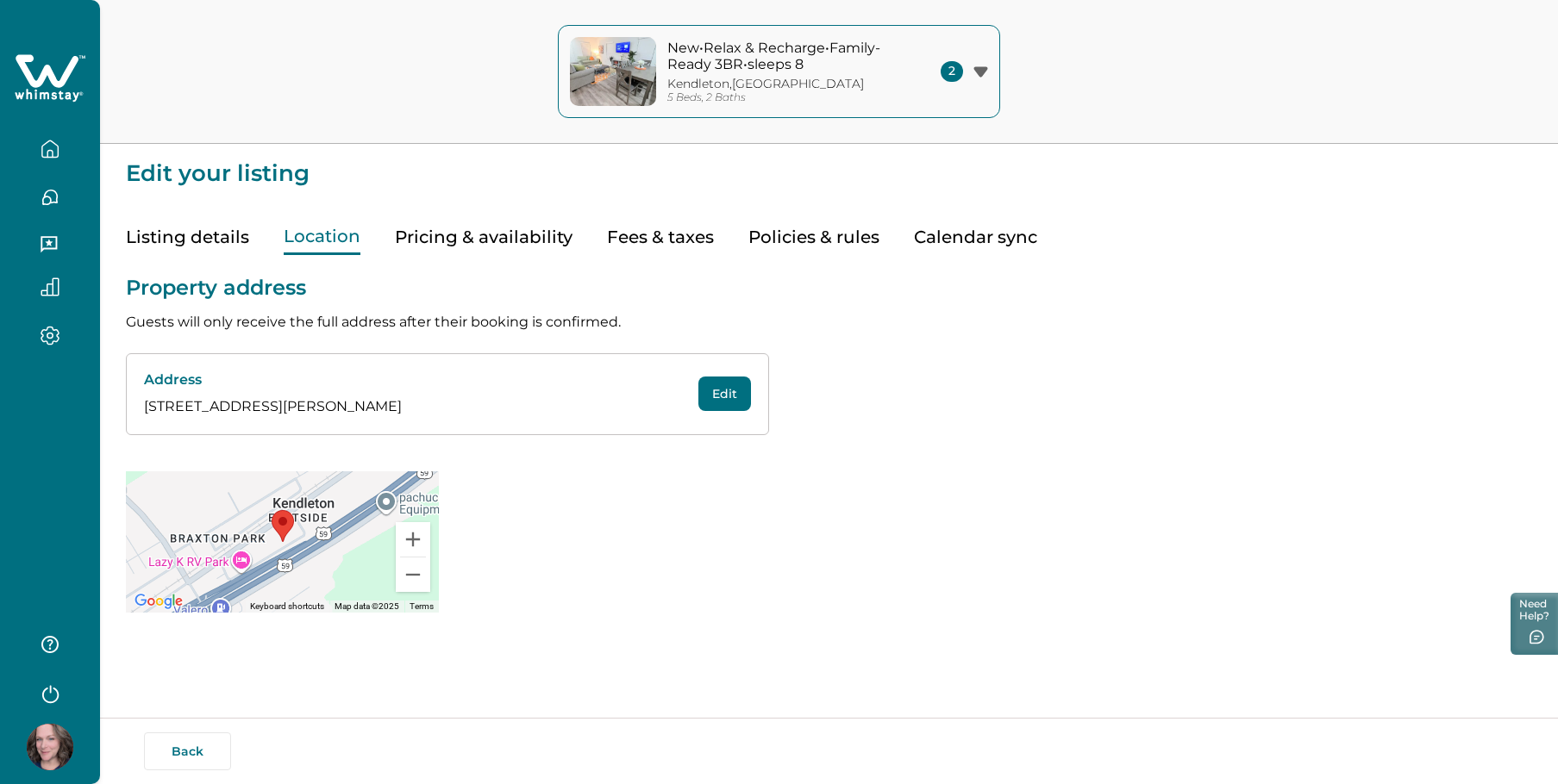
click at [459, 236] on button "Pricing & availability" at bounding box center [484, 237] width 177 height 35
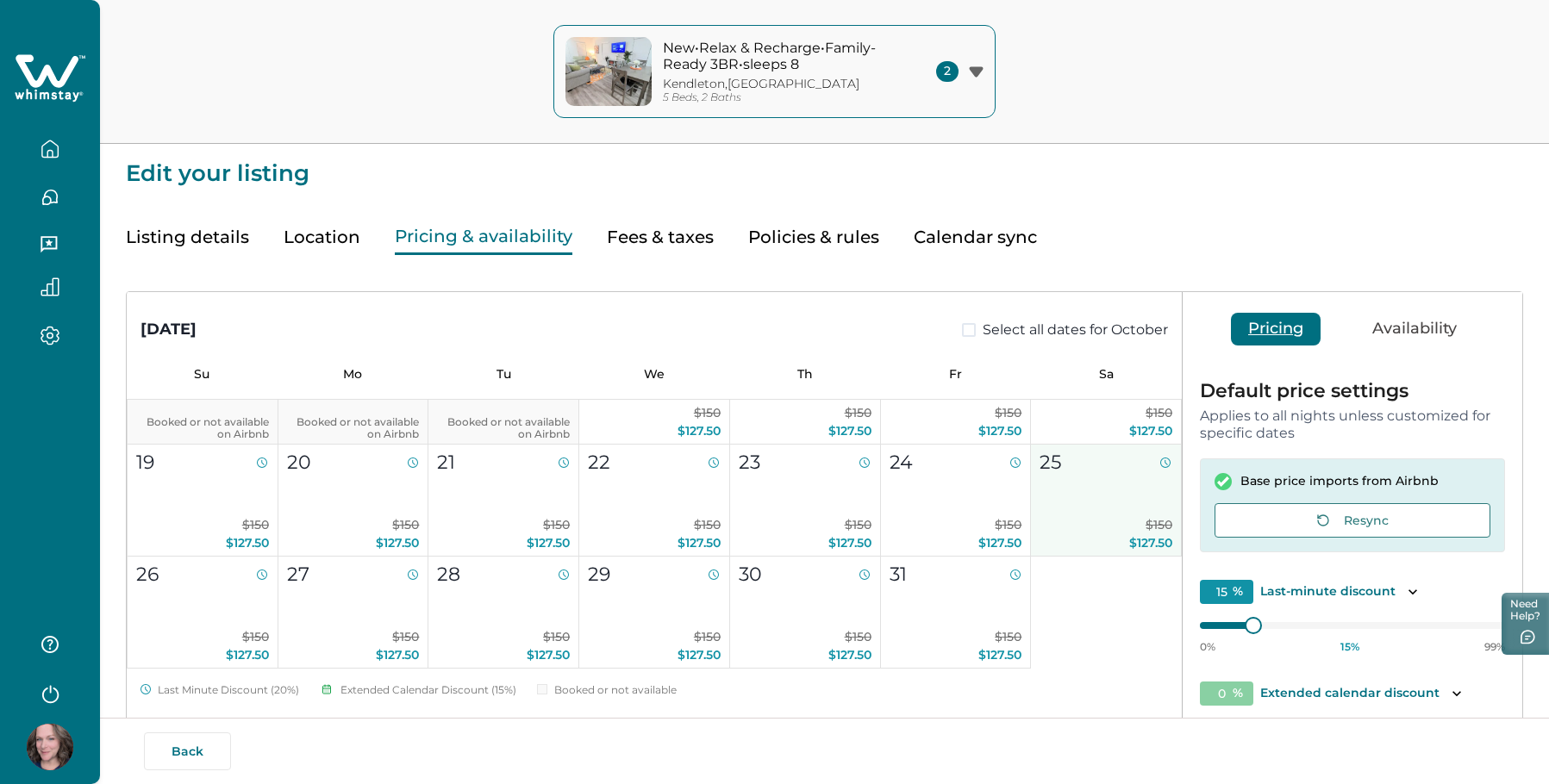
scroll to position [259, 0]
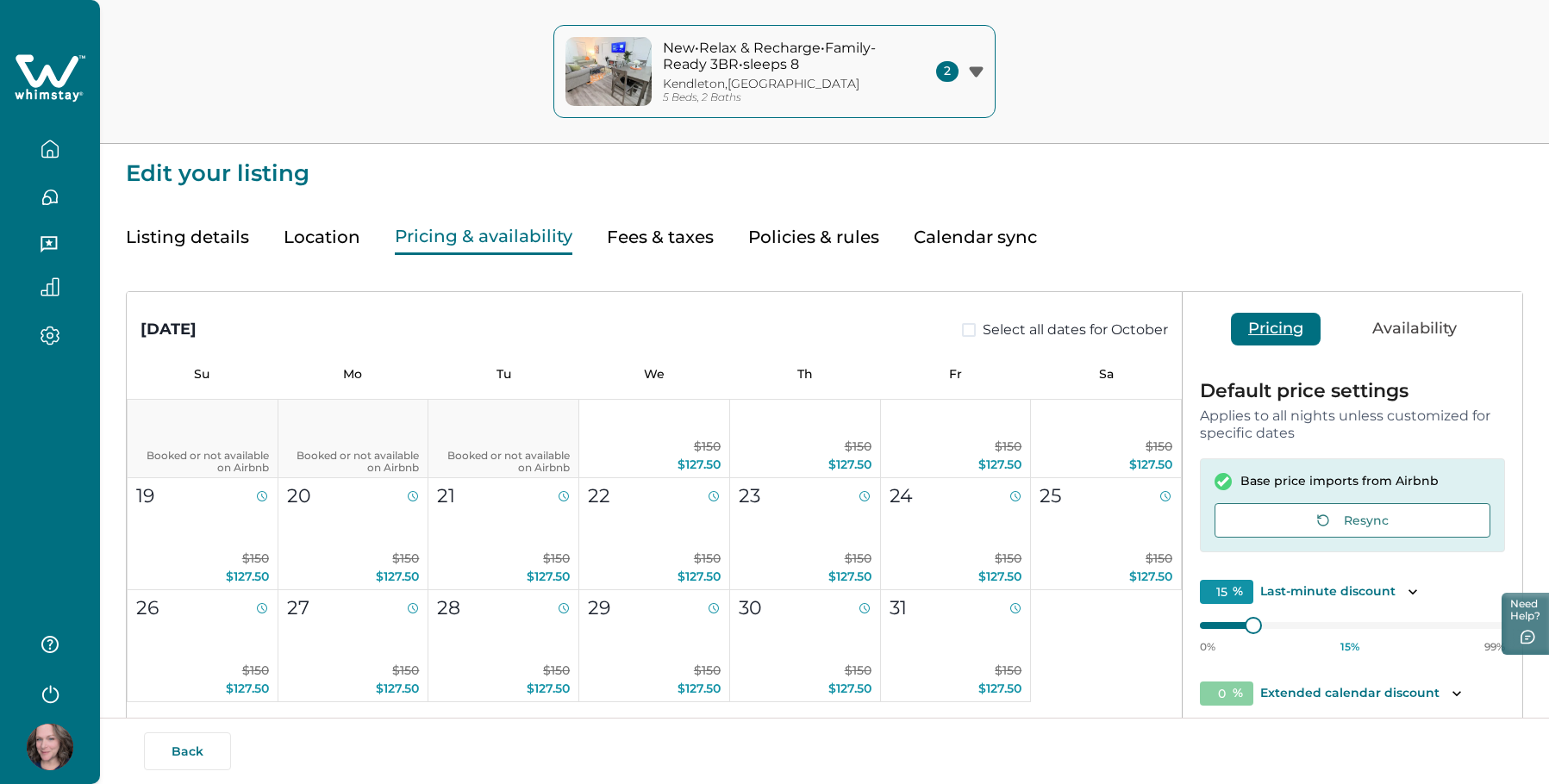
click at [643, 241] on button "Fees & taxes" at bounding box center [660, 237] width 107 height 35
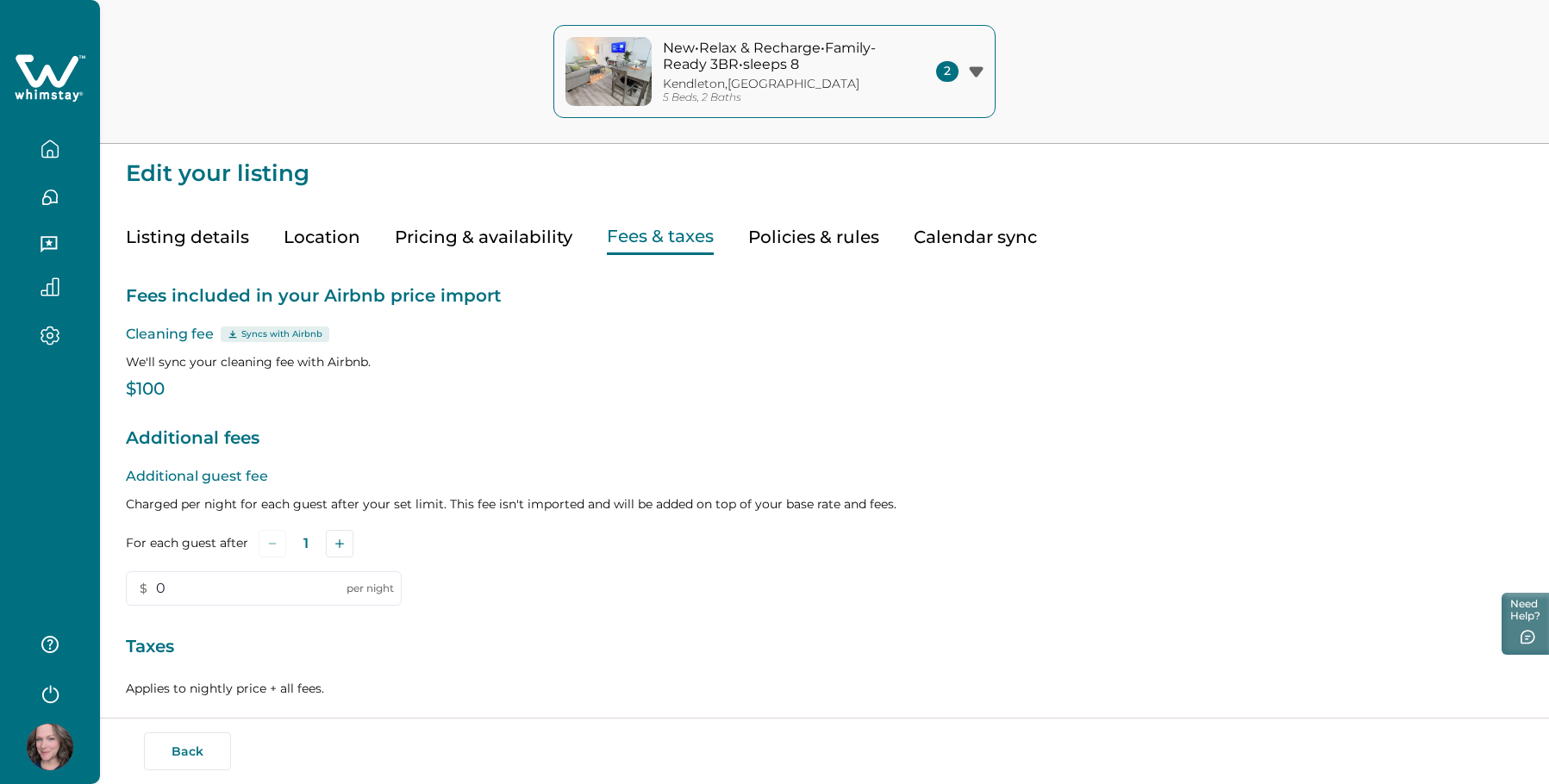
click at [767, 250] on button "Policies & rules" at bounding box center [813, 237] width 131 height 35
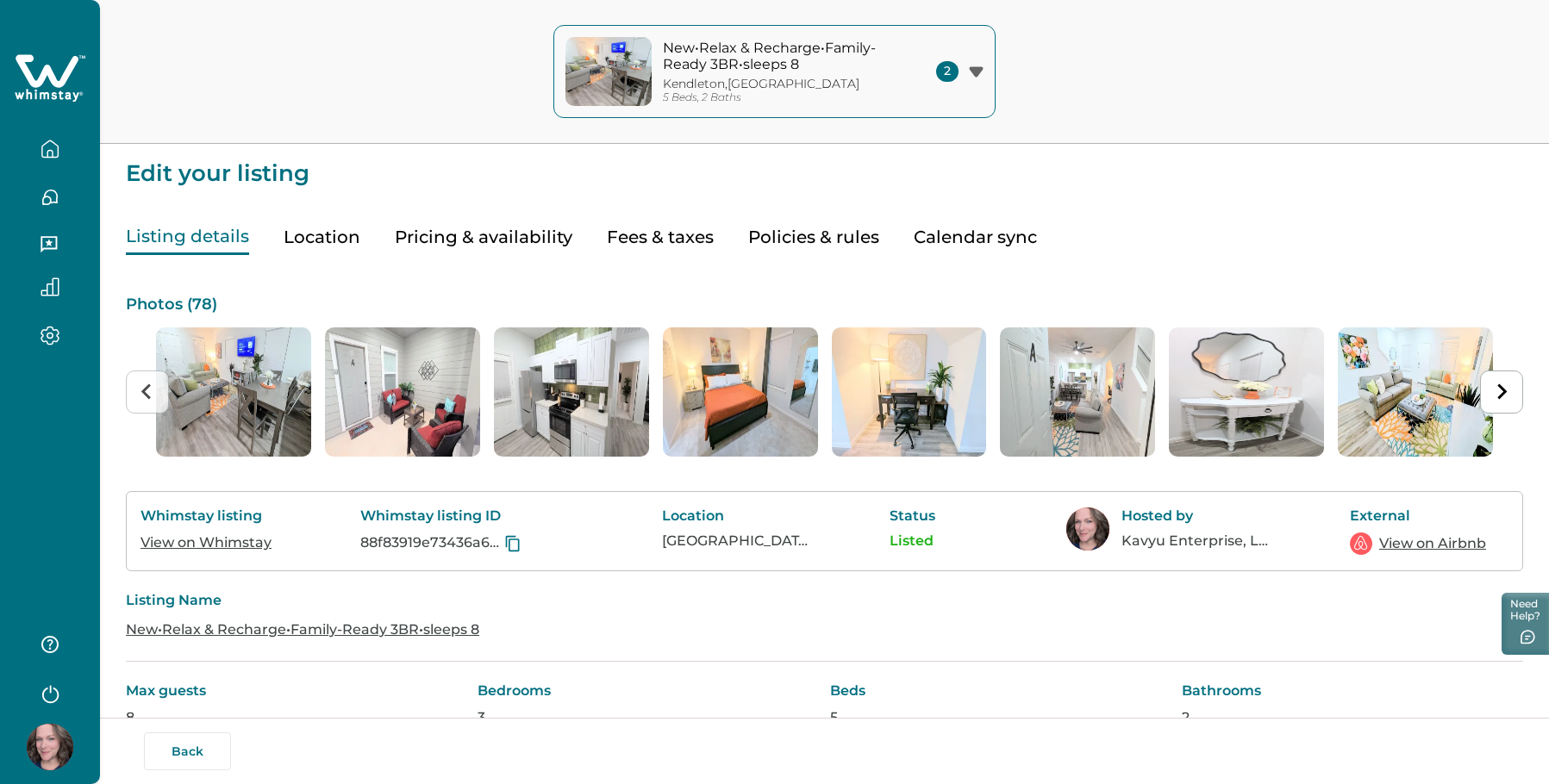
click at [204, 244] on button "Listing details" at bounding box center [187, 237] width 123 height 35
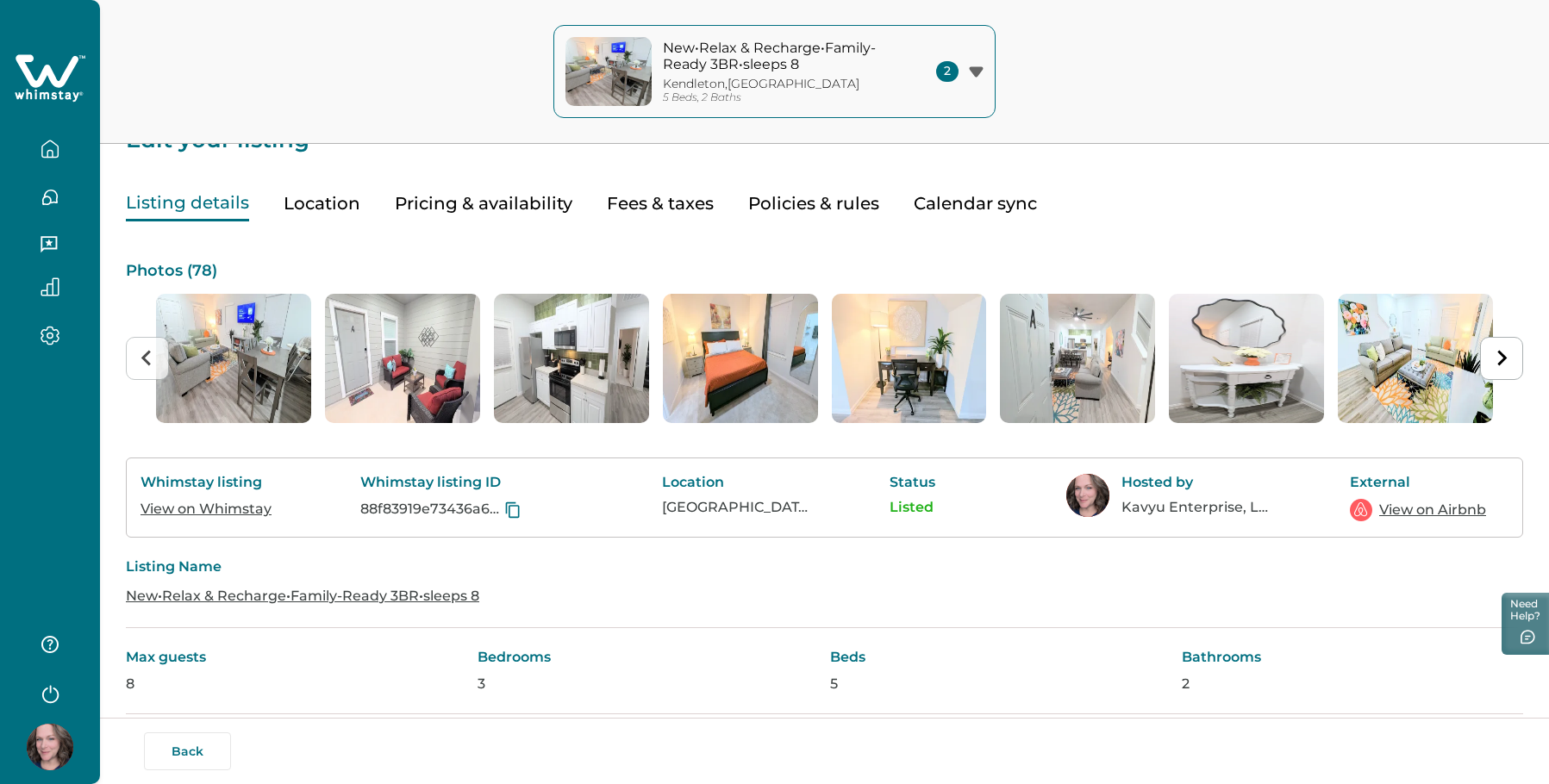
scroll to position [86, 0]
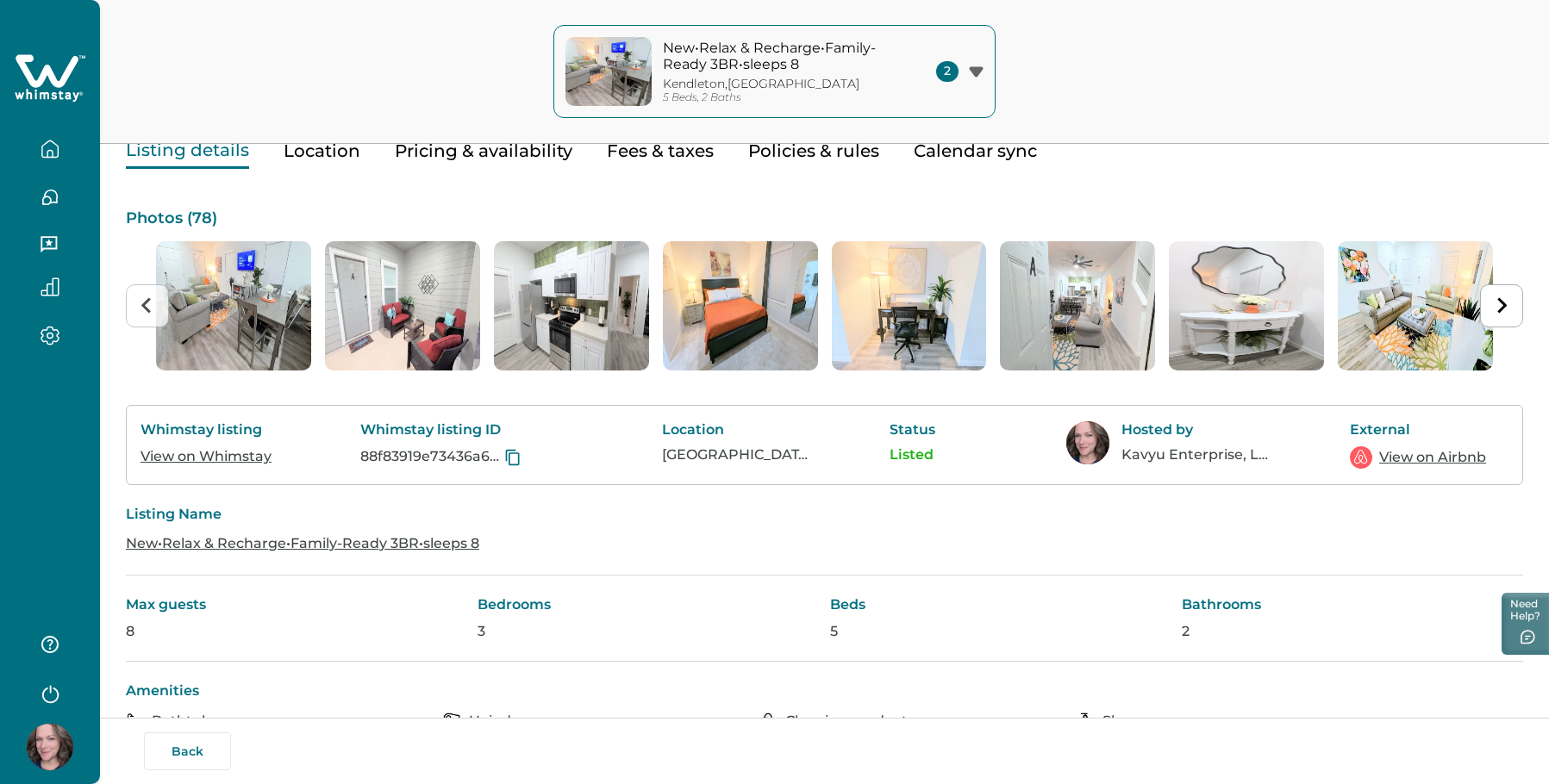
click at [253, 461] on link "View on Whimstay" at bounding box center [205, 457] width 131 height 16
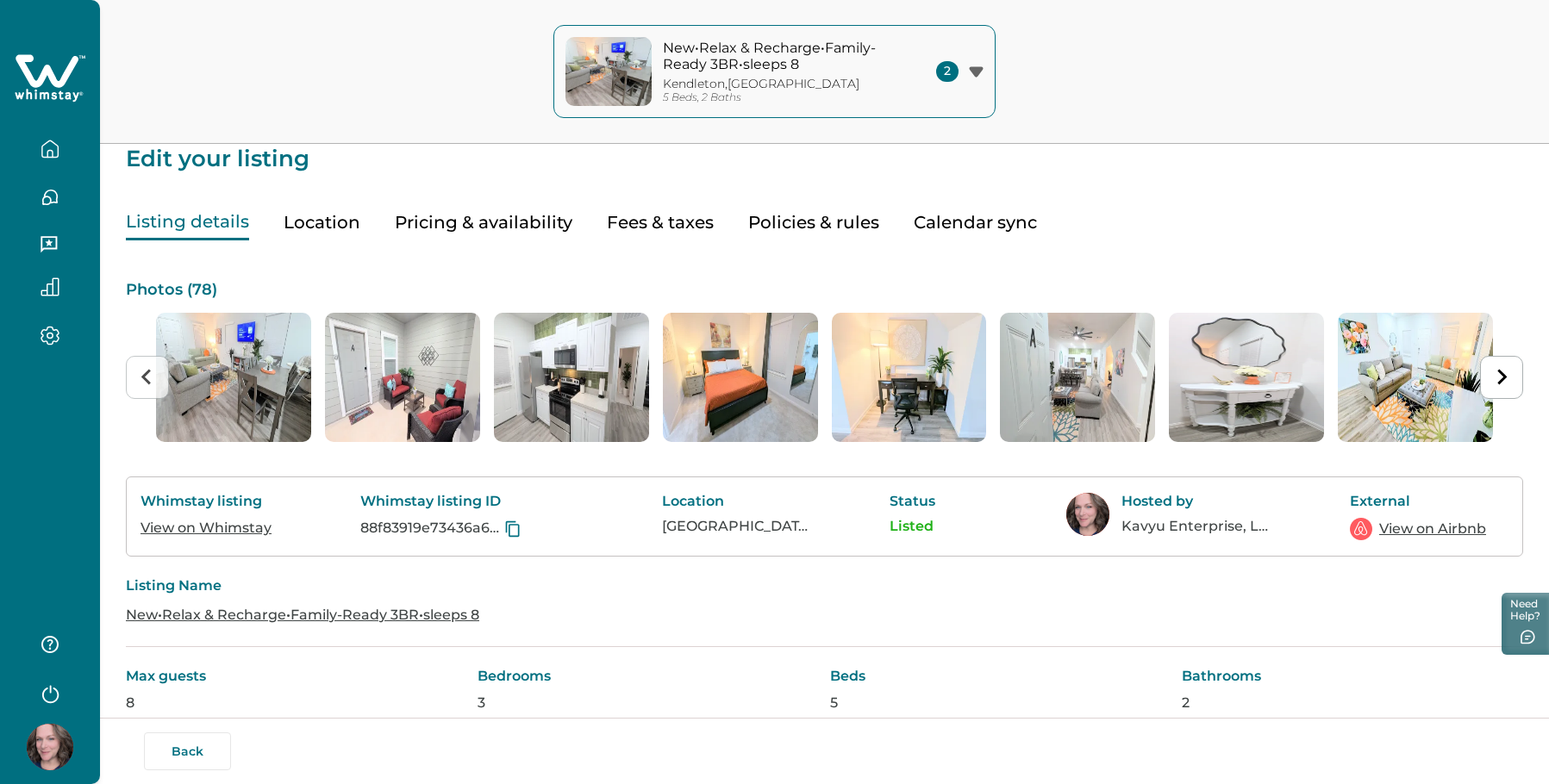
scroll to position [0, 0]
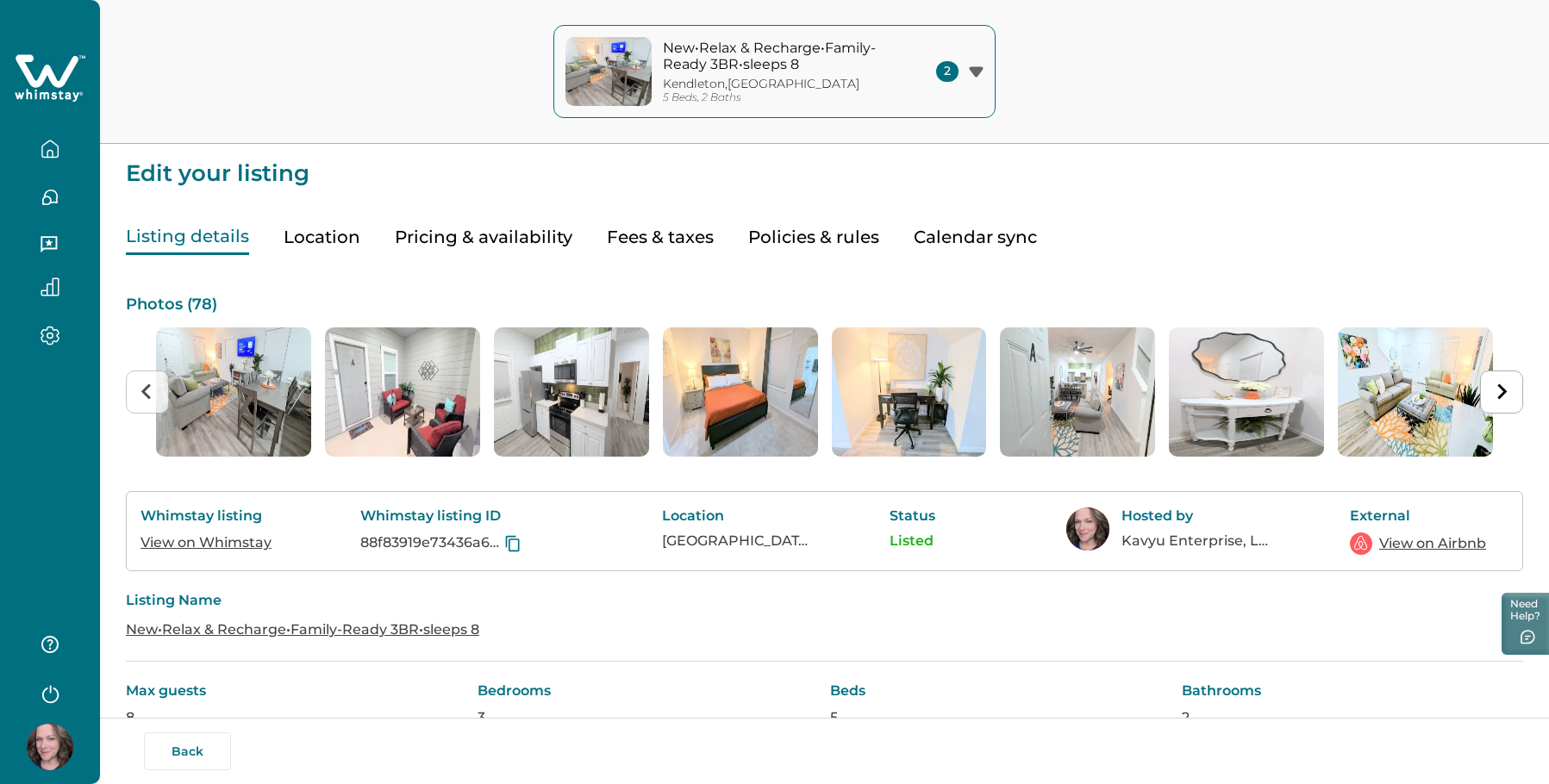
click at [952, 75] on span "2" at bounding box center [947, 71] width 23 height 21
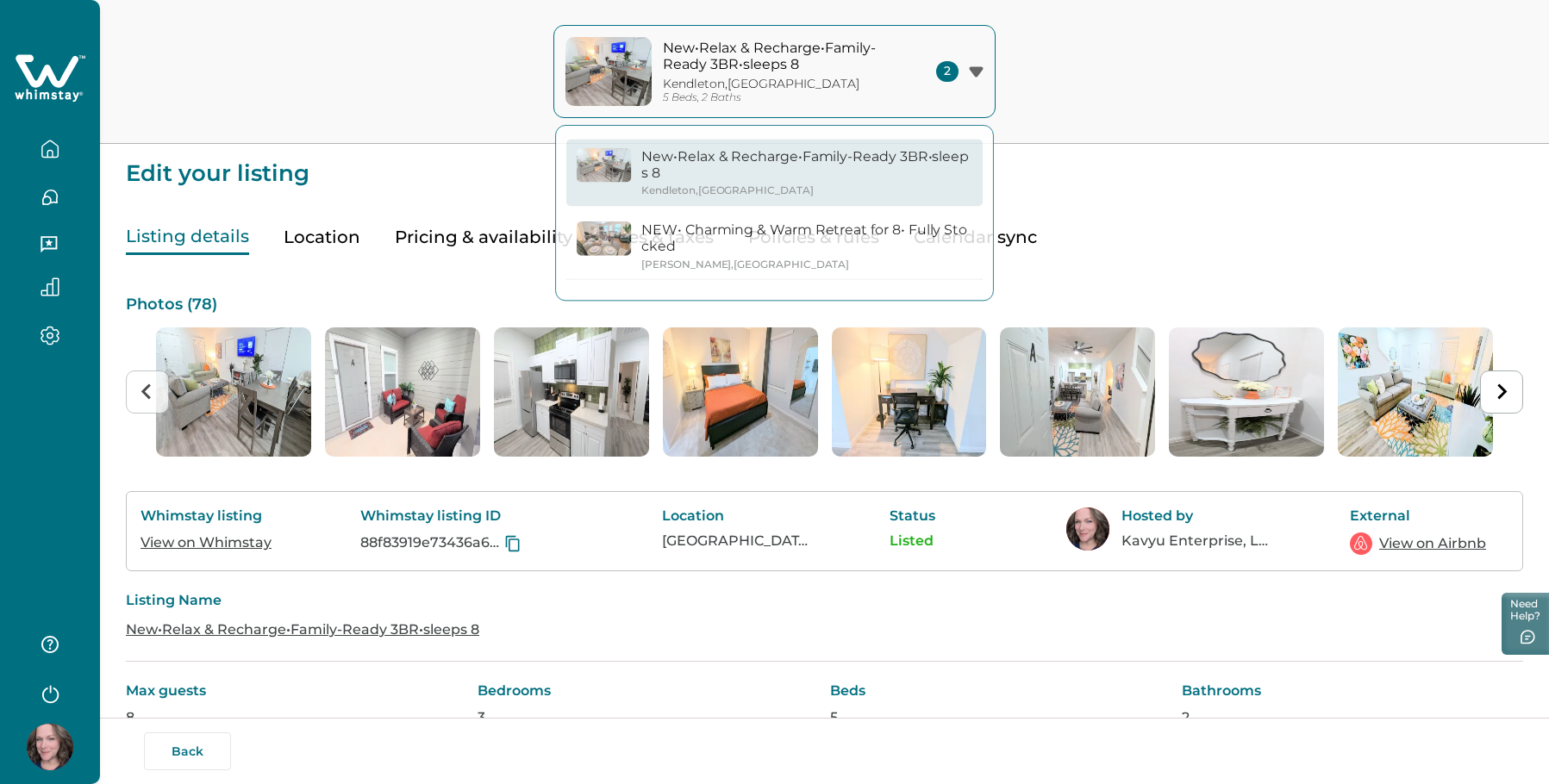
click at [1062, 85] on div "New•Relax & Recharge•Family-Ready 3BR•sleeps 8 [GEOGRAPHIC_DATA] , [GEOGRAPHIC_…" at bounding box center [774, 71] width 1549 height 144
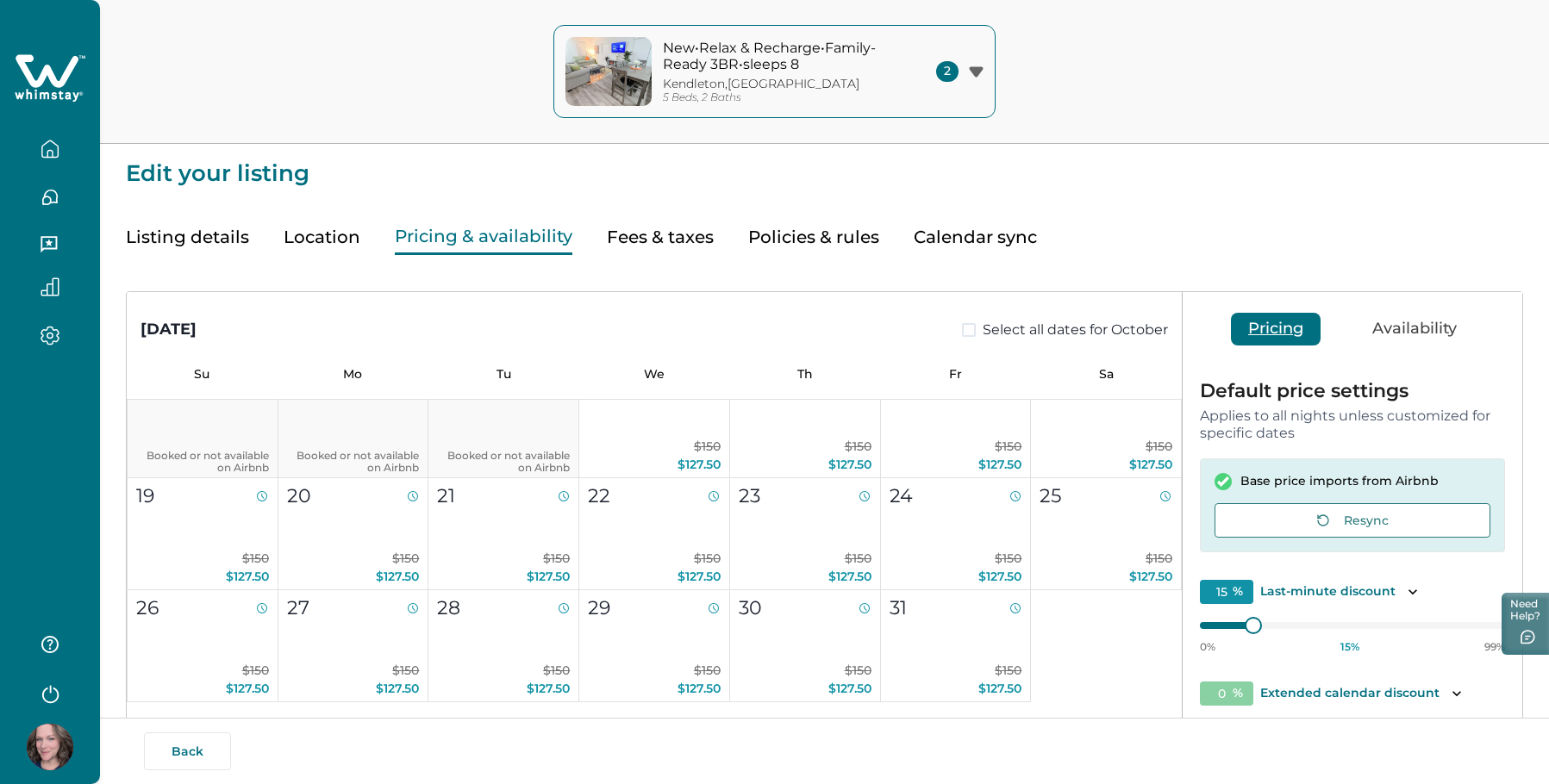
click at [420, 236] on button "Pricing & availability" at bounding box center [484, 237] width 177 height 35
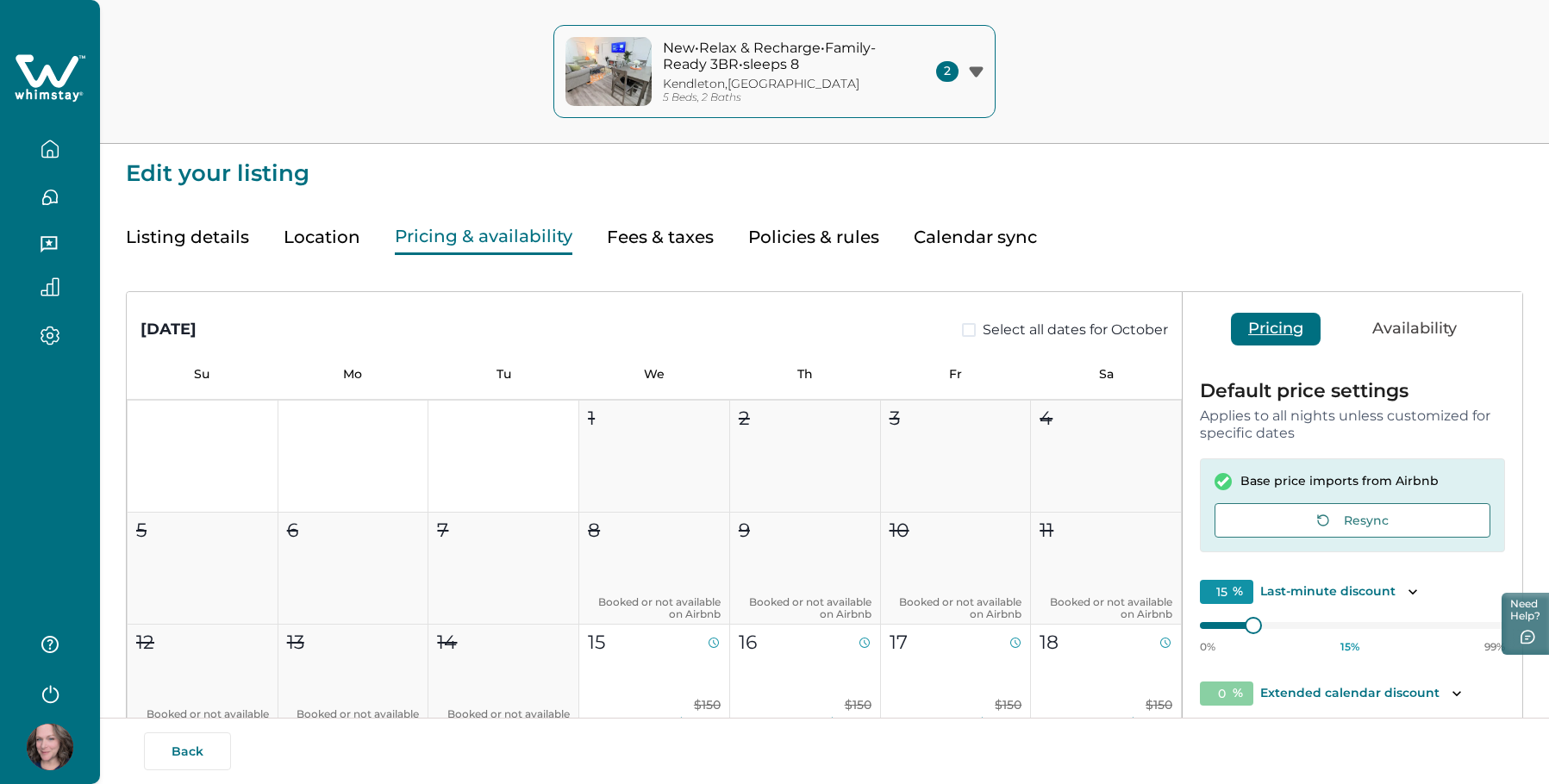
click at [634, 240] on button "Fees & taxes" at bounding box center [660, 237] width 107 height 35
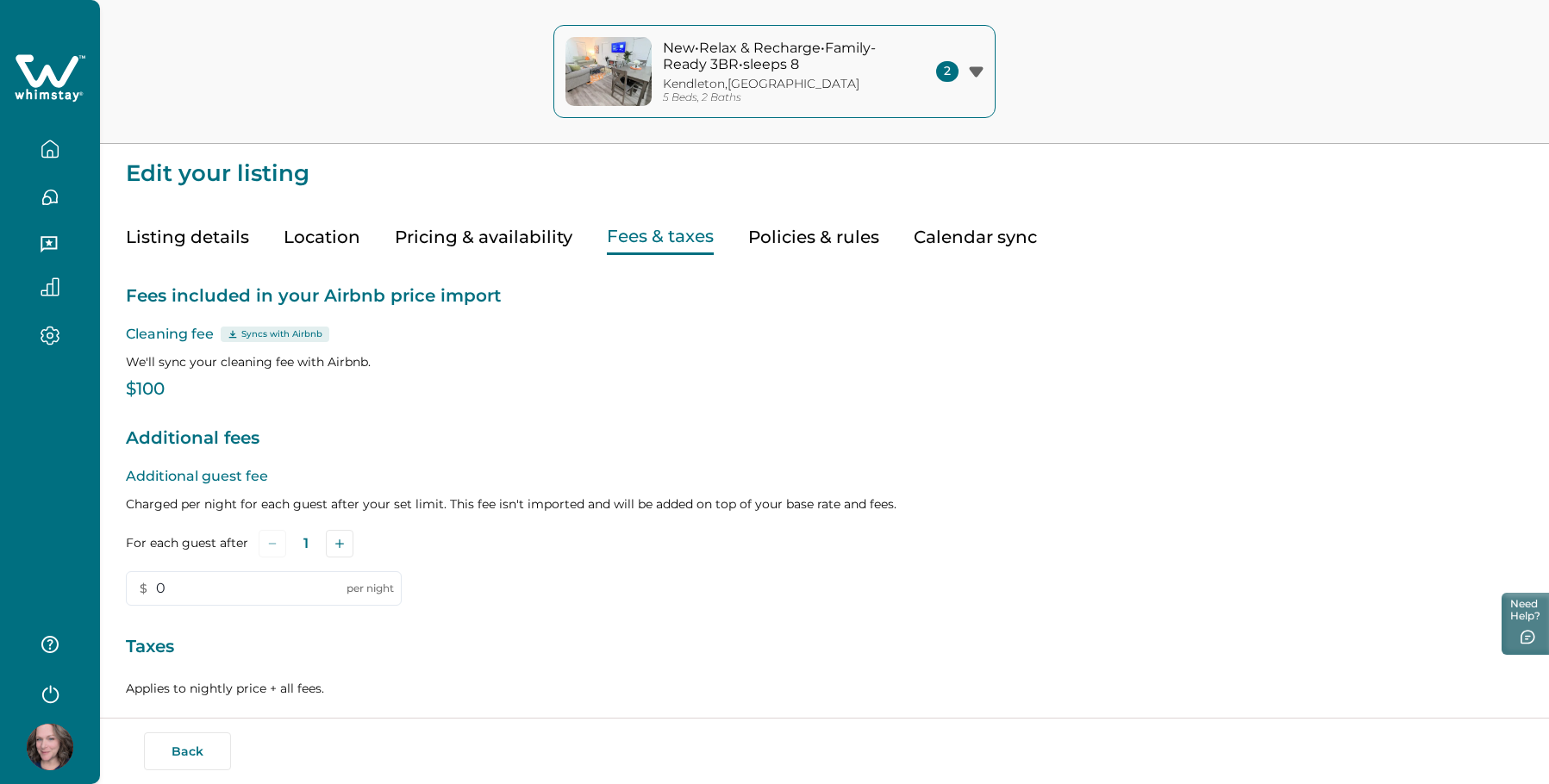
click at [49, 435] on div at bounding box center [50, 392] width 100 height 784
